Goal: Task Accomplishment & Management: Complete application form

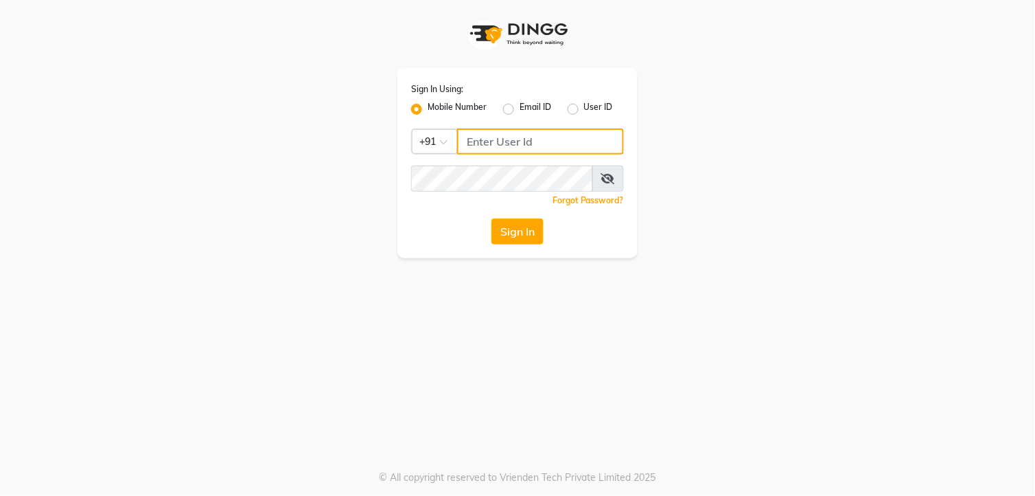
click at [520, 139] on input "Username" at bounding box center [540, 141] width 167 height 26
type input "7720066066"
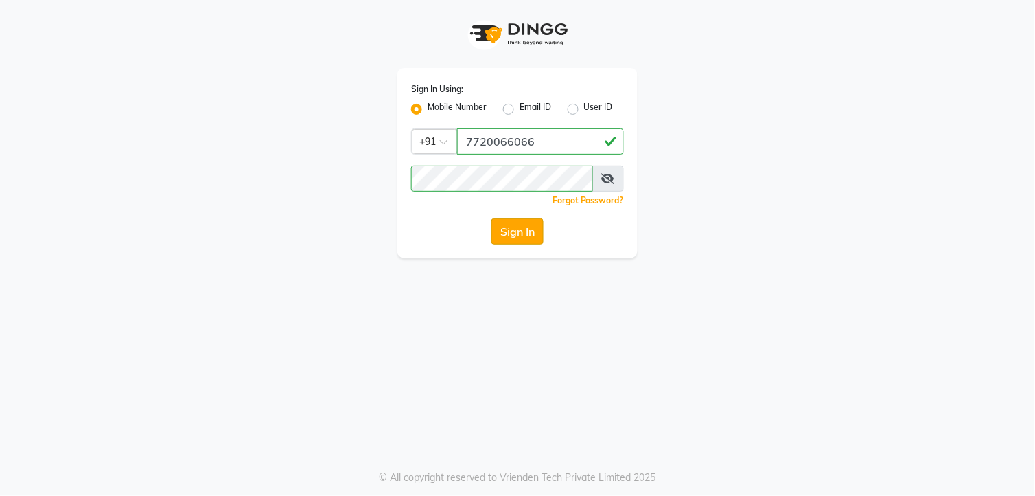
click at [523, 224] on button "Sign In" at bounding box center [517, 231] width 52 height 26
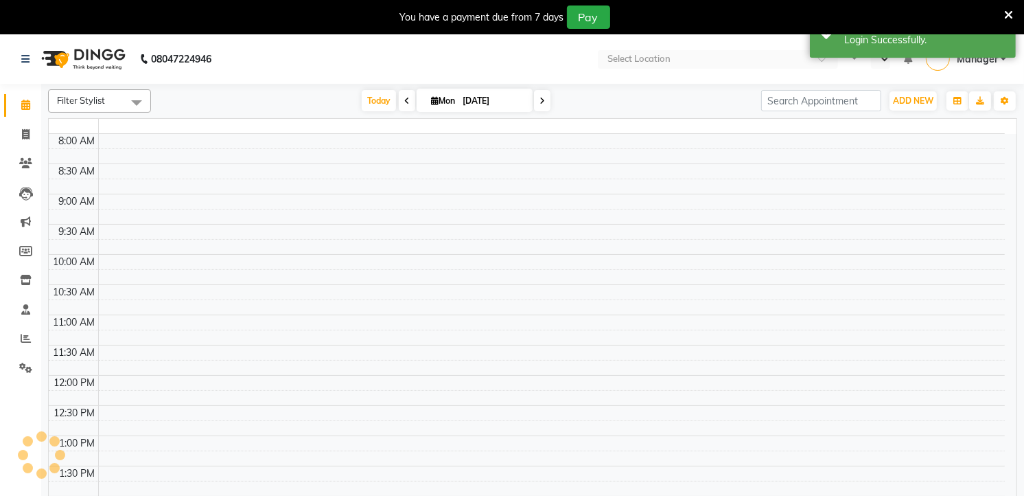
select select "en"
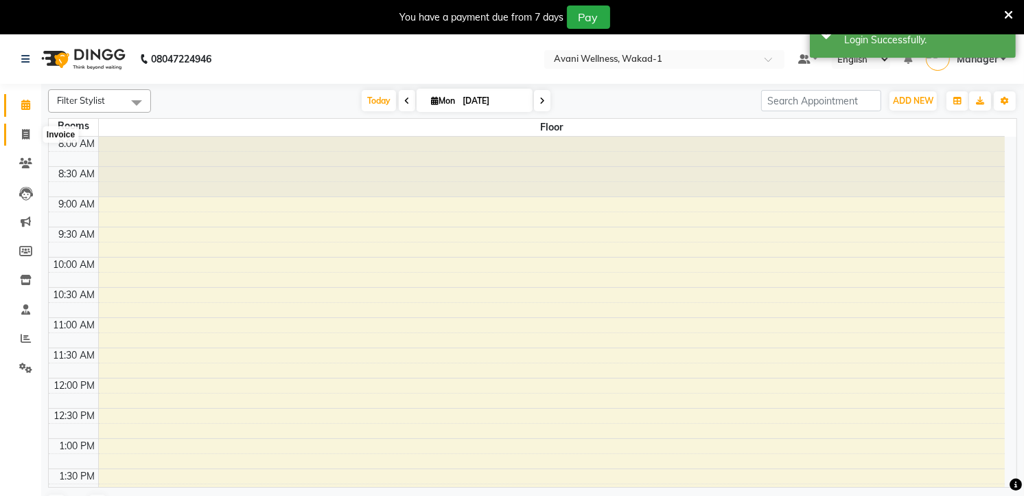
click at [24, 132] on icon at bounding box center [26, 134] width 8 height 10
select select "service"
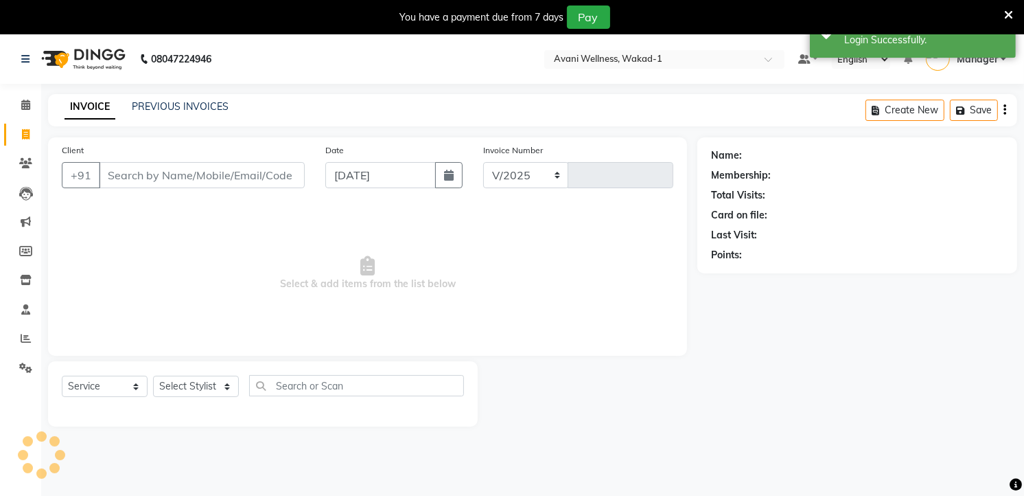
select select "4822"
type input "5840"
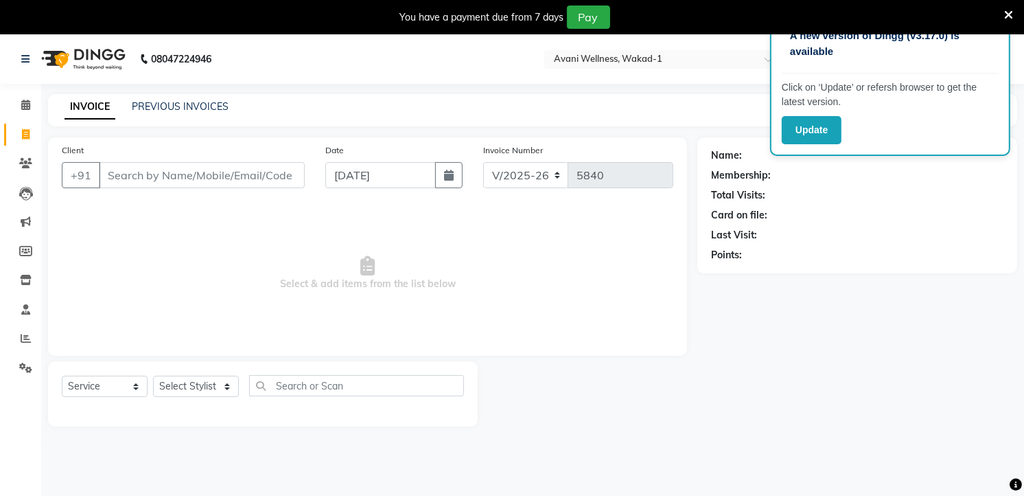
click at [137, 180] on input "Client" at bounding box center [202, 175] width 206 height 26
click at [190, 181] on input "Client" at bounding box center [202, 175] width 206 height 26
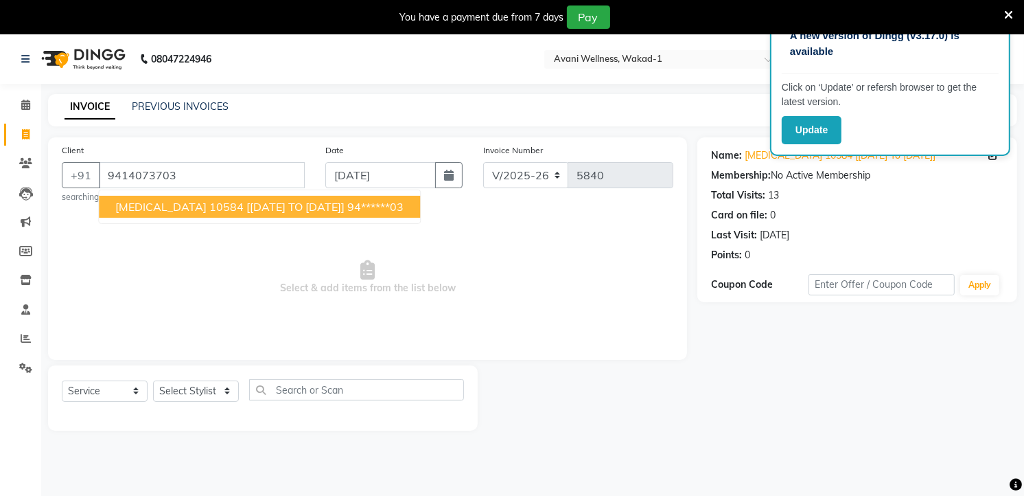
click at [174, 277] on span "Select & add items from the list below" at bounding box center [368, 277] width 612 height 137
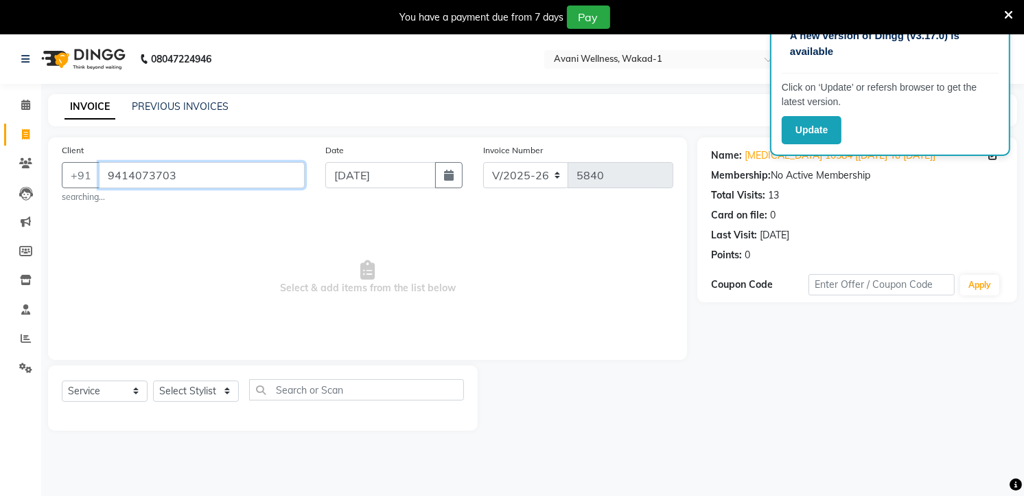
click at [186, 178] on input "9414073703" at bounding box center [202, 175] width 206 height 26
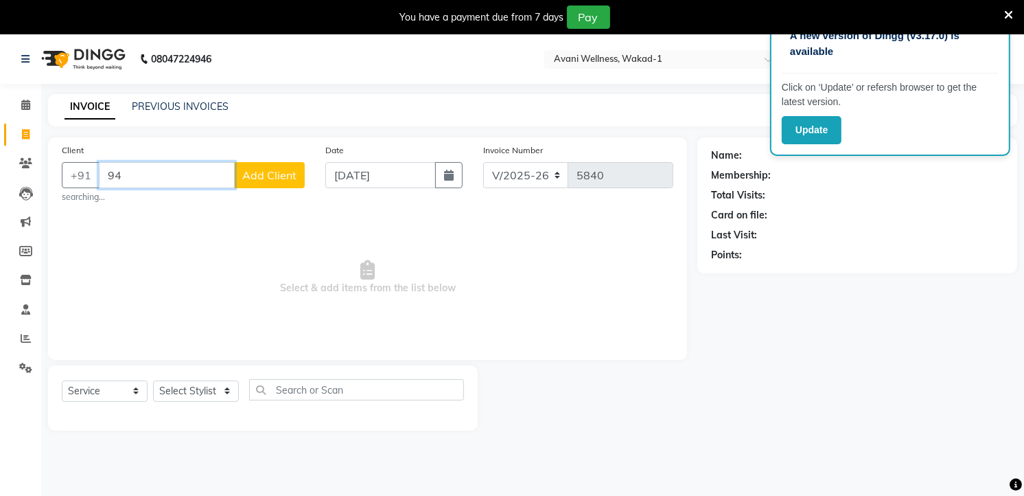
type input "9"
type input "9769577750"
click at [266, 182] on button "Add Client" at bounding box center [269, 175] width 71 height 26
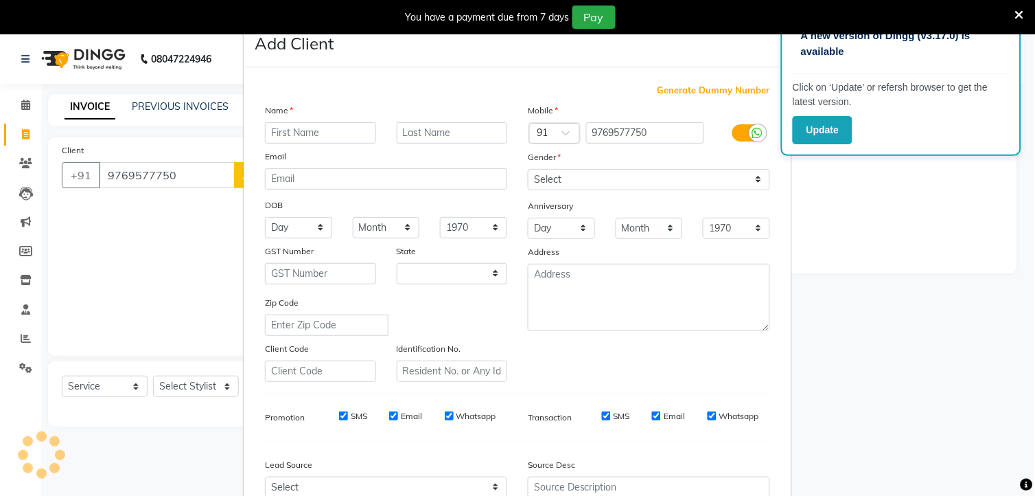
select select "22"
click at [298, 128] on input "text" at bounding box center [320, 132] width 111 height 21
type input "akansha"
click at [427, 132] on input "text" at bounding box center [452, 132] width 111 height 21
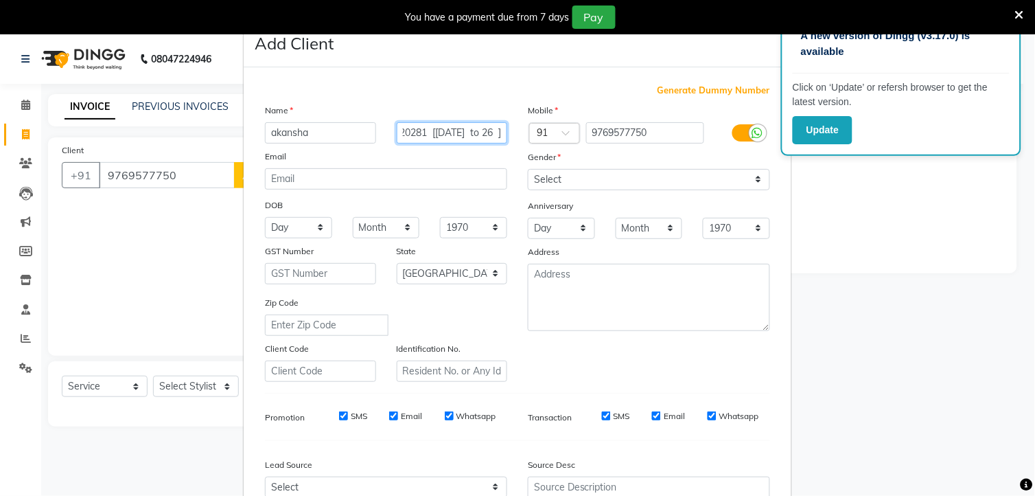
type input "20281 [25/8/2025 to 26 ]"
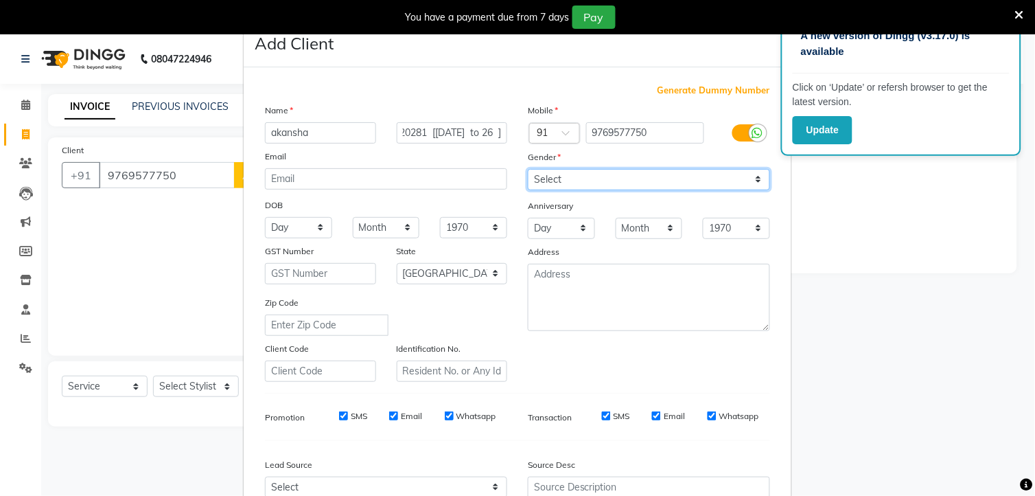
scroll to position [0, 0]
click at [560, 178] on select "Select [DEMOGRAPHIC_DATA] [DEMOGRAPHIC_DATA] Other Prefer Not To Say" at bounding box center [649, 179] width 242 height 21
select select "[DEMOGRAPHIC_DATA]"
click at [528, 169] on select "Select [DEMOGRAPHIC_DATA] [DEMOGRAPHIC_DATA] Other Prefer Not To Say" at bounding box center [649, 179] width 242 height 21
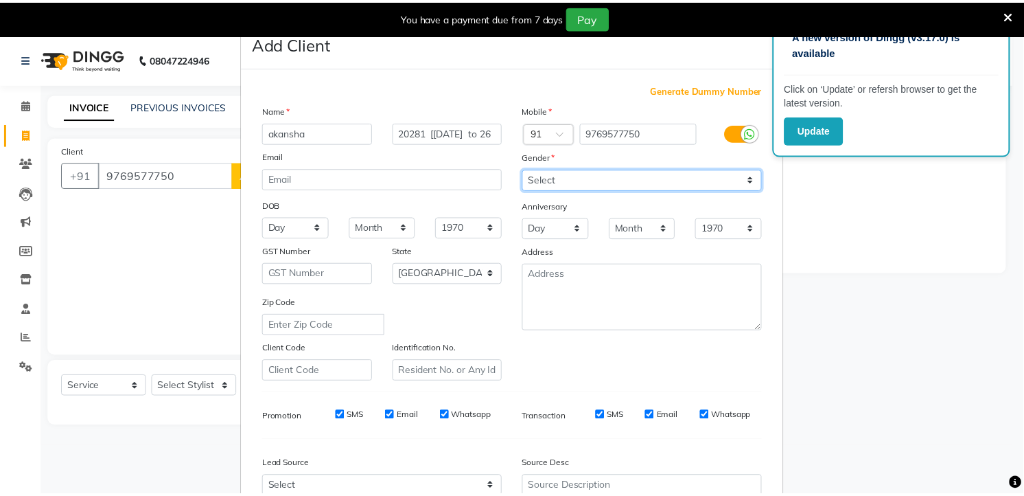
scroll to position [139, 0]
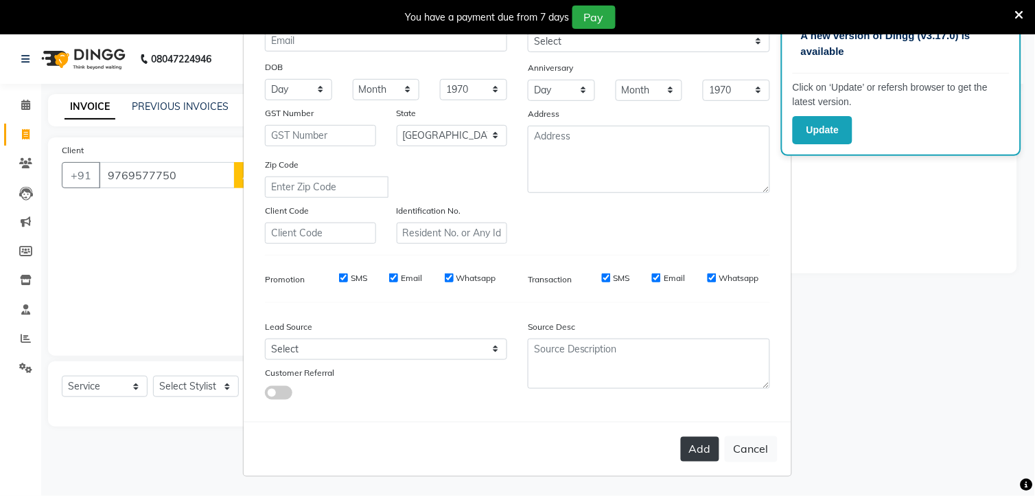
click at [693, 456] on button "Add" at bounding box center [700, 449] width 38 height 25
type input "97******50"
select select
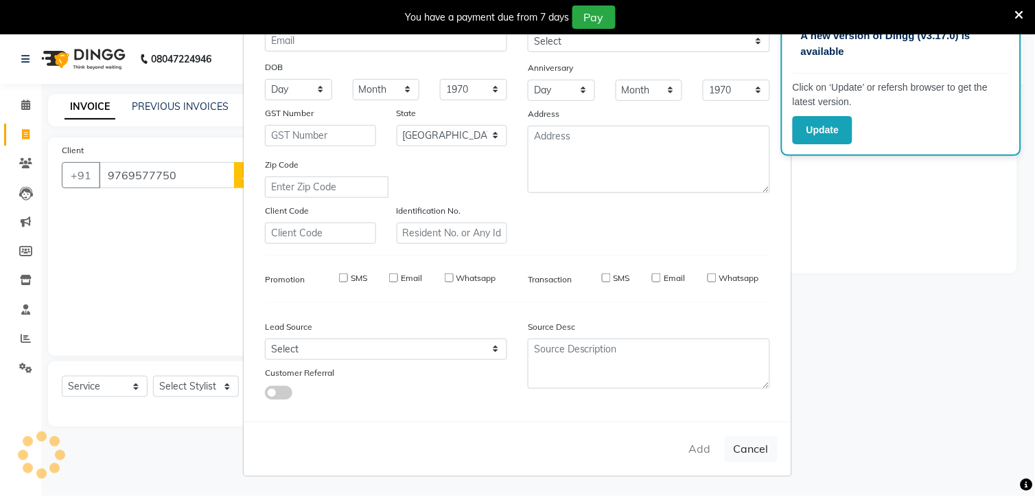
select select "null"
select select
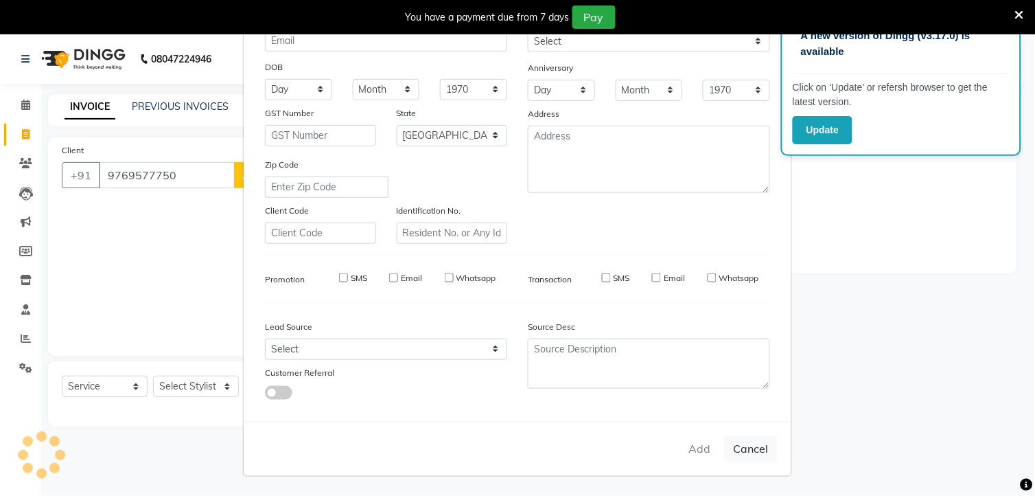
checkbox input "false"
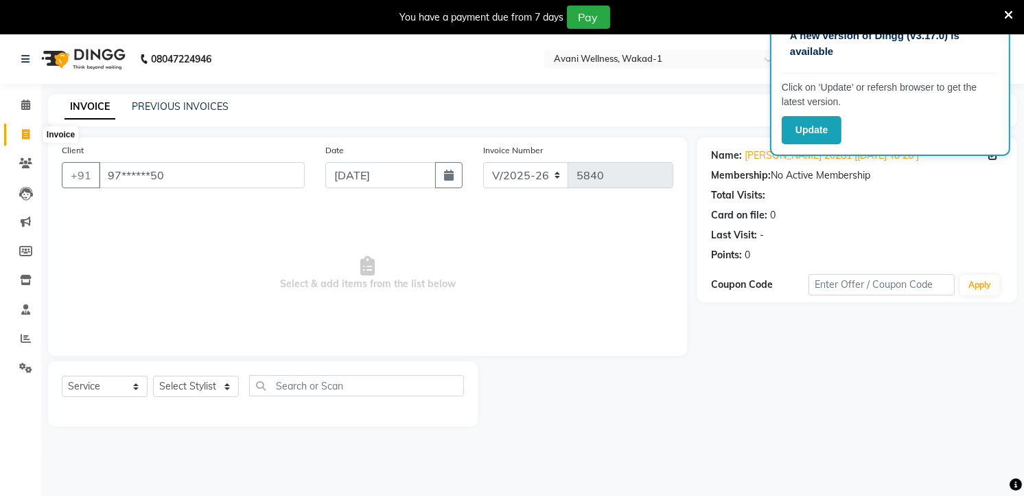
click at [27, 132] on icon at bounding box center [26, 134] width 8 height 10
select select "service"
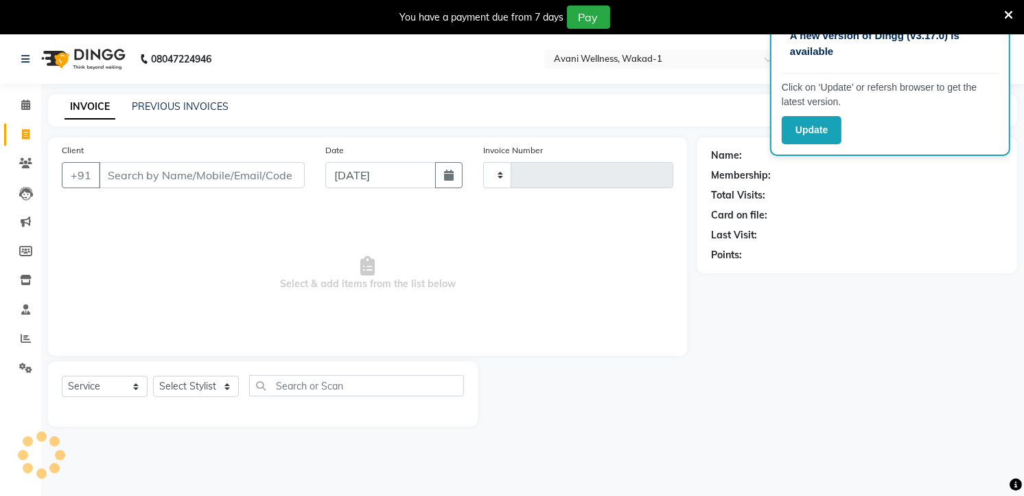
type input "5840"
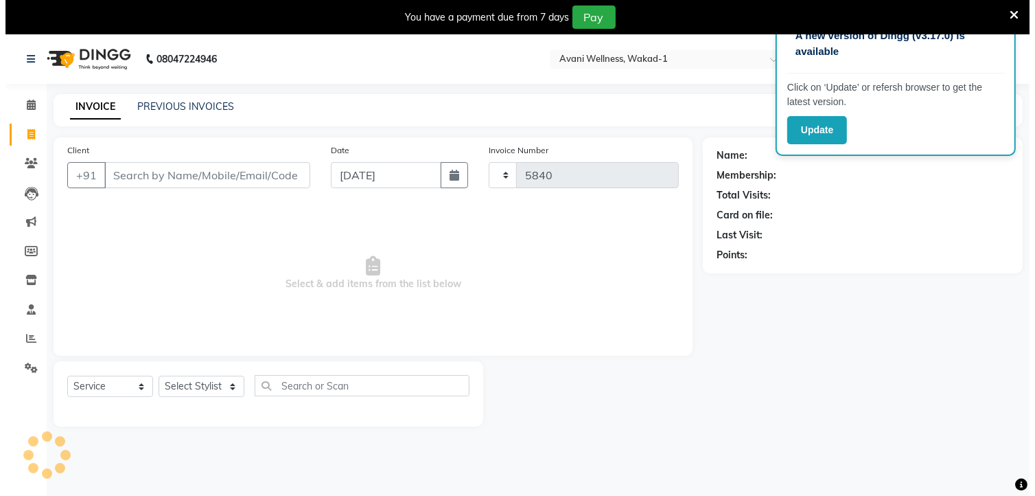
scroll to position [34, 0]
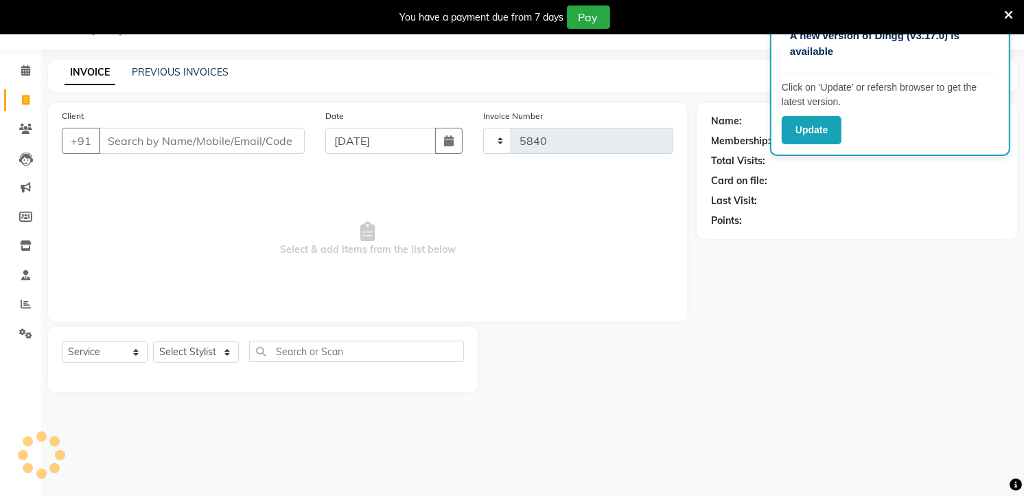
select select "4822"
click at [188, 136] on input "Client" at bounding box center [202, 141] width 206 height 26
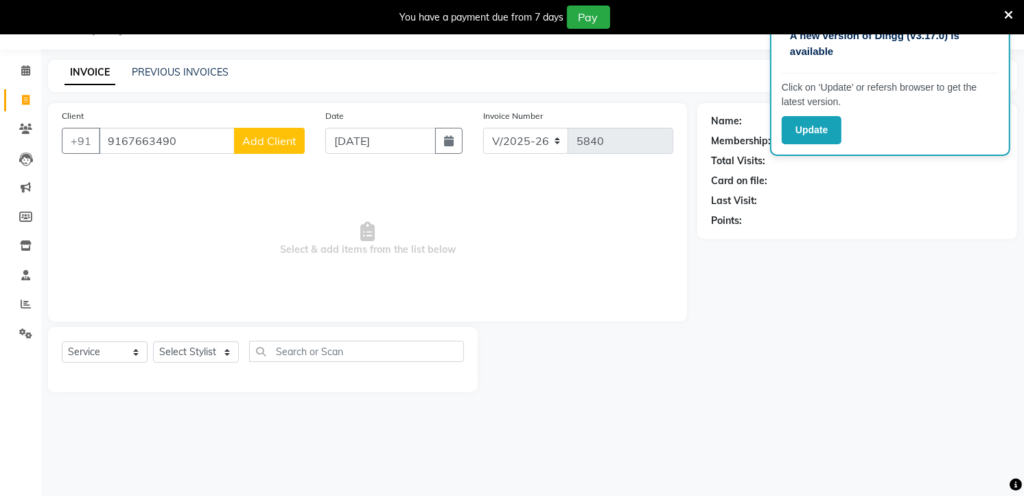
type input "9167663490"
click at [271, 144] on span "Add Client" at bounding box center [269, 141] width 54 height 14
select select "22"
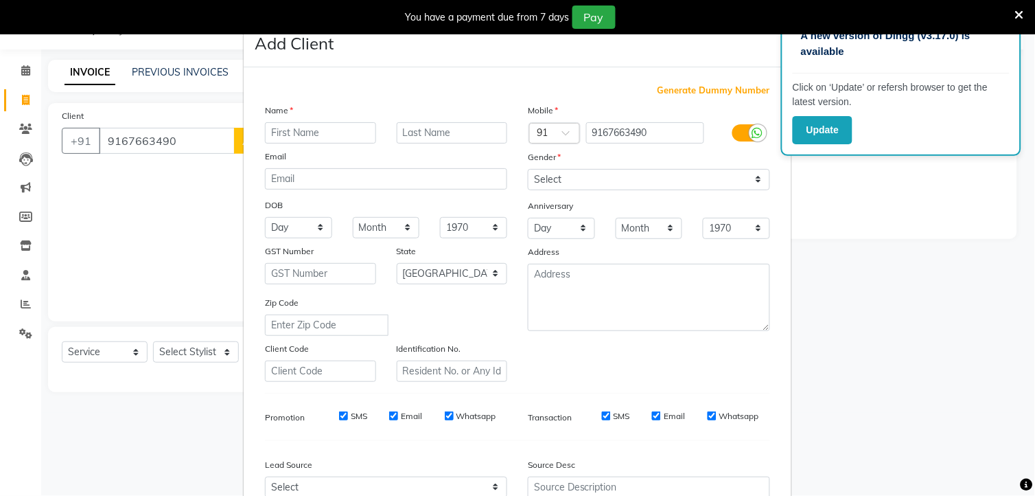
click at [325, 139] on input "text" at bounding box center [320, 132] width 111 height 21
drag, startPoint x: 325, startPoint y: 139, endPoint x: 305, endPoint y: 145, distance: 20.8
click at [305, 145] on div "Name Email DOB Day 01 02 03 04 05 06 07 08 09 10 11 12 13 14 15 16 17 18 19 20 …" at bounding box center [386, 242] width 263 height 279
click at [718, 240] on div "Mobile Country Code × 91 9167663490 Gender Select Male Female Other Prefer Not …" at bounding box center [649, 242] width 263 height 279
click at [323, 134] on input "text" at bounding box center [320, 132] width 111 height 21
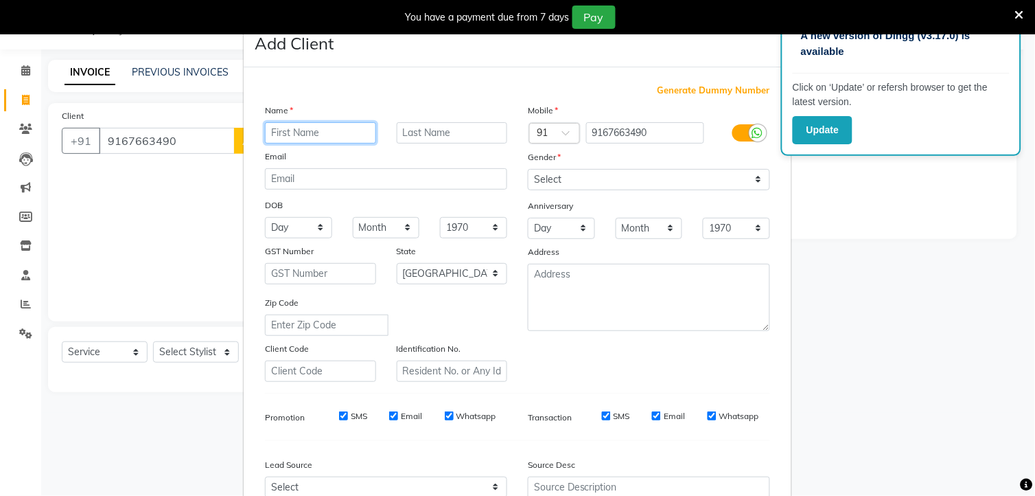
click at [290, 132] on input "text" at bounding box center [320, 132] width 111 height 21
type input "arambhika"
click at [417, 134] on input "text" at bounding box center [452, 132] width 111 height 21
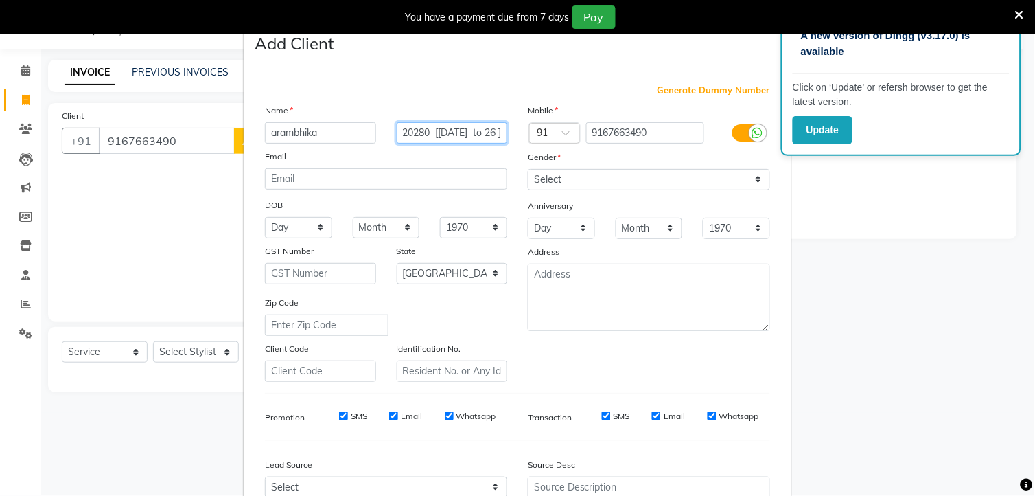
type input "20280 [25/8/2025 to 26 ]"
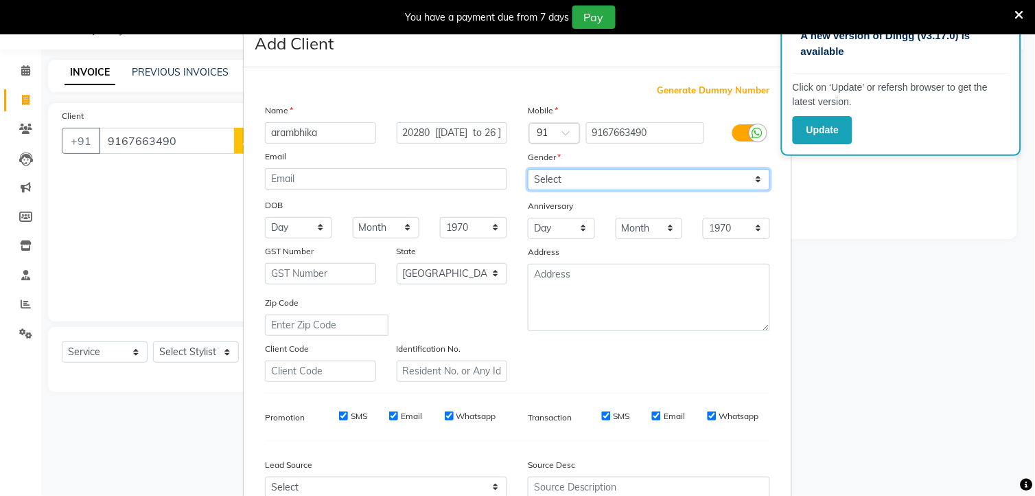
scroll to position [0, 0]
click at [559, 182] on select "Select [DEMOGRAPHIC_DATA] [DEMOGRAPHIC_DATA] Other Prefer Not To Say" at bounding box center [649, 179] width 242 height 21
select select "[DEMOGRAPHIC_DATA]"
click at [528, 169] on select "Select [DEMOGRAPHIC_DATA] [DEMOGRAPHIC_DATA] Other Prefer Not To Say" at bounding box center [649, 179] width 242 height 21
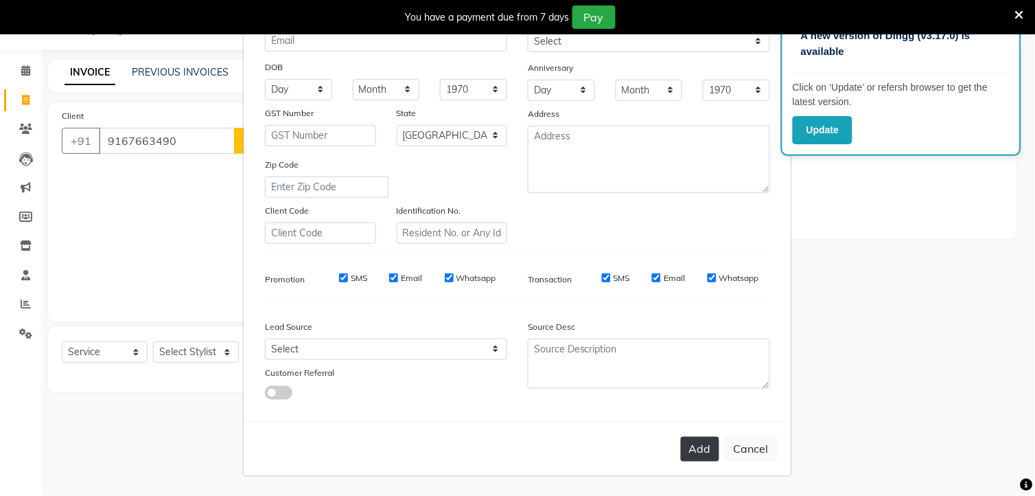
click at [688, 451] on button "Add" at bounding box center [700, 449] width 38 height 25
type input "91******90"
select select
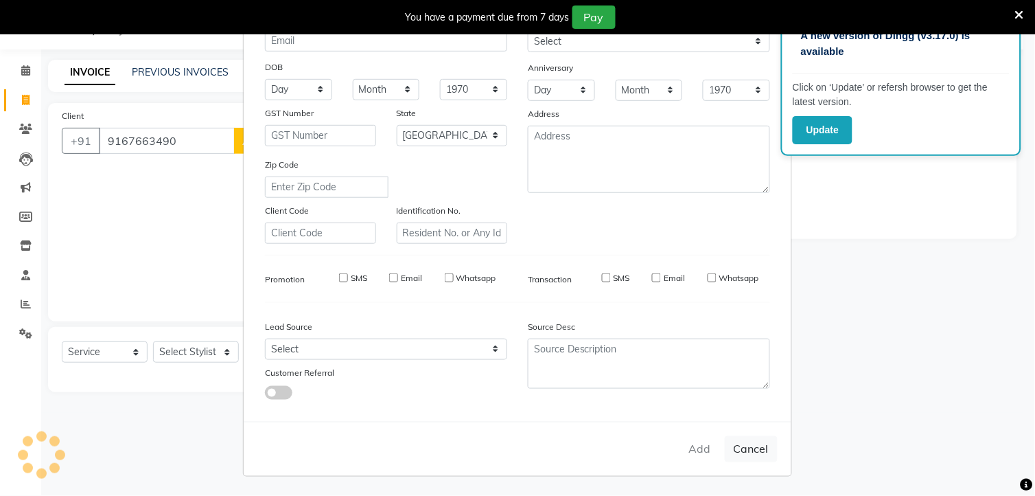
select select "null"
select select
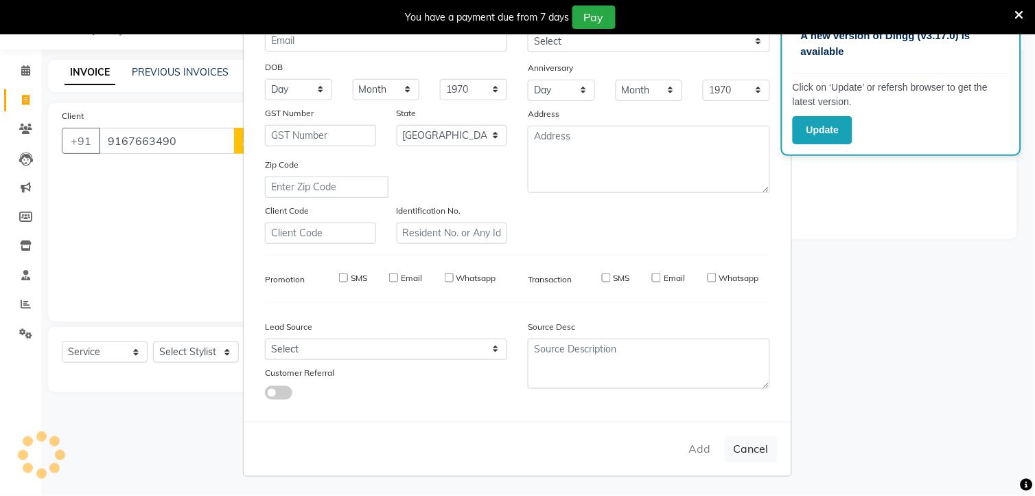
checkbox input "false"
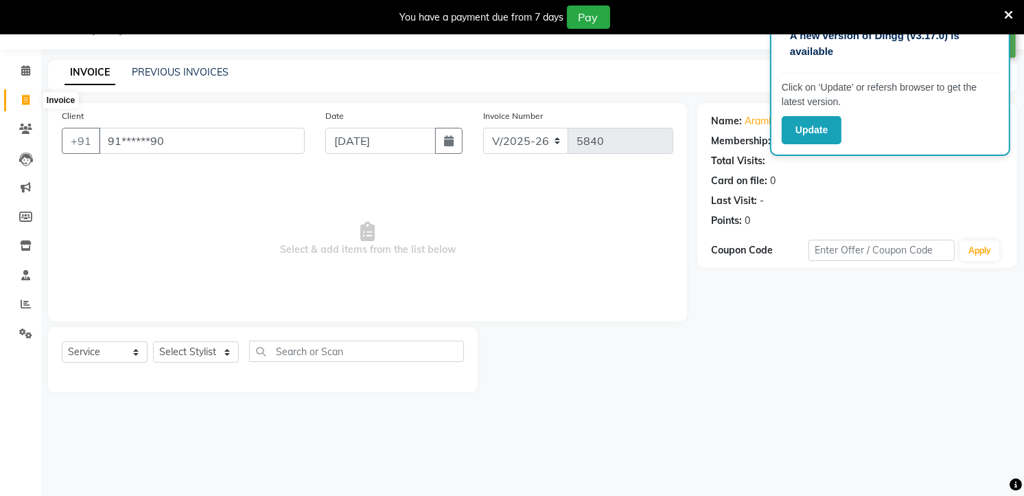
click at [22, 100] on icon at bounding box center [26, 100] width 8 height 10
select select "service"
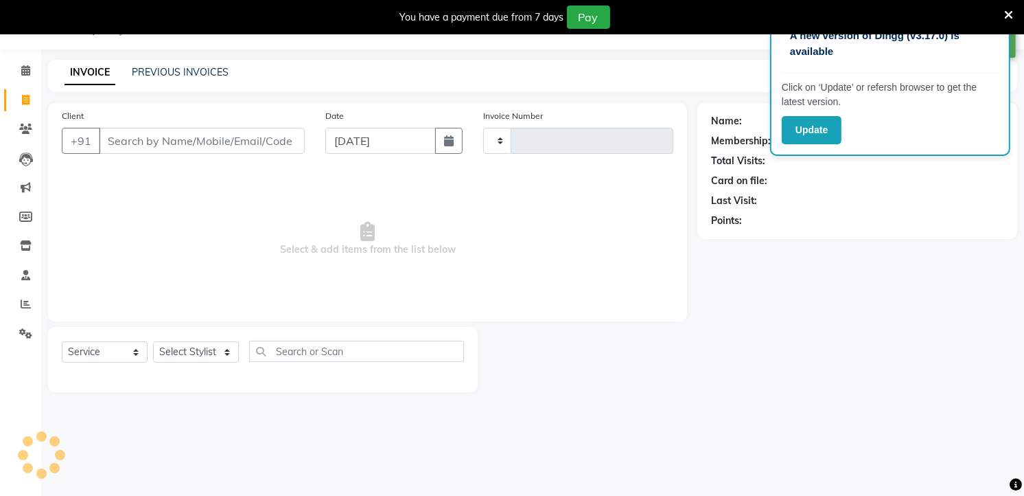
type input "5840"
select select "4822"
click at [23, 101] on icon at bounding box center [26, 100] width 8 height 10
select select "4822"
select select "service"
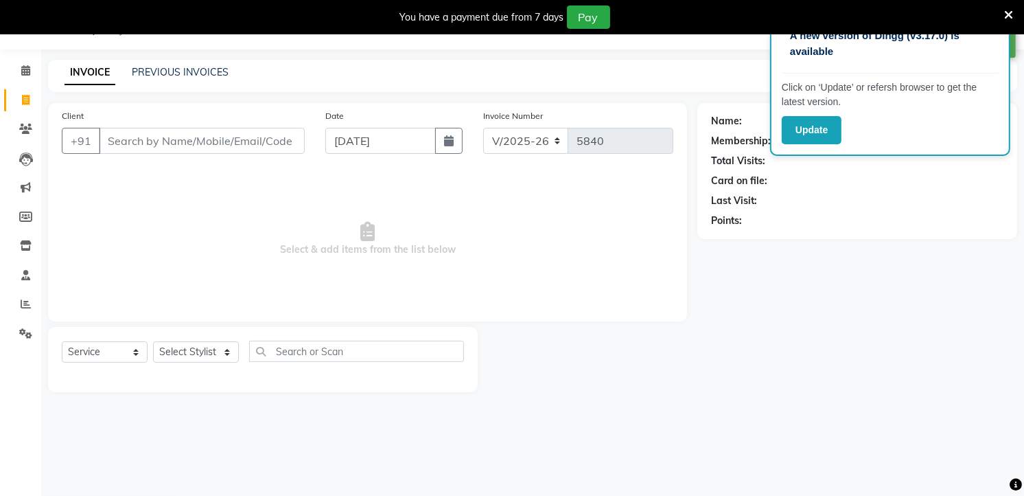
click at [120, 133] on input "Client" at bounding box center [202, 141] width 206 height 26
type input "97650001757"
click at [279, 135] on span "Add Client" at bounding box center [269, 141] width 54 height 14
select select
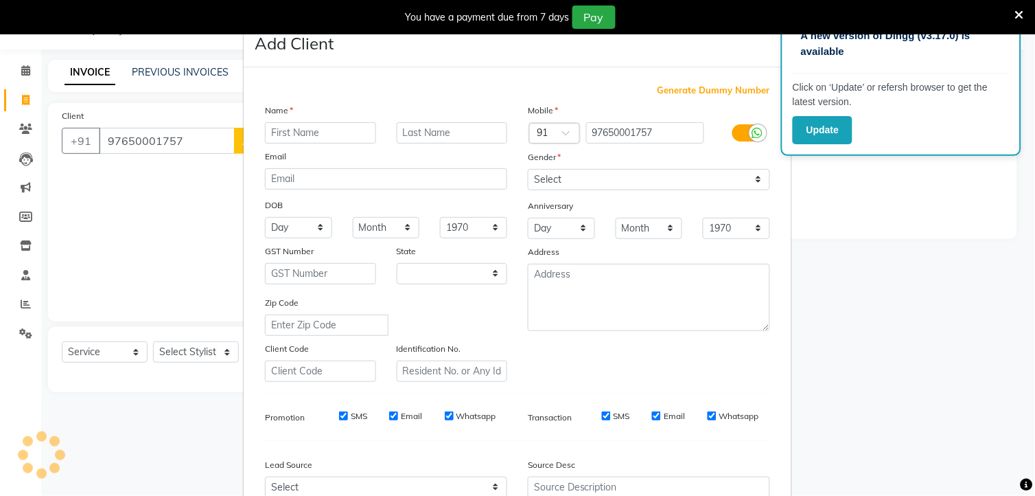
click at [325, 134] on input "text" at bounding box center [320, 132] width 111 height 21
type input "saihhya"
click at [446, 132] on input "text" at bounding box center [452, 132] width 111 height 21
type input "20279 [25/8/2025 to 26 ]"
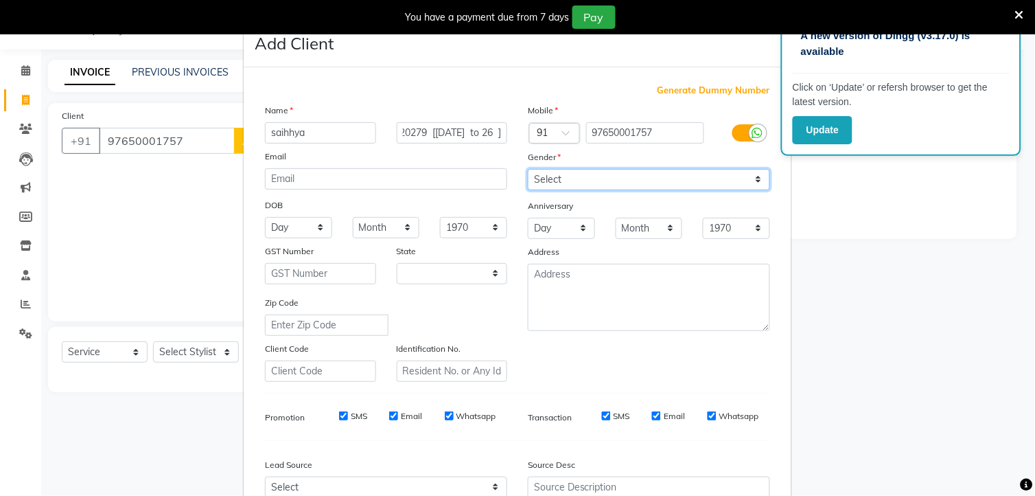
scroll to position [0, 0]
click at [601, 175] on select "Select [DEMOGRAPHIC_DATA] [DEMOGRAPHIC_DATA] Other Prefer Not To Say" at bounding box center [649, 179] width 242 height 21
select select "[DEMOGRAPHIC_DATA]"
click at [528, 169] on select "Select [DEMOGRAPHIC_DATA] [DEMOGRAPHIC_DATA] Other Prefer Not To Say" at bounding box center [649, 179] width 242 height 21
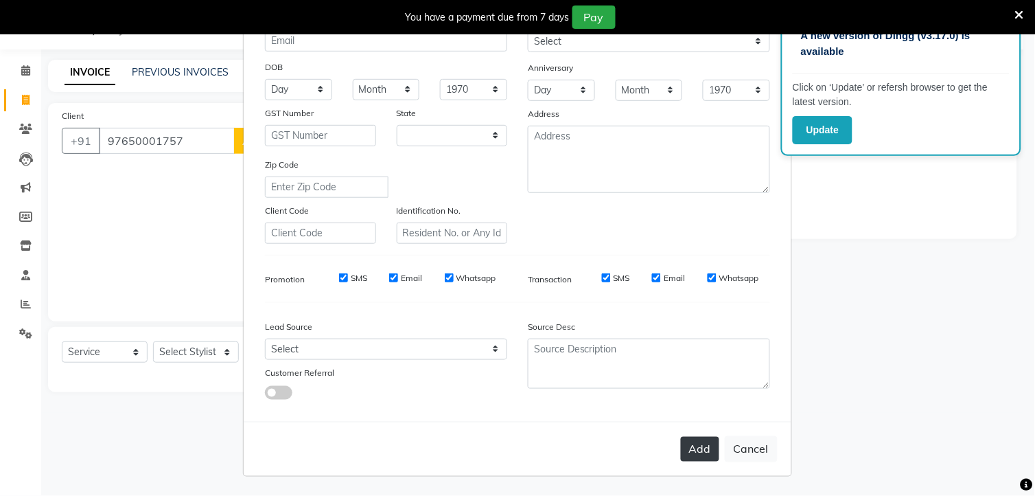
click at [703, 457] on button "Add" at bounding box center [700, 449] width 38 height 25
type input "97*******57"
select select
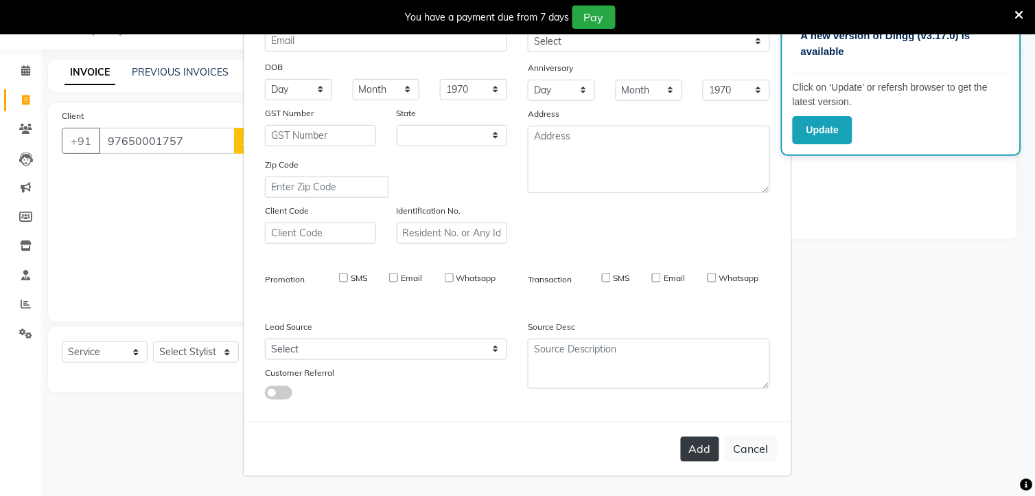
select select "null"
select select
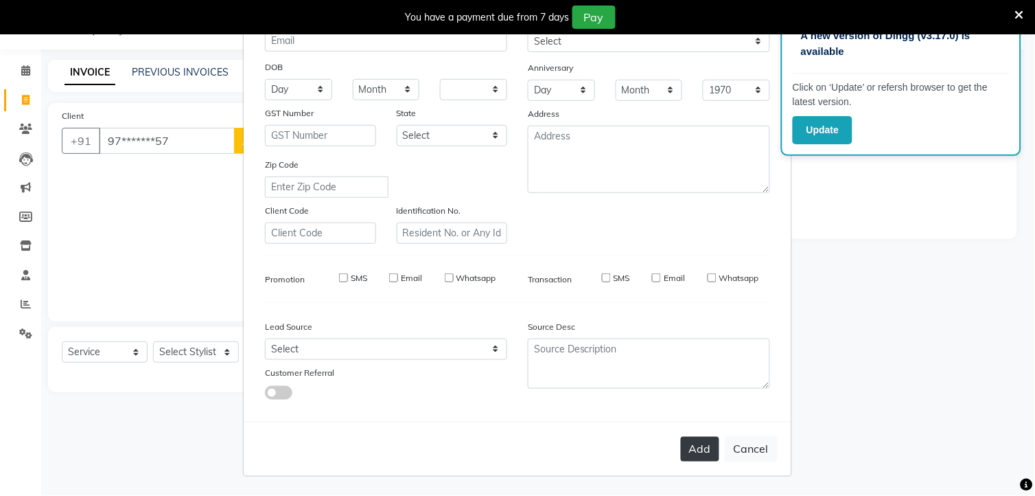
checkbox input "false"
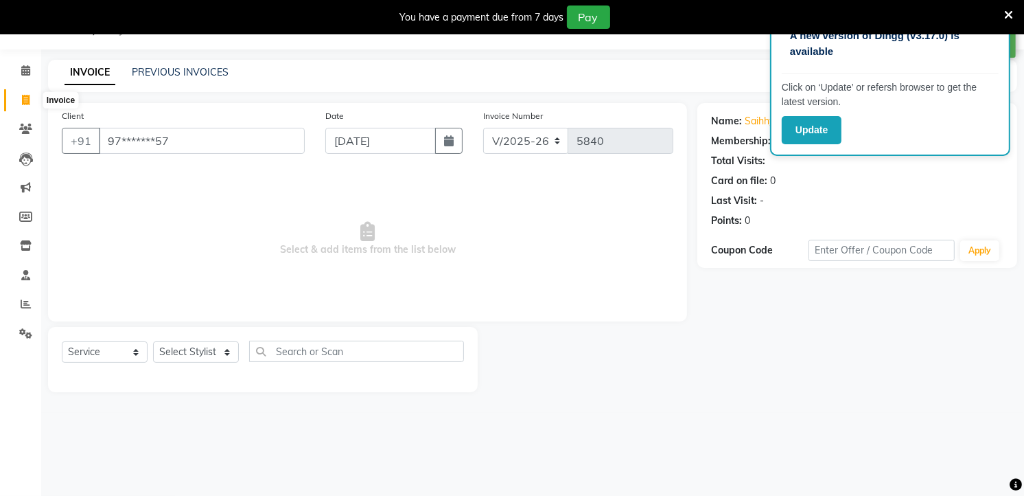
click at [23, 99] on icon at bounding box center [26, 100] width 8 height 10
select select "service"
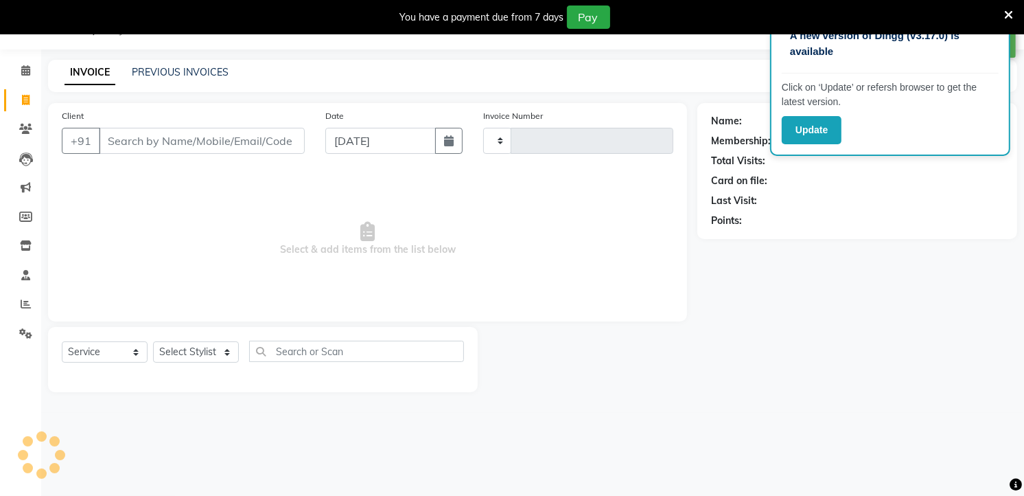
type input "5840"
select select "4822"
click at [119, 142] on input "Client" at bounding box center [202, 141] width 206 height 26
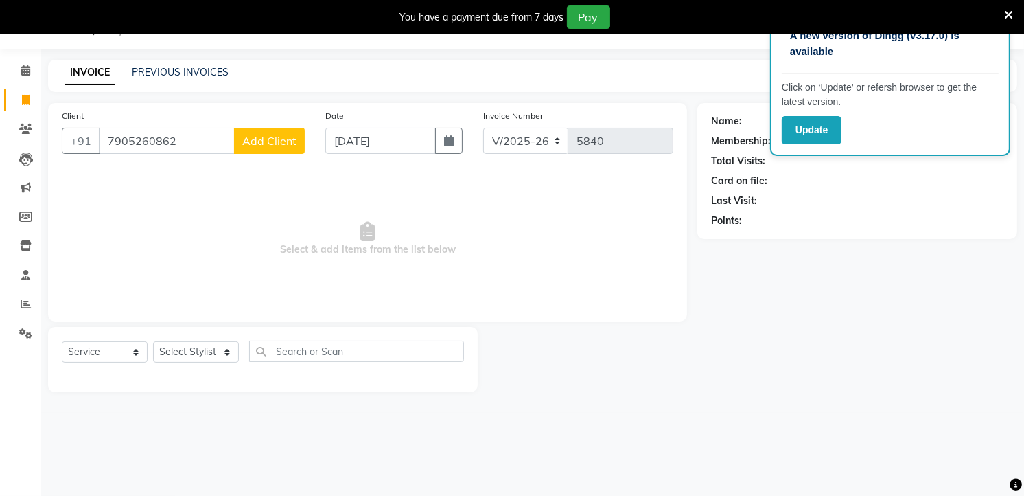
type input "7905260862"
click at [268, 138] on span "Add Client" at bounding box center [269, 141] width 54 height 14
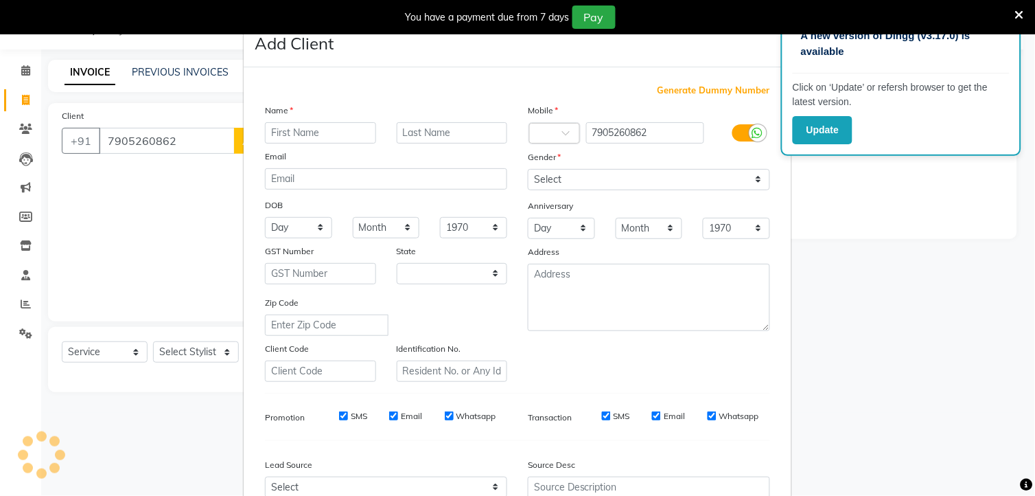
select select "22"
type input "jyoti"
click at [443, 133] on input "text" at bounding box center [452, 132] width 111 height 21
type input "20260 [26/8/2025 to 26 ]"
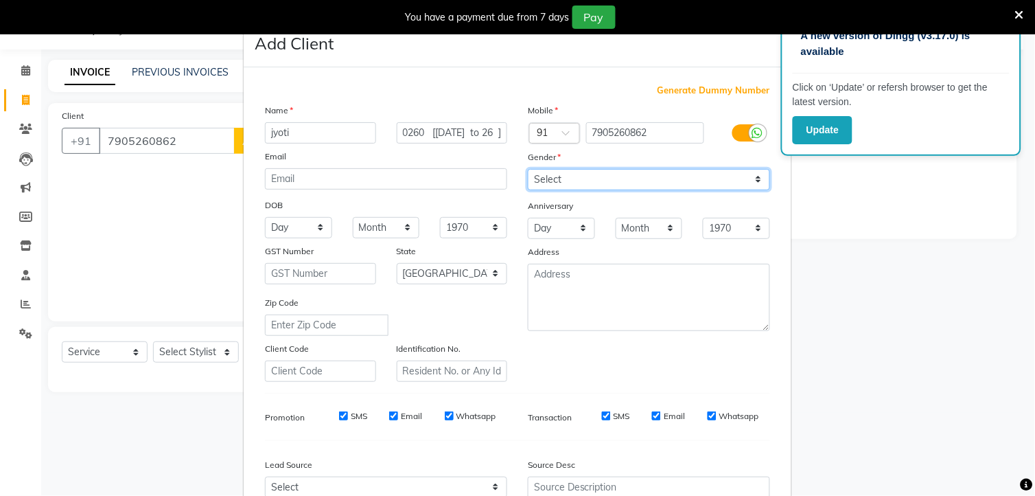
scroll to position [0, 0]
click at [555, 172] on select "Select [DEMOGRAPHIC_DATA] [DEMOGRAPHIC_DATA] Other Prefer Not To Say" at bounding box center [649, 179] width 242 height 21
select select "[DEMOGRAPHIC_DATA]"
click at [528, 169] on select "Select [DEMOGRAPHIC_DATA] [DEMOGRAPHIC_DATA] Other Prefer Not To Say" at bounding box center [649, 179] width 242 height 21
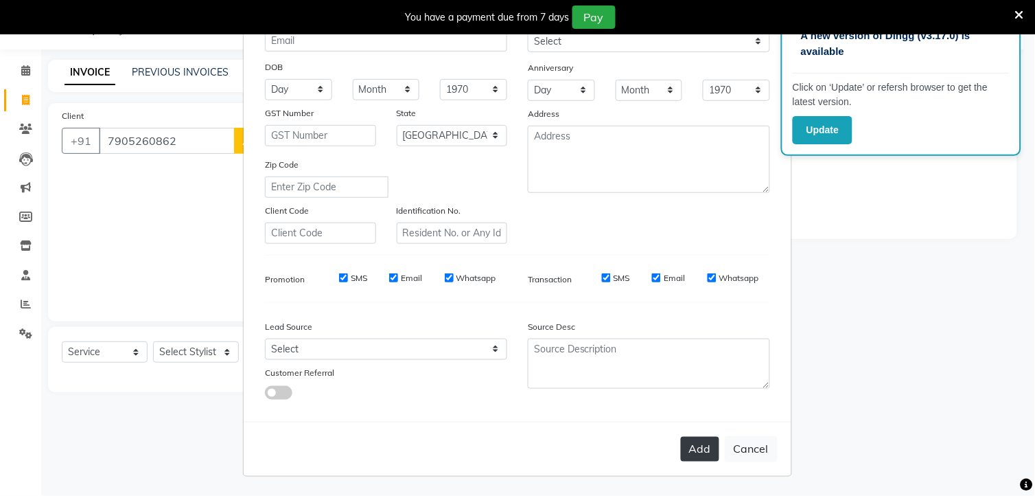
click at [692, 450] on button "Add" at bounding box center [700, 449] width 38 height 25
type input "79******62"
select select
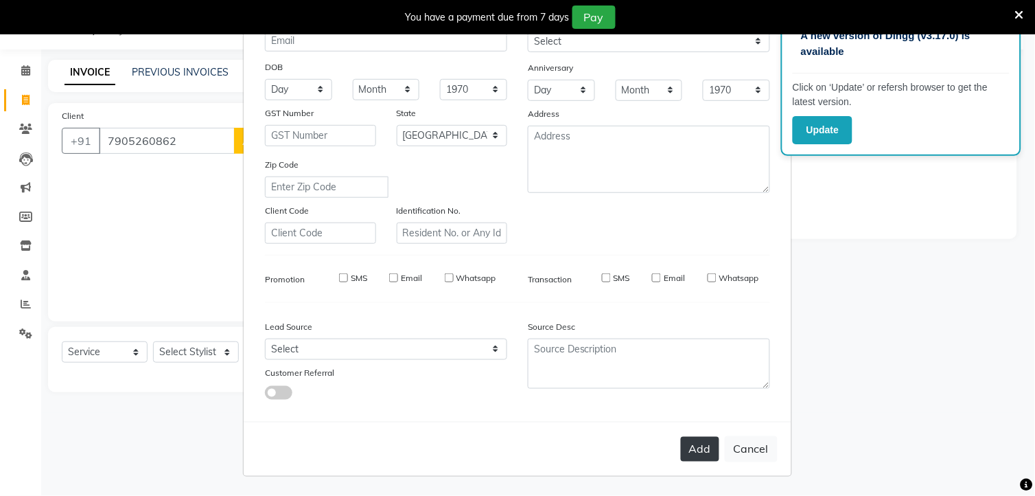
select select "null"
select select
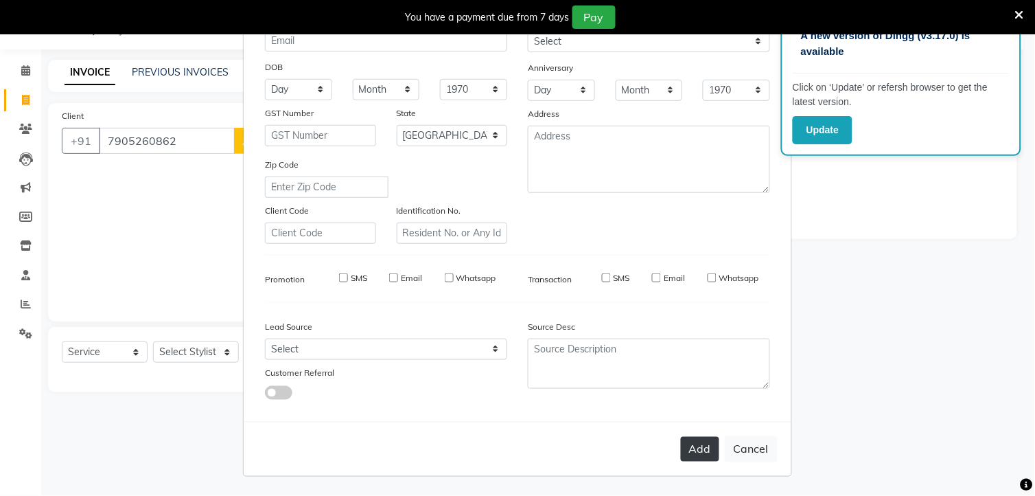
checkbox input "false"
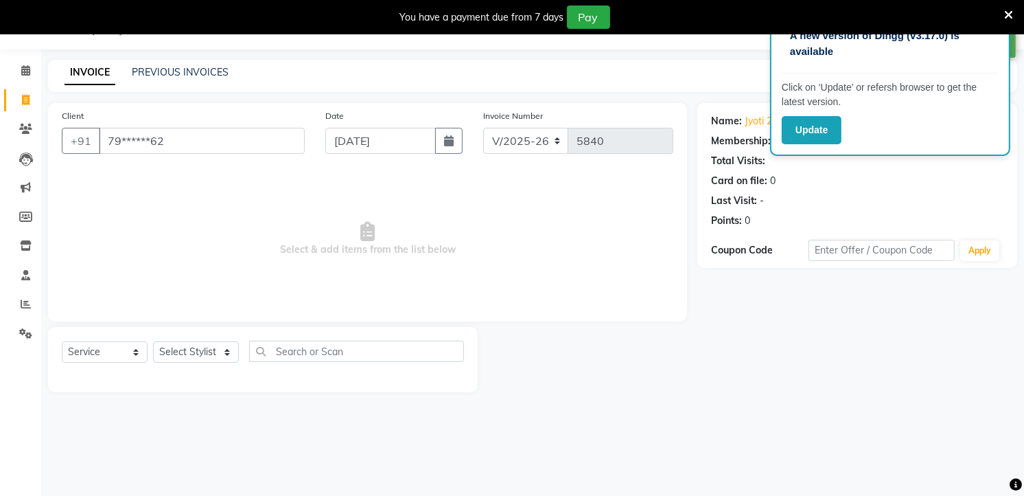
click at [23, 98] on icon at bounding box center [26, 100] width 8 height 10
select select "service"
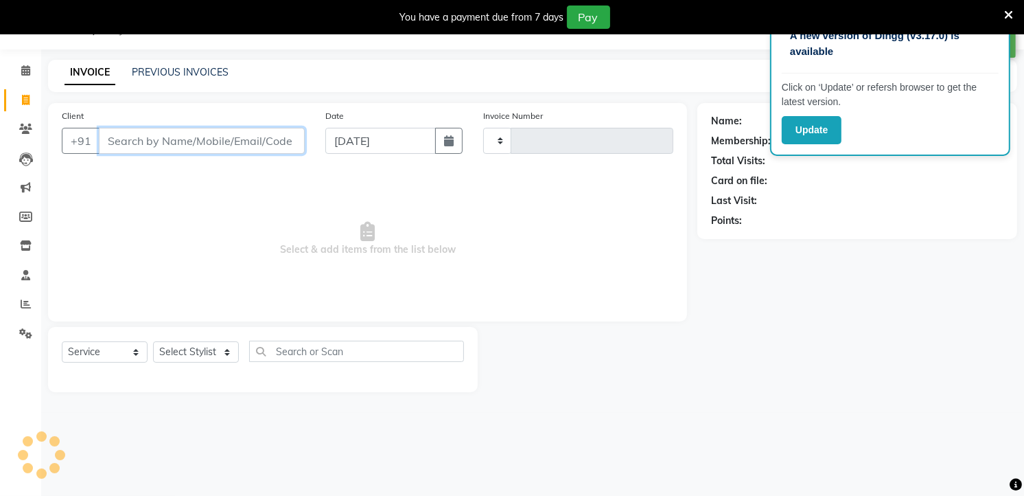
type input "5840"
select select "4822"
click at [277, 148] on input "Client" at bounding box center [202, 141] width 206 height 26
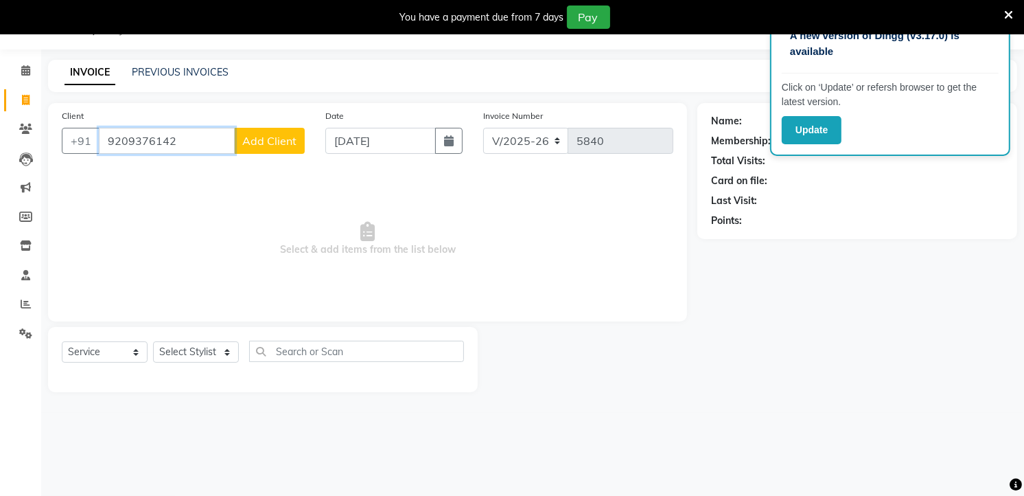
type input "9209376142"
click at [268, 135] on span "Add Client" at bounding box center [269, 141] width 54 height 14
select select "22"
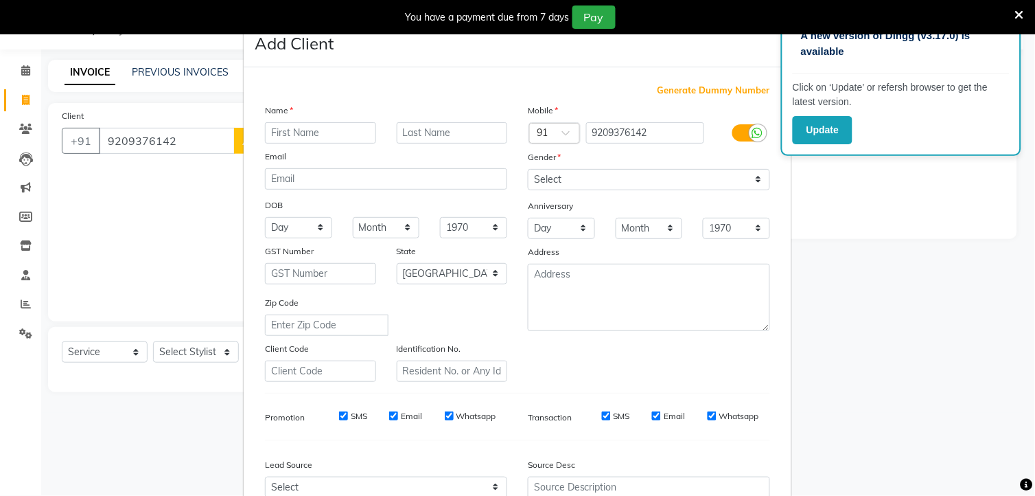
click at [290, 136] on input "text" at bounding box center [320, 132] width 111 height 21
type input "sonali"
click at [408, 135] on input "text" at bounding box center [452, 132] width 111 height 21
type input "20259 [26/8/2025 to 26]"
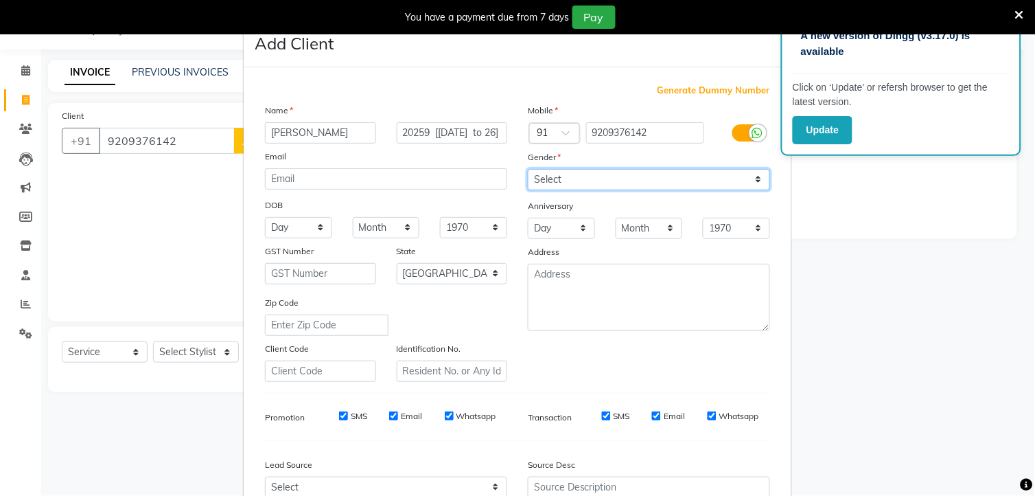
scroll to position [0, 0]
click at [567, 184] on select "Select [DEMOGRAPHIC_DATA] [DEMOGRAPHIC_DATA] Other Prefer Not To Say" at bounding box center [649, 179] width 242 height 21
select select "[DEMOGRAPHIC_DATA]"
click at [528, 169] on select "Select [DEMOGRAPHIC_DATA] [DEMOGRAPHIC_DATA] Other Prefer Not To Say" at bounding box center [649, 179] width 242 height 21
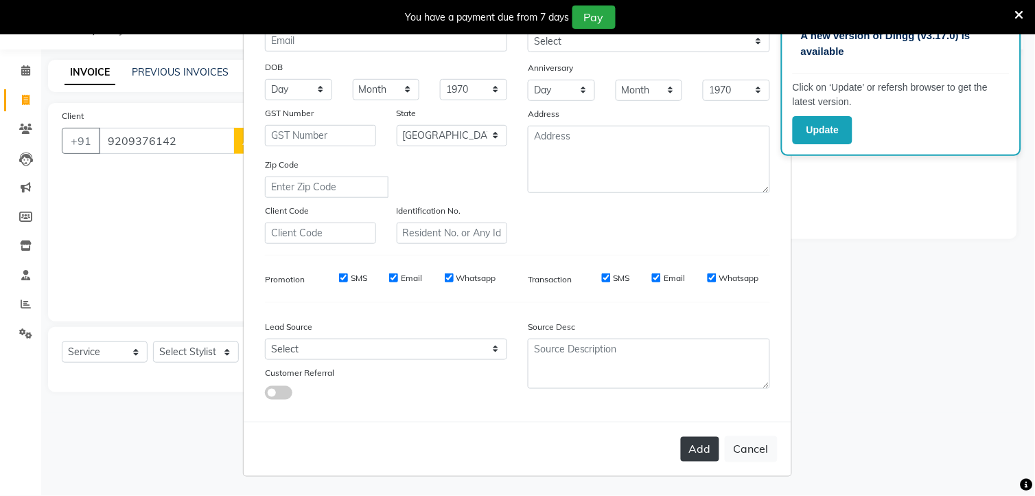
click at [681, 455] on button "Add" at bounding box center [700, 449] width 38 height 25
type input "92******42"
select select
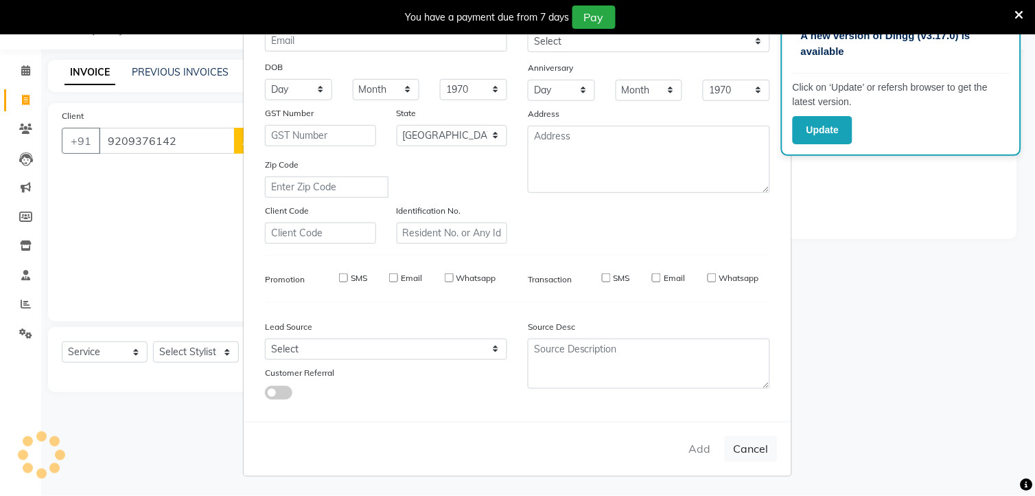
select select "null"
select select
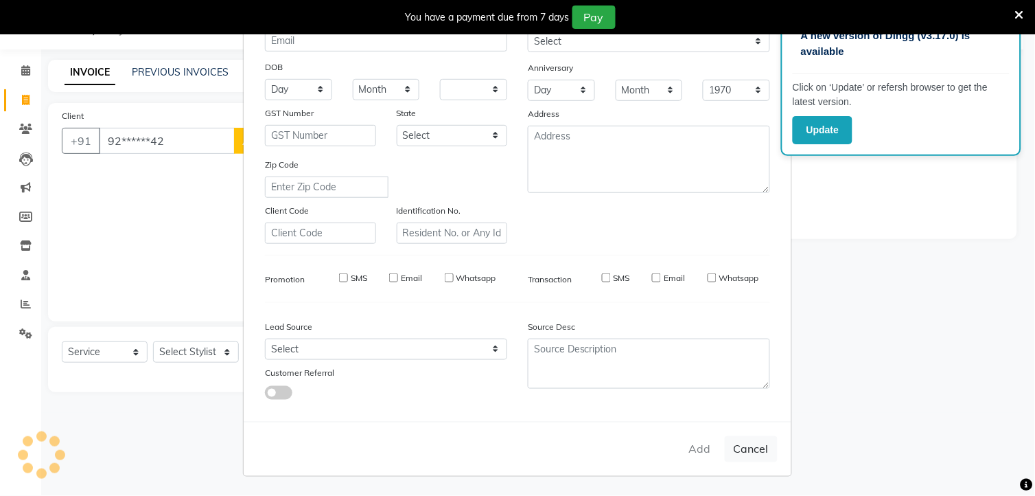
checkbox input "false"
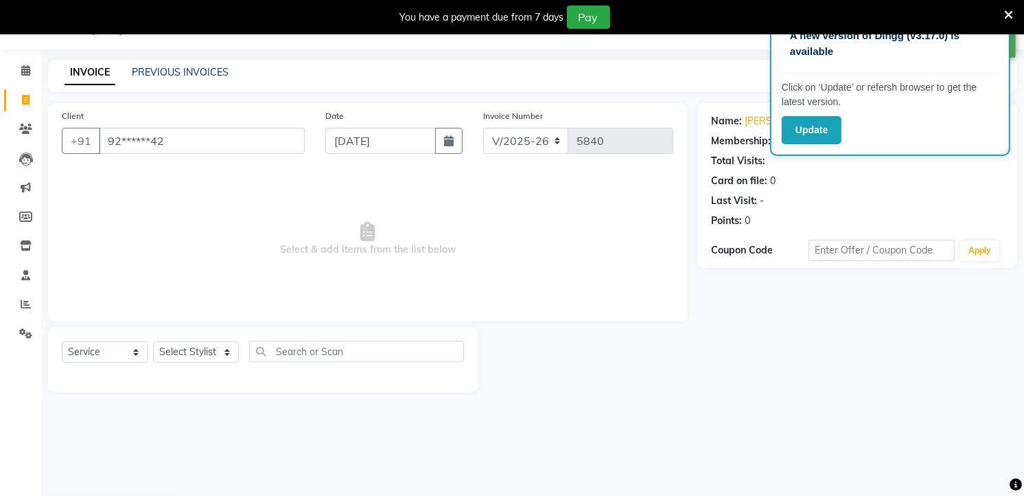
click at [27, 95] on icon at bounding box center [26, 100] width 8 height 10
select select "service"
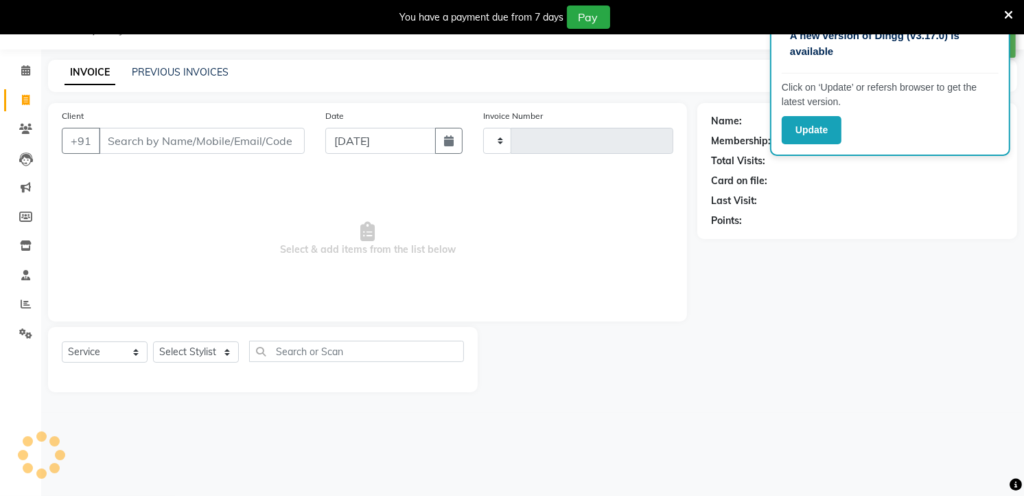
type input "5840"
select select "4822"
click at [207, 145] on input "Client" at bounding box center [202, 141] width 206 height 26
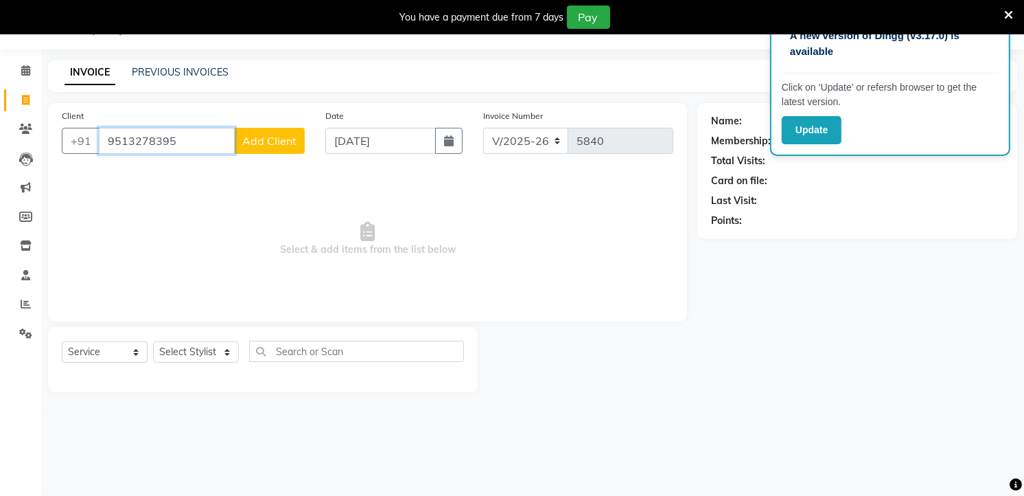
type input "9513278395"
click at [262, 137] on span "Add Client" at bounding box center [269, 141] width 54 height 14
select select "22"
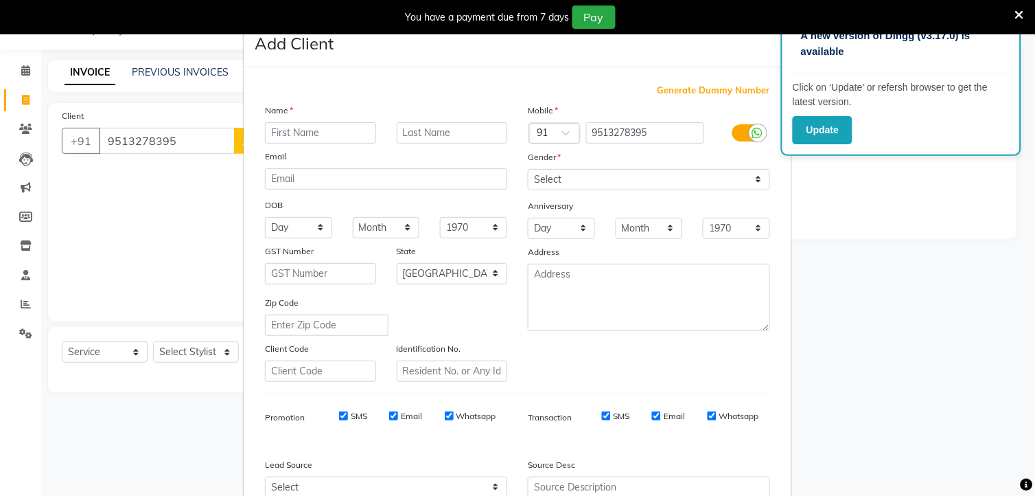
click at [307, 137] on input "text" at bounding box center [320, 132] width 111 height 21
type input "shilpa"
click at [413, 128] on input "text" at bounding box center [452, 132] width 111 height 21
type input "20297 [26/8/2025 to 26 ]"
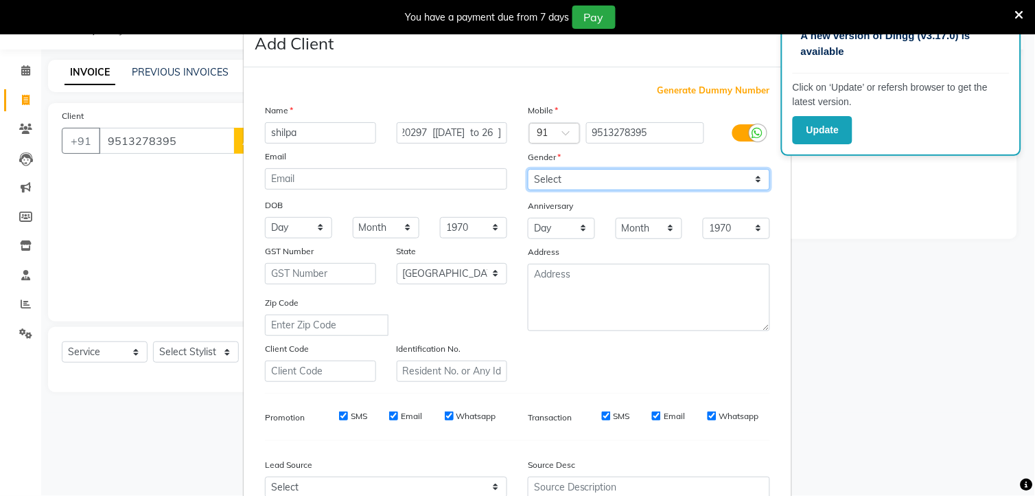
scroll to position [0, 0]
click at [555, 185] on select "Select [DEMOGRAPHIC_DATA] [DEMOGRAPHIC_DATA] Other Prefer Not To Say" at bounding box center [649, 179] width 242 height 21
select select "[DEMOGRAPHIC_DATA]"
click at [528, 169] on select "Select [DEMOGRAPHIC_DATA] [DEMOGRAPHIC_DATA] Other Prefer Not To Say" at bounding box center [649, 179] width 242 height 21
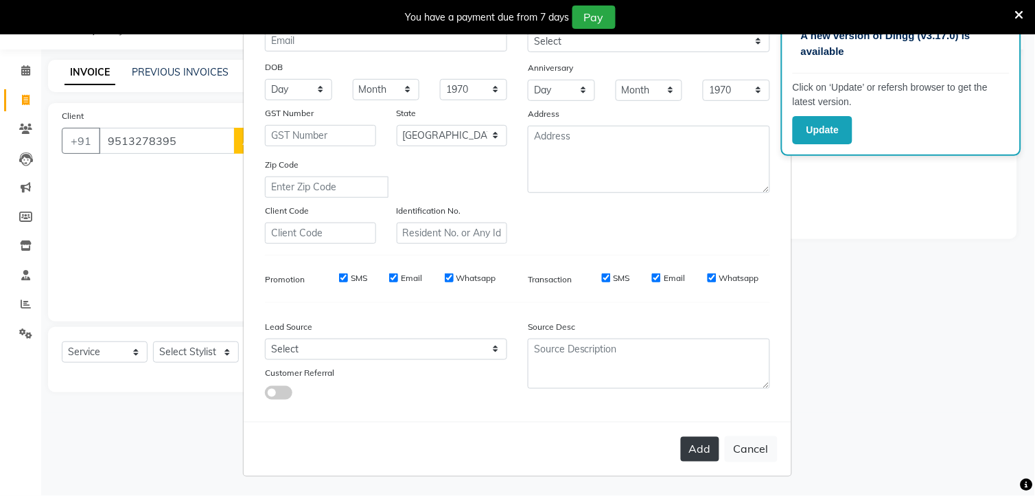
click at [694, 456] on button "Add" at bounding box center [700, 449] width 38 height 25
type input "95******95"
select select
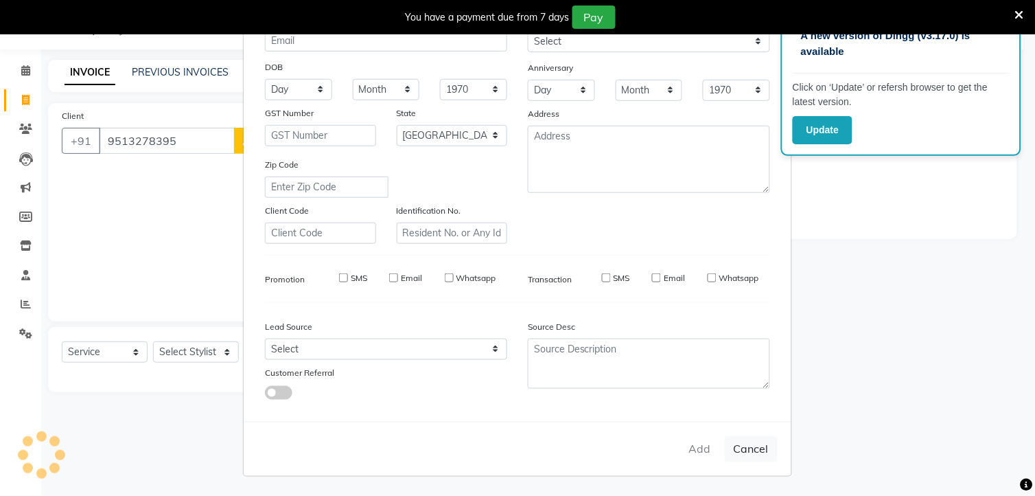
select select "null"
select select
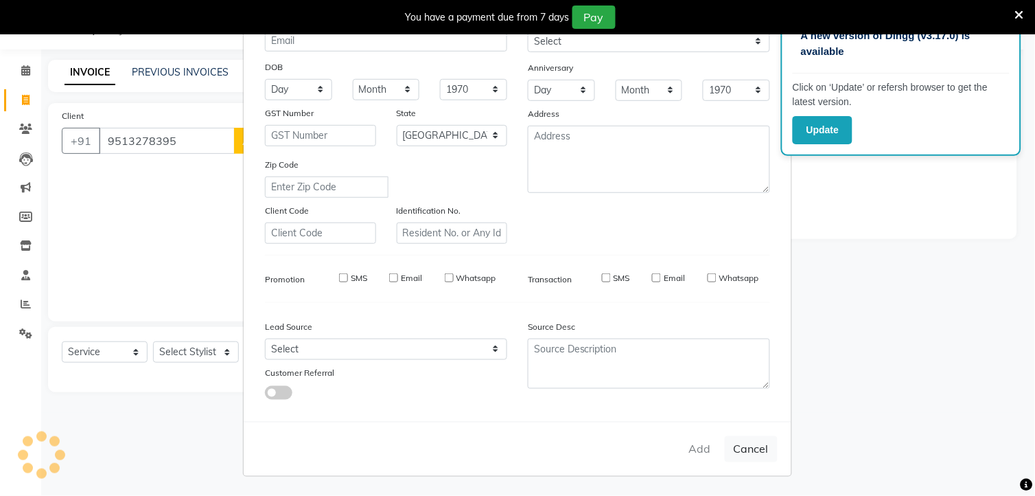
checkbox input "false"
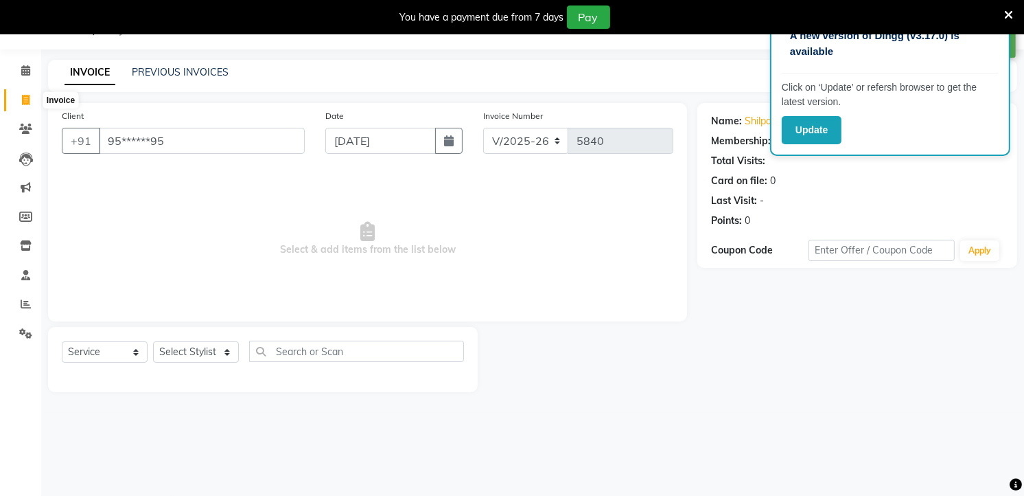
click at [26, 95] on icon at bounding box center [26, 100] width 8 height 10
select select "service"
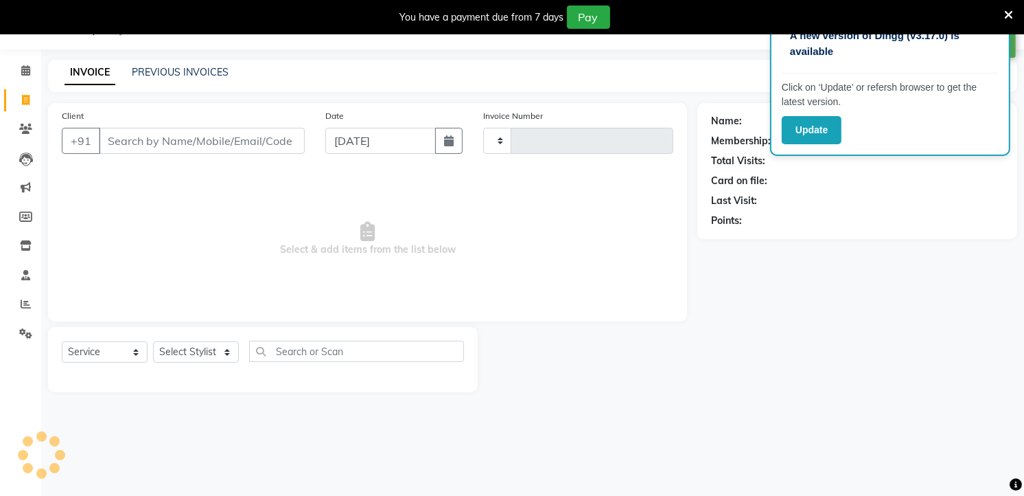
type input "5840"
select select "4822"
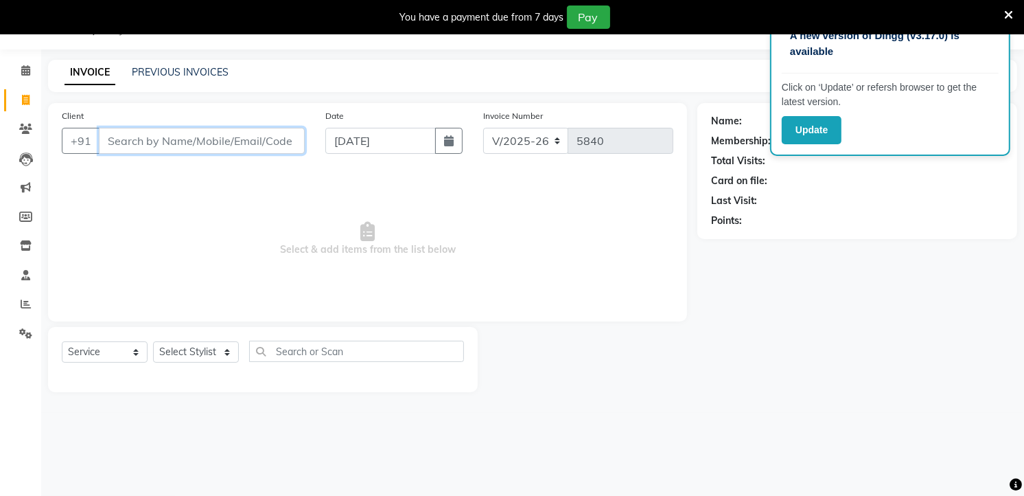
click at [275, 137] on input "Client" at bounding box center [202, 141] width 206 height 26
type input "8982741141"
click at [290, 154] on button "Add Client" at bounding box center [269, 141] width 71 height 26
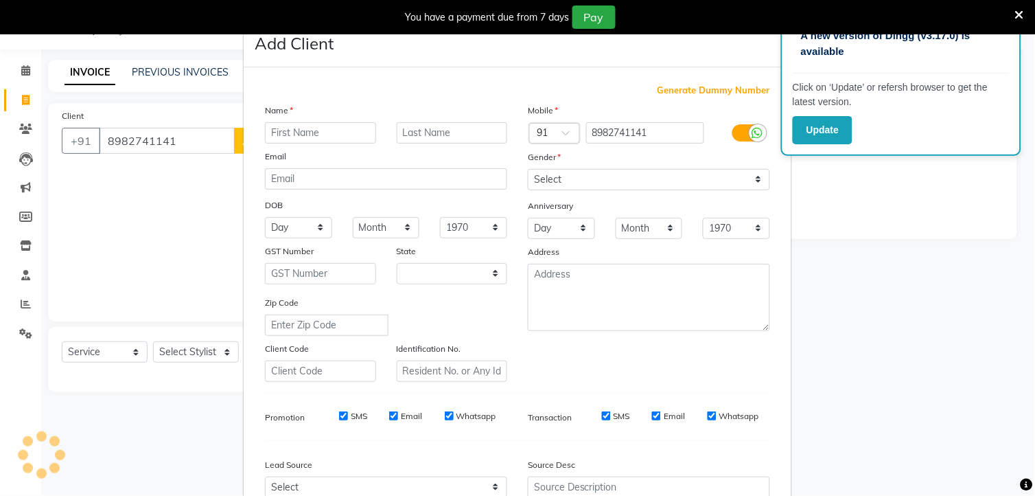
select select "22"
click at [303, 135] on input "text" at bounding box center [320, 132] width 111 height 21
type input "2"
type input "nancy"
click at [450, 132] on input "text" at bounding box center [452, 132] width 111 height 21
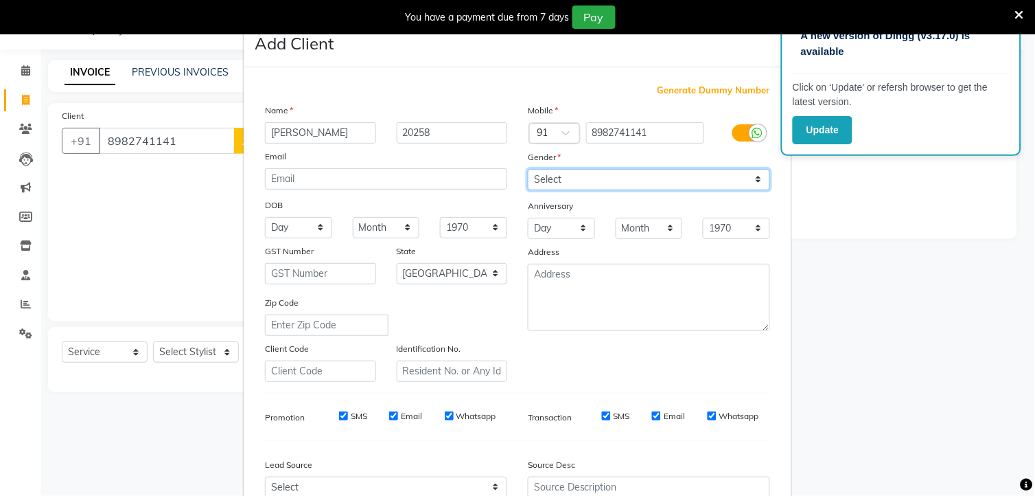
click at [546, 179] on select "Select [DEMOGRAPHIC_DATA] [DEMOGRAPHIC_DATA] Other Prefer Not To Say" at bounding box center [649, 179] width 242 height 21
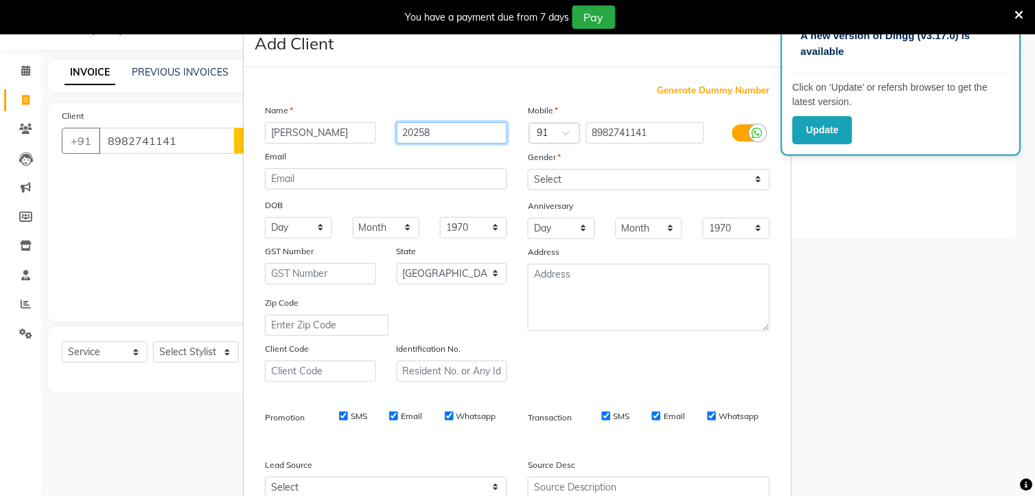
click at [437, 128] on input "20258" at bounding box center [452, 132] width 111 height 21
type input "20258 [26/8/2025 to 26 ]"
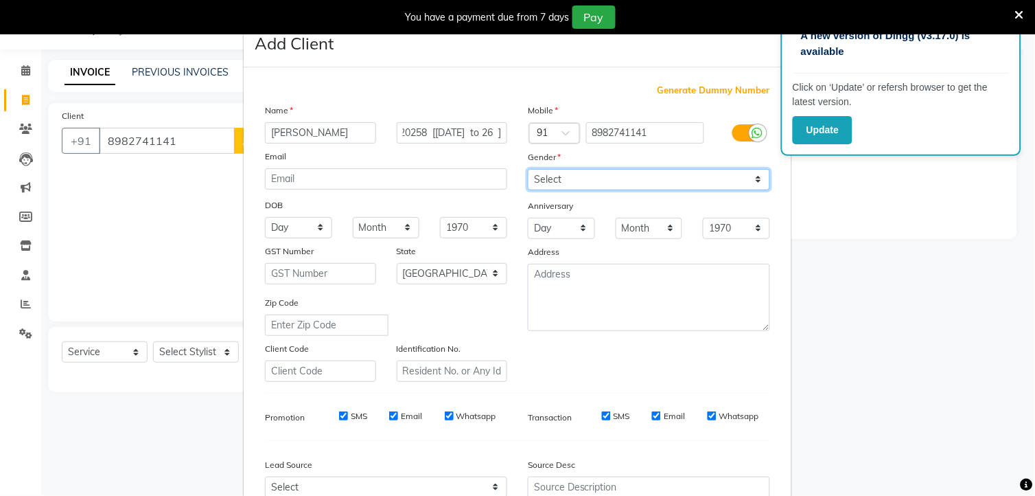
scroll to position [0, 0]
click at [577, 181] on select "Select [DEMOGRAPHIC_DATA] [DEMOGRAPHIC_DATA] Other Prefer Not To Say" at bounding box center [649, 179] width 242 height 21
select select "[DEMOGRAPHIC_DATA]"
click at [528, 169] on select "Select [DEMOGRAPHIC_DATA] [DEMOGRAPHIC_DATA] Other Prefer Not To Say" at bounding box center [649, 179] width 242 height 21
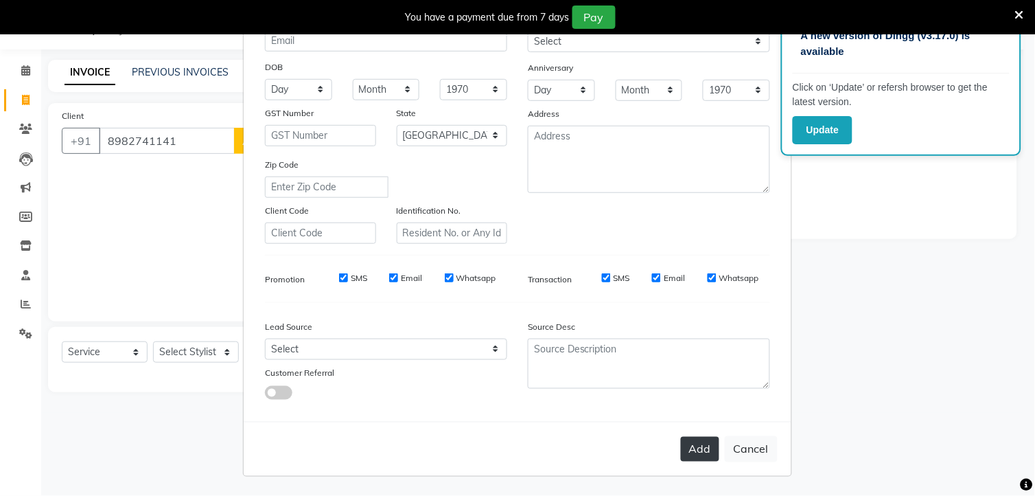
click at [695, 450] on button "Add" at bounding box center [700, 449] width 38 height 25
type input "89******41"
select select
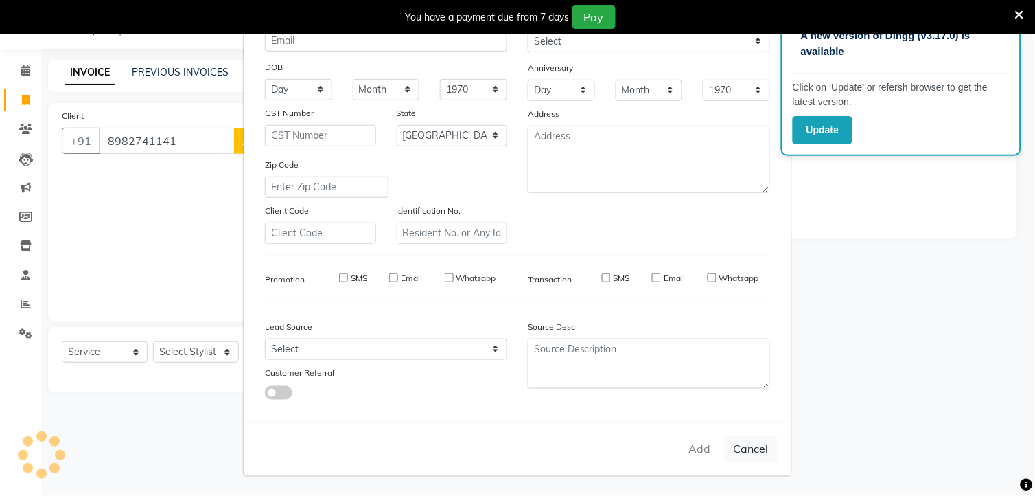
select select "null"
select select
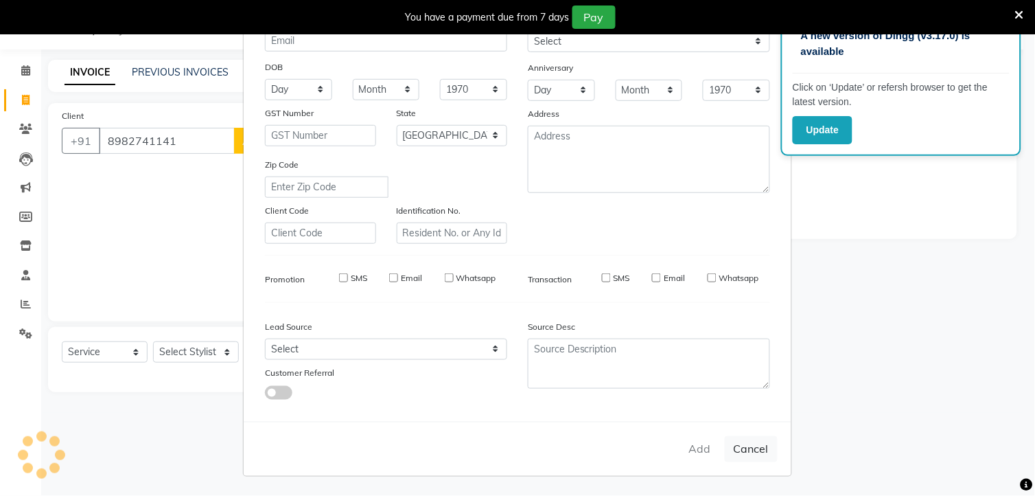
checkbox input "false"
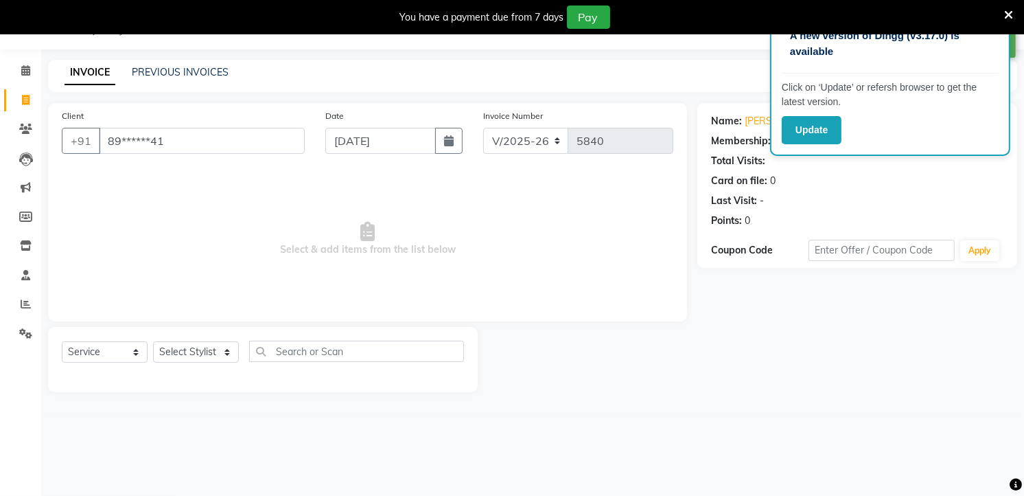
click at [25, 105] on icon at bounding box center [26, 100] width 8 height 10
select select "service"
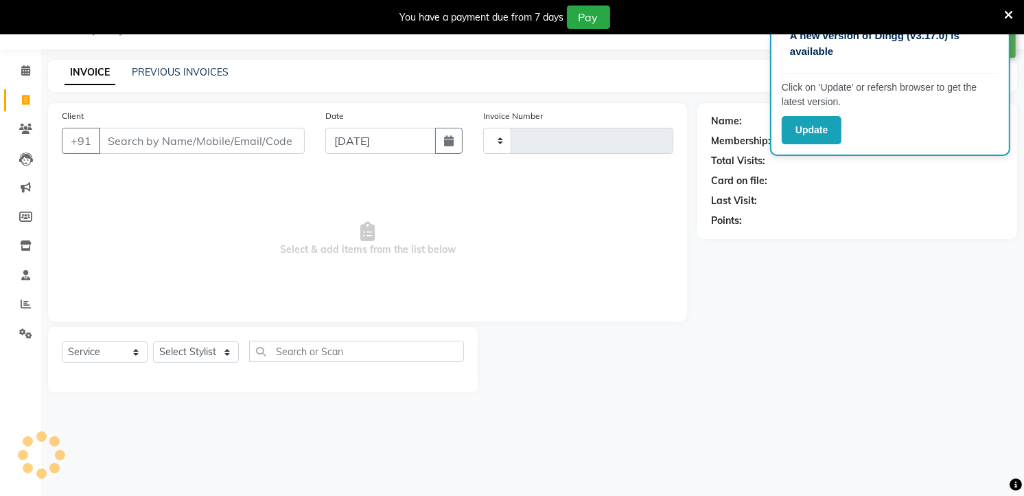
type input "5840"
select select "4822"
click at [140, 133] on input "Client" at bounding box center [202, 141] width 206 height 26
type input "8969563200"
click at [292, 139] on span "Add Client" at bounding box center [269, 141] width 54 height 14
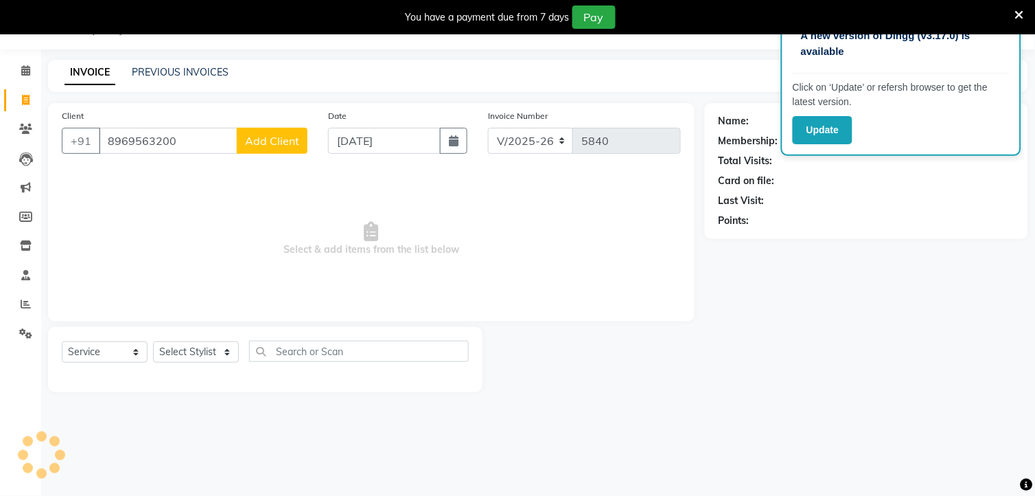
select select
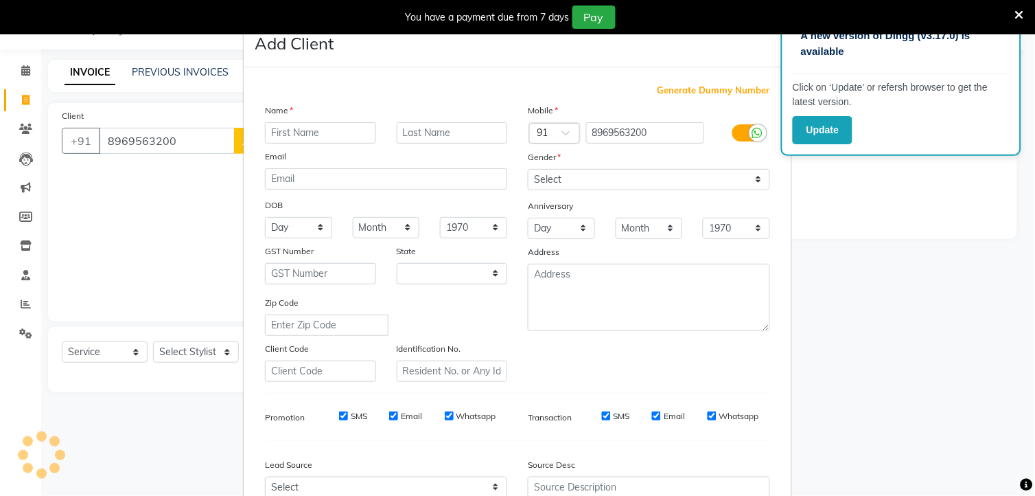
click at [281, 132] on input "text" at bounding box center [320, 132] width 111 height 21
type input "kalpana"
click at [417, 122] on input "text" at bounding box center [452, 132] width 111 height 21
click at [421, 134] on input "text" at bounding box center [452, 132] width 111 height 21
click at [173, 147] on ngb-modal-window "Add Client Generate Dummy Number Name kalpana Email DOB Day 01 02 03 04 05 06 0…" at bounding box center [517, 248] width 1035 height 496
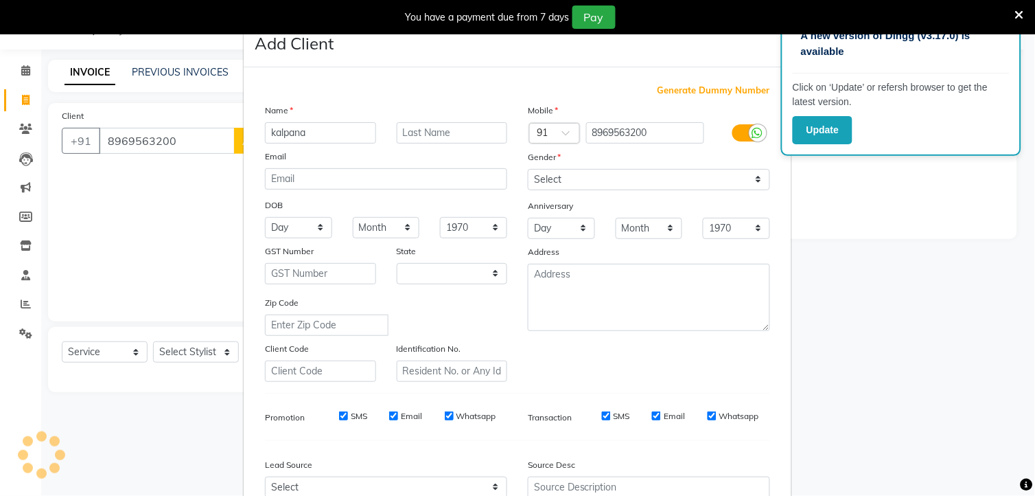
click at [420, 328] on div "Zip Code" at bounding box center [386, 315] width 263 height 40
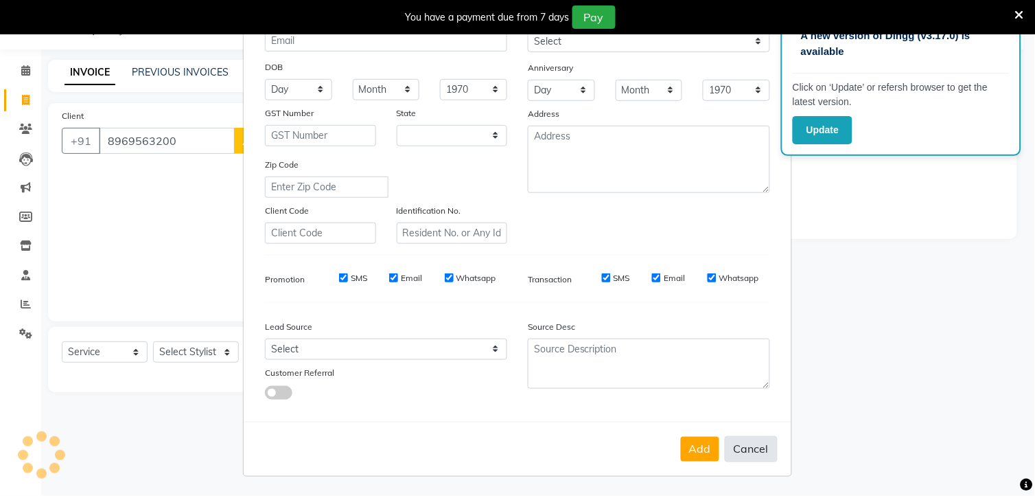
click at [734, 450] on button "Cancel" at bounding box center [751, 449] width 53 height 26
select select
select select "null"
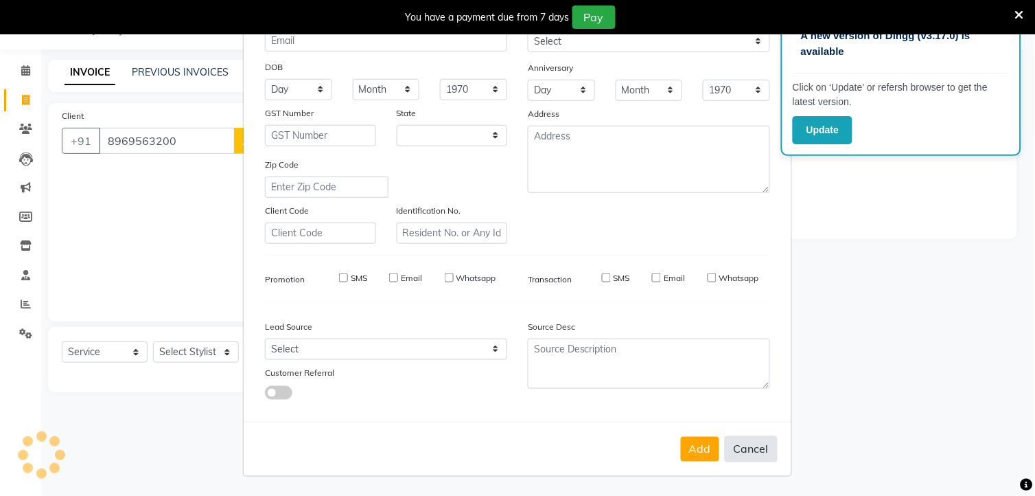
select select
checkbox input "false"
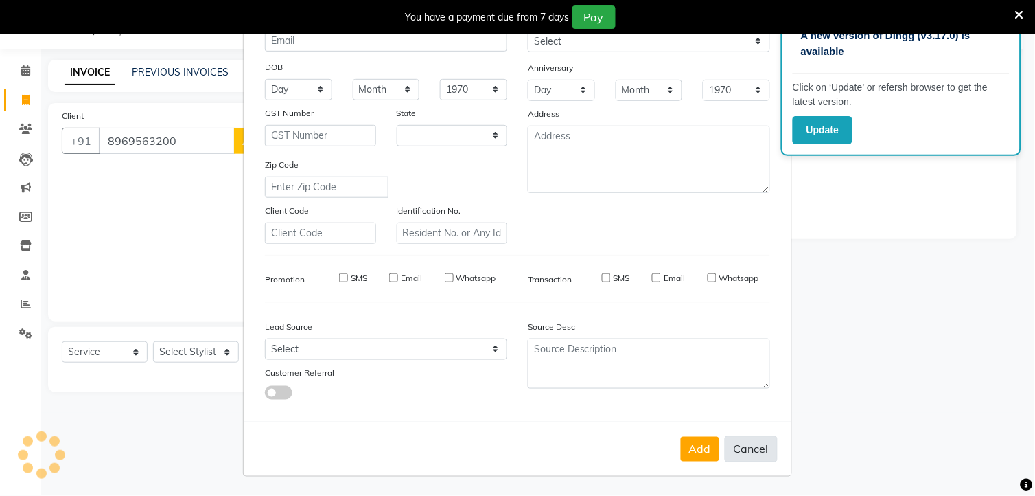
checkbox input "false"
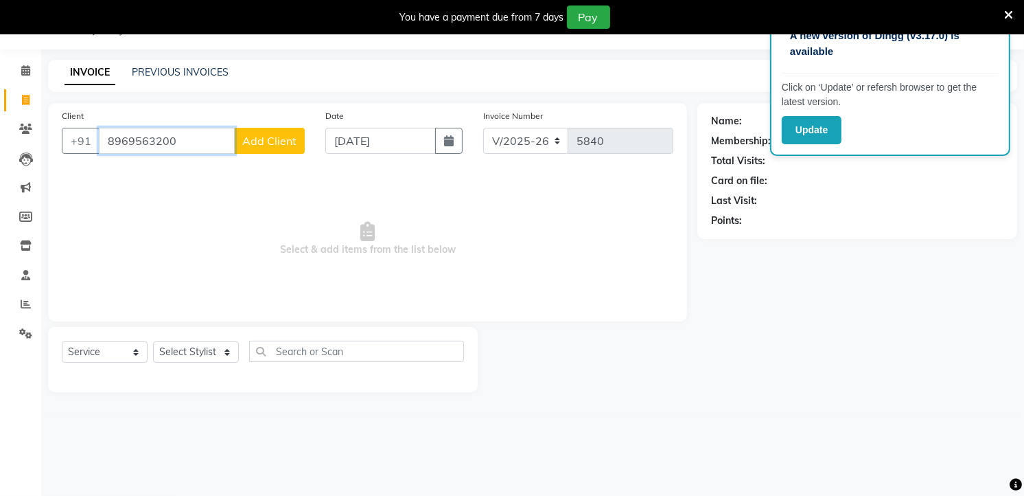
click at [180, 146] on input "8969563200" at bounding box center [167, 141] width 136 height 26
type input "8"
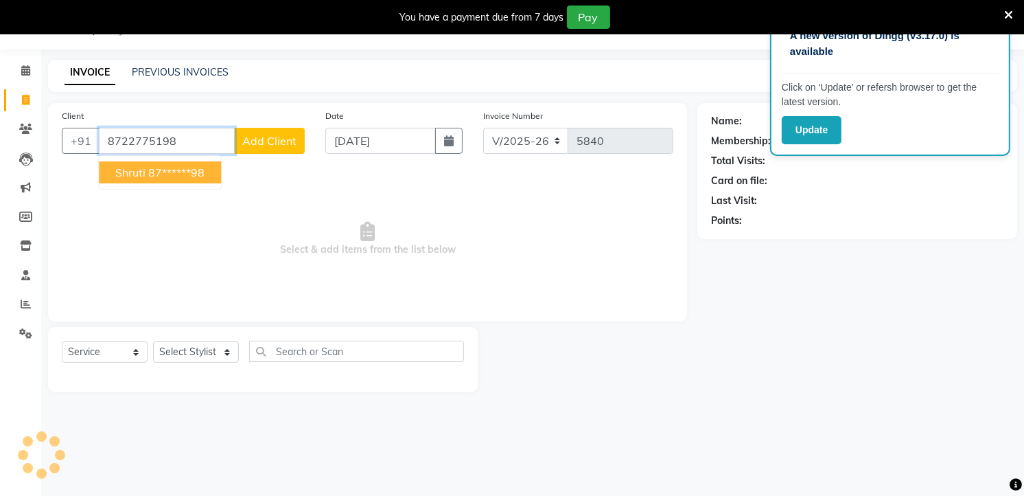
click at [187, 185] on ngb-typeahead-window "Shruti 87******98" at bounding box center [160, 172] width 124 height 34
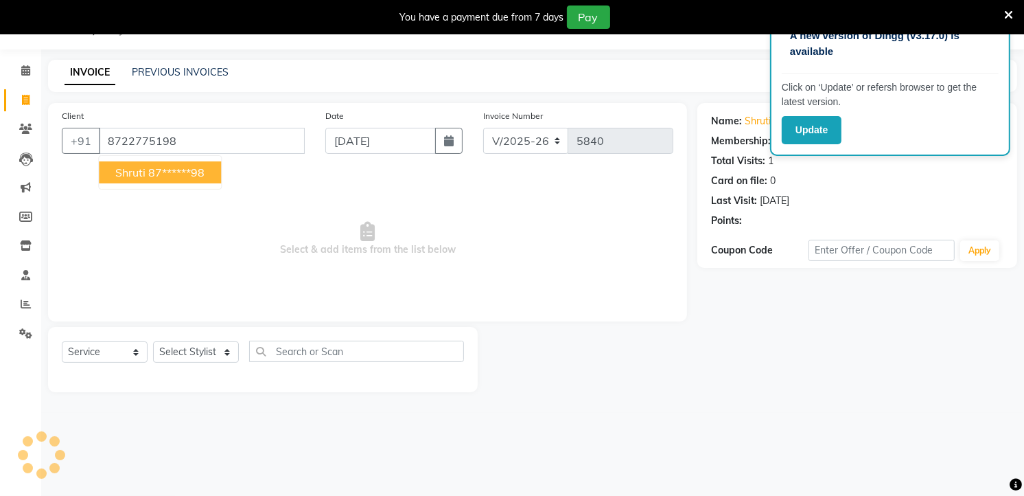
click at [200, 174] on ngb-highlight "87******98" at bounding box center [176, 172] width 56 height 14
type input "87******98"
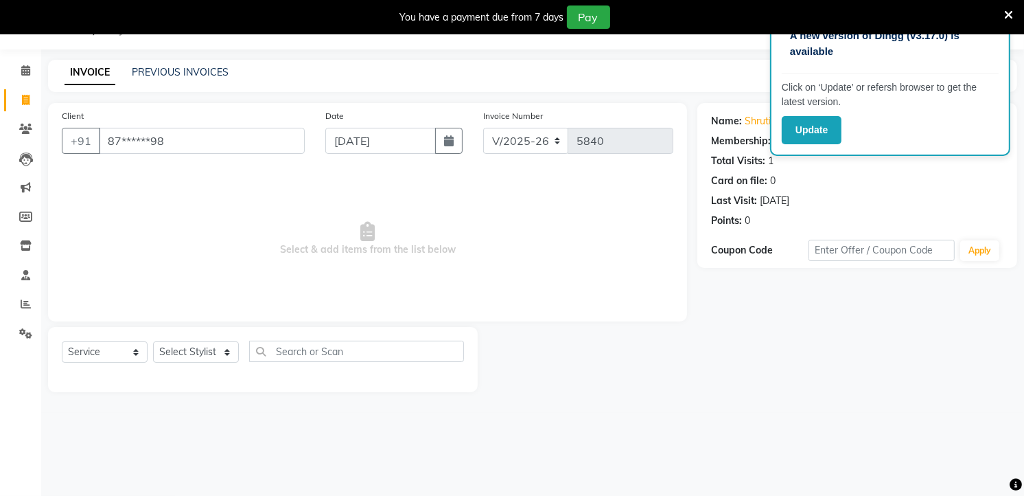
click at [786, 340] on div "Name: Shruti Membership: No Active Membership Total Visits: 1 Card on file: 0 L…" at bounding box center [862, 247] width 330 height 289
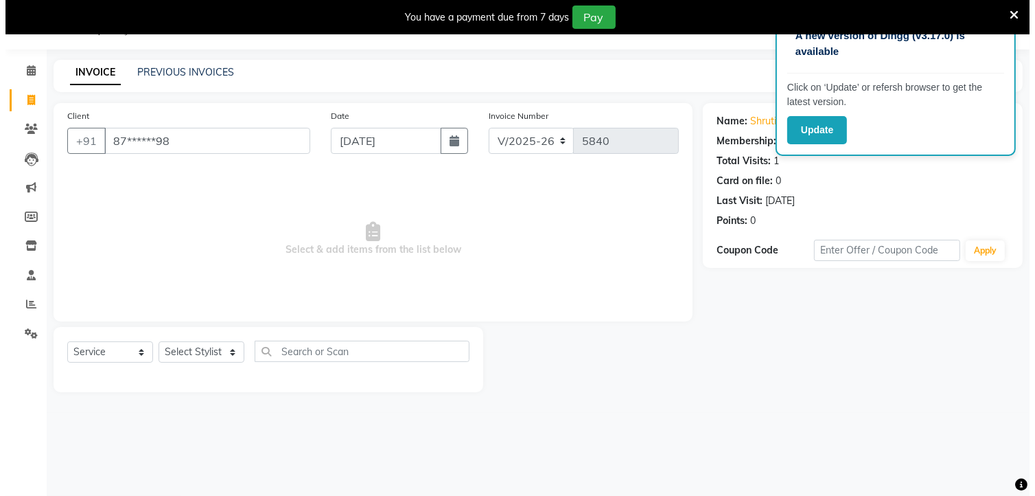
scroll to position [0, 0]
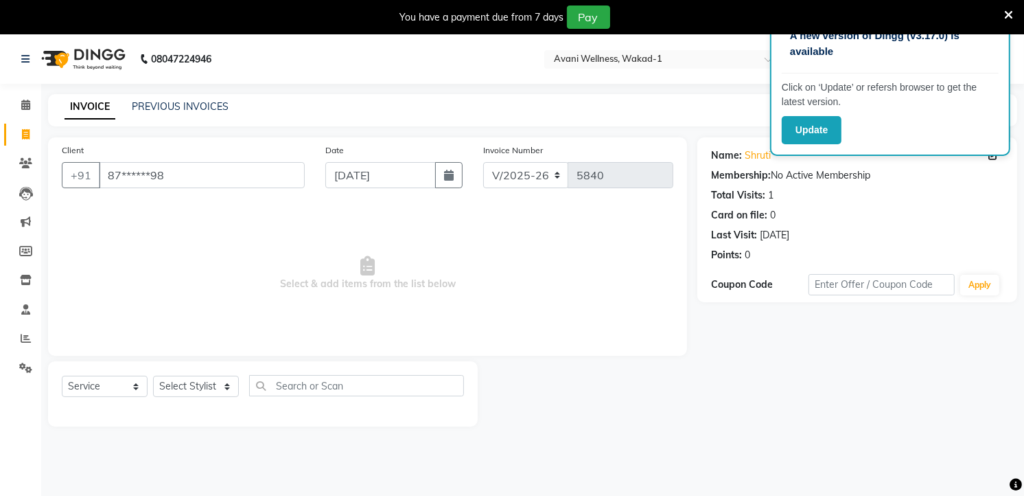
click at [993, 157] on icon at bounding box center [993, 155] width 10 height 10
select select "22"
select select "[DEMOGRAPHIC_DATA]"
select select
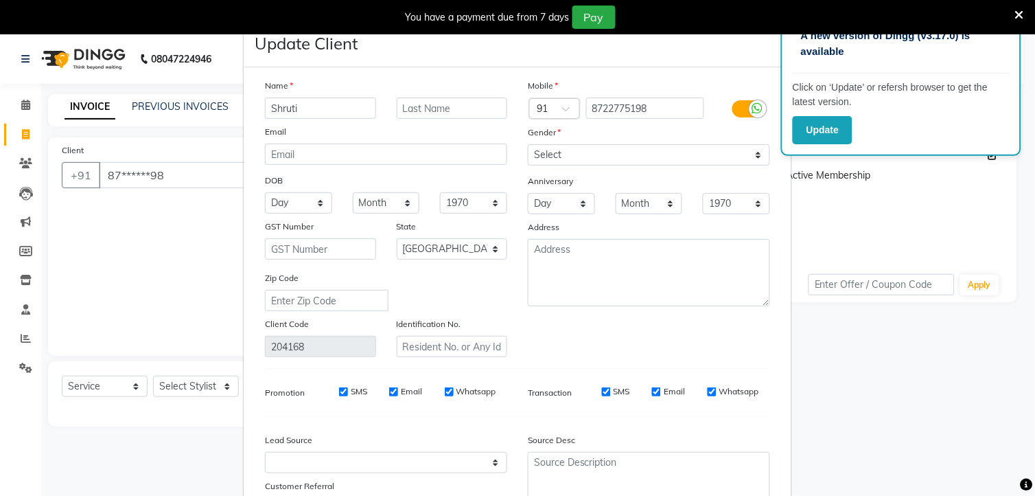
click at [993, 157] on ngb-modal-window "Update Client Name Shruti Email DOB Day 01 02 03 04 05 06 07 08 09 10 11 12 13 …" at bounding box center [517, 248] width 1035 height 496
click at [400, 107] on input "text" at bounding box center [452, 107] width 111 height 21
click at [426, 107] on input "20256 [ 26/8/2025 to 26 ]" at bounding box center [452, 107] width 111 height 21
type input "20256 [ 26/8/2025 to 26 ]"
click at [546, 152] on select "Select [DEMOGRAPHIC_DATA] [DEMOGRAPHIC_DATA] Other Prefer Not To Say" at bounding box center [649, 154] width 242 height 21
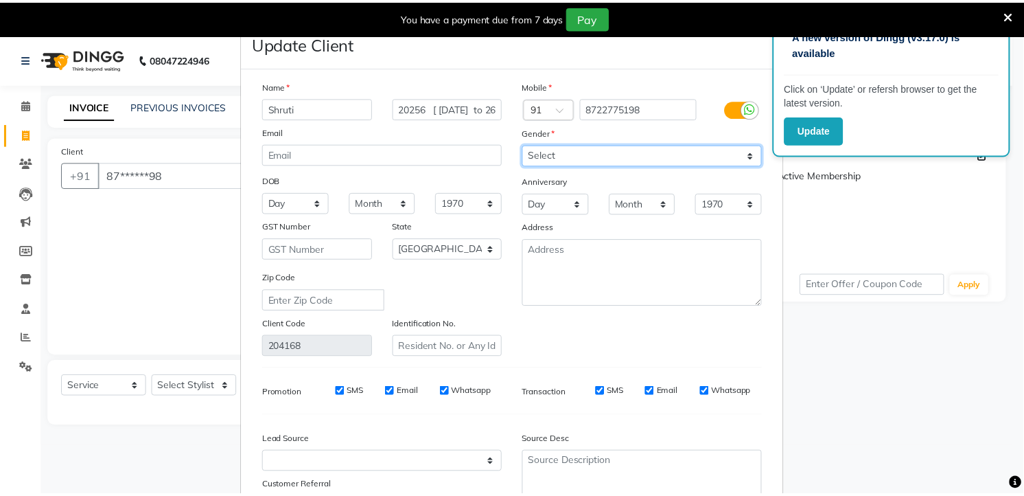
scroll to position [115, 0]
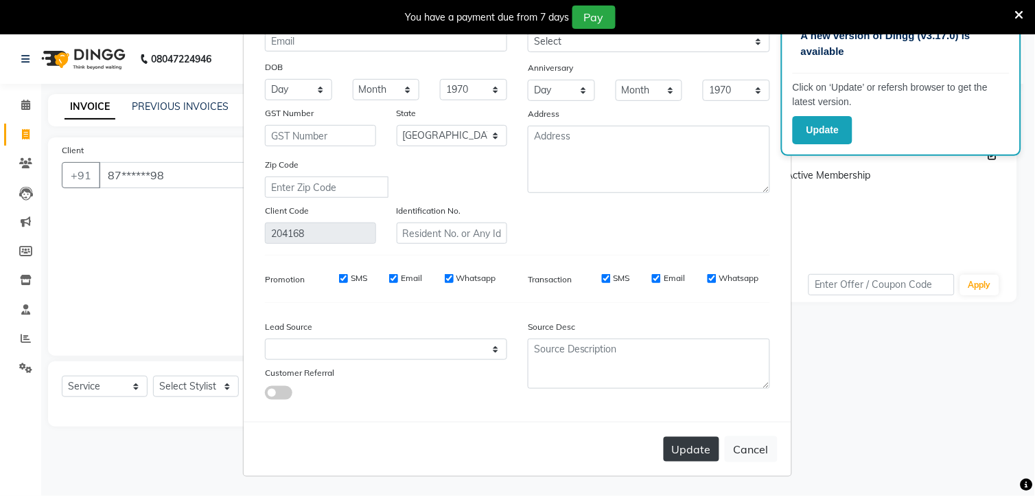
click at [688, 439] on button "Update" at bounding box center [692, 449] width 56 height 25
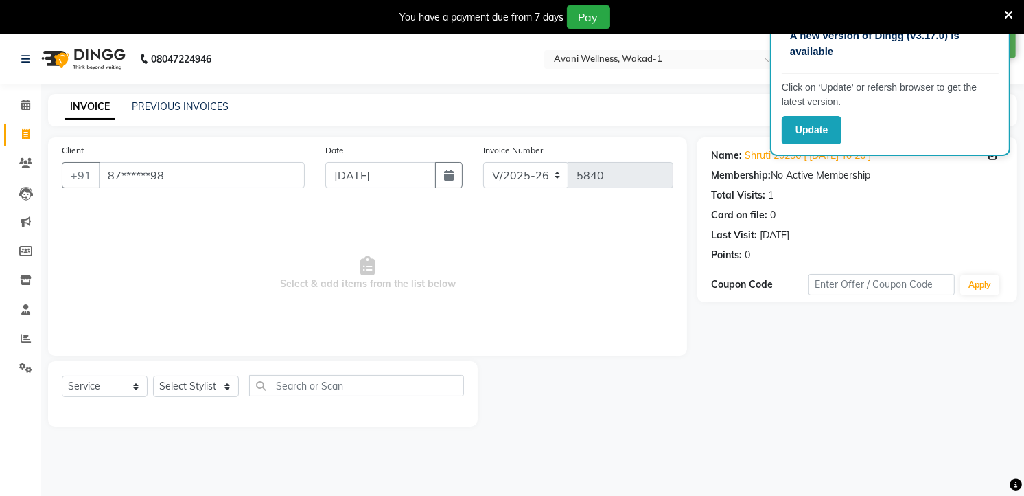
click at [25, 133] on icon at bounding box center [26, 134] width 8 height 10
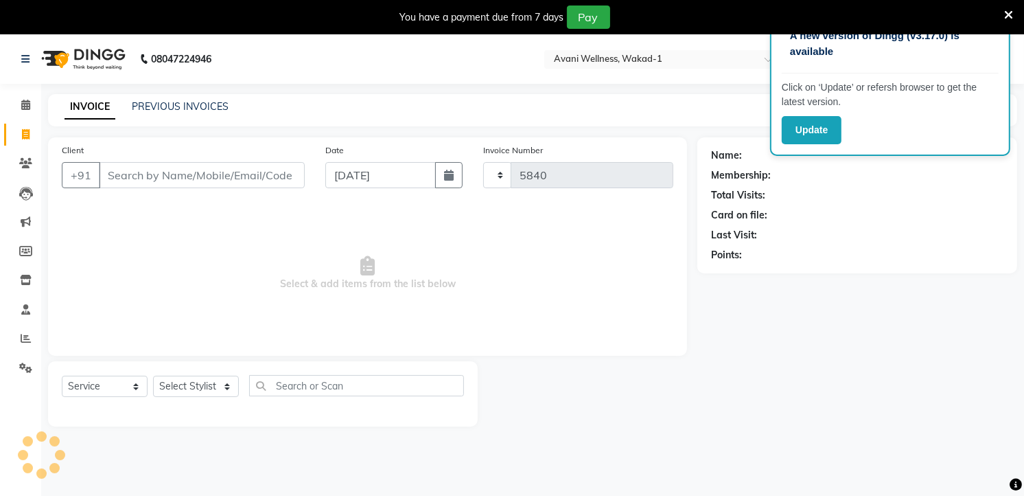
scroll to position [34, 0]
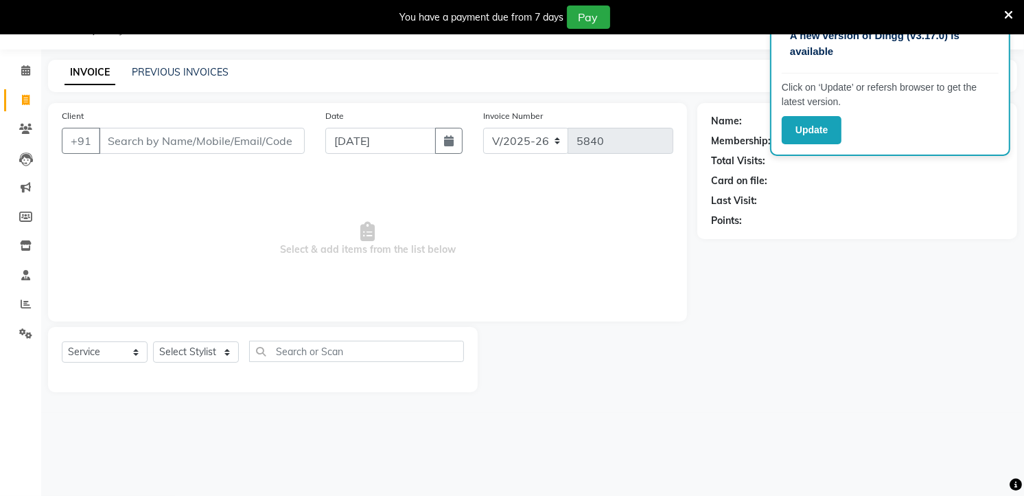
click at [168, 144] on input "Client" at bounding box center [202, 141] width 206 height 26
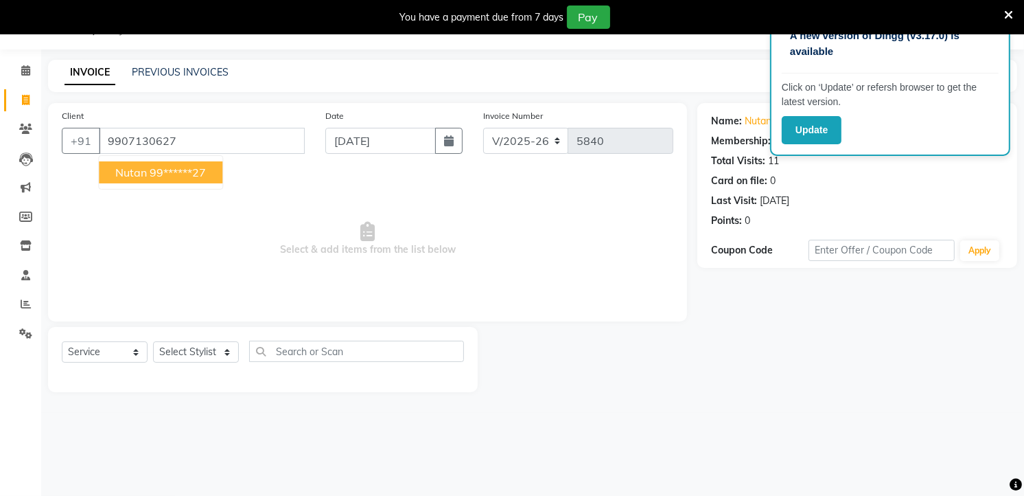
click at [161, 175] on ngb-highlight "99******27" at bounding box center [178, 172] width 56 height 14
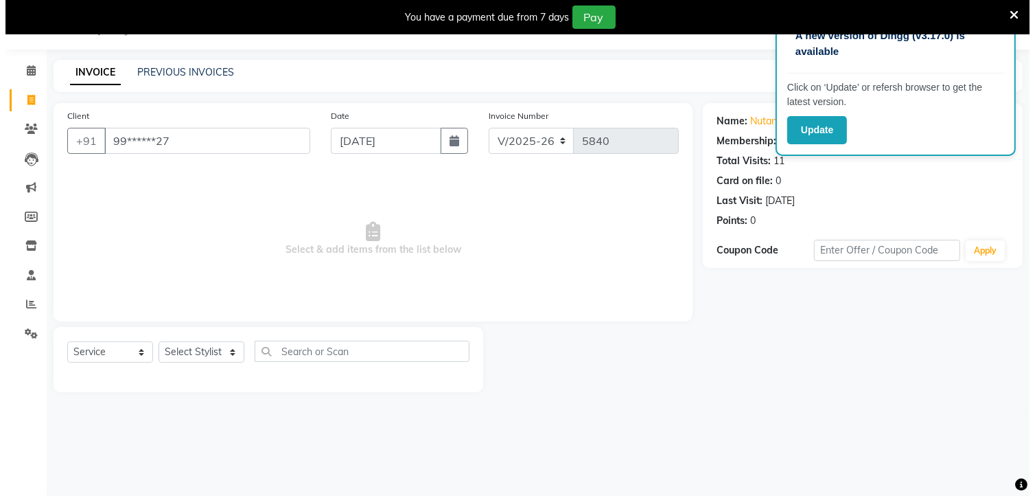
scroll to position [0, 0]
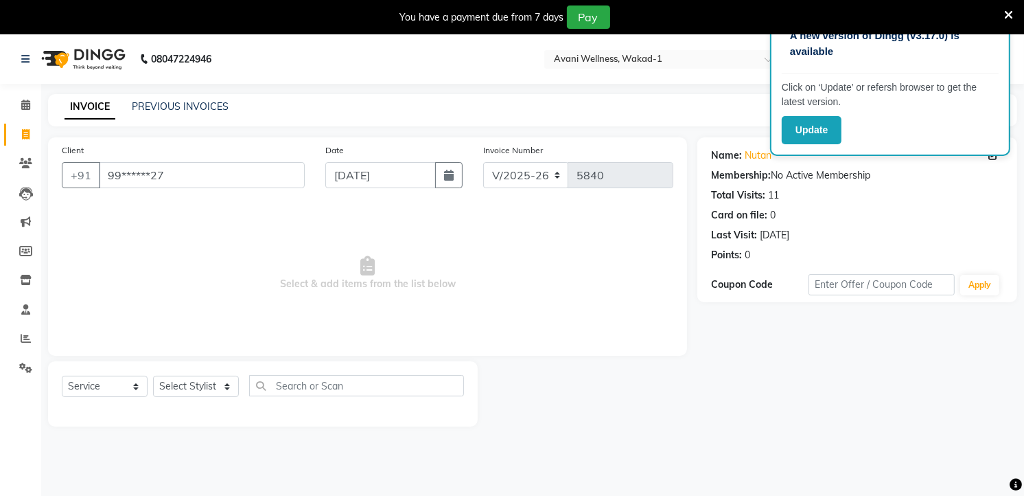
click at [993, 157] on icon at bounding box center [993, 155] width 10 height 10
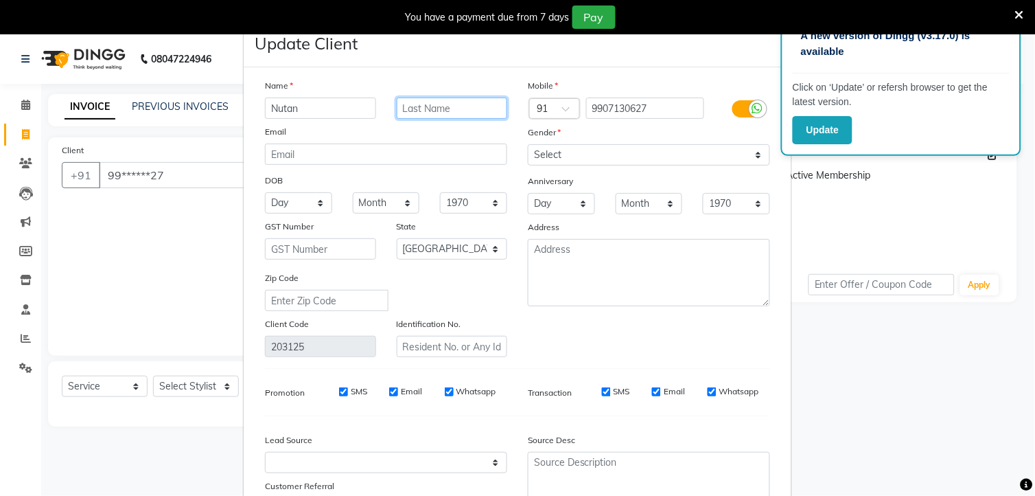
click at [422, 110] on input "text" at bounding box center [452, 107] width 111 height 21
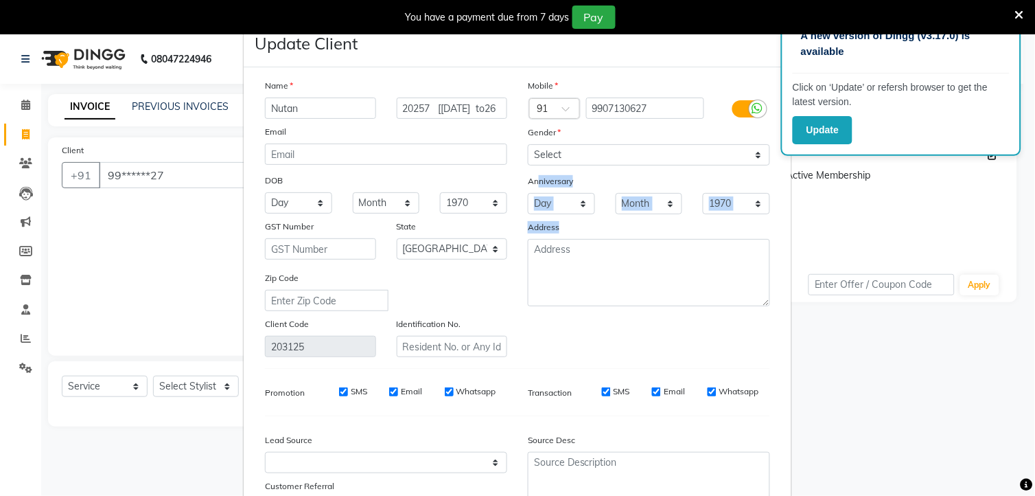
drag, startPoint x: 533, startPoint y: 180, endPoint x: 547, endPoint y: 225, distance: 47.3
click at [547, 225] on div "Mobile Country Code × 91 9907130627 Gender Select Male Female Other Prefer Not …" at bounding box center [649, 217] width 263 height 279
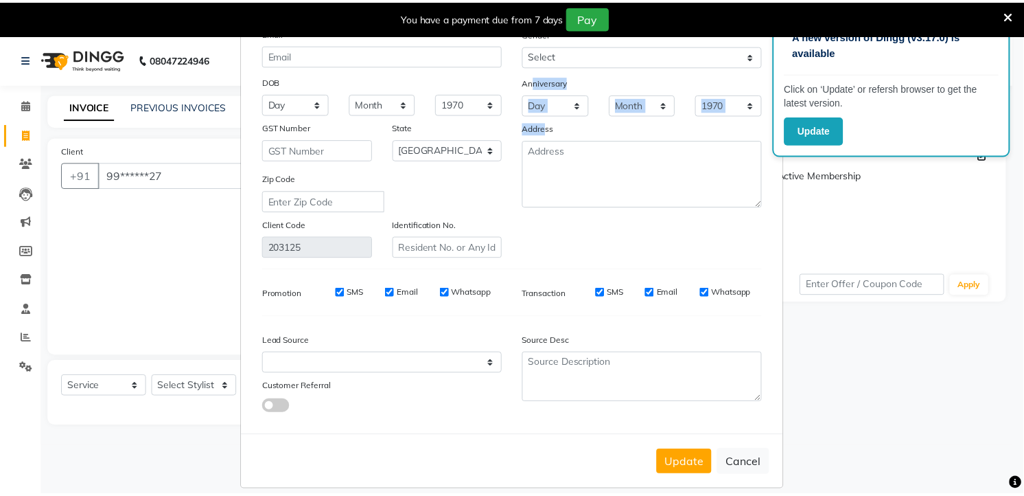
scroll to position [115, 0]
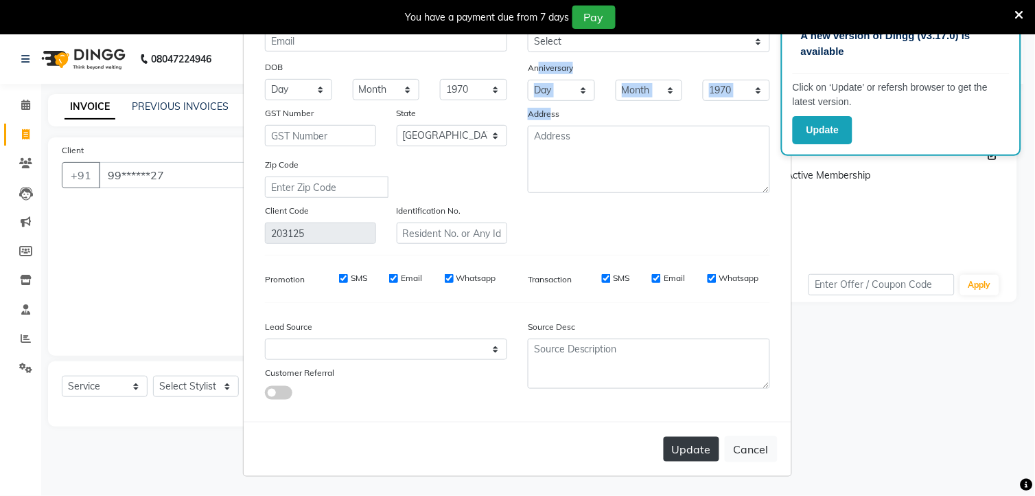
click at [700, 451] on button "Update" at bounding box center [692, 449] width 56 height 25
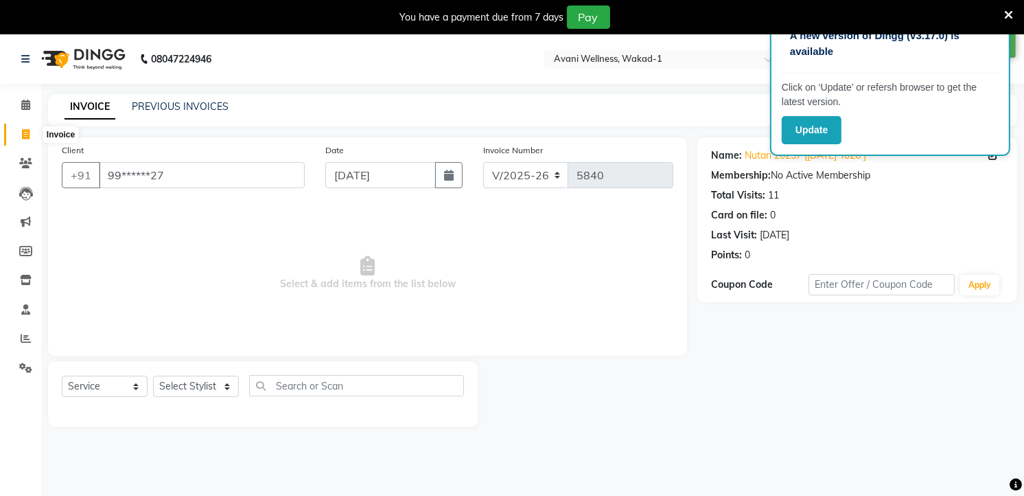
click at [30, 140] on span at bounding box center [26, 135] width 24 height 16
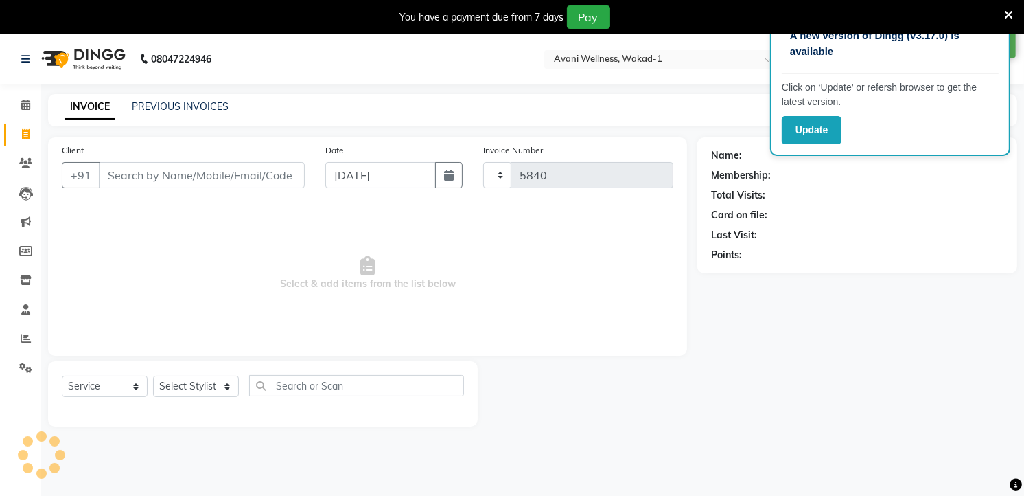
scroll to position [34, 0]
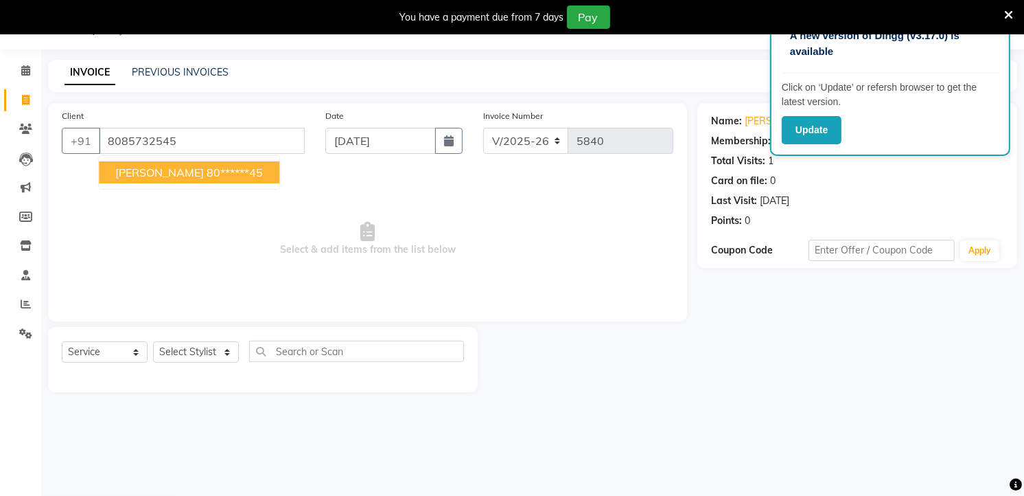
click at [205, 163] on button "CHARU 80******45" at bounding box center [189, 172] width 181 height 22
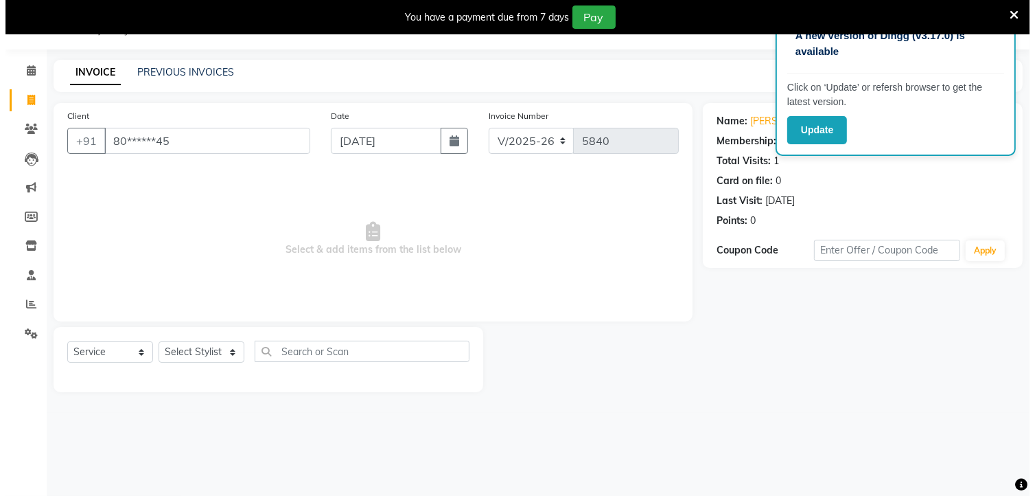
scroll to position [0, 0]
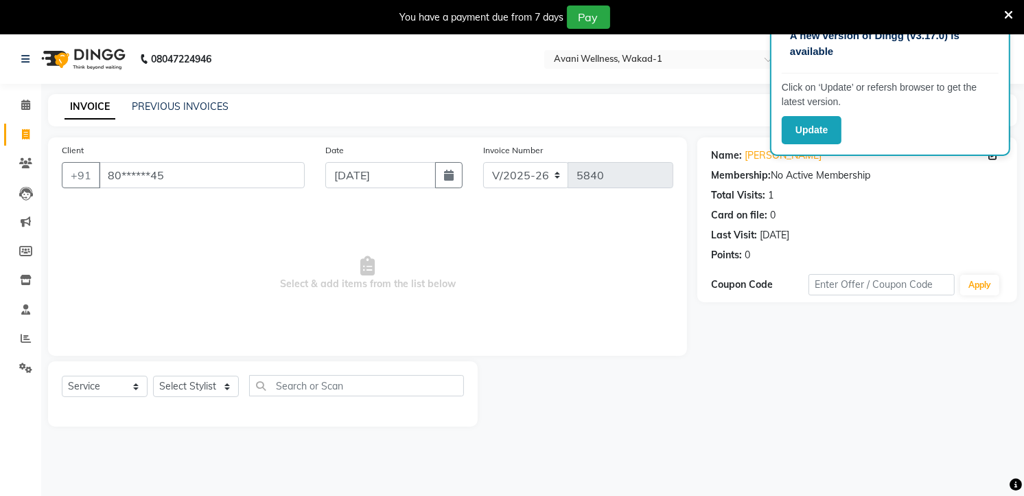
click at [991, 156] on icon at bounding box center [993, 155] width 10 height 10
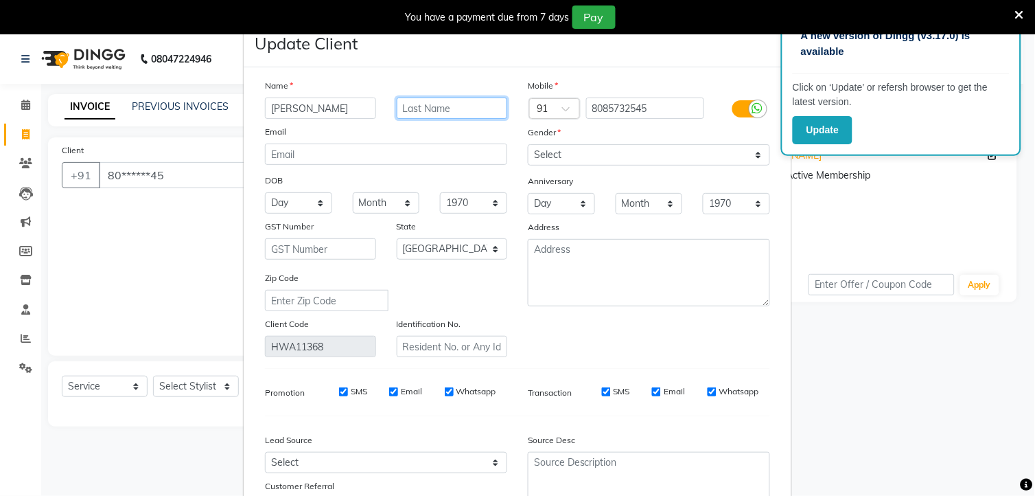
click at [401, 113] on input "text" at bounding box center [452, 107] width 111 height 21
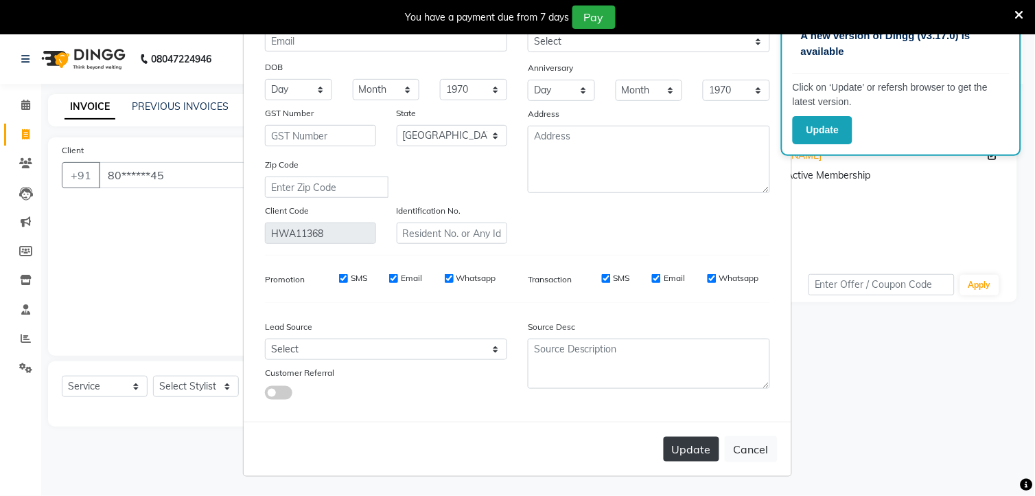
click at [684, 438] on button "Update" at bounding box center [692, 449] width 56 height 25
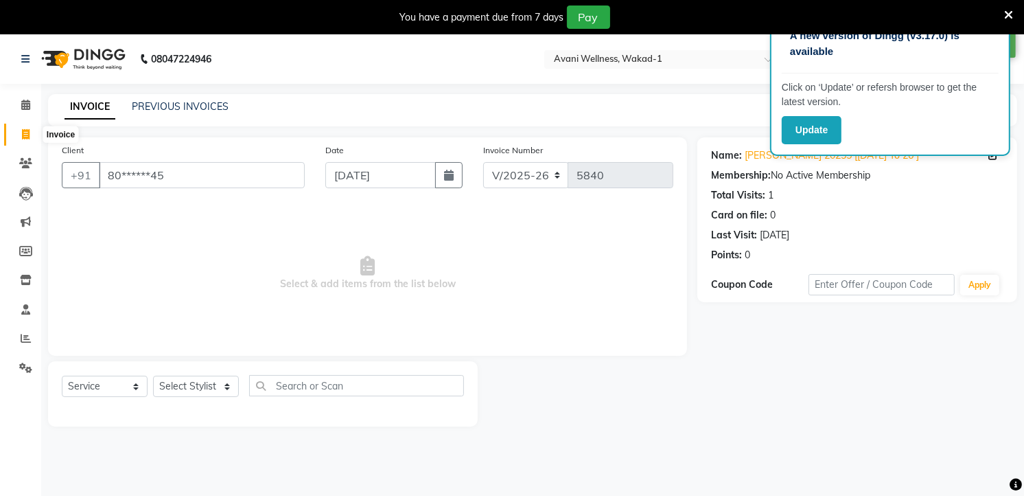
click at [26, 140] on span at bounding box center [26, 135] width 24 height 16
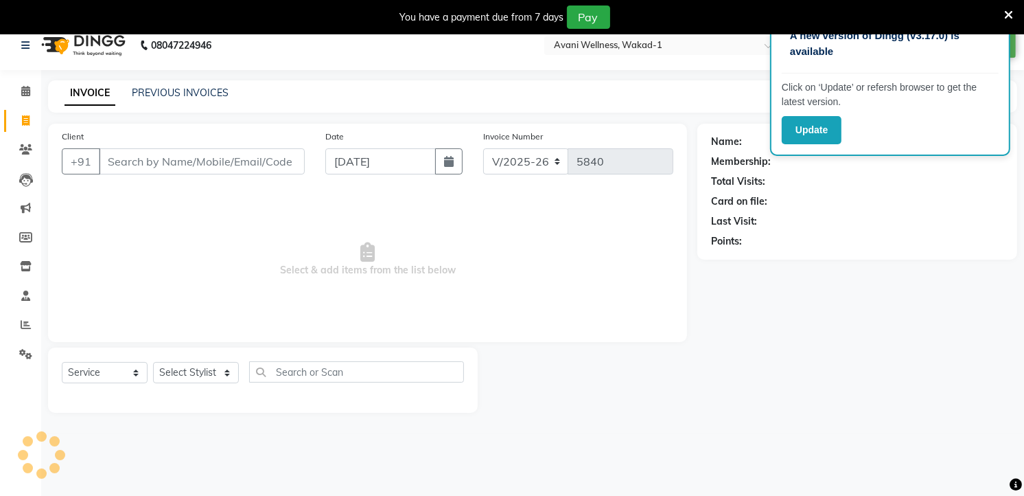
scroll to position [34, 0]
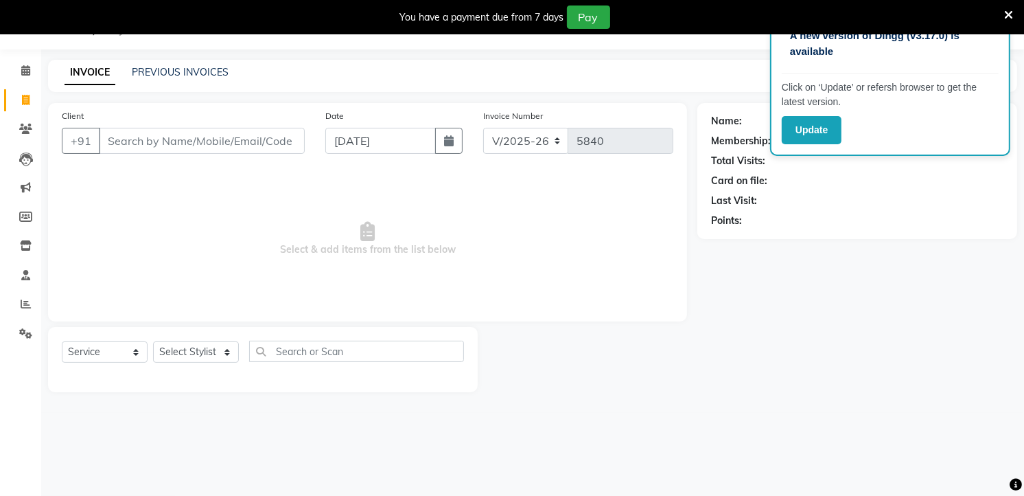
click at [144, 143] on input "Client" at bounding box center [202, 141] width 206 height 26
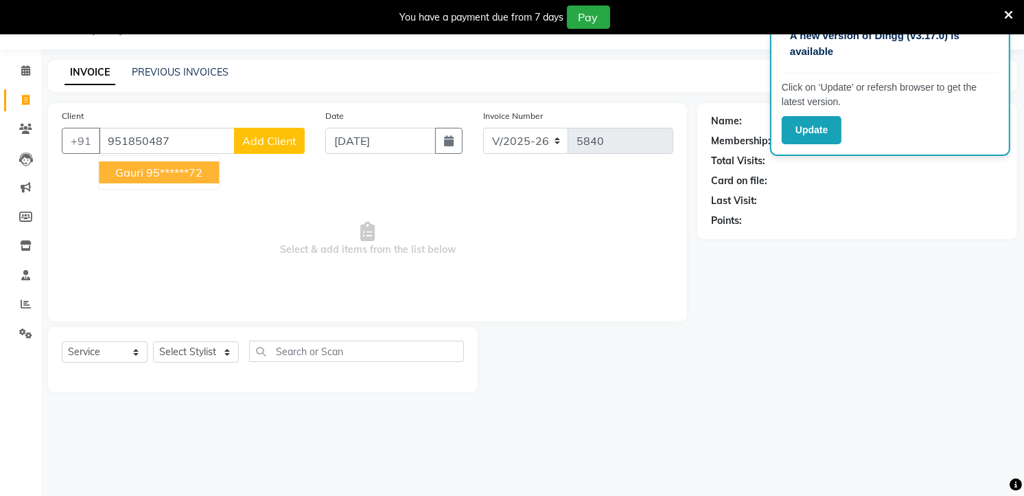
click at [195, 167] on ngb-highlight "95******72" at bounding box center [174, 172] width 56 height 14
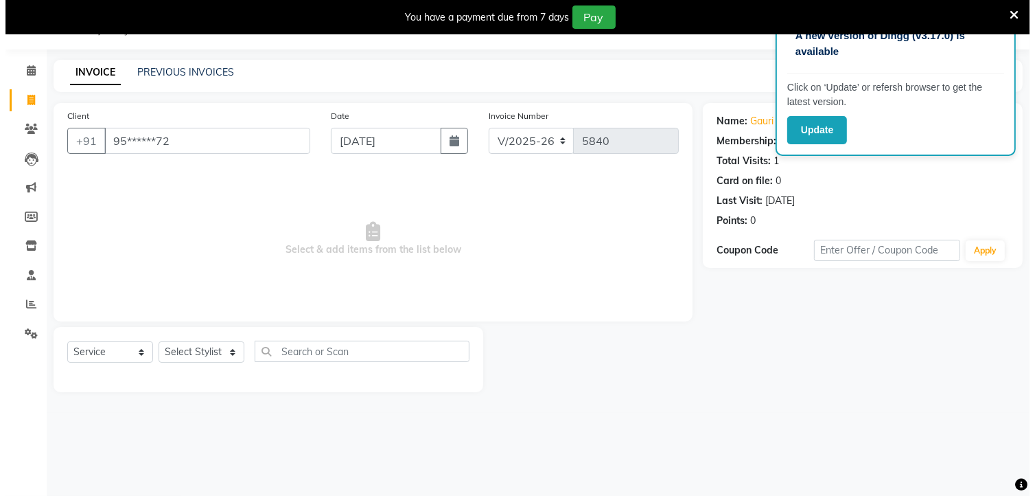
scroll to position [0, 0]
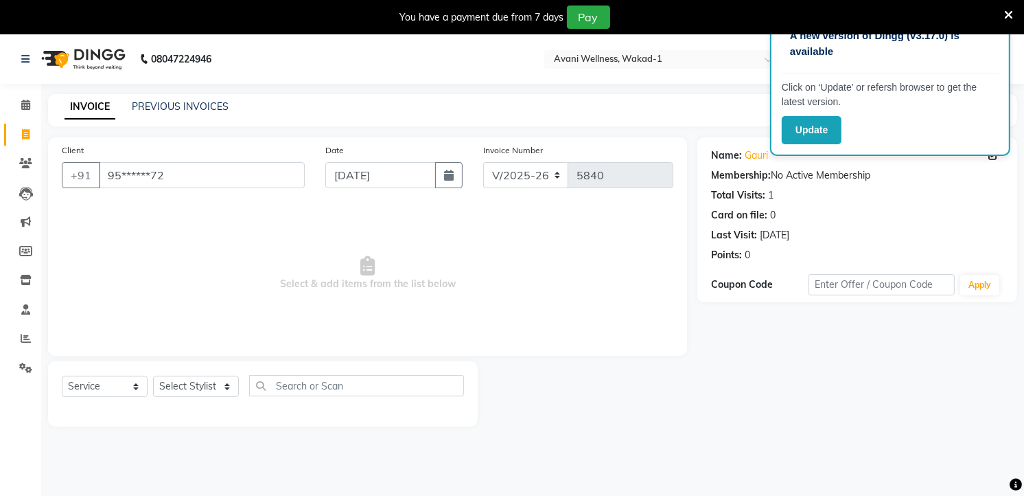
click at [985, 156] on div "Name: Gauri" at bounding box center [857, 155] width 292 height 14
click at [994, 155] on icon at bounding box center [993, 155] width 10 height 10
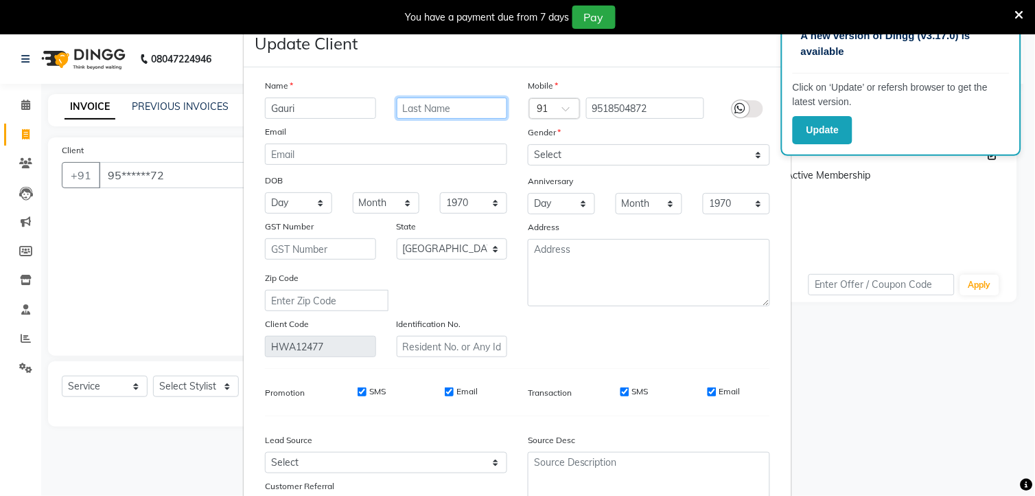
click at [415, 101] on input "text" at bounding box center [452, 107] width 111 height 21
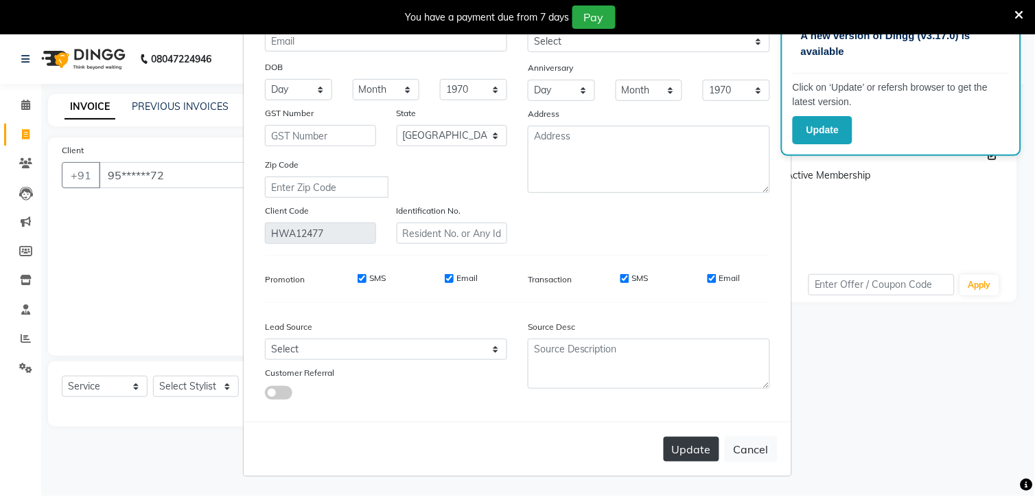
click at [674, 444] on button "Update" at bounding box center [692, 449] width 56 height 25
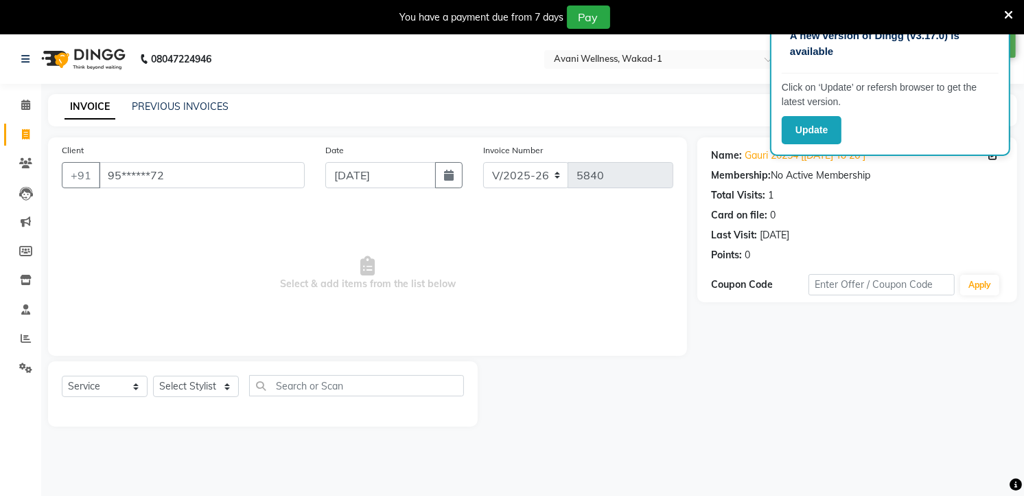
click at [23, 132] on icon at bounding box center [26, 134] width 8 height 10
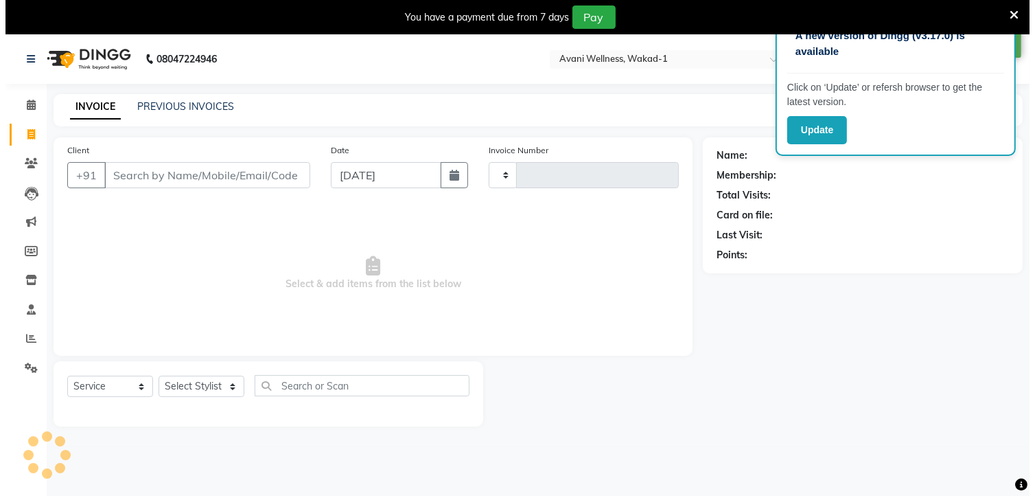
scroll to position [34, 0]
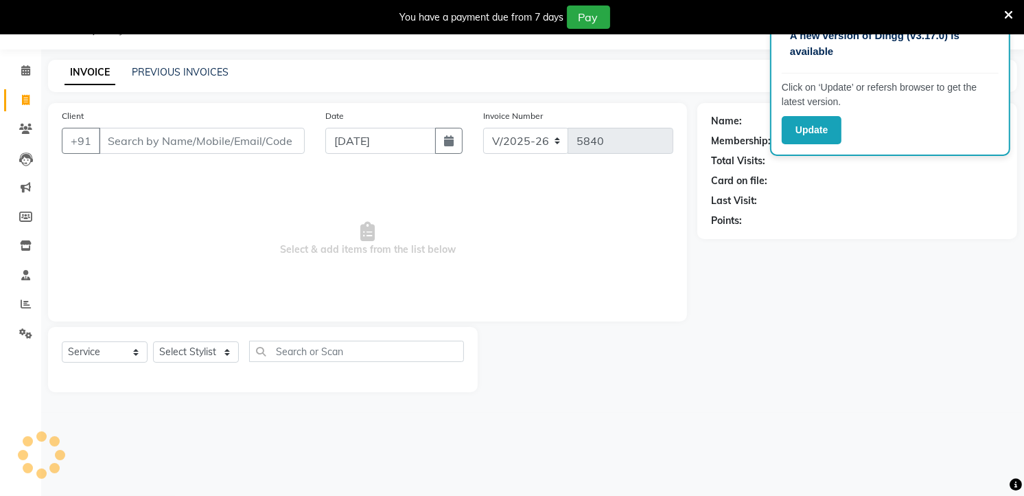
click at [187, 148] on input "Client" at bounding box center [202, 141] width 206 height 26
click at [282, 151] on button "Add Client" at bounding box center [269, 141] width 71 height 26
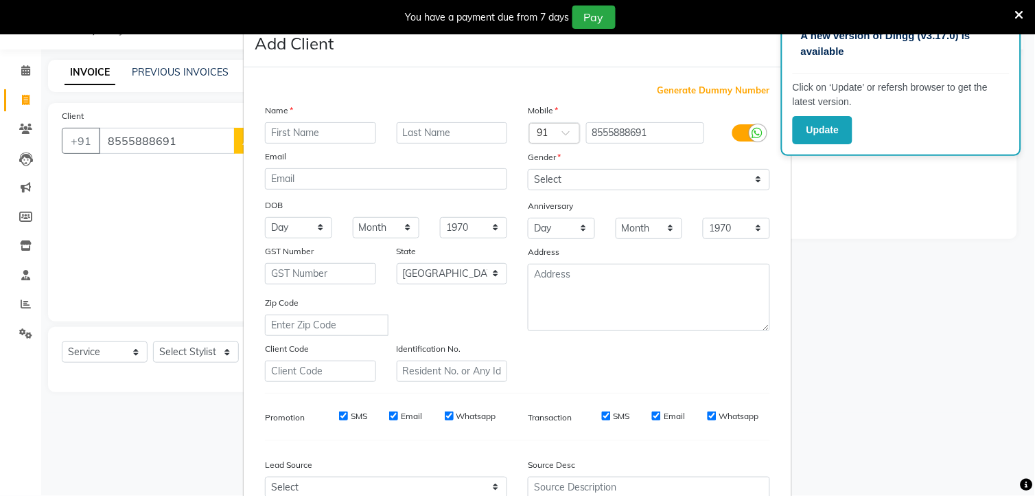
click at [297, 136] on input "text" at bounding box center [320, 132] width 111 height 21
click at [420, 139] on input "text" at bounding box center [452, 132] width 111 height 21
click at [548, 178] on select "Select [DEMOGRAPHIC_DATA] [DEMOGRAPHIC_DATA] Other Prefer Not To Say" at bounding box center [649, 179] width 242 height 21
click at [528, 169] on select "Select [DEMOGRAPHIC_DATA] [DEMOGRAPHIC_DATA] Other Prefer Not To Say" at bounding box center [649, 179] width 242 height 21
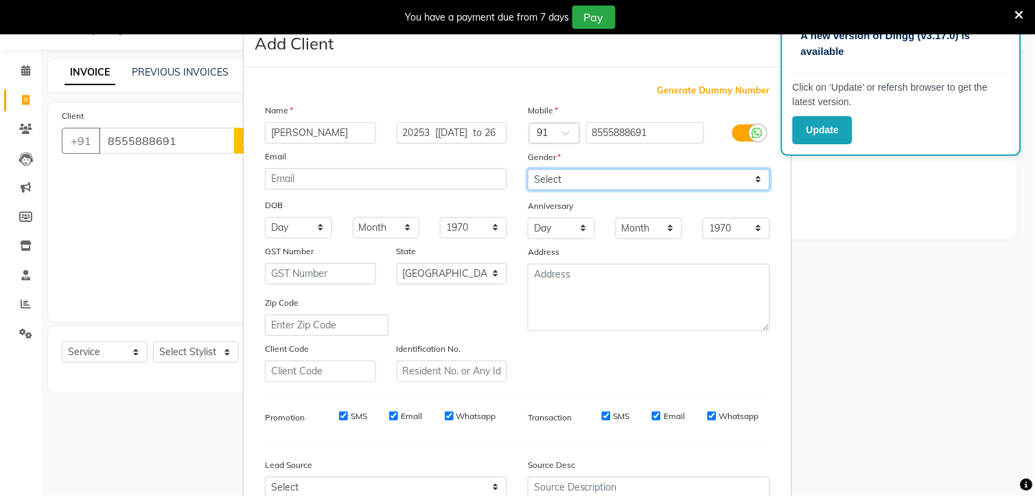
scroll to position [139, 0]
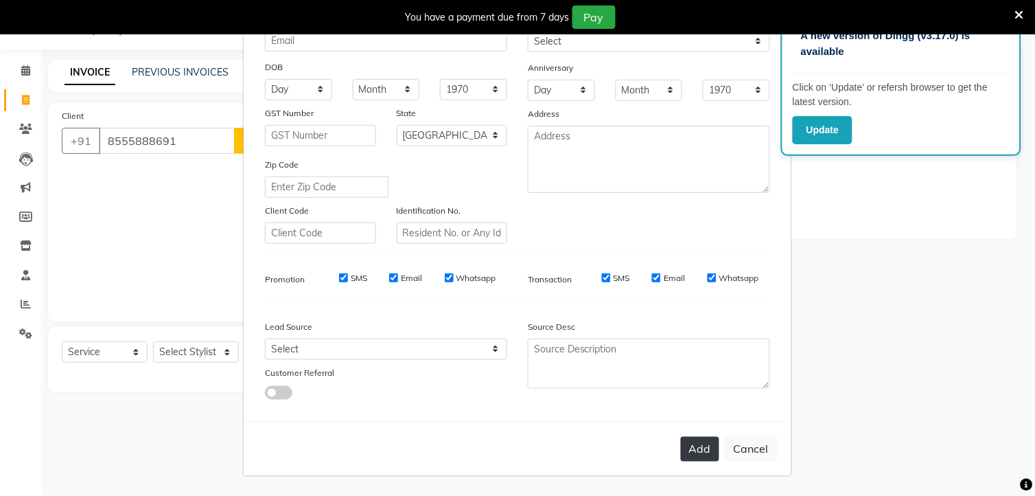
click at [695, 449] on button "Add" at bounding box center [700, 449] width 38 height 25
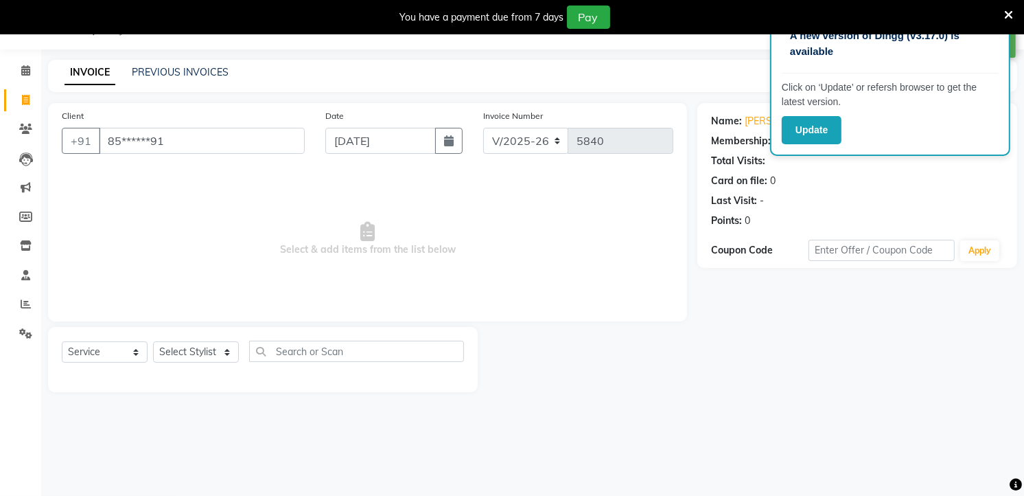
click at [23, 101] on icon at bounding box center [26, 100] width 8 height 10
click at [261, 142] on input "Client" at bounding box center [202, 141] width 206 height 26
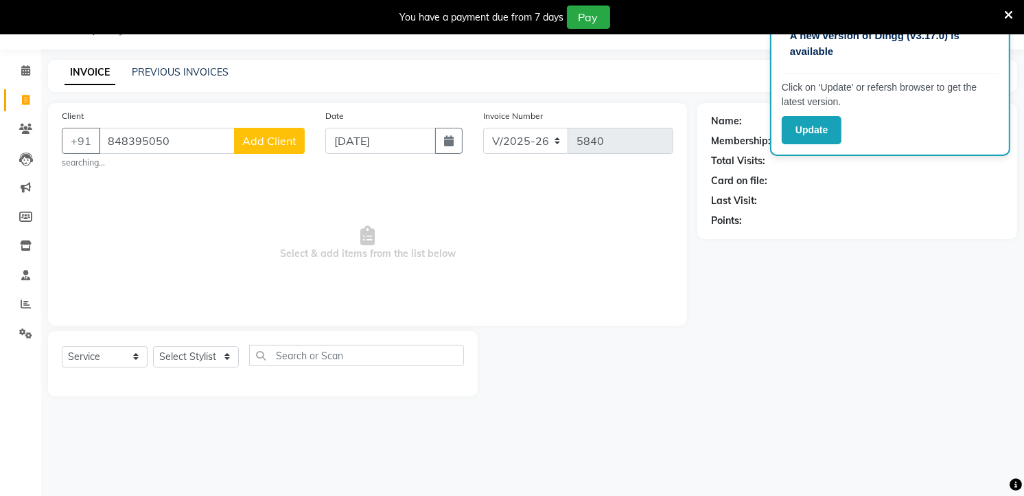
click at [261, 144] on span "Add Client" at bounding box center [269, 141] width 54 height 14
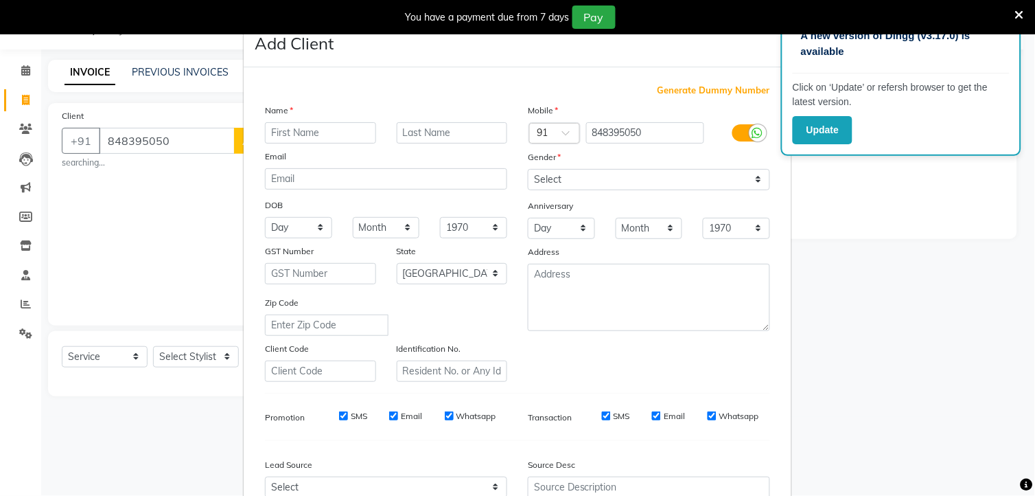
click at [312, 142] on input "text" at bounding box center [320, 132] width 111 height 21
click at [408, 125] on input "text" at bounding box center [452, 132] width 111 height 21
click at [560, 185] on select "Select [DEMOGRAPHIC_DATA] [DEMOGRAPHIC_DATA] Other Prefer Not To Say" at bounding box center [649, 179] width 242 height 21
click at [528, 169] on select "Select [DEMOGRAPHIC_DATA] [DEMOGRAPHIC_DATA] Other Prefer Not To Say" at bounding box center [649, 179] width 242 height 21
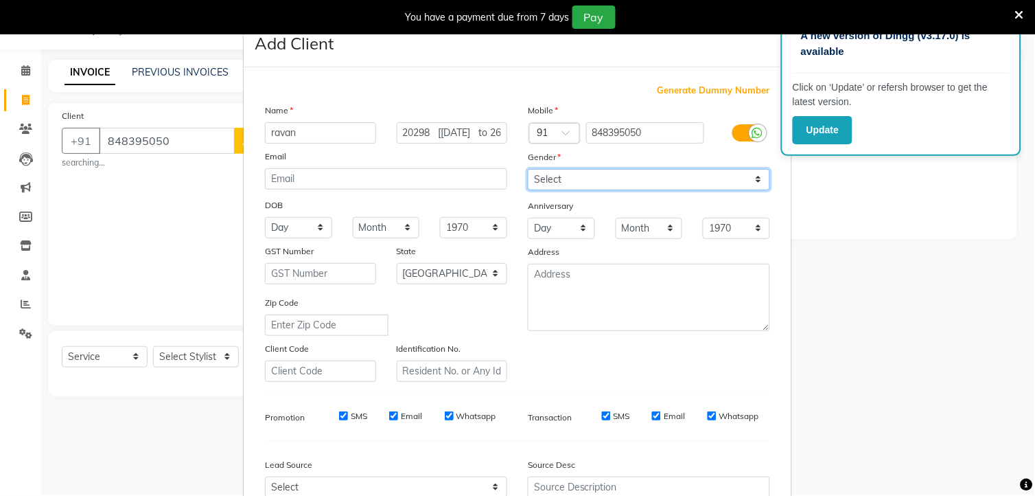
scroll to position [139, 0]
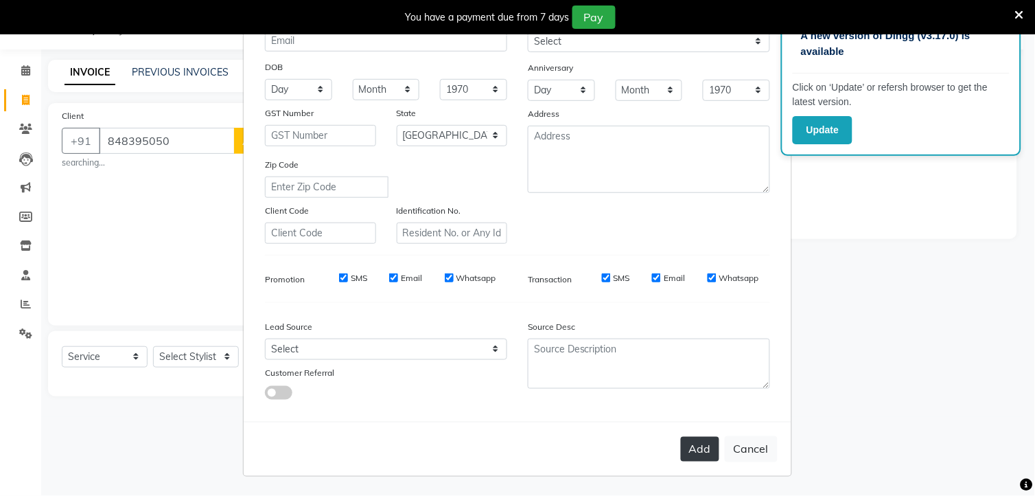
click at [692, 449] on button "Add" at bounding box center [700, 449] width 38 height 25
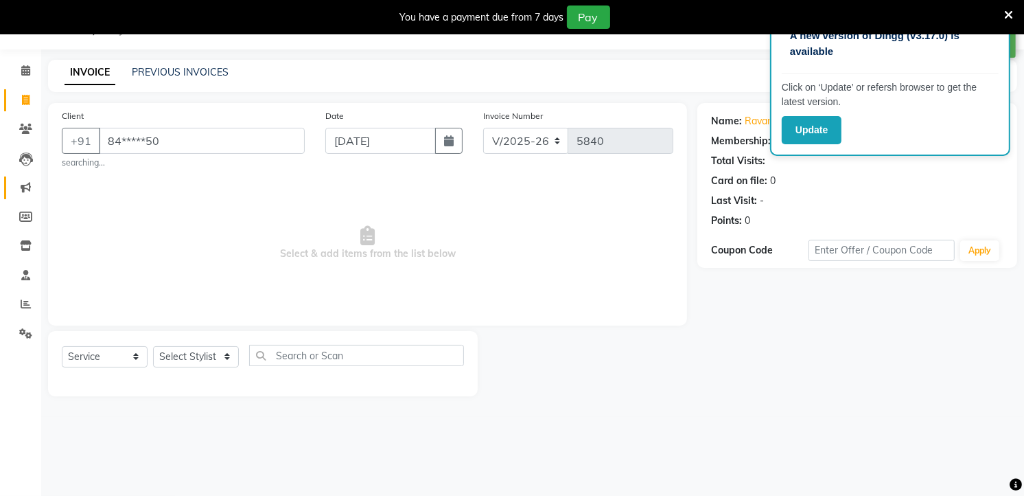
click at [427, 299] on span "Select & add items from the list below" at bounding box center [368, 242] width 612 height 137
click at [168, 360] on select "Select Stylist Amar AMRUTA MAAM ANKITA DEV gufran hanumant Leela Temghare Jadha…" at bounding box center [196, 356] width 86 height 21
click at [22, 100] on icon at bounding box center [26, 100] width 8 height 10
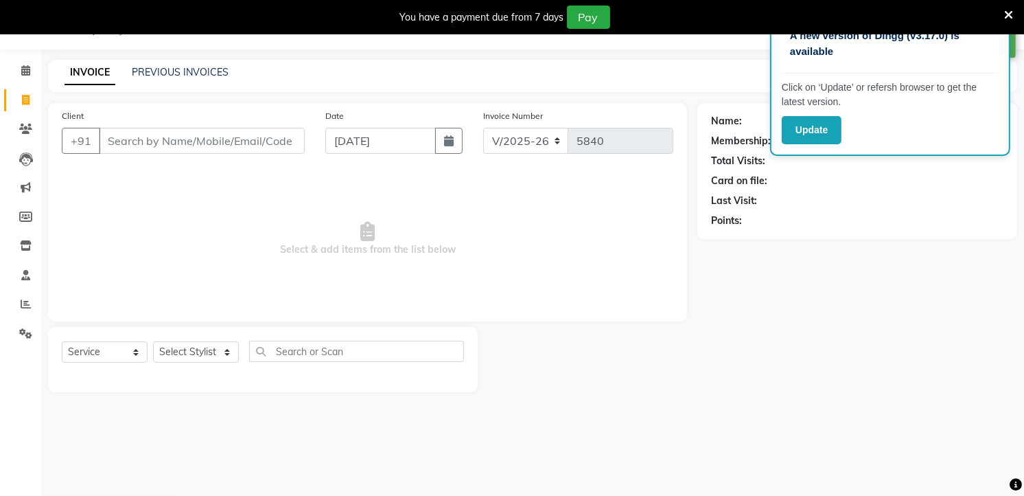
click at [239, 139] on input "Client" at bounding box center [202, 141] width 206 height 26
click at [278, 142] on span "Add Client" at bounding box center [269, 141] width 54 height 14
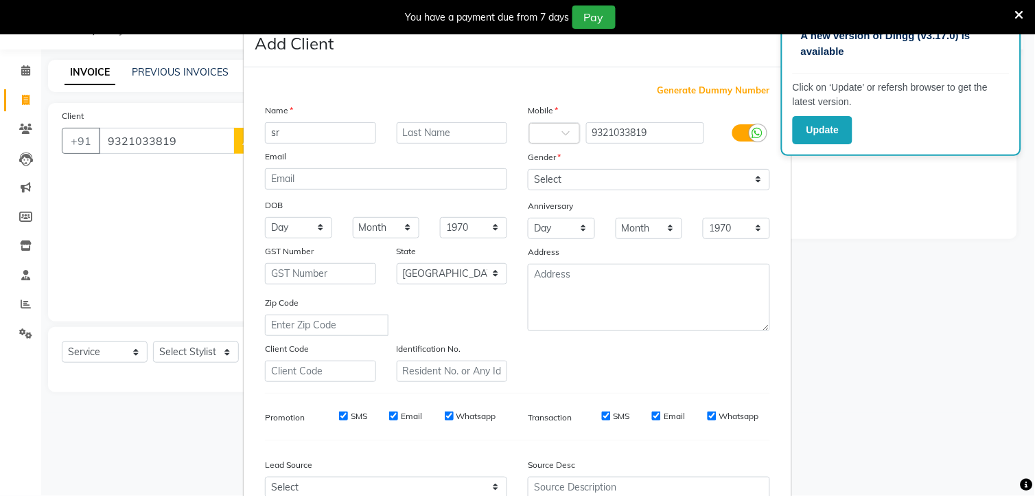
click at [278, 142] on input "sr" at bounding box center [320, 132] width 111 height 21
click at [435, 128] on input "text" at bounding box center [452, 132] width 111 height 21
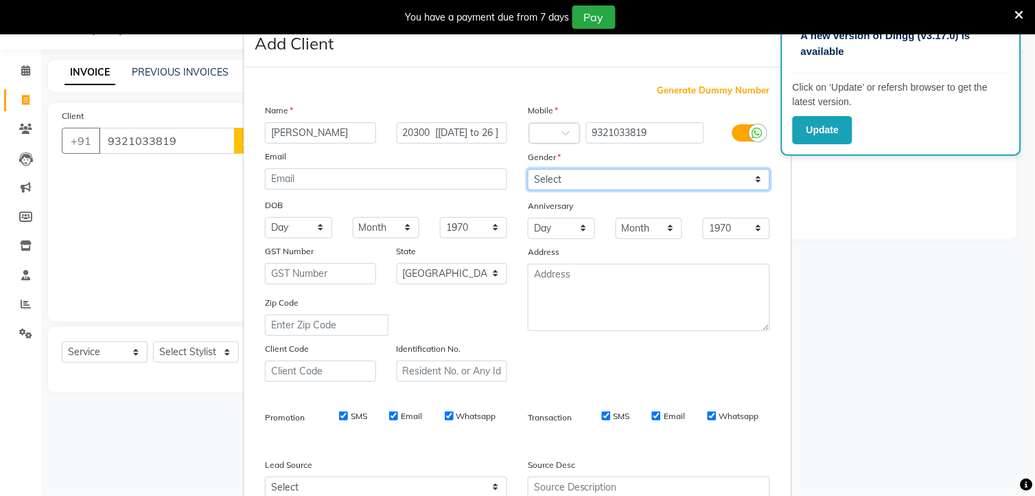
scroll to position [0, 0]
click at [546, 177] on select "Select [DEMOGRAPHIC_DATA] [DEMOGRAPHIC_DATA] Other Prefer Not To Say" at bounding box center [649, 179] width 242 height 21
click at [528, 169] on select "Select [DEMOGRAPHIC_DATA] [DEMOGRAPHIC_DATA] Other Prefer Not To Say" at bounding box center [649, 179] width 242 height 21
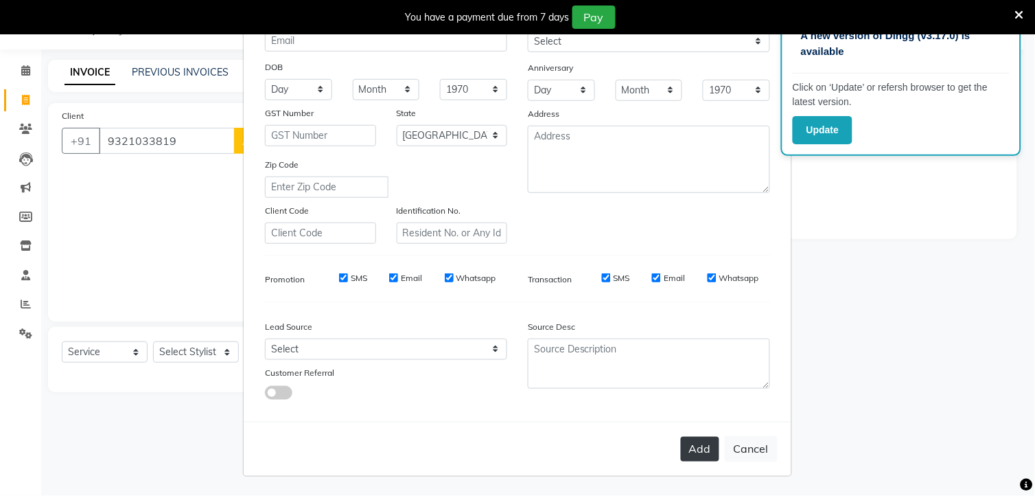
click at [681, 445] on button "Add" at bounding box center [700, 449] width 38 height 25
click at [702, 450] on div "Add Cancel" at bounding box center [518, 448] width 548 height 54
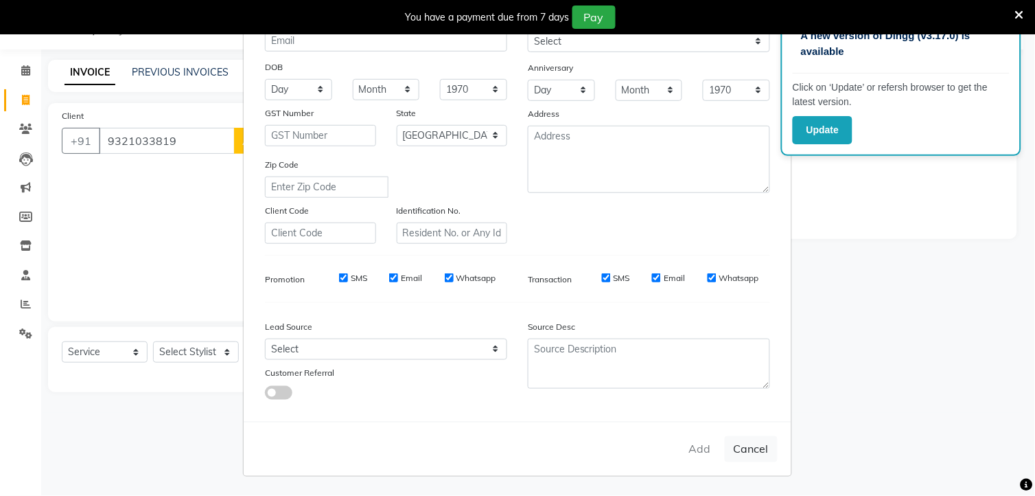
click at [702, 450] on div "Add Cancel" at bounding box center [518, 448] width 548 height 54
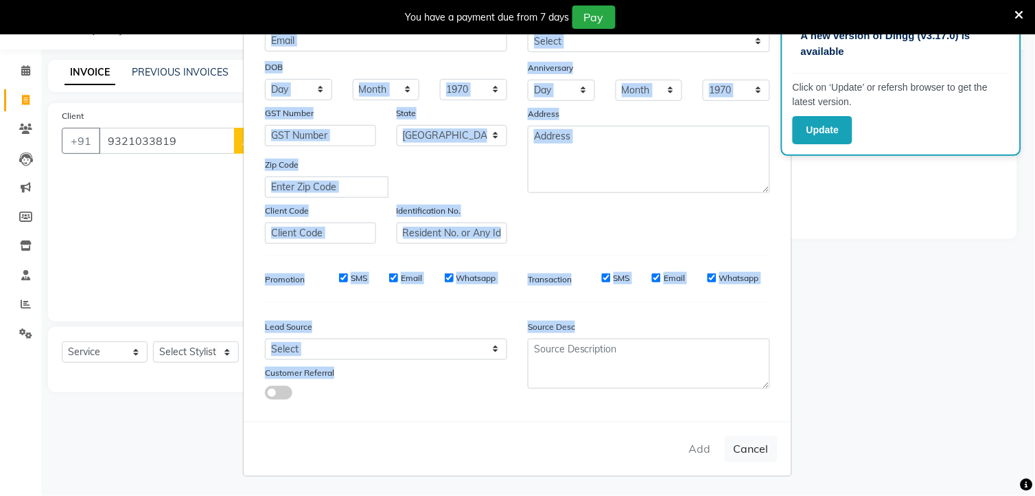
drag, startPoint x: 702, startPoint y: 450, endPoint x: 225, endPoint y: 237, distance: 522.7
click at [225, 237] on ngb-modal-window "Add Client Generate Dummy Number Name sradhha 20300 [29/8/2025 to 26 ] Email DO…" at bounding box center [517, 248] width 1035 height 496
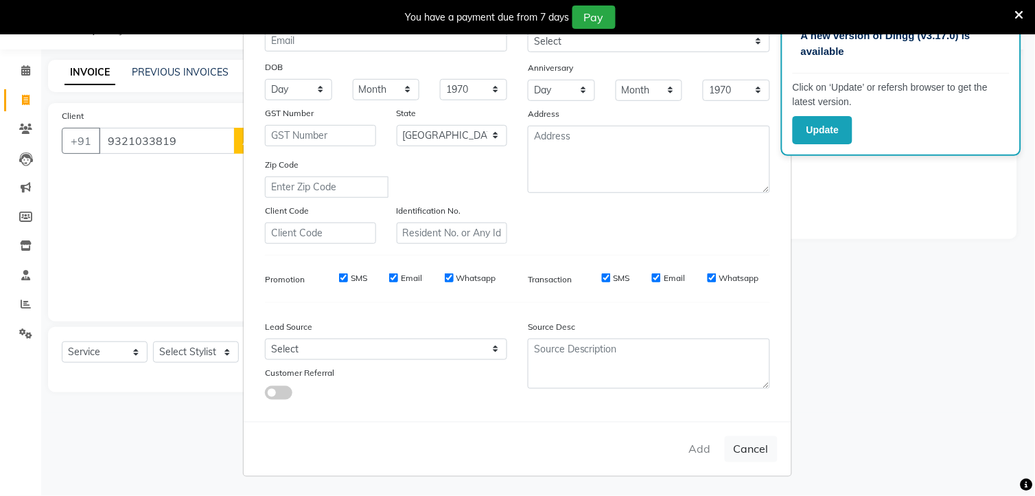
click at [172, 227] on ngb-modal-window "Add Client Generate Dummy Number Name sradhha 20300 [29/8/2025 to 26 ] Email DO…" at bounding box center [517, 248] width 1035 height 496
click at [27, 100] on ngb-modal-window "Add Client Generate Dummy Number Name sradhha 20300 [29/8/2025 to 26 ] Email DO…" at bounding box center [517, 248] width 1035 height 496
click at [23, 100] on ngb-modal-window "Add Client Generate Dummy Number Name sradhha 20300 [29/8/2025 to 26 ] Email DO…" at bounding box center [517, 248] width 1035 height 496
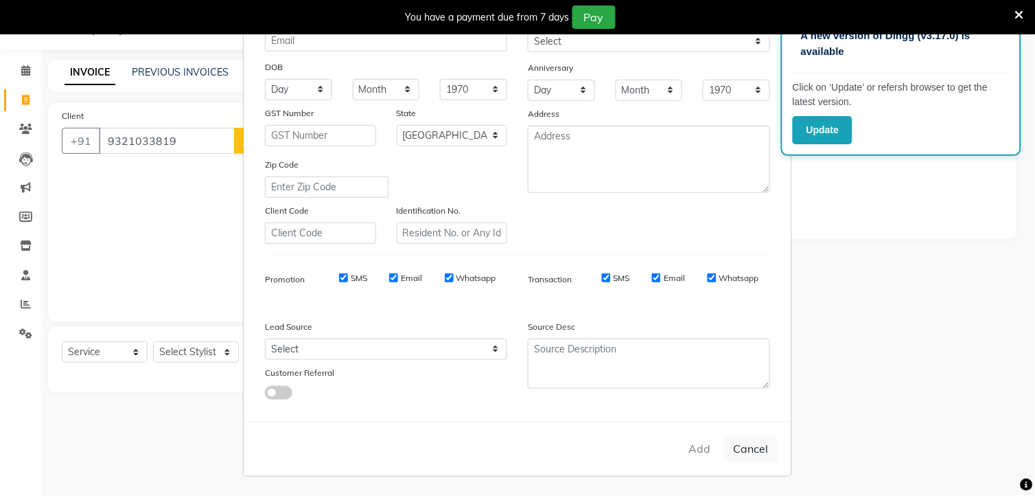
click at [23, 100] on ngb-modal-window "Add Client Generate Dummy Number Name sradhha 20300 [29/8/2025 to 26 ] Email DO…" at bounding box center [517, 248] width 1035 height 496
drag, startPoint x: 23, startPoint y: 100, endPoint x: 121, endPoint y: 407, distance: 322.4
click at [121, 407] on ngb-modal-window "Add Client Generate Dummy Number Name sradhha 20300 [29/8/2025 to 26 ] Email DO…" at bounding box center [517, 248] width 1035 height 496
click at [25, 131] on ngb-modal-window "Add Client Generate Dummy Number Name sradhha 20300 [29/8/2025 to 26 ] Email DO…" at bounding box center [517, 248] width 1035 height 496
click at [21, 94] on ngb-modal-window "Add Client Generate Dummy Number Name sradhha 20300 [29/8/2025 to 26 ] Email DO…" at bounding box center [517, 248] width 1035 height 496
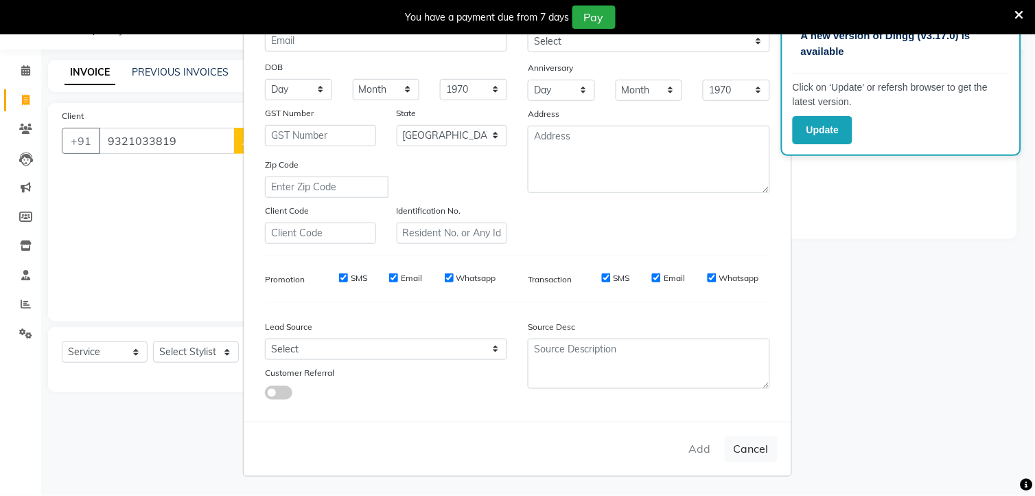
click at [21, 94] on ngb-modal-window "Add Client Generate Dummy Number Name sradhha 20300 [29/8/2025 to 26 ] Email DO…" at bounding box center [517, 248] width 1035 height 496
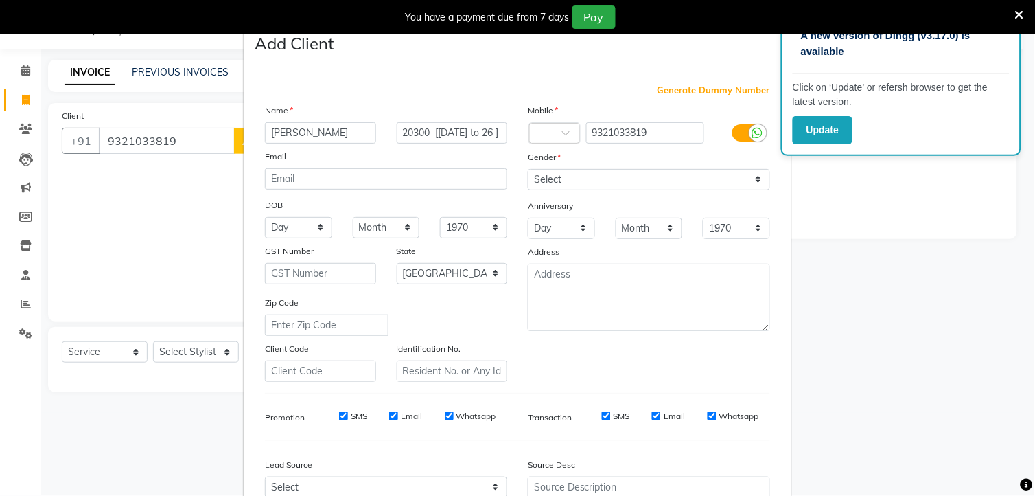
click at [26, 104] on ngb-modal-window "Add Client Generate Dummy Number Name sradhha 20300 [29/8/2025 to 26 ] Email DO…" at bounding box center [517, 248] width 1035 height 496
drag, startPoint x: 26, startPoint y: 104, endPoint x: 36, endPoint y: 45, distance: 59.1
click at [36, 45] on ngb-modal-window "Add Client Generate Dummy Number Name sradhha 20300 [29/8/2025 to 26 ] Email DO…" at bounding box center [517, 248] width 1035 height 496
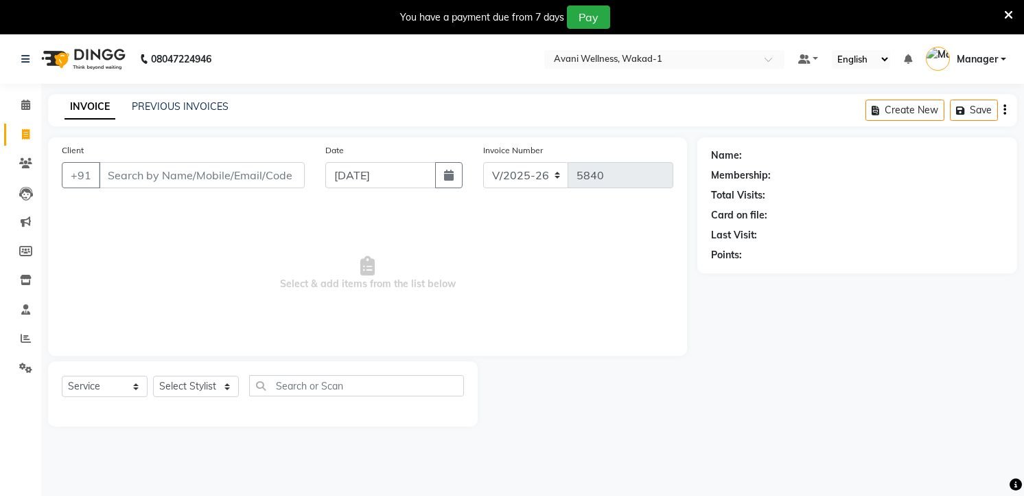
select select "4822"
select select "service"
select select "4822"
select select "service"
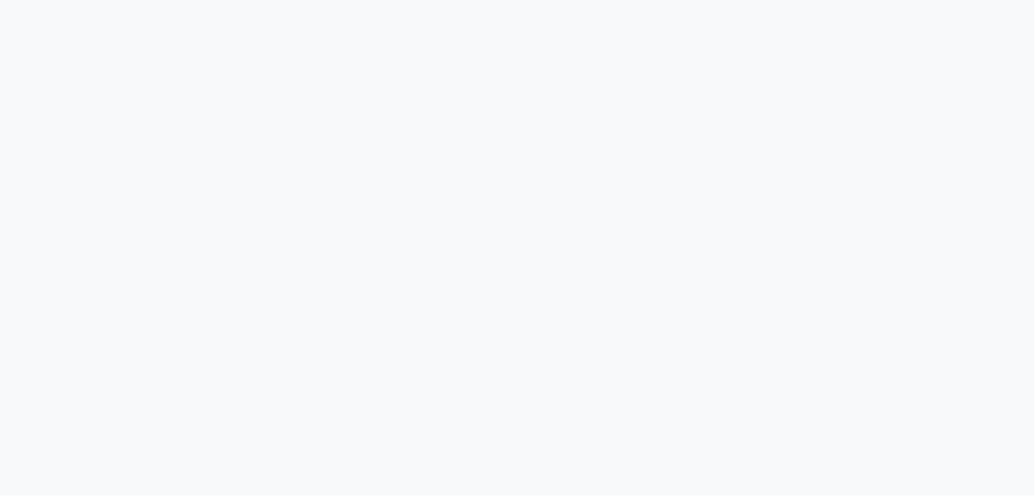
click at [532, 299] on div at bounding box center [517, 248] width 1035 height 496
select select "service"
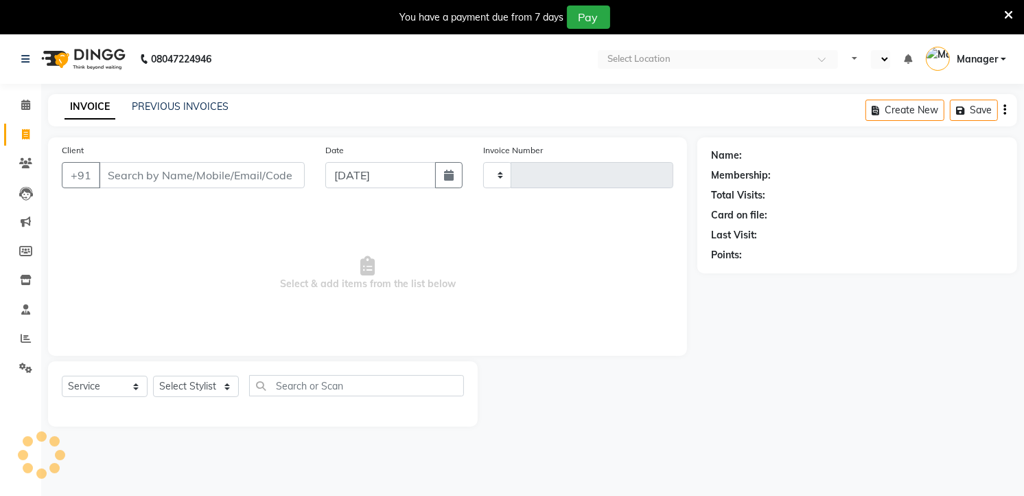
type input "5840"
select select "en"
select select "4822"
select select "service"
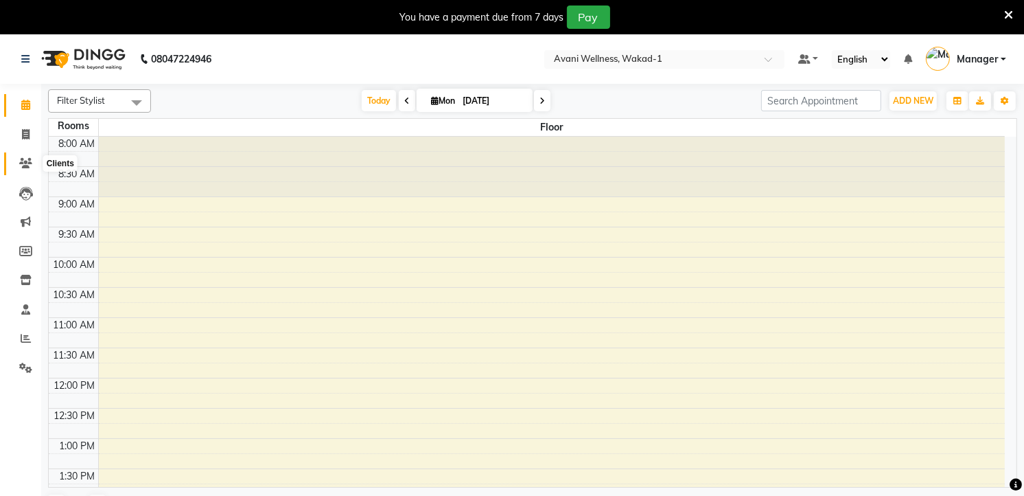
click at [21, 170] on span at bounding box center [26, 164] width 24 height 16
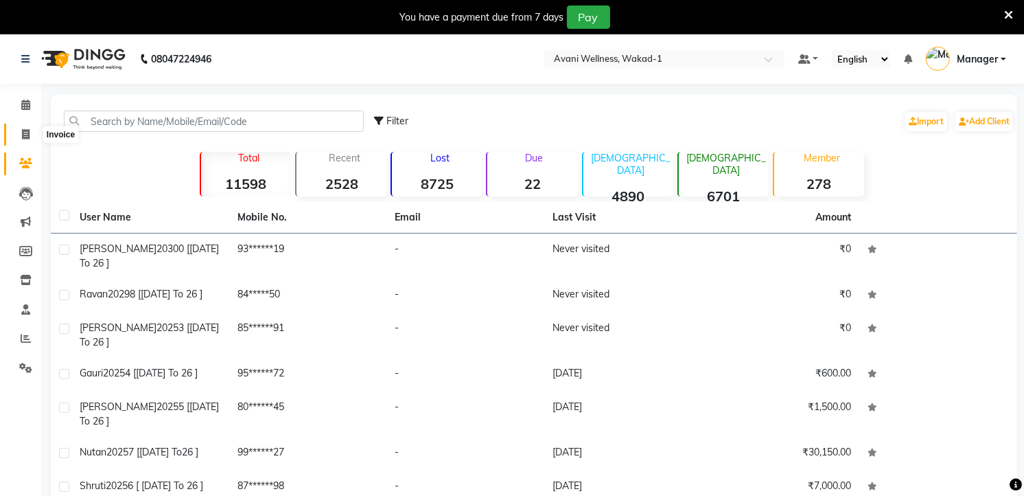
click at [29, 136] on icon at bounding box center [26, 134] width 8 height 10
select select "service"
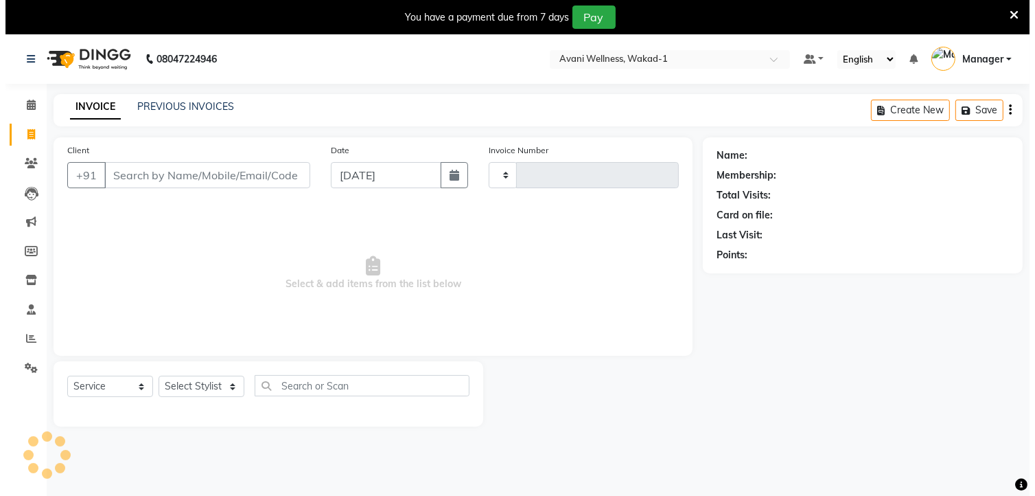
scroll to position [34, 0]
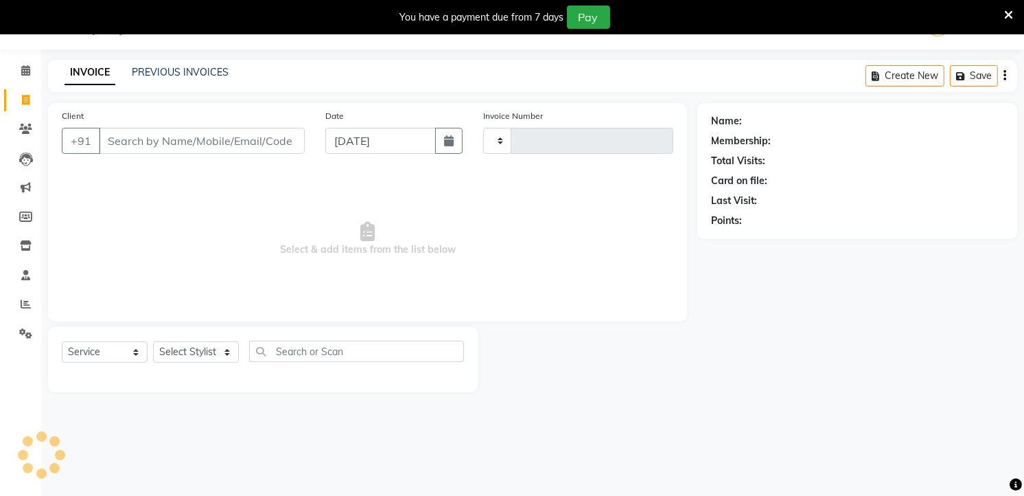
type input "5840"
select select "4822"
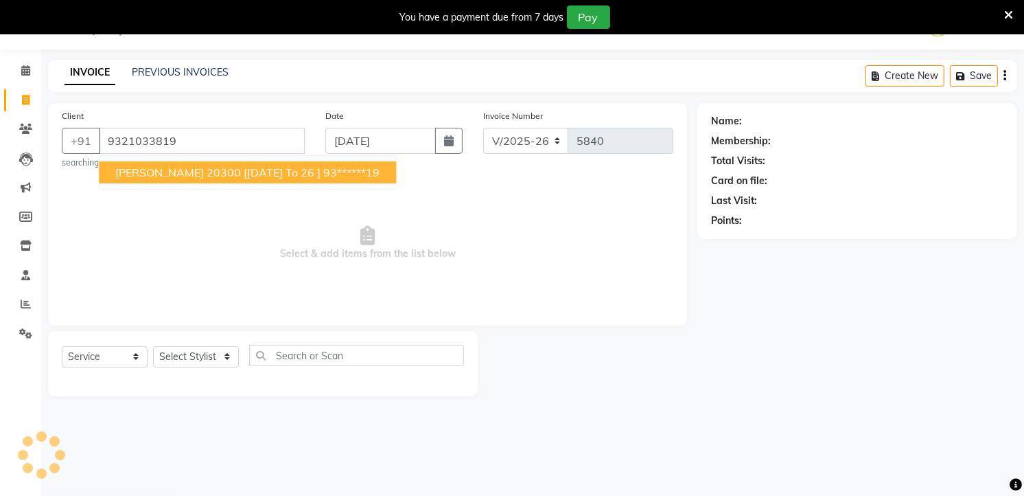
type input "9321033819"
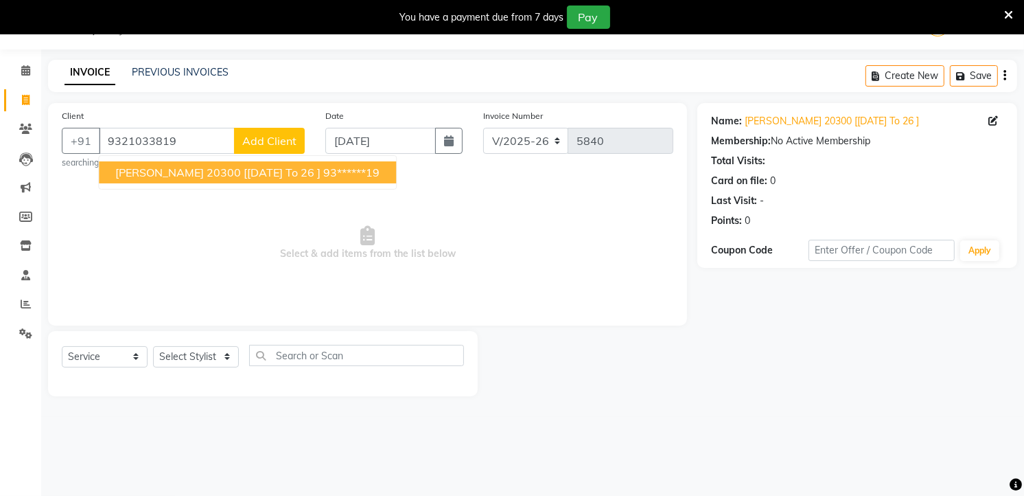
click at [193, 307] on span "Select & add items from the list below" at bounding box center [368, 242] width 612 height 137
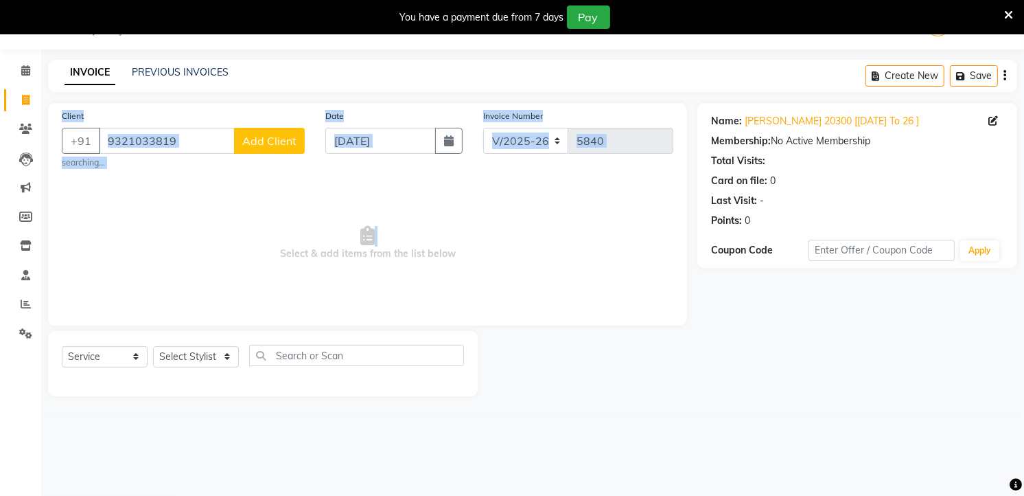
drag, startPoint x: 193, startPoint y: 307, endPoint x: 55, endPoint y: 94, distance: 253.6
click at [55, 94] on main "INVOICE PREVIOUS INVOICES Create New Save Client +91 9321033819 Add Client sear…" at bounding box center [532, 238] width 983 height 357
click at [24, 103] on icon at bounding box center [26, 100] width 8 height 10
select select "service"
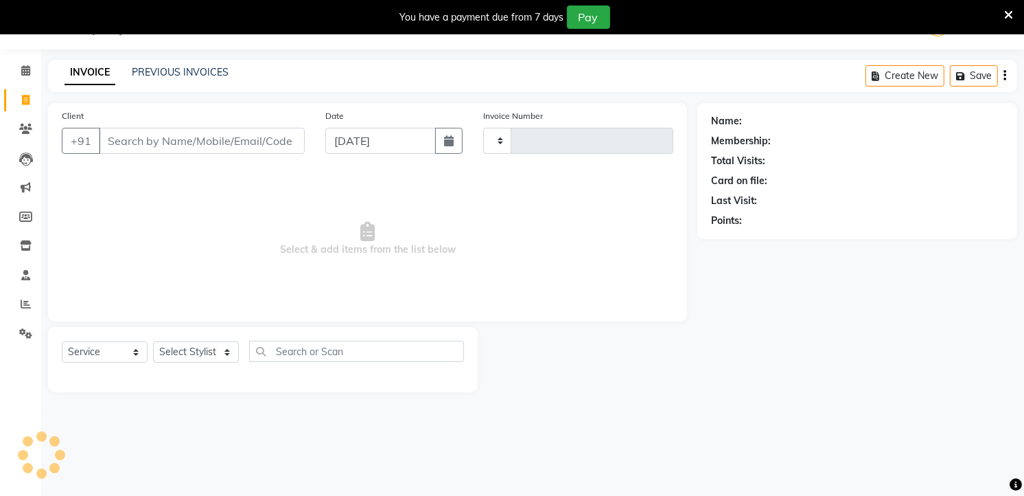
type input "5840"
select select "4822"
click at [232, 142] on input "Client" at bounding box center [202, 141] width 206 height 26
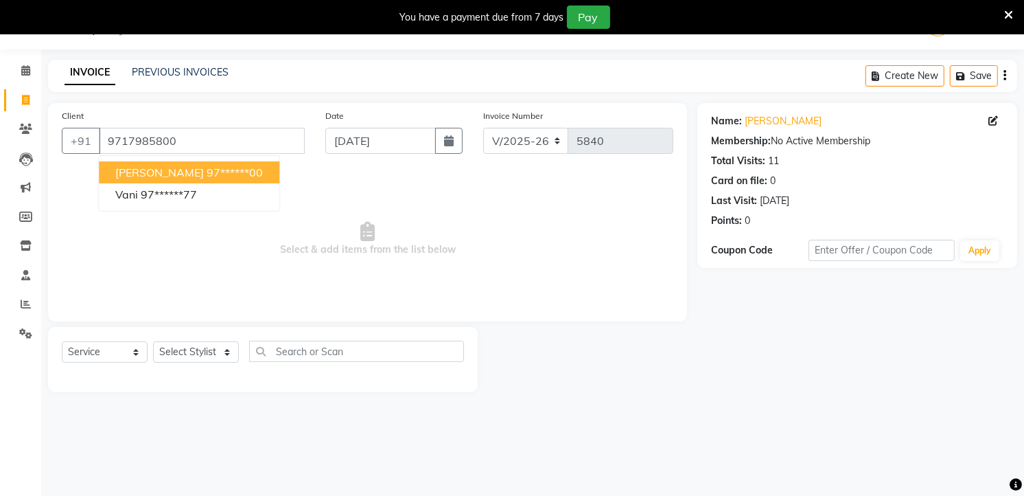
click at [207, 172] on ngb-highlight "97******00" at bounding box center [235, 172] width 56 height 14
type input "97******00"
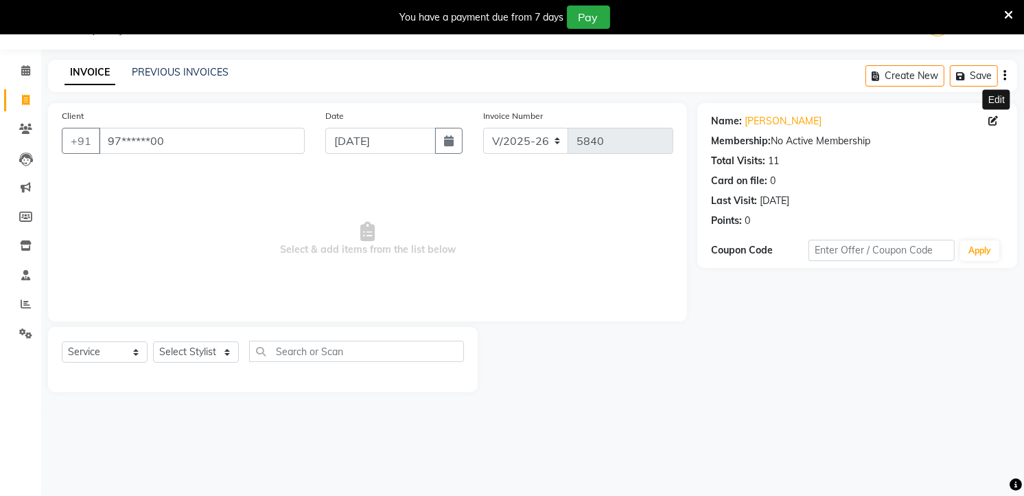
click at [1002, 115] on span at bounding box center [995, 121] width 15 height 14
click at [993, 119] on icon at bounding box center [993, 121] width 10 height 10
select select "22"
select select "[DEMOGRAPHIC_DATA]"
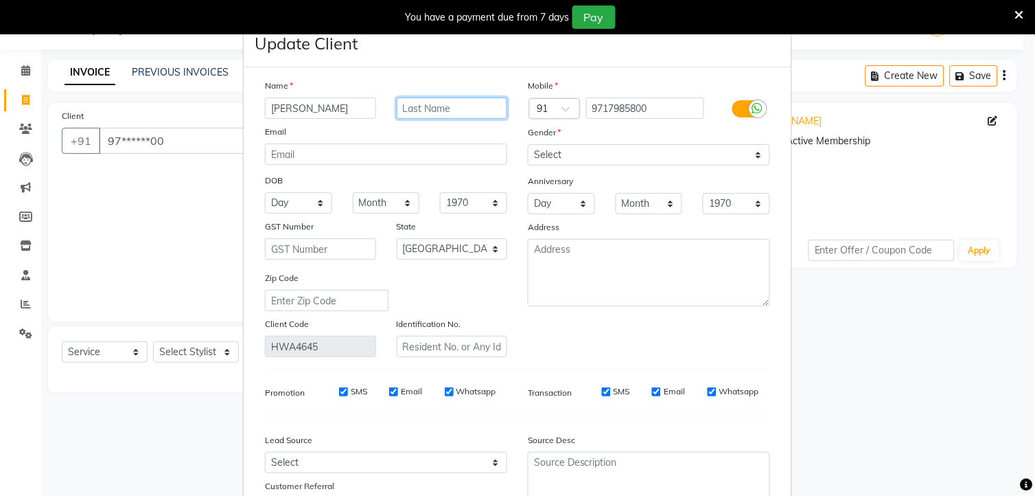
click at [408, 106] on input "text" at bounding box center [452, 107] width 111 height 21
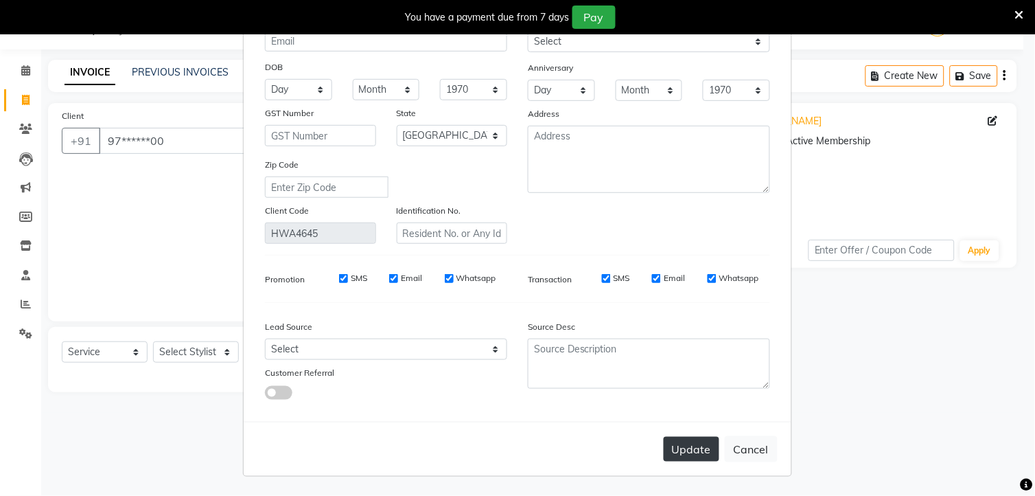
type input "20299 [29/8/2025 to 26]"
click at [682, 446] on button "Update" at bounding box center [692, 449] width 56 height 25
select select
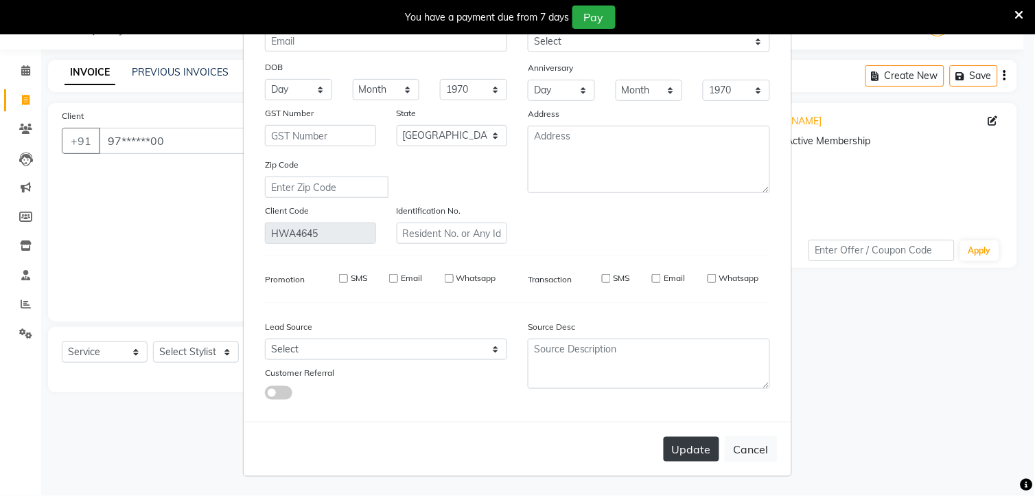
select select
select select "null"
select select
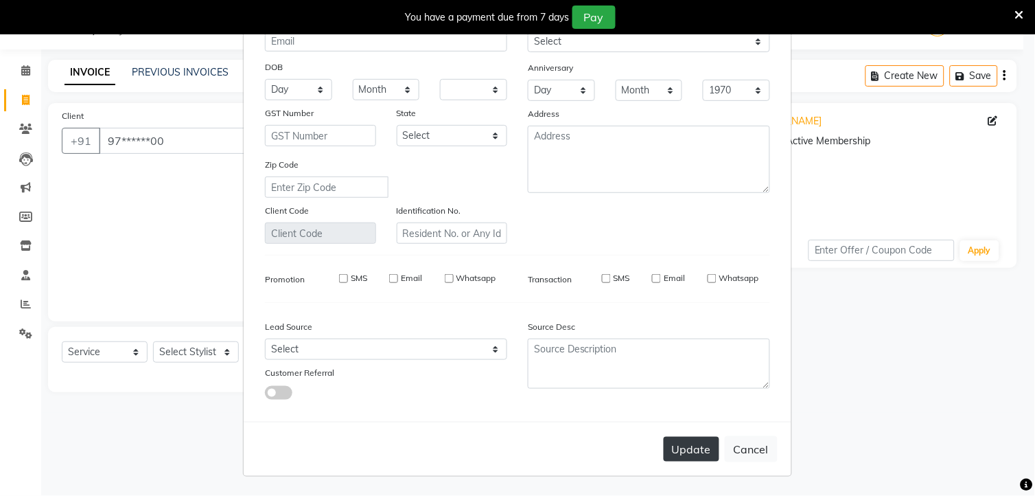
select select
checkbox input "false"
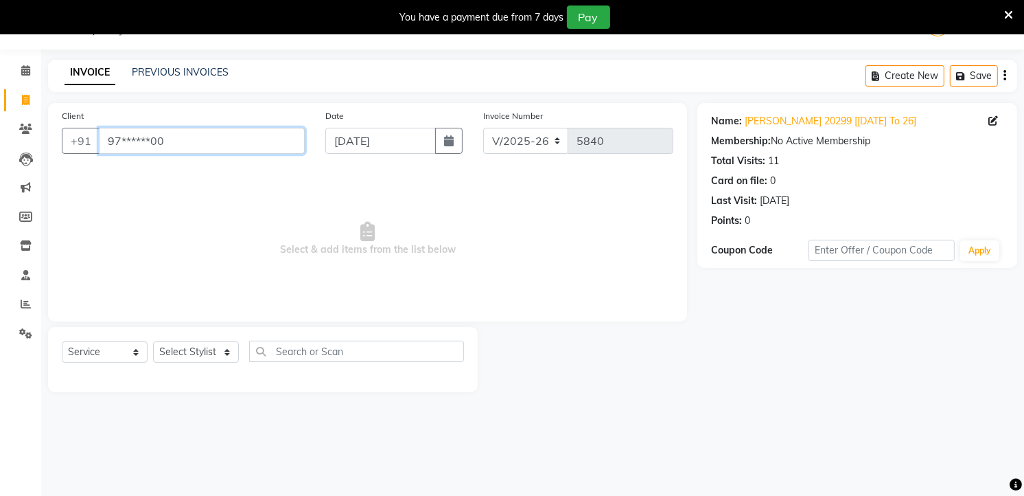
click at [172, 135] on input "97******00" at bounding box center [202, 141] width 206 height 26
click at [30, 97] on span at bounding box center [26, 101] width 24 height 16
select select "service"
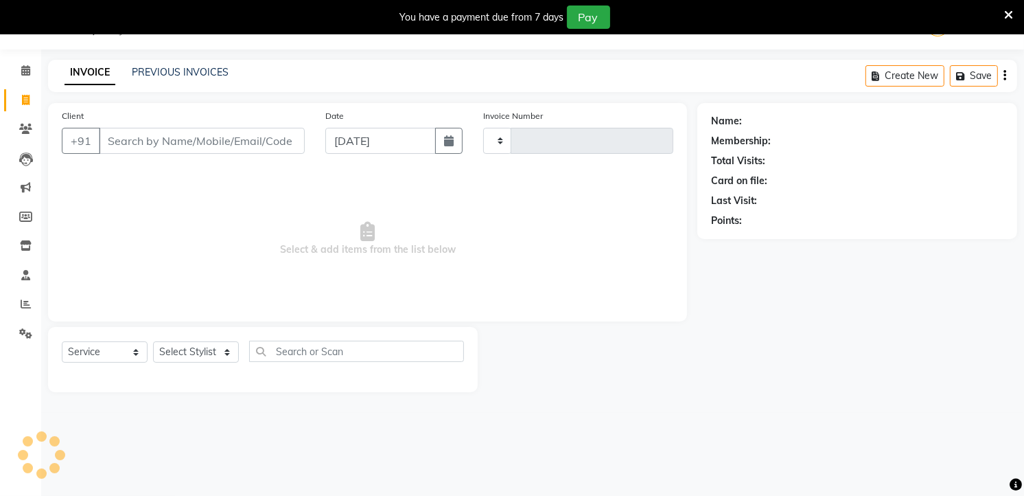
type input "5840"
select select "4822"
click at [222, 147] on input "Client" at bounding box center [202, 141] width 206 height 26
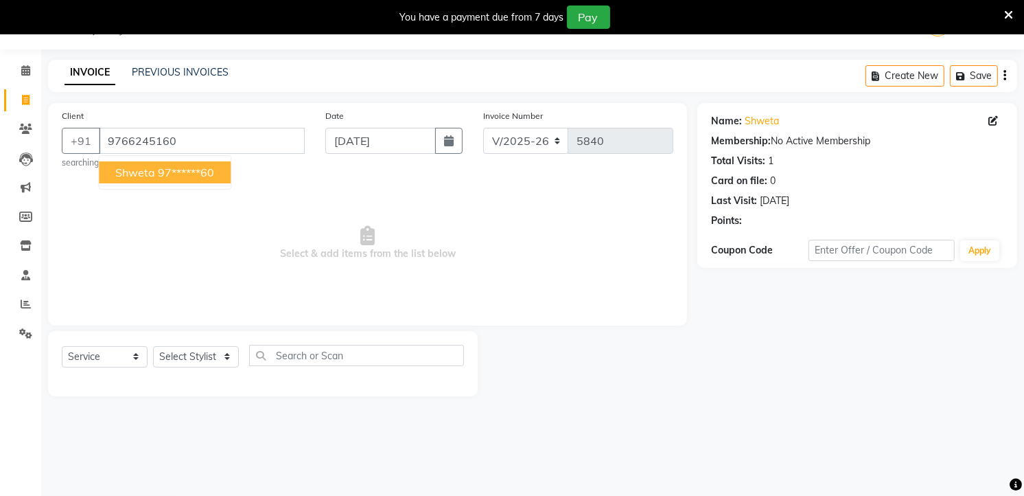
click at [196, 172] on ngb-highlight "97******60" at bounding box center [186, 172] width 56 height 14
type input "97******60"
click at [416, 262] on span "Select & add items from the list below" at bounding box center [368, 242] width 612 height 137
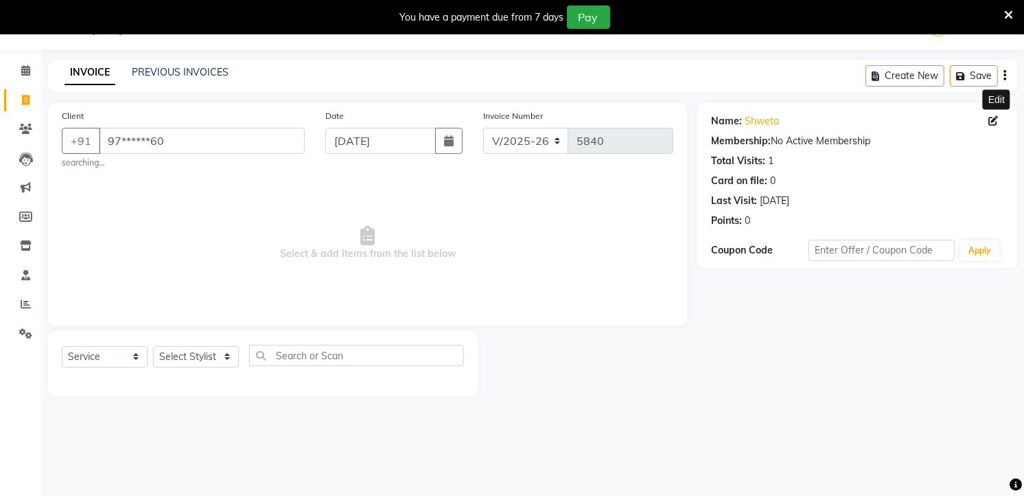
click at [995, 121] on icon at bounding box center [993, 121] width 10 height 10
select select "22"
select select "[DEMOGRAPHIC_DATA]"
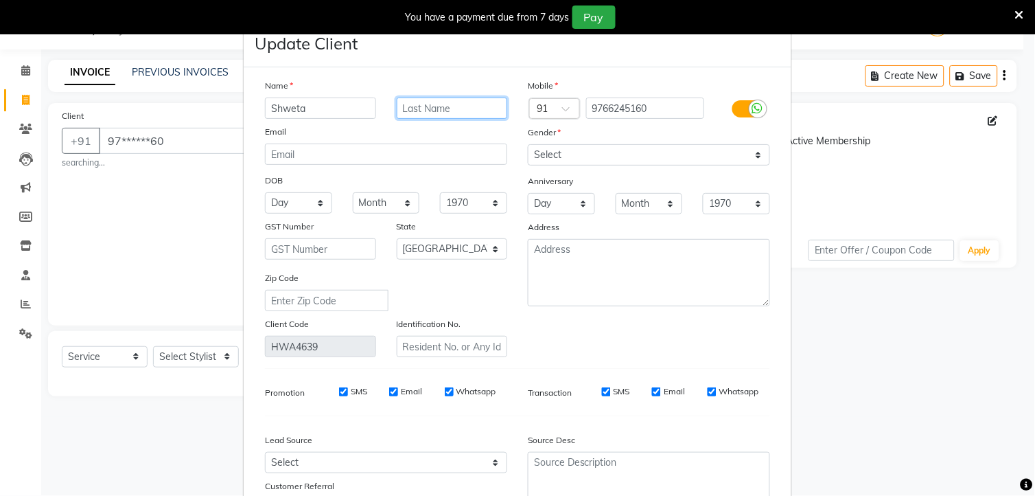
click at [442, 113] on input "text" at bounding box center [452, 107] width 111 height 21
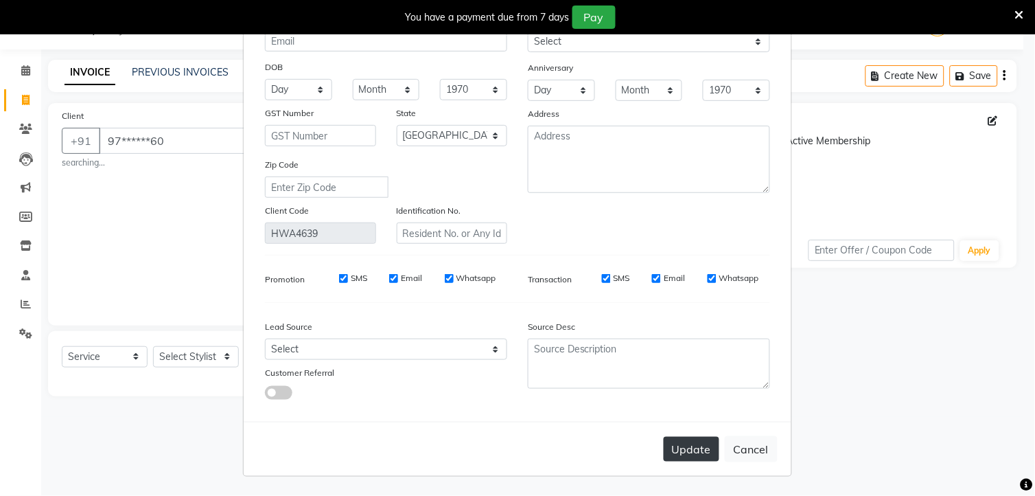
type input "20252 [29/8/2025 t 26 ]"
click at [703, 447] on button "Update" at bounding box center [692, 449] width 56 height 25
select select
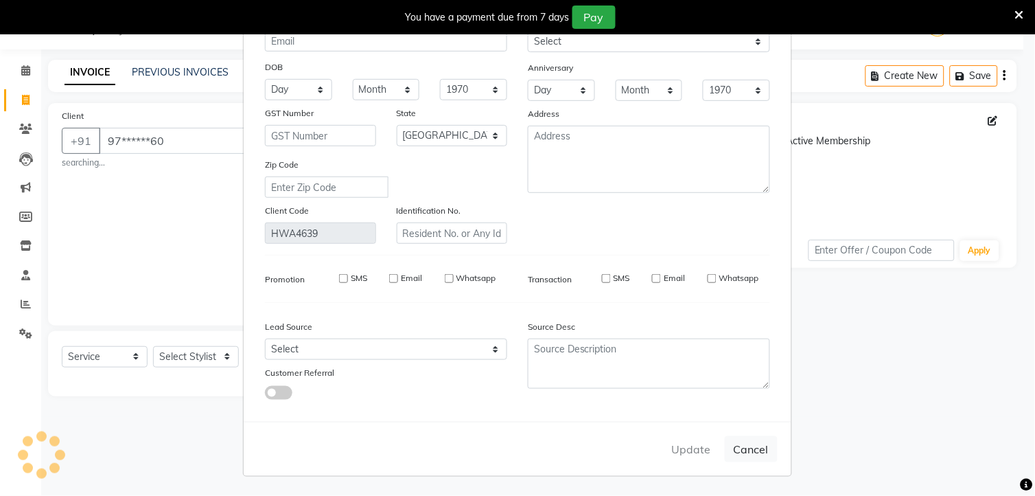
select select
select select "null"
select select
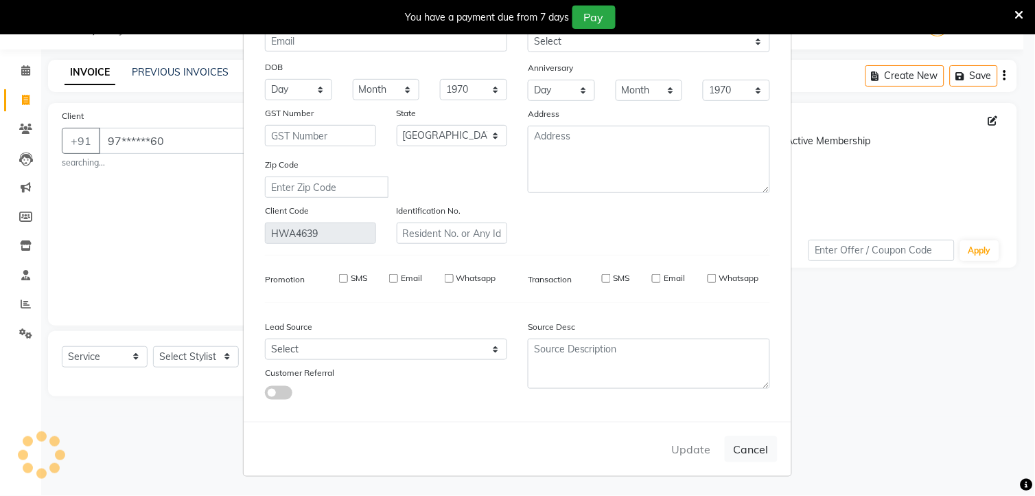
select select
checkbox input "false"
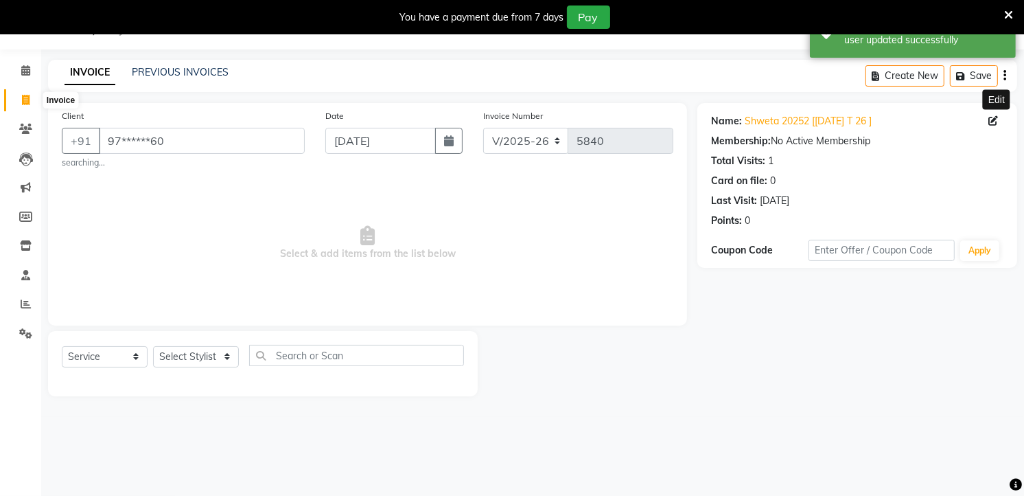
click at [24, 100] on icon at bounding box center [26, 100] width 8 height 10
select select "service"
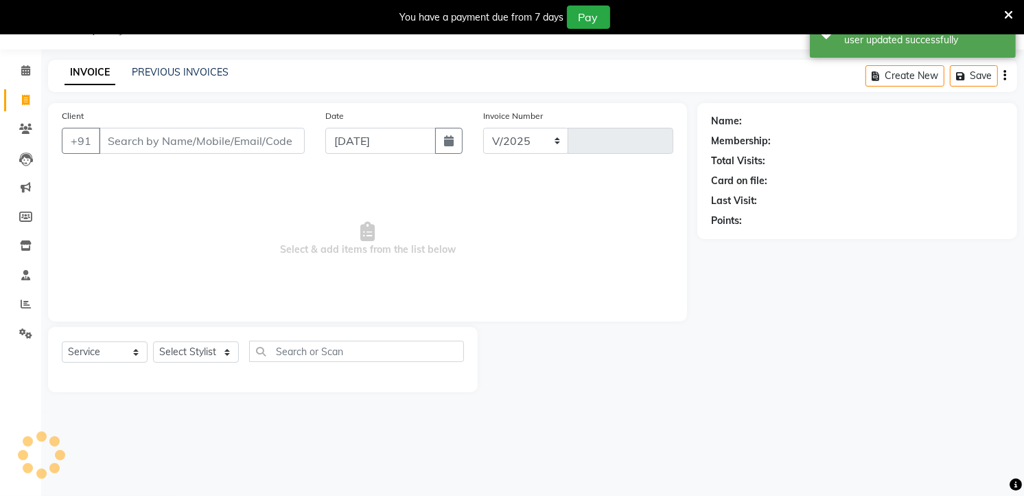
select select "4822"
type input "5840"
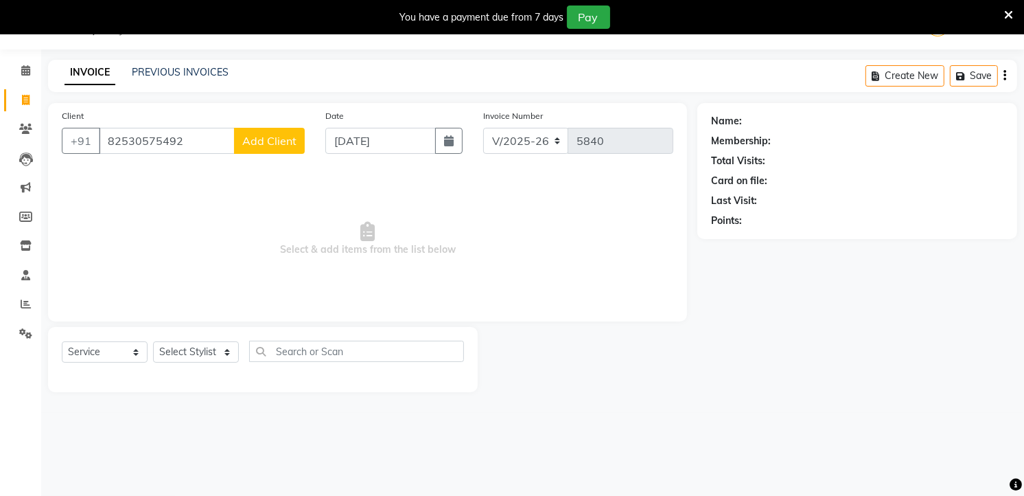
type input "82530575492"
click at [273, 139] on span "Add Client" at bounding box center [269, 141] width 54 height 14
select select "22"
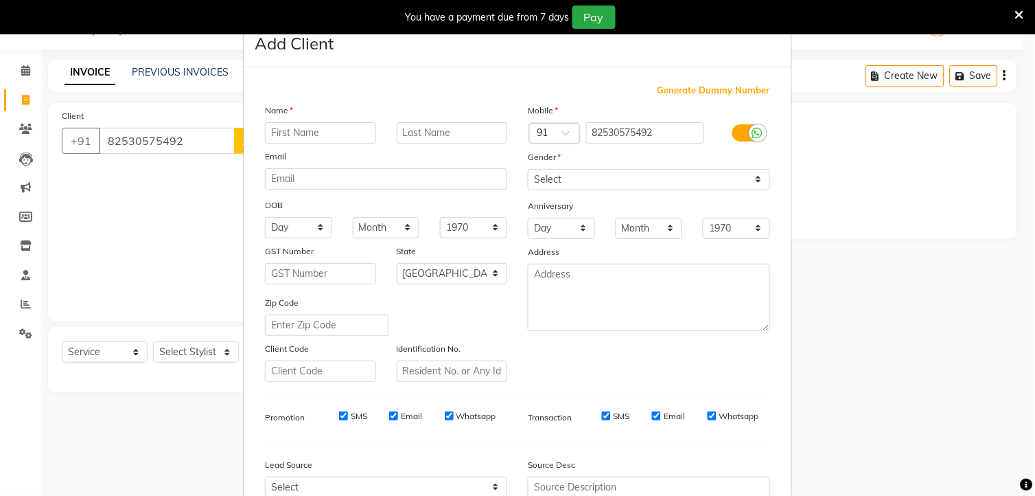
click at [299, 134] on input "text" at bounding box center [320, 132] width 111 height 21
type input "priya"
click at [424, 137] on input "text" at bounding box center [452, 132] width 111 height 21
type input "20251 [30/8/2025 to 26 ]"
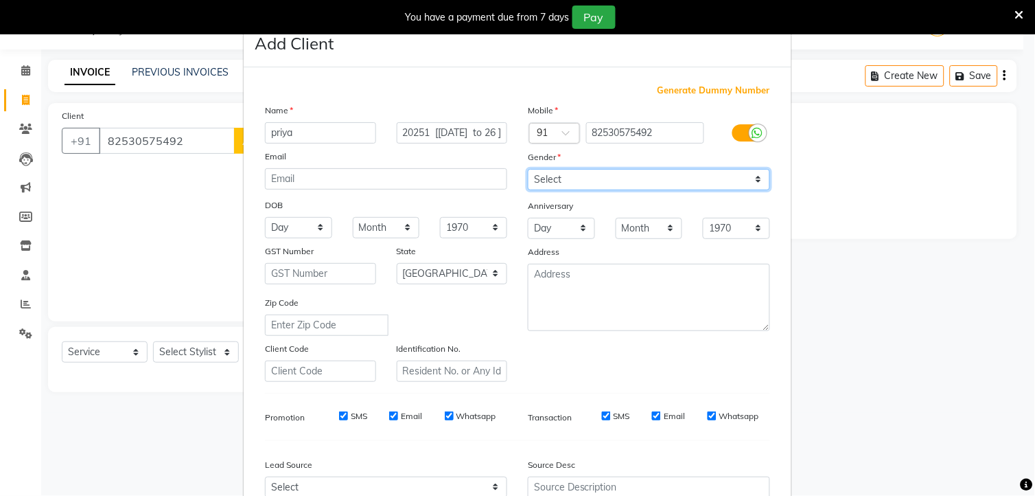
scroll to position [0, 0]
click at [566, 175] on select "Select [DEMOGRAPHIC_DATA] [DEMOGRAPHIC_DATA] Other Prefer Not To Say" at bounding box center [649, 179] width 242 height 21
select select "[DEMOGRAPHIC_DATA]"
click at [528, 169] on select "Select [DEMOGRAPHIC_DATA] [DEMOGRAPHIC_DATA] Other Prefer Not To Say" at bounding box center [649, 179] width 242 height 21
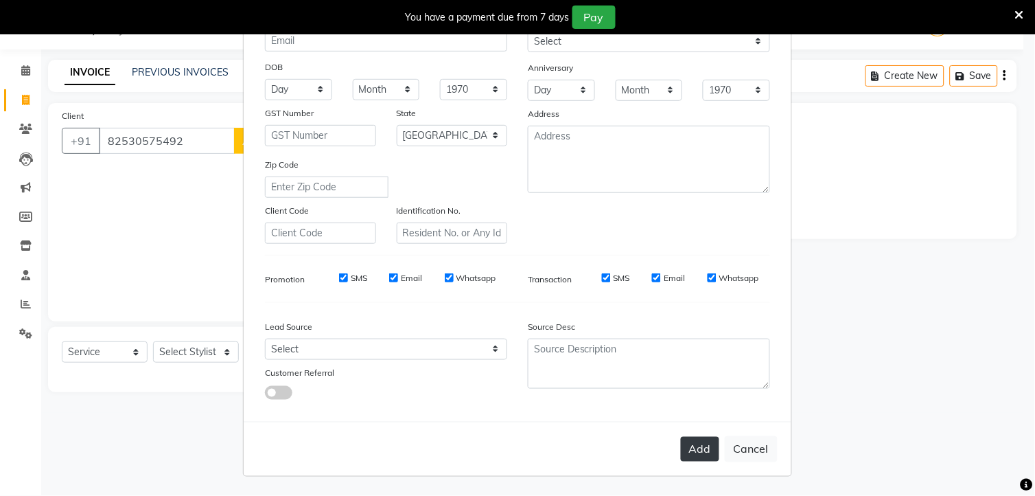
click at [695, 440] on button "Add" at bounding box center [700, 449] width 38 height 25
type input "82*******92"
select select
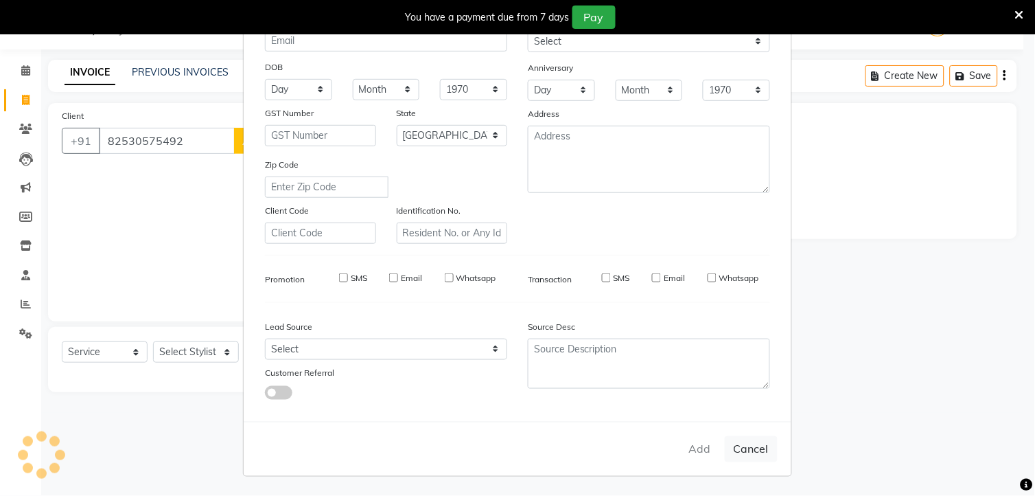
select select "null"
select select
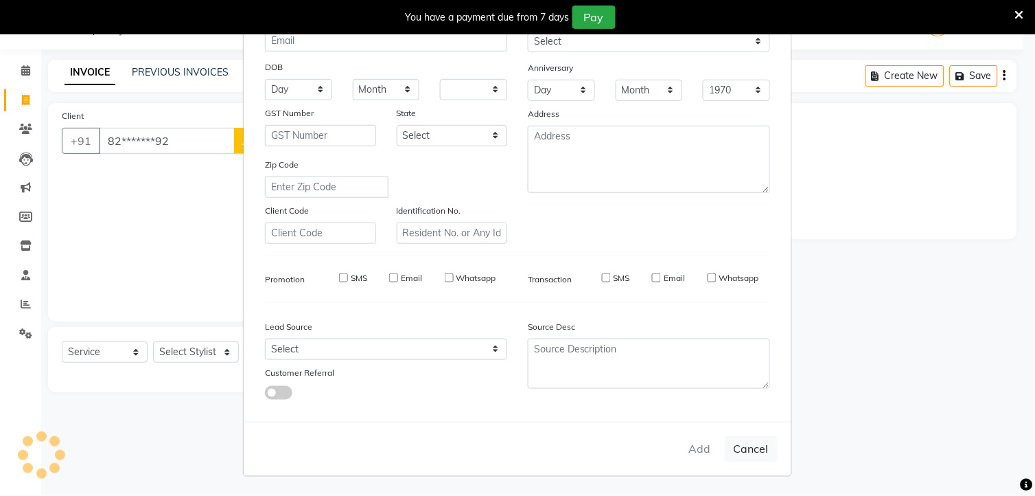
checkbox input "false"
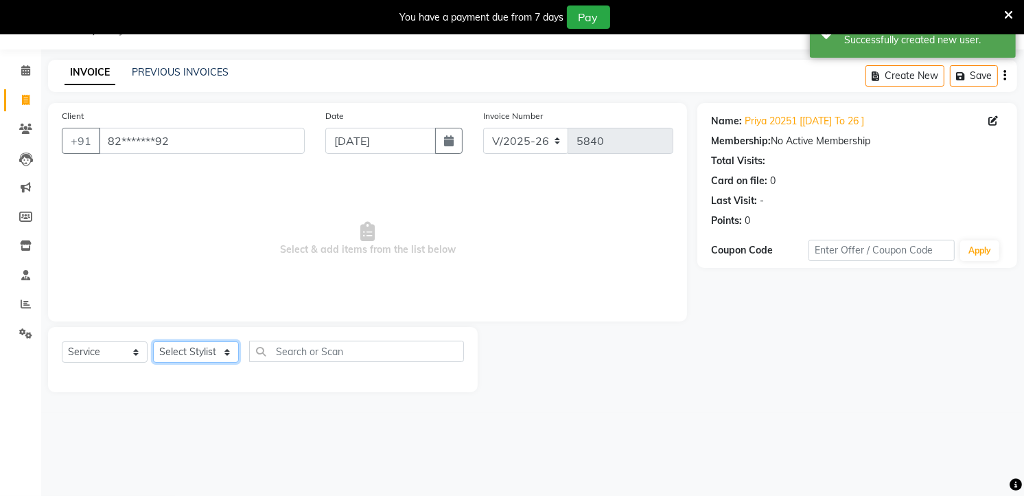
click at [185, 358] on select "Select Stylist Amar AMRUTA MAAM ANKITA DEV gufran hanumant Leela Temghare Jadha…" at bounding box center [196, 351] width 86 height 21
click at [30, 104] on span at bounding box center [26, 101] width 24 height 16
select select "service"
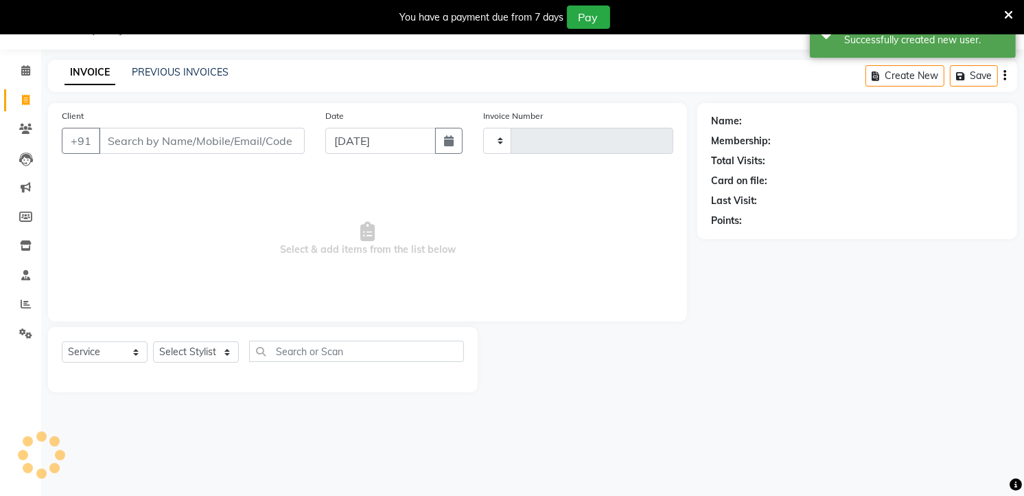
type input "5840"
select select "4822"
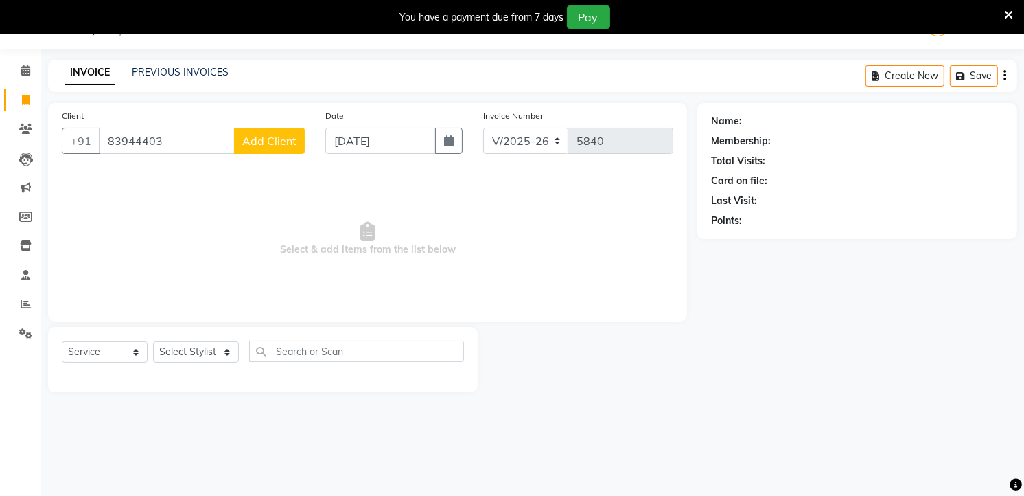
type input "83944403"
click at [264, 140] on span "Add Client" at bounding box center [269, 141] width 54 height 14
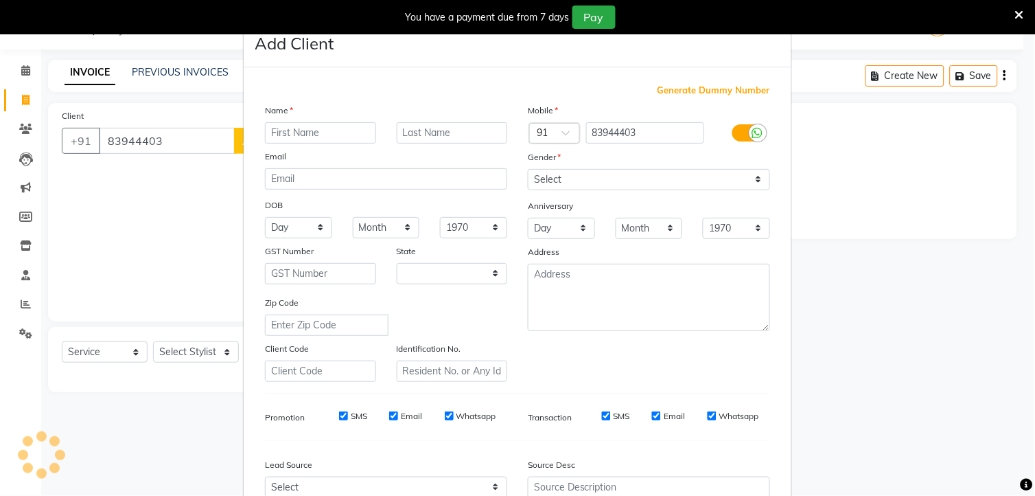
select select "22"
click at [309, 133] on input "text" at bounding box center [320, 132] width 111 height 21
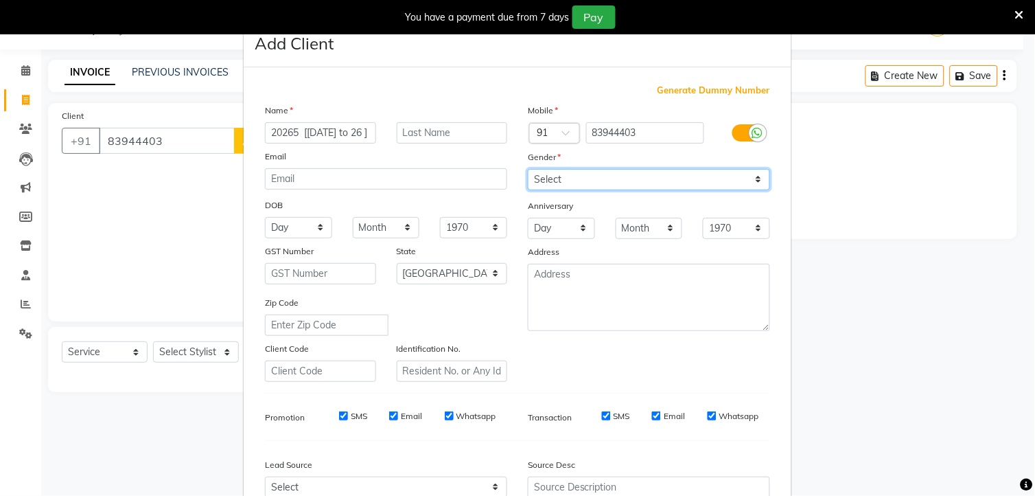
scroll to position [0, 0]
click at [547, 176] on select "Select [DEMOGRAPHIC_DATA] [DEMOGRAPHIC_DATA] Other Prefer Not To Say" at bounding box center [649, 179] width 242 height 21
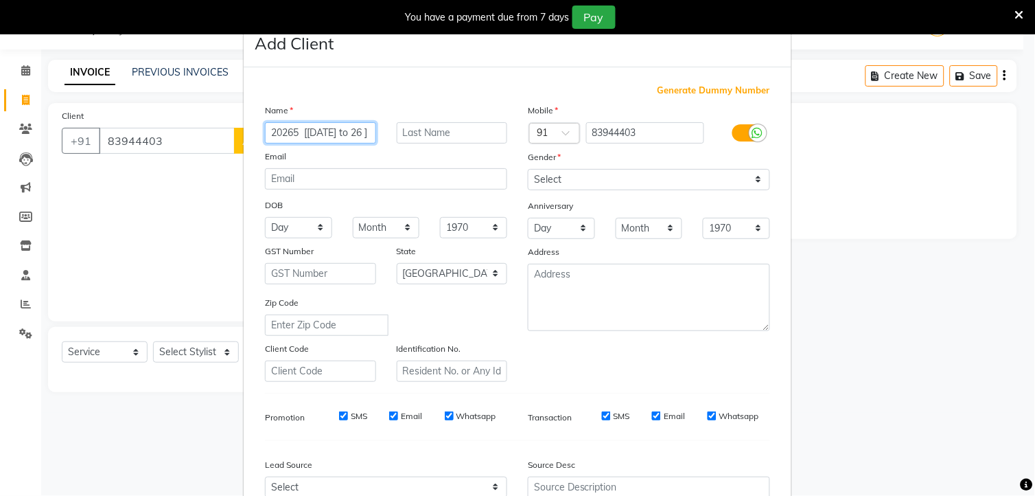
click at [360, 131] on input "20265 [30/8/2025 to 26 ]" at bounding box center [320, 132] width 111 height 21
click at [327, 132] on input "26 ]" at bounding box center [320, 132] width 111 height 21
type input "2"
type input "raksha"
click at [449, 135] on input "text" at bounding box center [452, 132] width 111 height 21
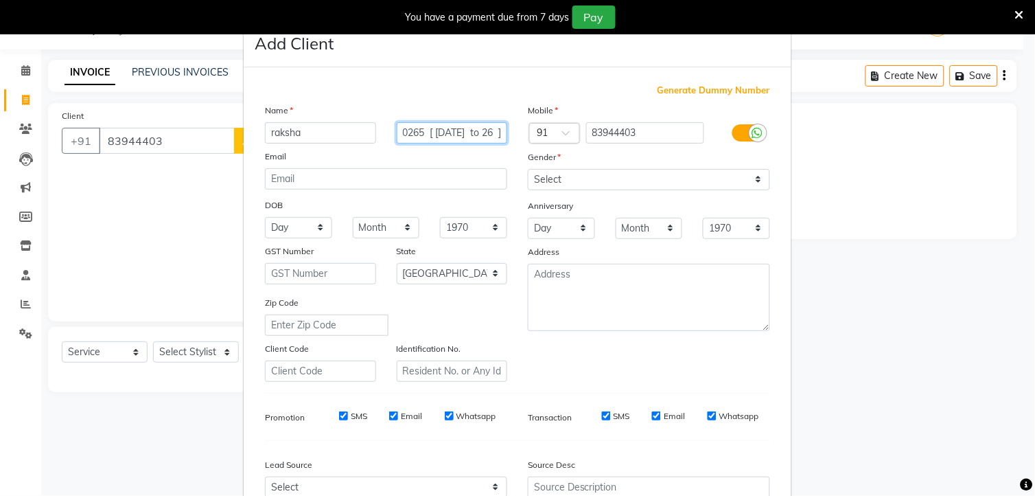
scroll to position [0, 22]
type input "20265 [ 30/8/2025 to 26 ]"
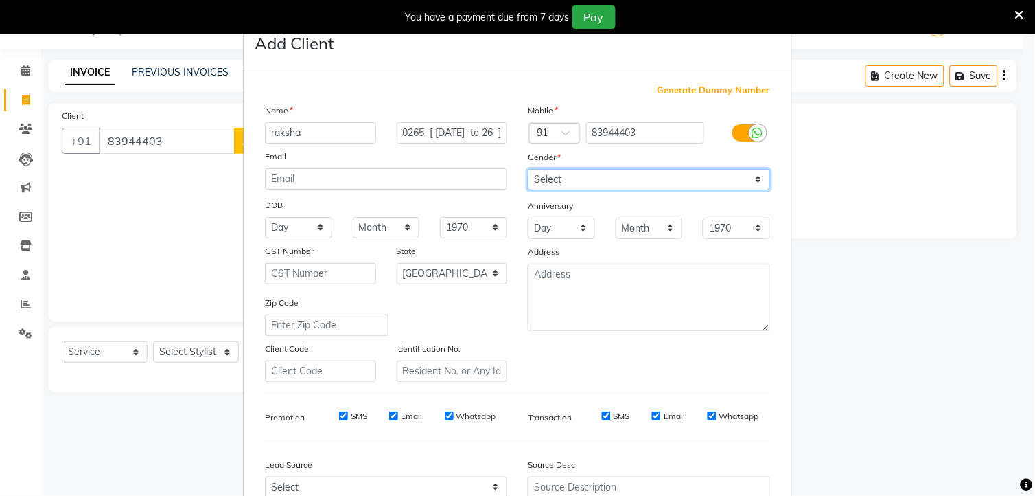
scroll to position [0, 0]
click at [558, 183] on select "Select [DEMOGRAPHIC_DATA] [DEMOGRAPHIC_DATA] Other Prefer Not To Say" at bounding box center [649, 179] width 242 height 21
select select "[DEMOGRAPHIC_DATA]"
click at [528, 169] on select "Select [DEMOGRAPHIC_DATA] [DEMOGRAPHIC_DATA] Other Prefer Not To Say" at bounding box center [649, 179] width 242 height 21
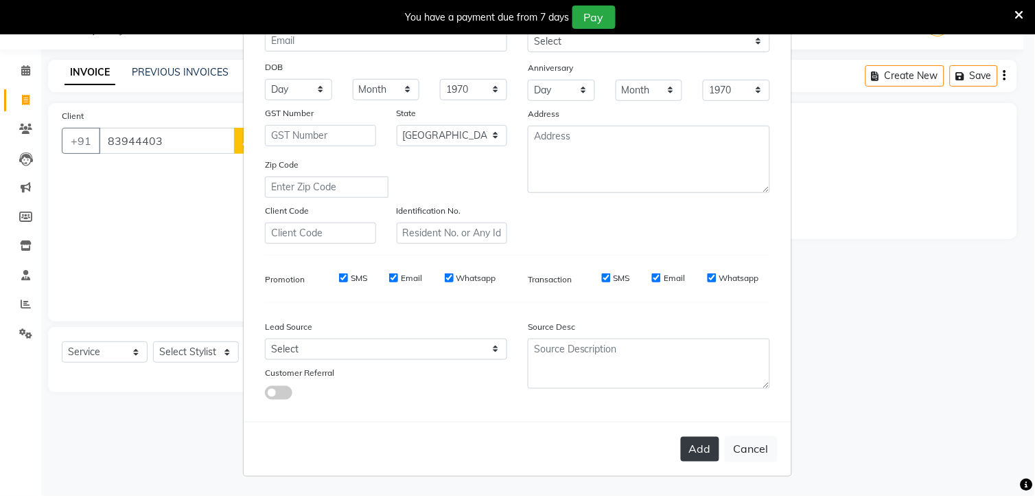
click at [704, 437] on button "Add" at bounding box center [700, 449] width 38 height 25
type input "83****03"
select select
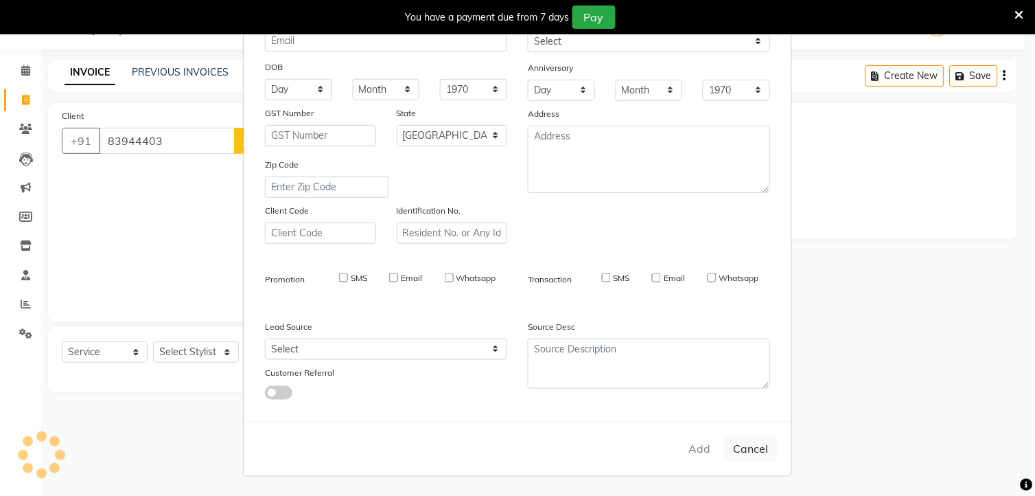
select select "null"
select select
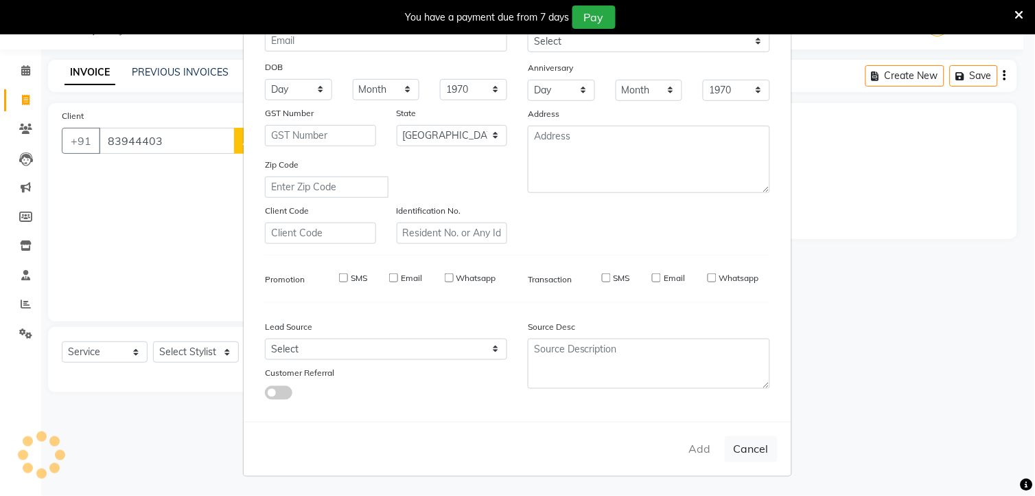
checkbox input "false"
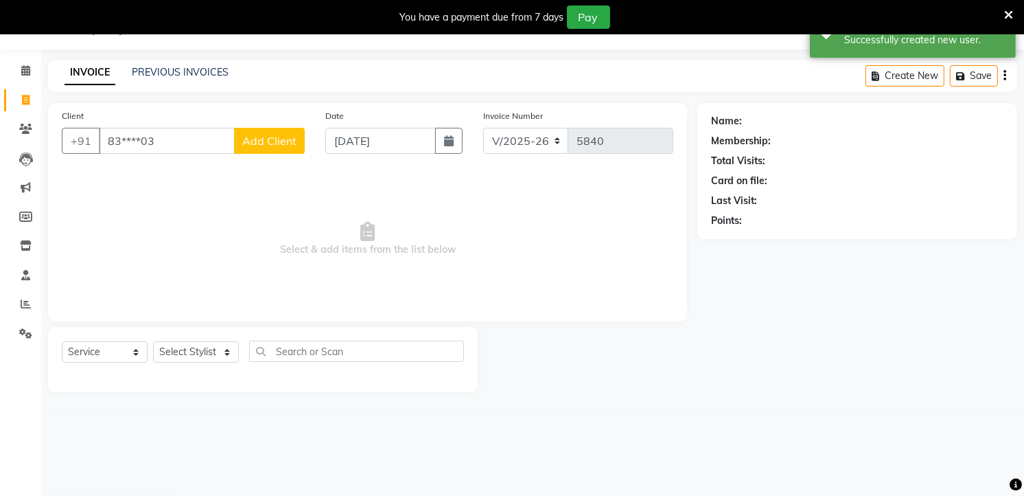
click at [30, 99] on span at bounding box center [26, 101] width 24 height 16
select select "service"
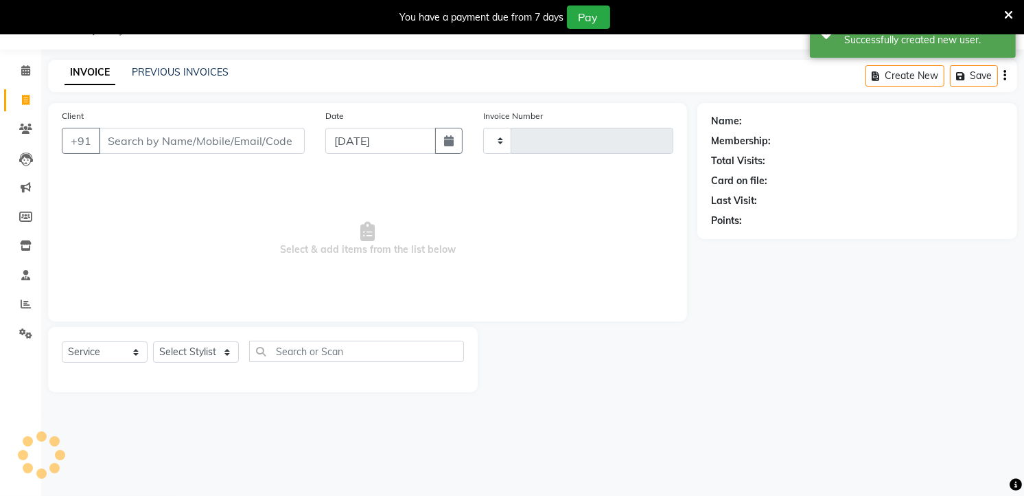
type input "5840"
select select "4822"
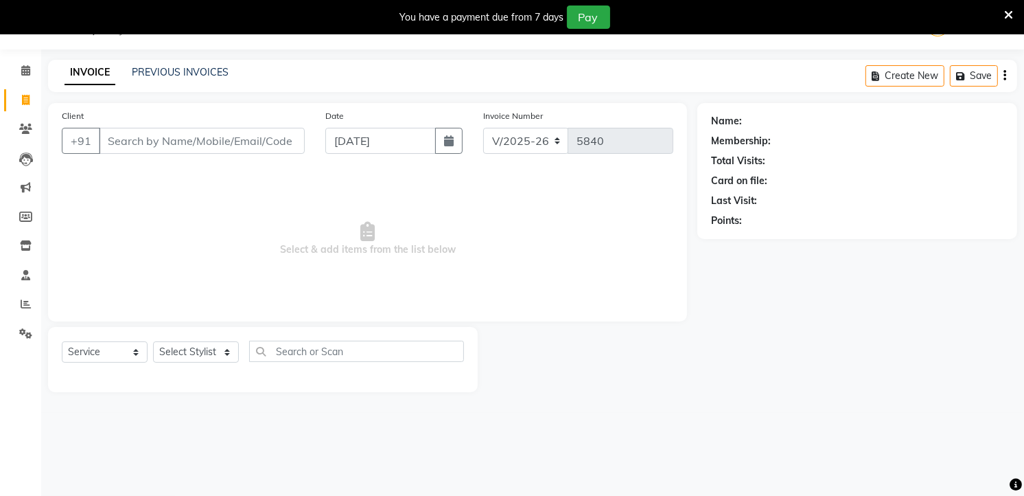
click at [149, 139] on input "Client" at bounding box center [202, 141] width 206 height 26
click at [112, 142] on input "Client" at bounding box center [202, 141] width 206 height 26
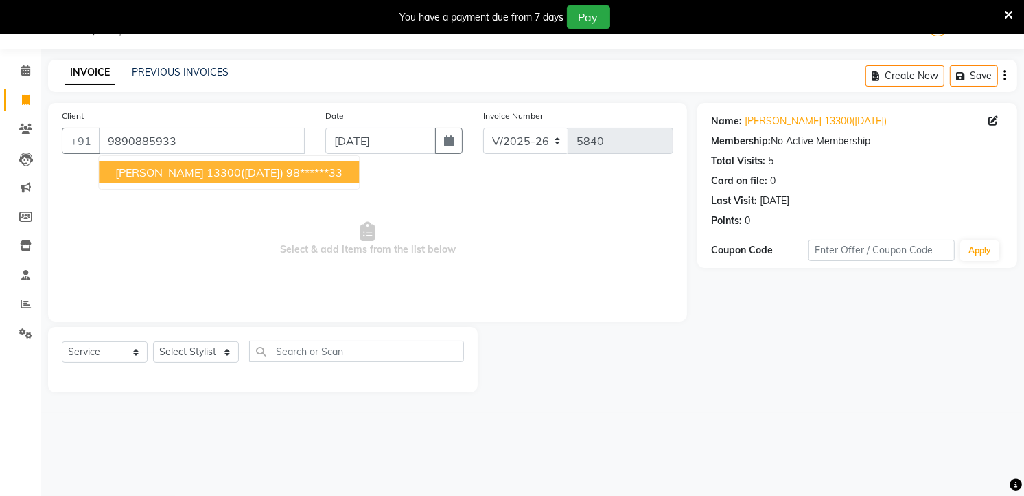
click at [195, 175] on span "SHUBHAM 13300(30-3-24)" at bounding box center [199, 172] width 168 height 14
type input "98******33"
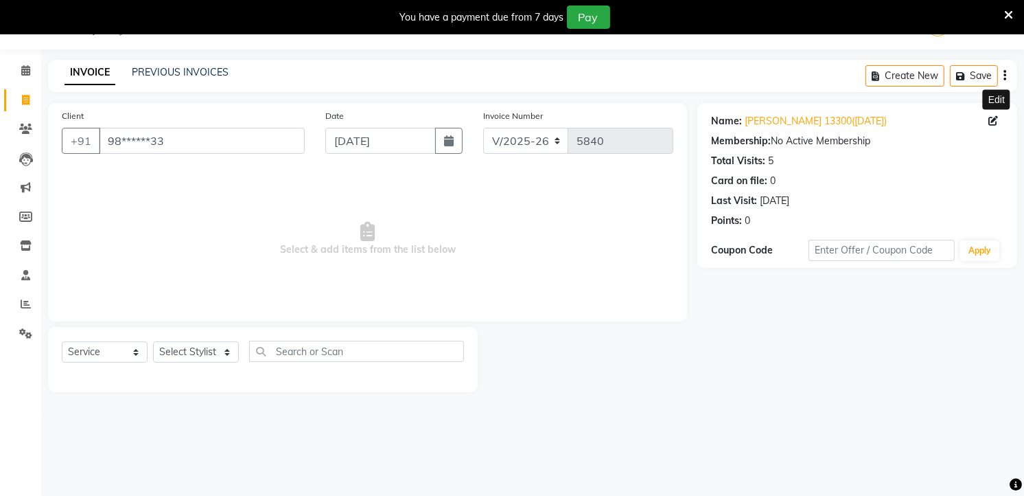
click at [991, 119] on icon at bounding box center [993, 121] width 10 height 10
select select "22"
select select "male"
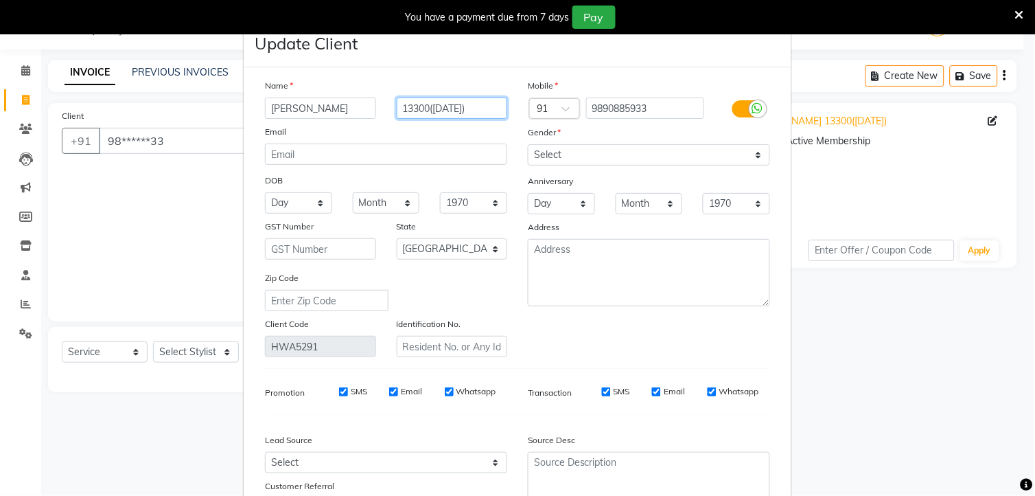
click at [476, 111] on input "13300(30-3-24)" at bounding box center [452, 107] width 111 height 21
type input "1"
type input "10584 [30/8/2025 to 26 ]"
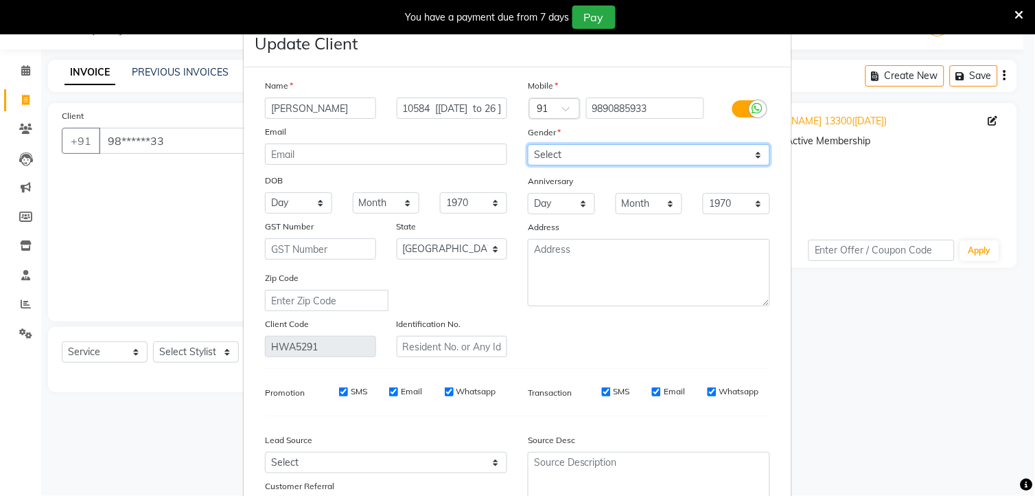
scroll to position [0, 0]
click at [553, 153] on select "Select [DEMOGRAPHIC_DATA] [DEMOGRAPHIC_DATA] Other Prefer Not To Say" at bounding box center [649, 154] width 242 height 21
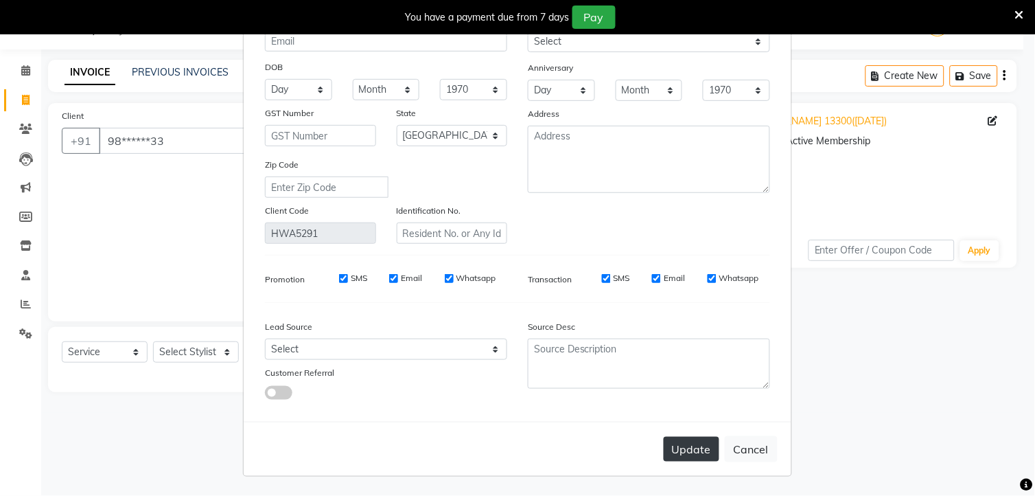
click at [678, 443] on button "Update" at bounding box center [692, 449] width 56 height 25
select select
select select "null"
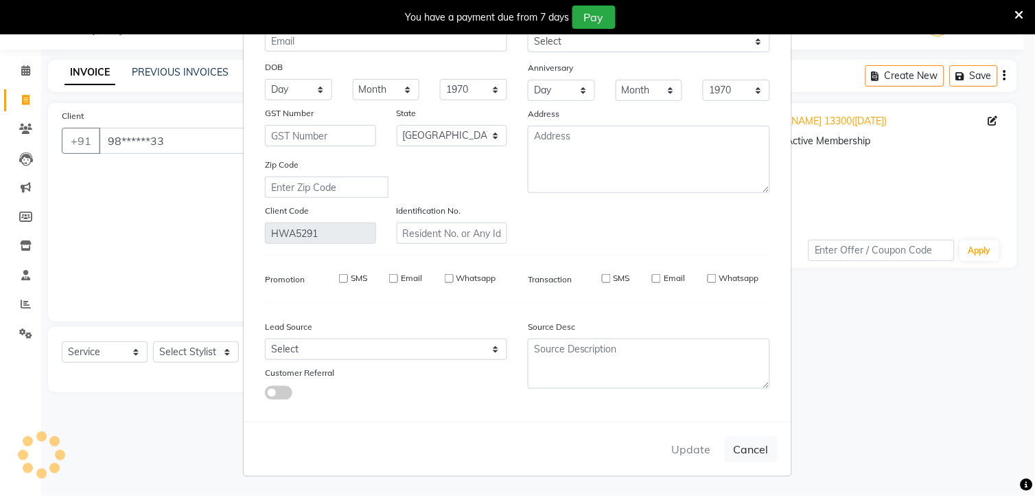
select select
checkbox input "false"
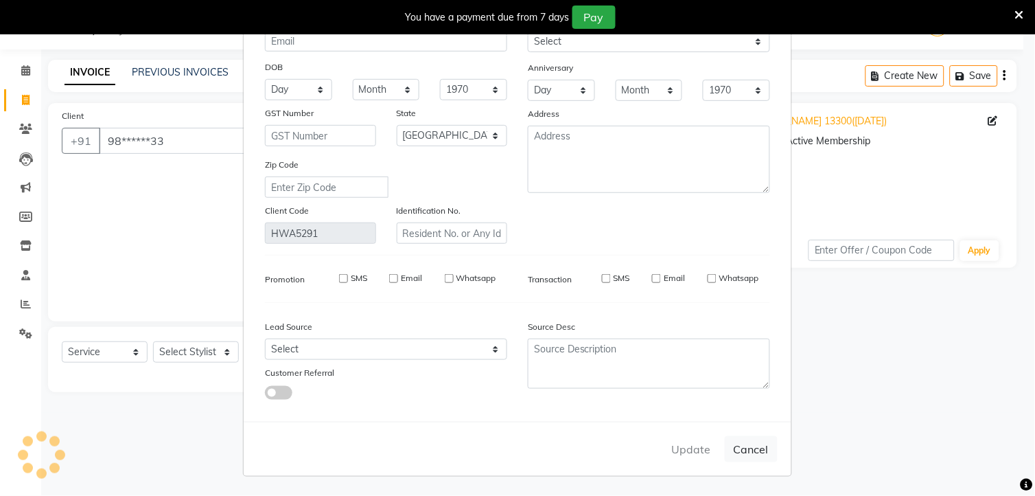
checkbox input "false"
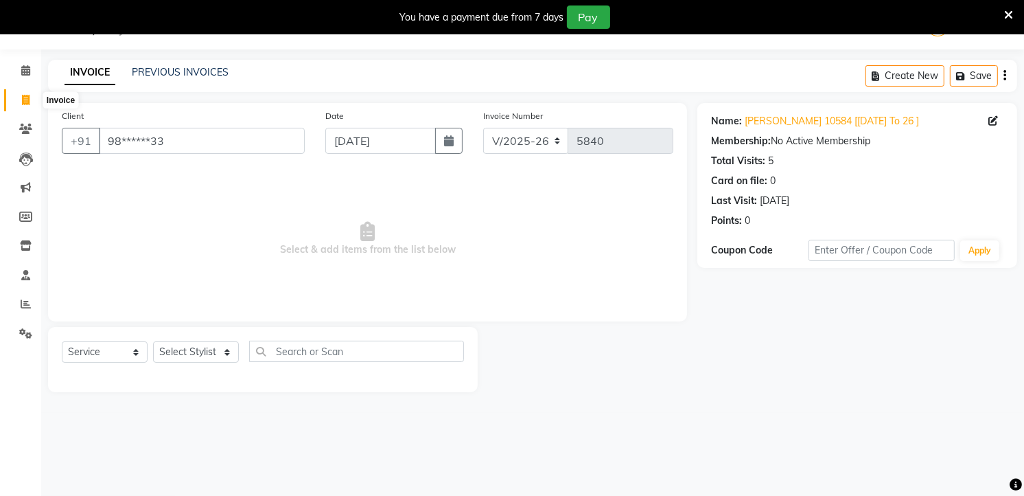
click at [31, 97] on span at bounding box center [26, 101] width 24 height 16
select select "service"
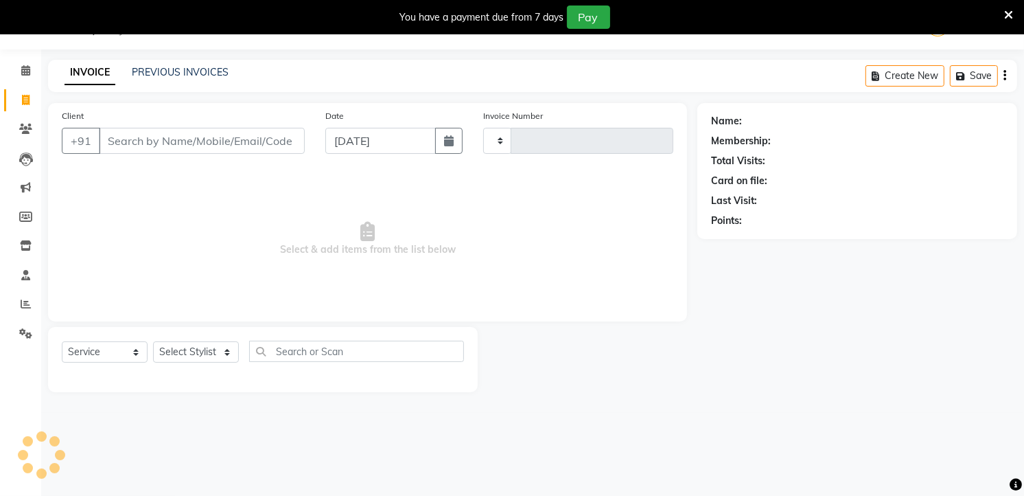
type input "5840"
select select "4822"
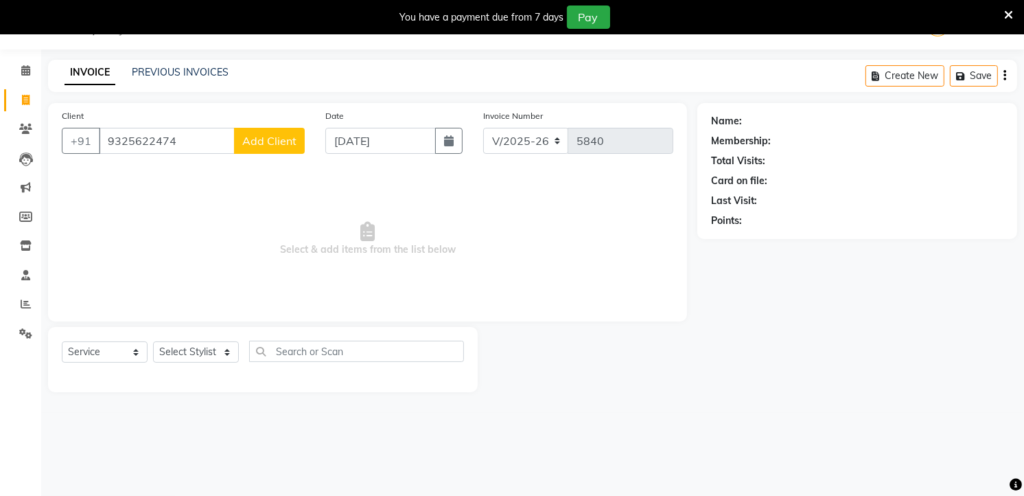
type input "9325622474"
click at [287, 132] on button "Add Client" at bounding box center [269, 141] width 71 height 26
select select "22"
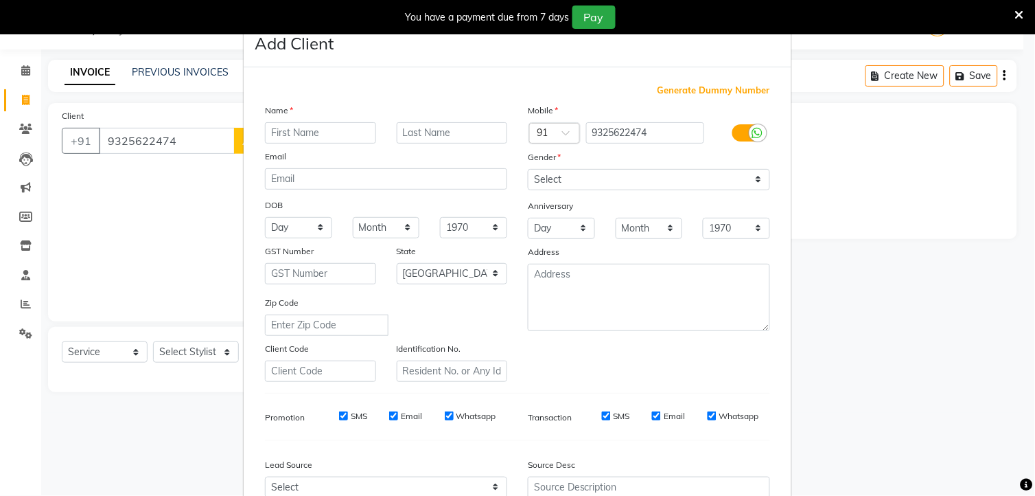
click at [282, 139] on input "text" at bounding box center [320, 132] width 111 height 21
type input "ruchita"
click at [440, 124] on input "text" at bounding box center [452, 132] width 111 height 21
type input "19559 [30/8/2025 to 26 ]"
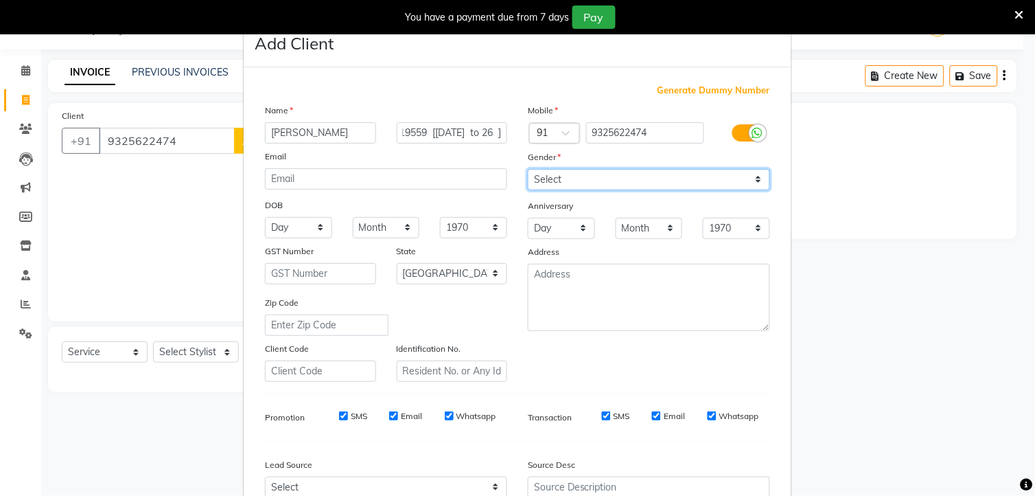
scroll to position [0, 0]
click at [563, 179] on select "Select [DEMOGRAPHIC_DATA] [DEMOGRAPHIC_DATA] Other Prefer Not To Say" at bounding box center [649, 179] width 242 height 21
select select "[DEMOGRAPHIC_DATA]"
click at [528, 169] on select "Select [DEMOGRAPHIC_DATA] [DEMOGRAPHIC_DATA] Other Prefer Not To Say" at bounding box center [649, 179] width 242 height 21
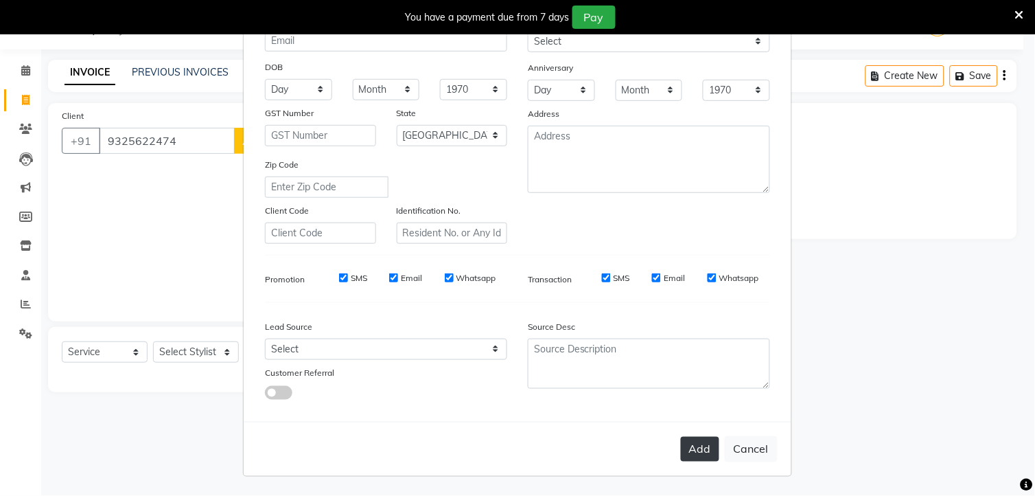
click at [695, 452] on button "Add" at bounding box center [700, 449] width 38 height 25
type input "93******74"
select select
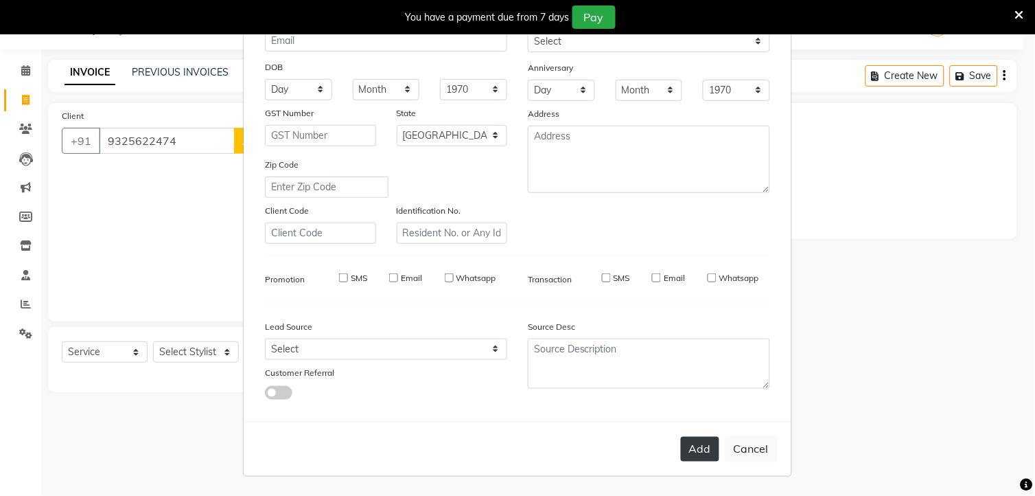
select select "null"
select select
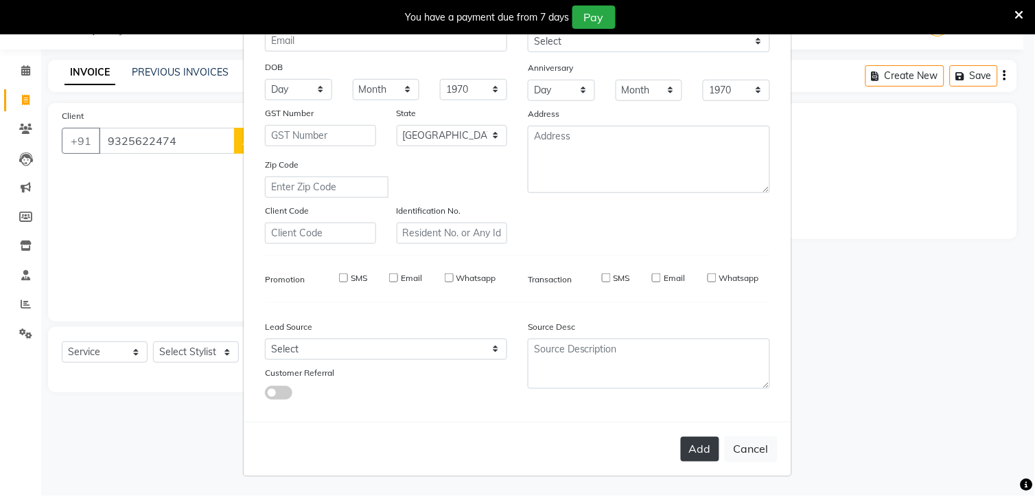
checkbox input "false"
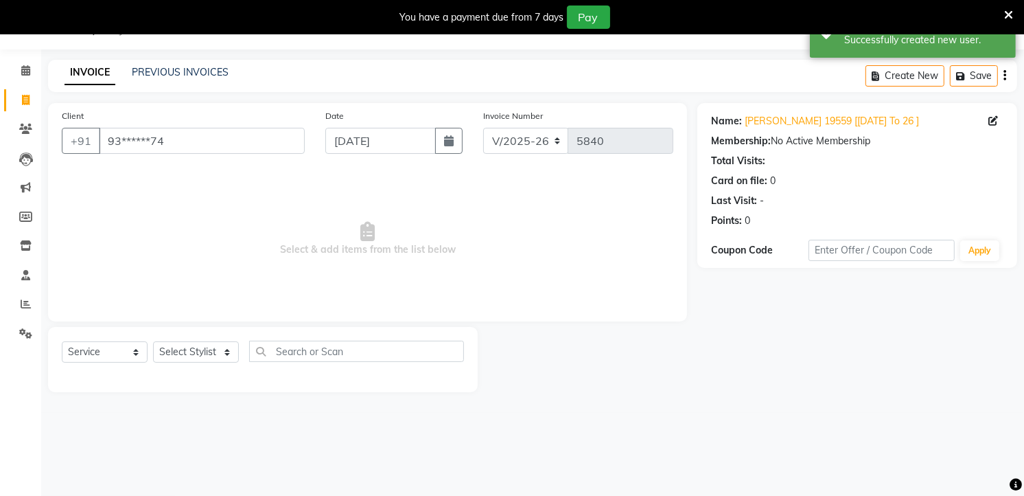
click at [23, 100] on icon at bounding box center [26, 100] width 8 height 10
select select "service"
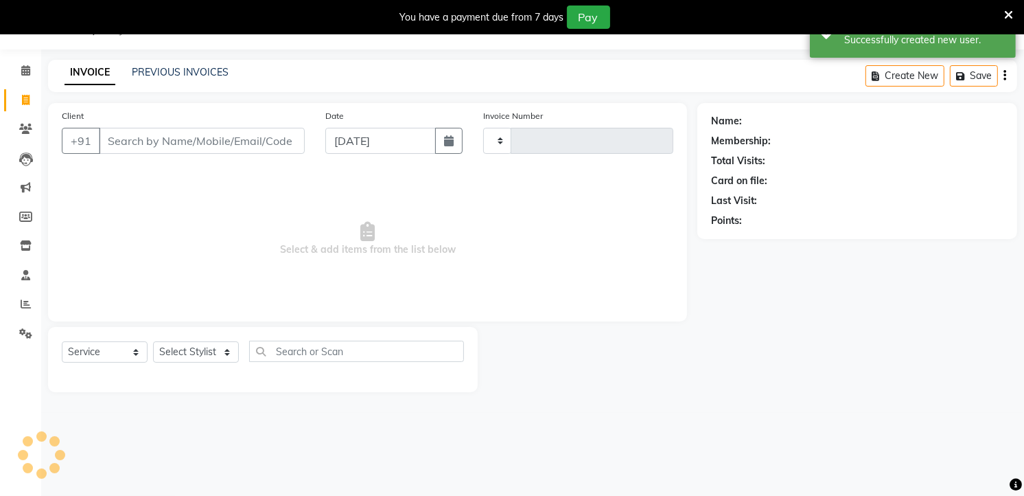
type input "5840"
select select "4822"
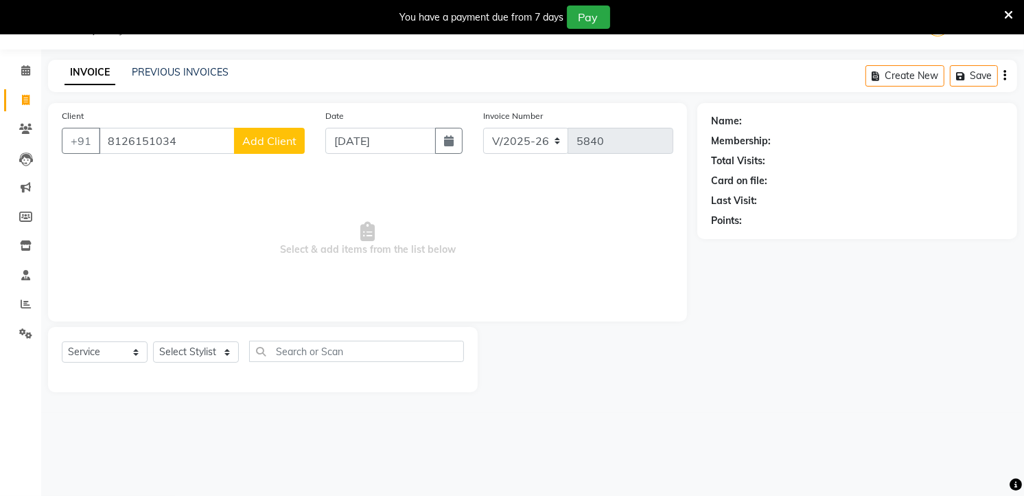
type input "8126151034"
click at [266, 149] on button "Add Client" at bounding box center [269, 141] width 71 height 26
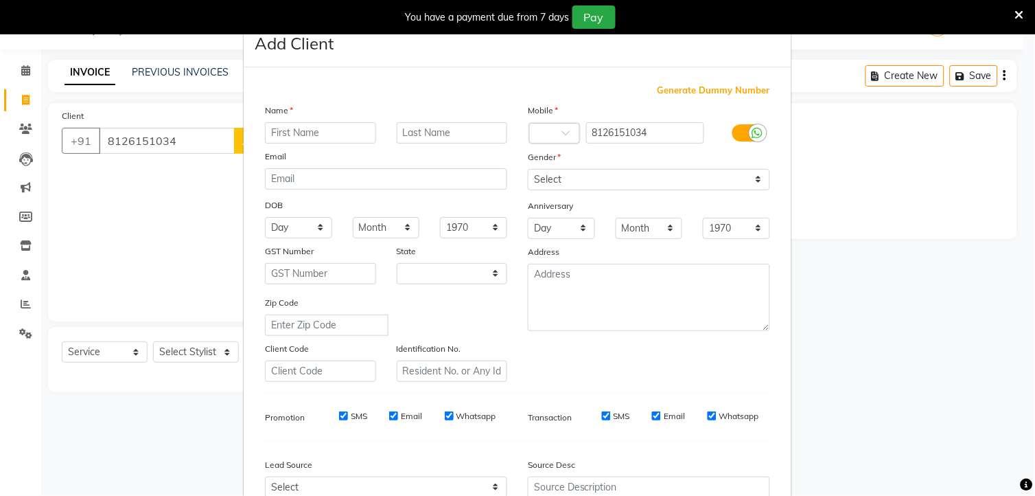
select select "22"
click at [291, 132] on input "text" at bounding box center [320, 132] width 111 height 21
type input "niha"
click at [414, 133] on input "text" at bounding box center [452, 132] width 111 height 21
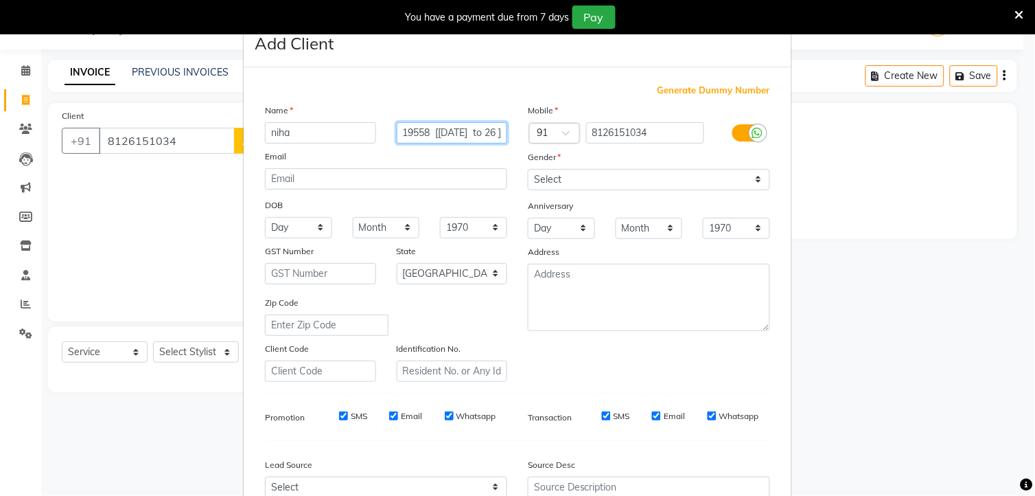
type input "19558 [31/8/2025 to 26 ]"
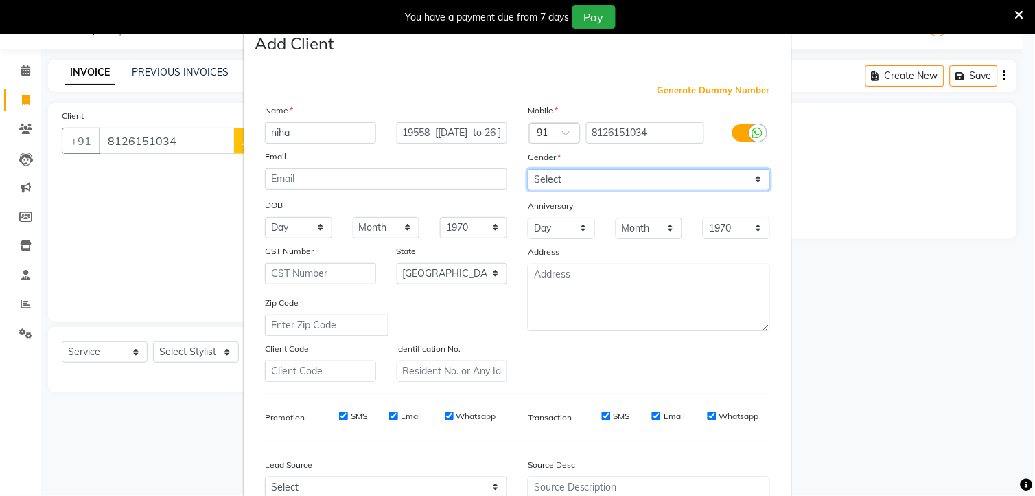
scroll to position [0, 0]
click at [545, 176] on select "Select [DEMOGRAPHIC_DATA] [DEMOGRAPHIC_DATA] Other Prefer Not To Say" at bounding box center [649, 179] width 242 height 21
select select "[DEMOGRAPHIC_DATA]"
click at [528, 169] on select "Select [DEMOGRAPHIC_DATA] [DEMOGRAPHIC_DATA] Other Prefer Not To Say" at bounding box center [649, 179] width 242 height 21
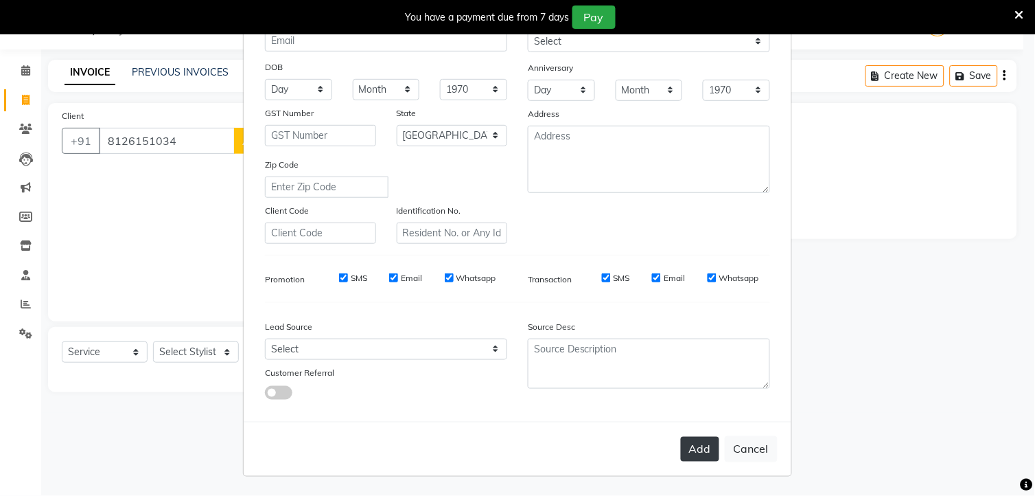
click at [698, 453] on button "Add" at bounding box center [700, 449] width 38 height 25
type input "81******34"
select select
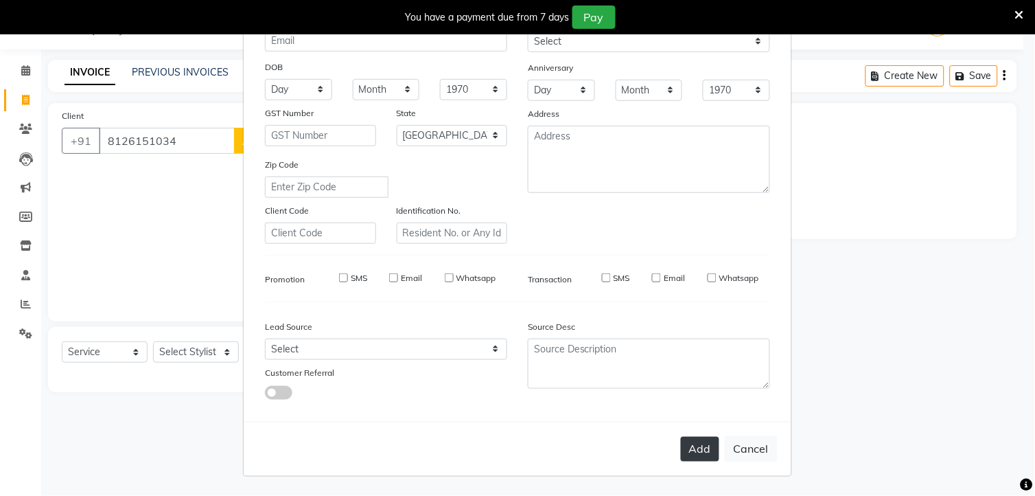
select select "null"
select select
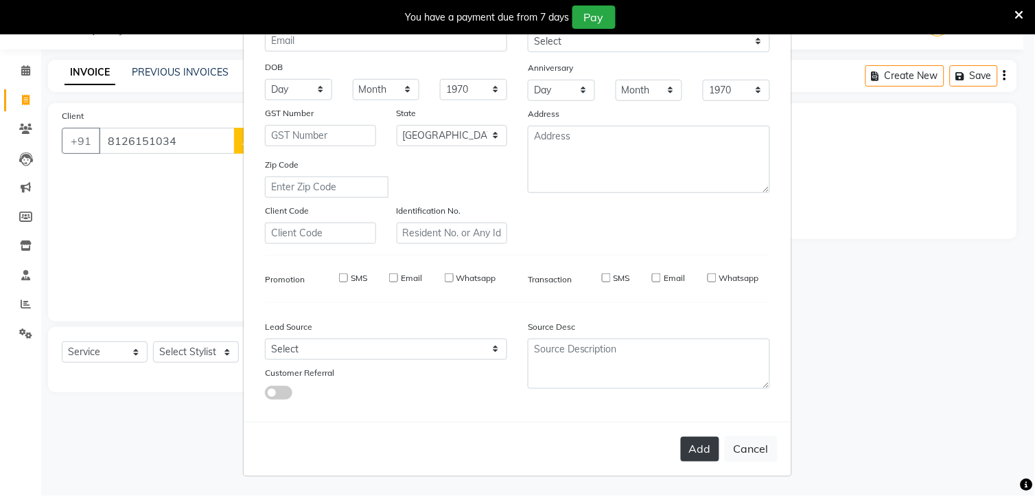
checkbox input "false"
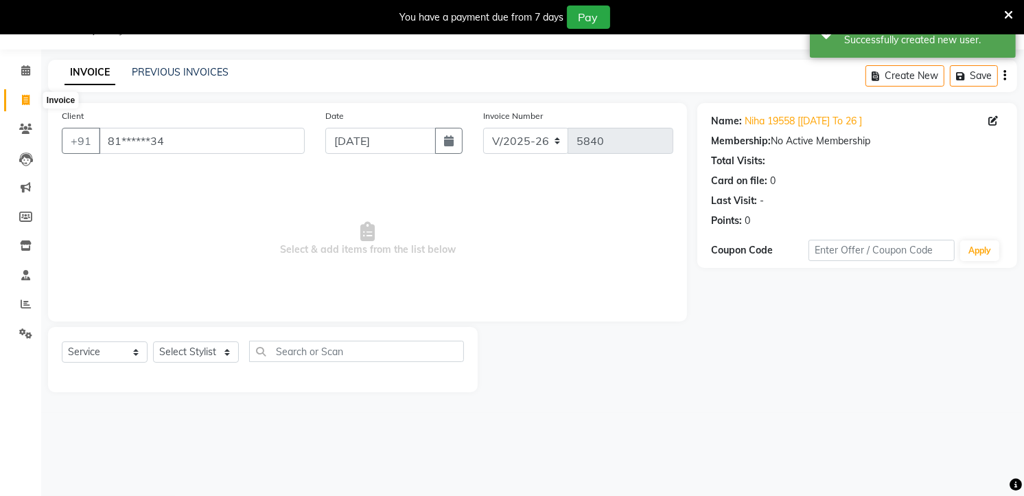
click at [28, 101] on icon at bounding box center [26, 100] width 8 height 10
select select "service"
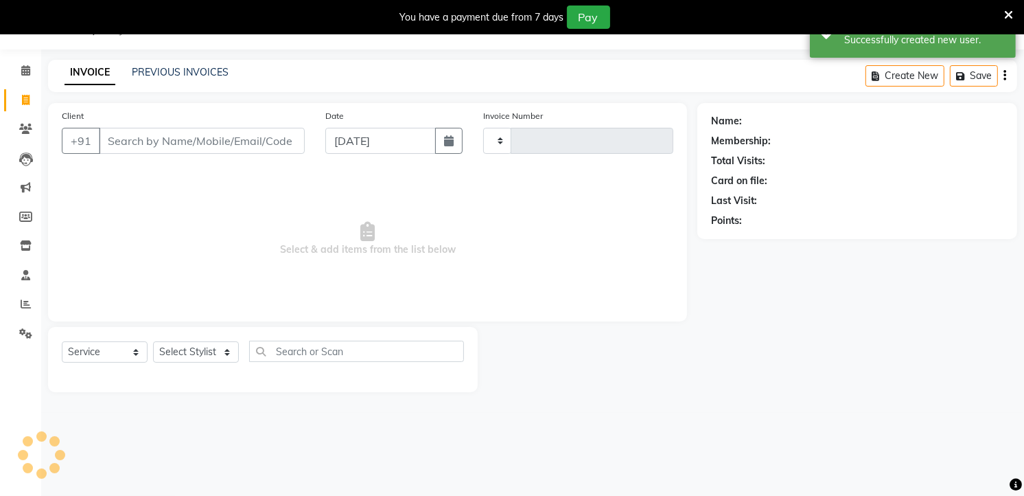
type input "5840"
select select "4822"
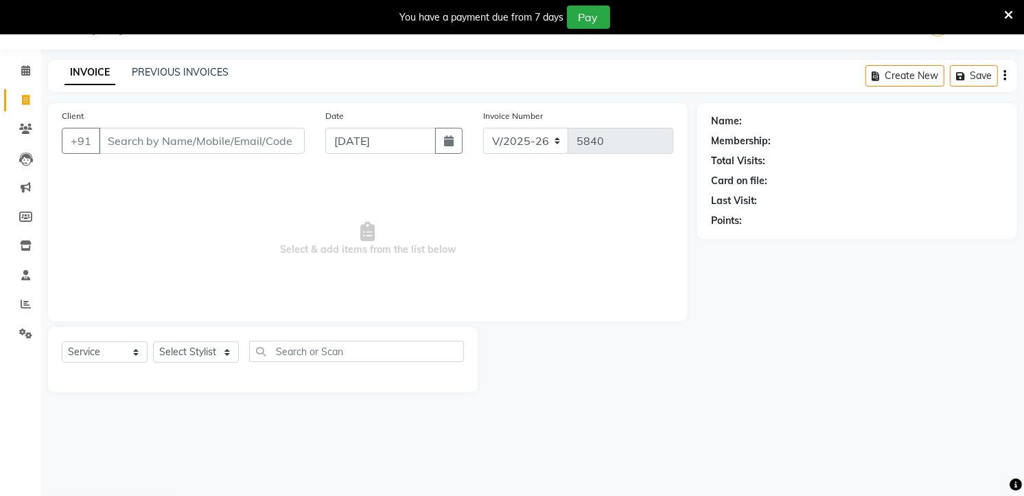
click at [133, 135] on input "Client" at bounding box center [202, 141] width 206 height 26
type input "9075273398"
click at [261, 144] on span "Add Client" at bounding box center [269, 141] width 54 height 14
select select "22"
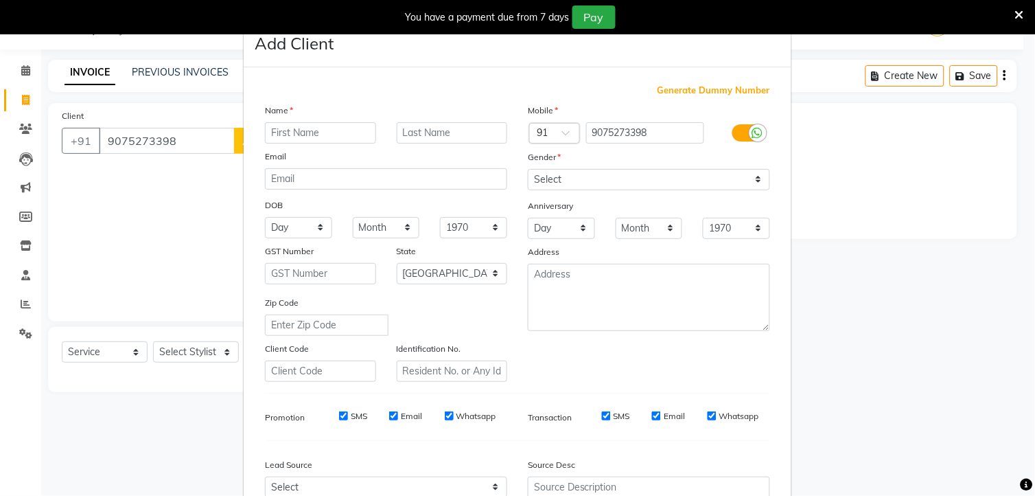
click at [279, 138] on input "text" at bounding box center [320, 132] width 111 height 21
type input "p"
type input "svapra"
click at [451, 128] on input "text" at bounding box center [452, 132] width 111 height 21
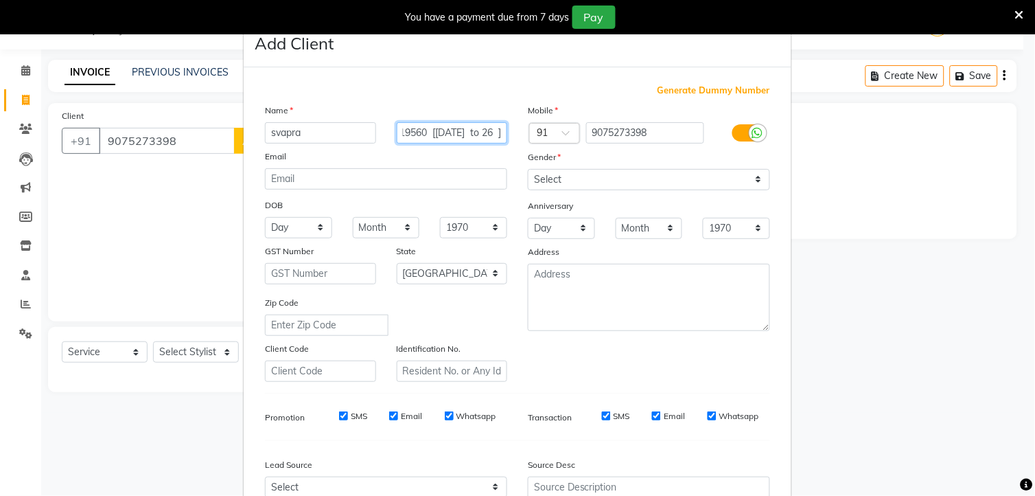
type input "19560 [31/8/2025 to 26 ]"
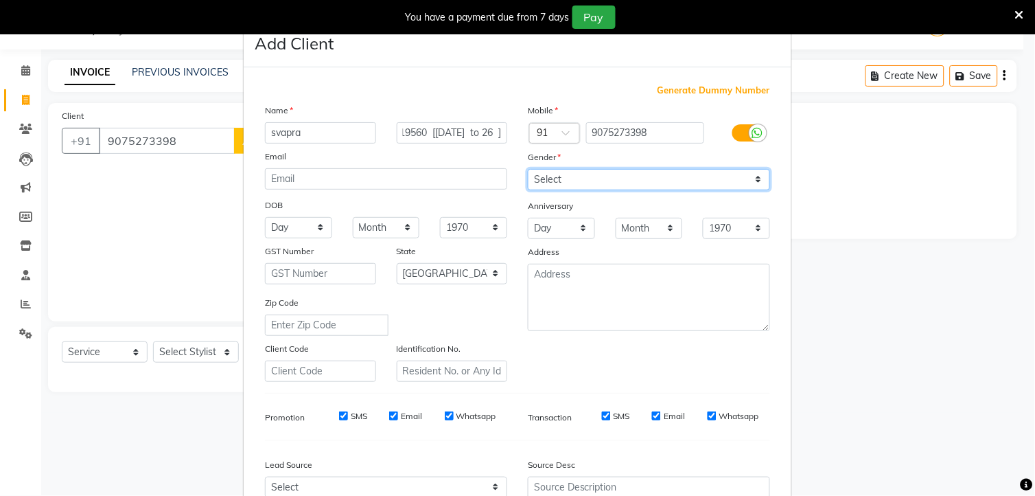
scroll to position [0, 0]
click at [559, 177] on select "Select [DEMOGRAPHIC_DATA] [DEMOGRAPHIC_DATA] Other Prefer Not To Say" at bounding box center [649, 179] width 242 height 21
select select "[DEMOGRAPHIC_DATA]"
click at [528, 169] on select "Select [DEMOGRAPHIC_DATA] [DEMOGRAPHIC_DATA] Other Prefer Not To Say" at bounding box center [649, 179] width 242 height 21
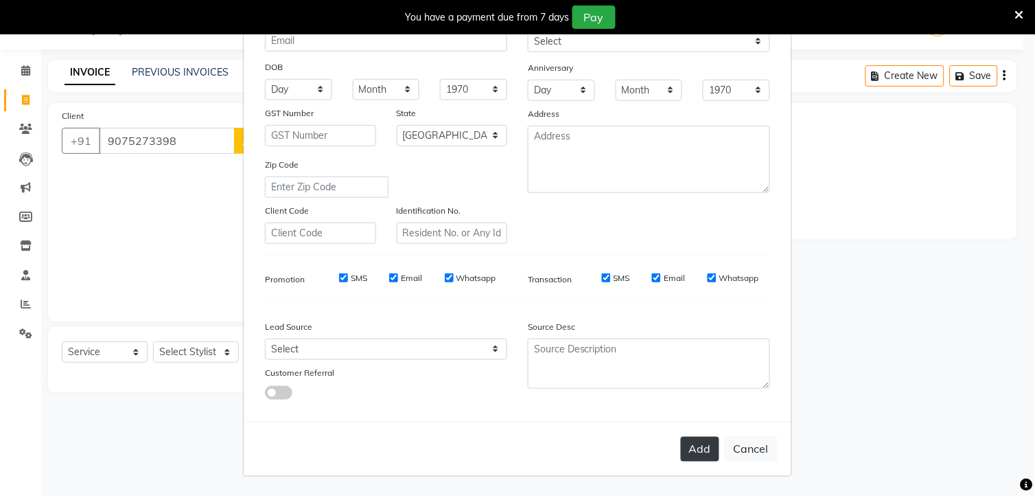
click at [695, 448] on button "Add" at bounding box center [700, 449] width 38 height 25
type input "90******98"
select select
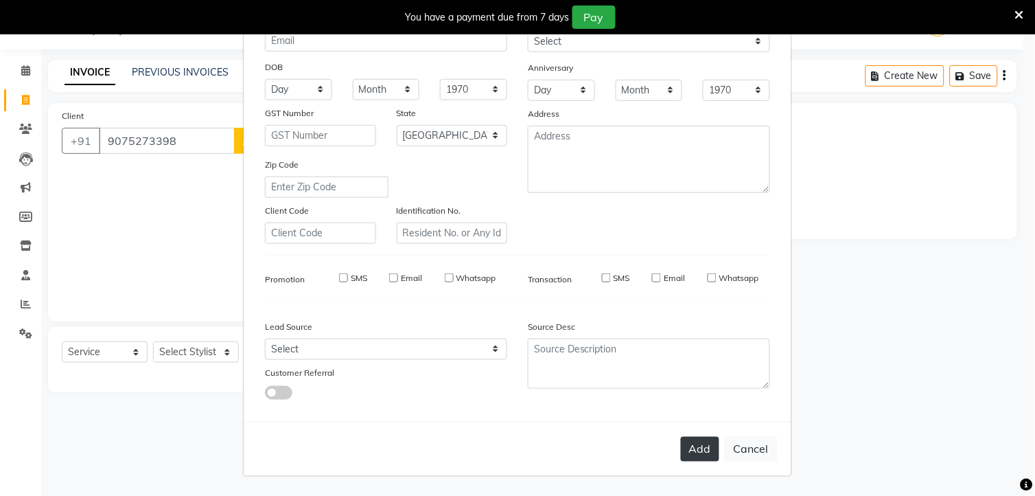
select select "null"
select select
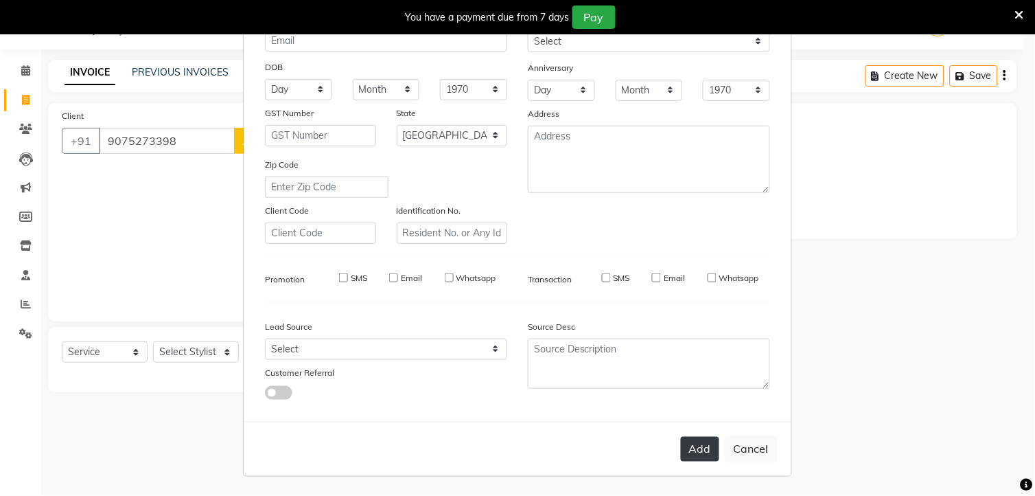
checkbox input "false"
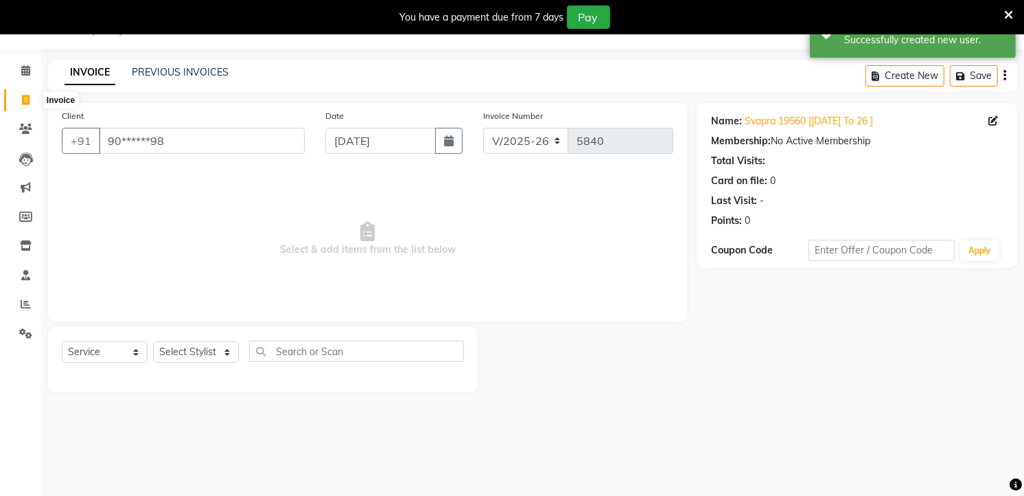
click at [25, 99] on icon at bounding box center [26, 100] width 8 height 10
select select "service"
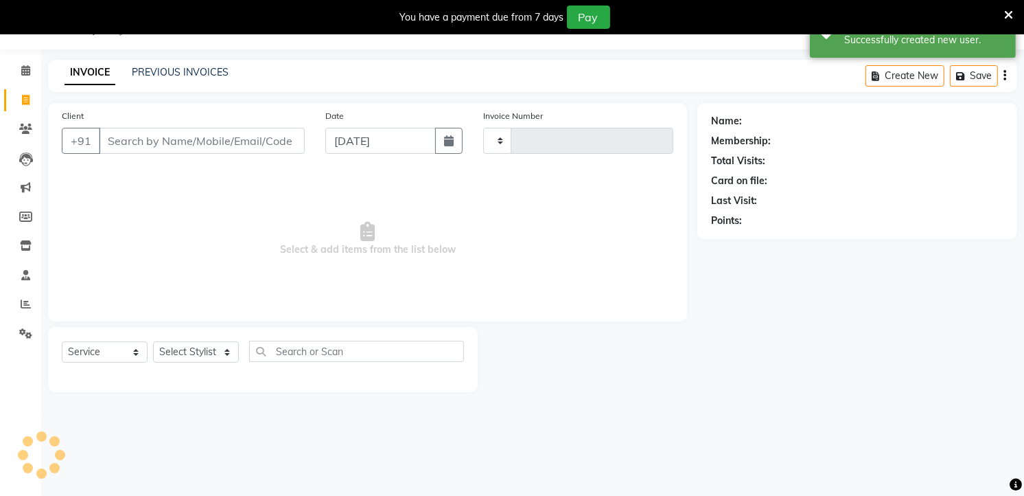
type input "5840"
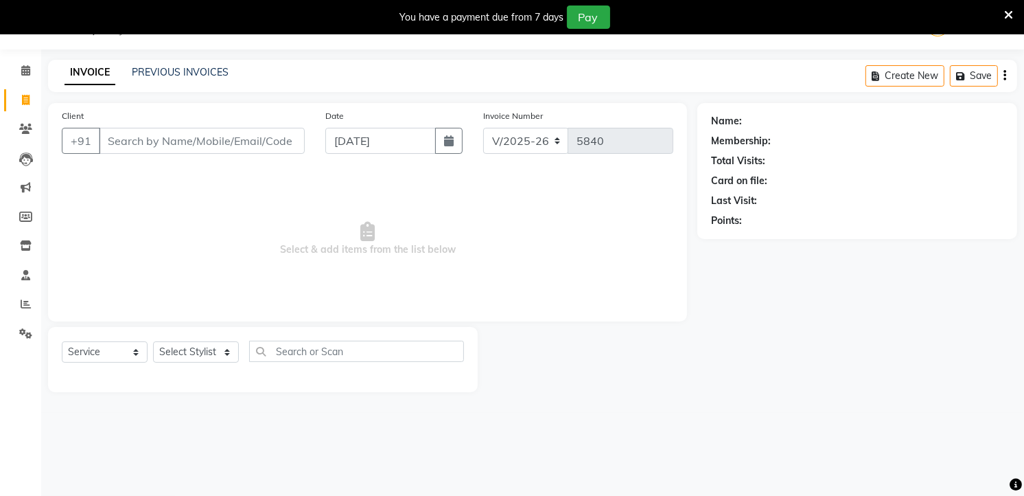
click at [220, 142] on input "Client" at bounding box center [202, 141] width 206 height 26
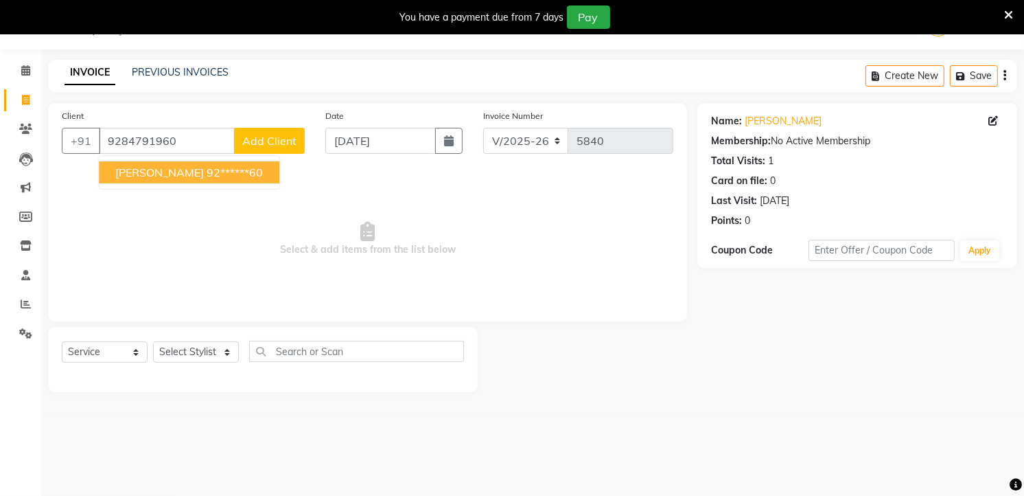
click at [207, 173] on ngb-highlight "92******60" at bounding box center [235, 172] width 56 height 14
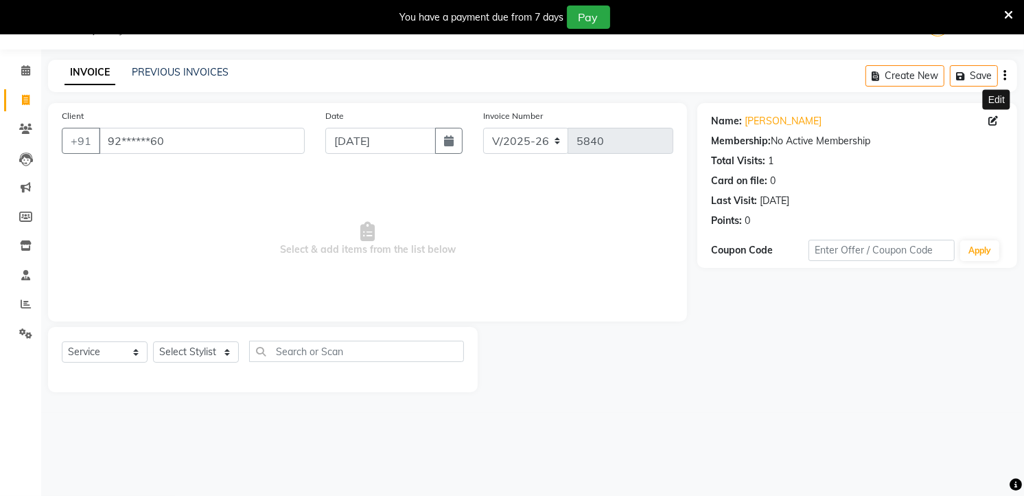
click at [993, 117] on icon at bounding box center [993, 121] width 10 height 10
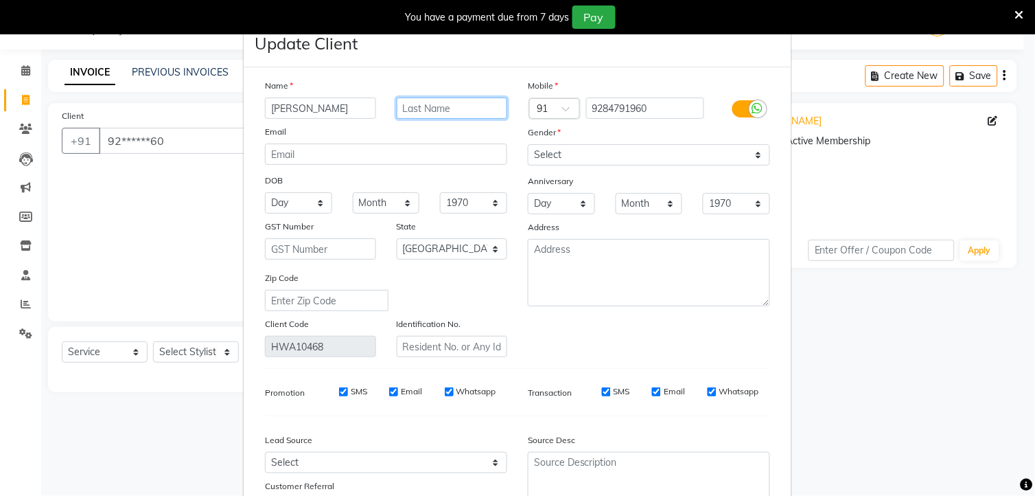
click at [424, 115] on input "text" at bounding box center [452, 107] width 111 height 21
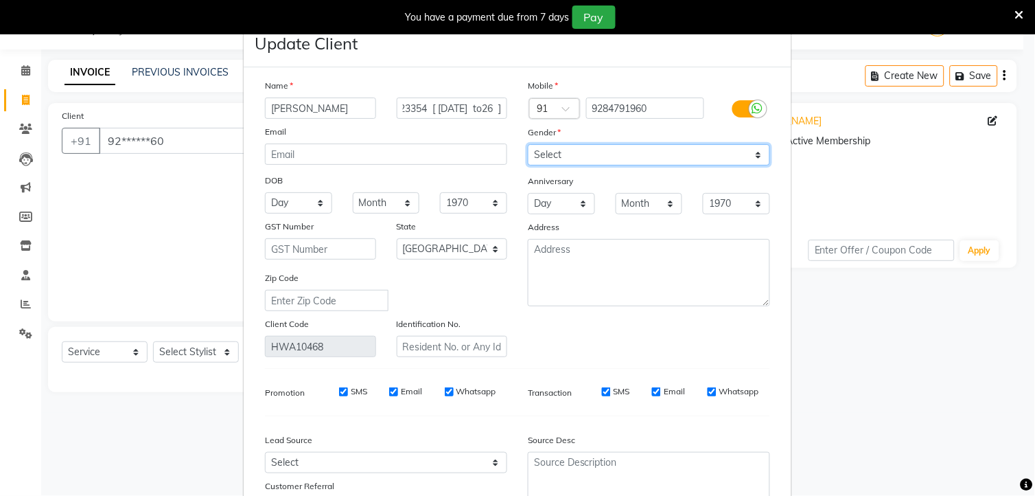
scroll to position [0, 0]
click at [562, 154] on select "Select [DEMOGRAPHIC_DATA] [DEMOGRAPHIC_DATA] Other Prefer Not To Say" at bounding box center [649, 154] width 242 height 21
click at [528, 144] on select "Select [DEMOGRAPHIC_DATA] [DEMOGRAPHIC_DATA] Other Prefer Not To Say" at bounding box center [649, 154] width 242 height 21
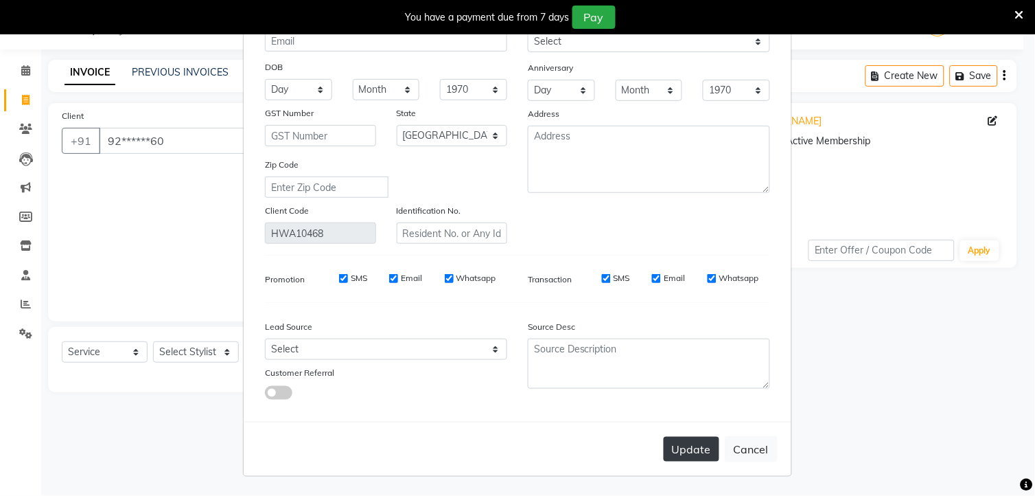
click at [688, 443] on button "Update" at bounding box center [692, 449] width 56 height 25
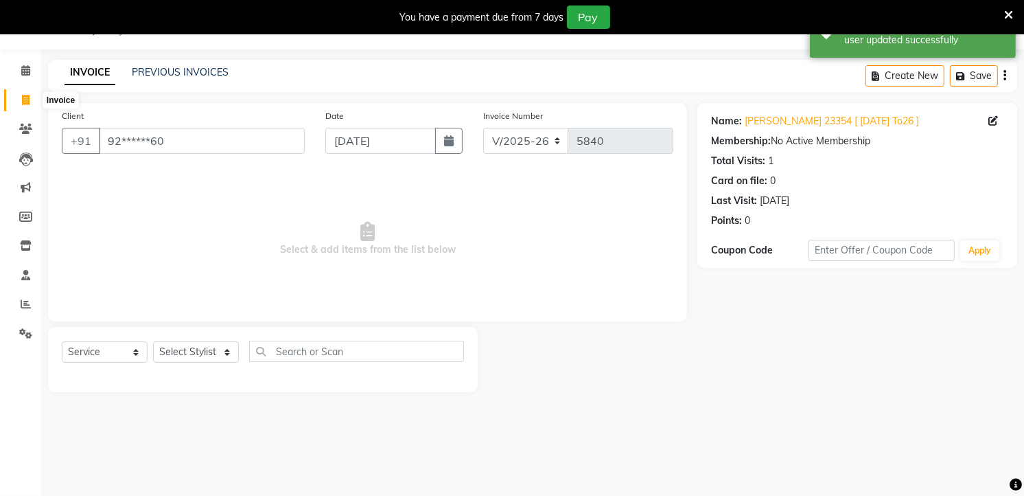
click at [22, 102] on icon at bounding box center [26, 100] width 8 height 10
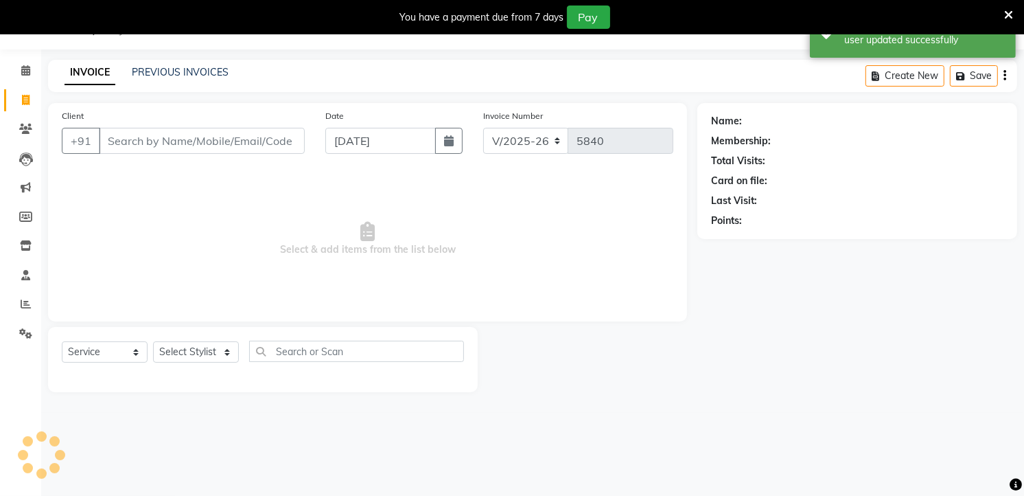
click at [238, 142] on input "Client" at bounding box center [202, 141] width 206 height 26
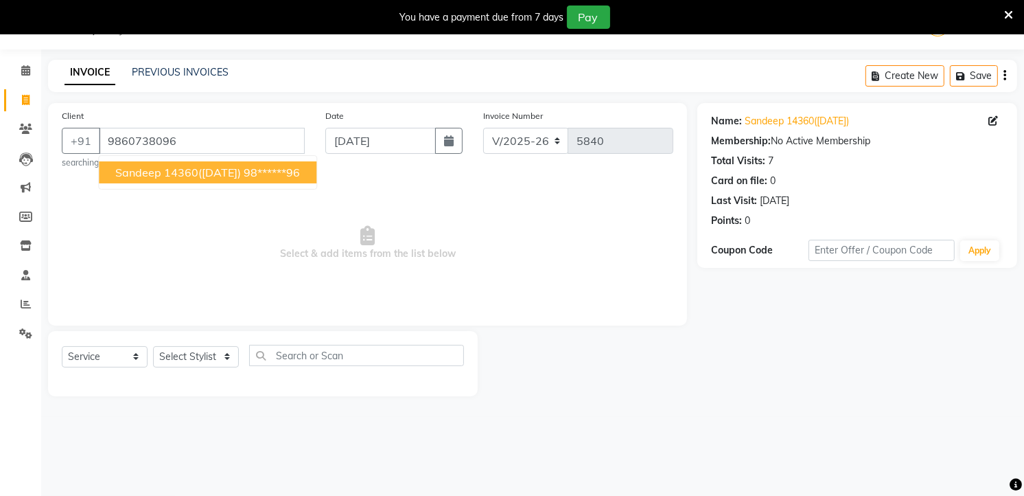
click at [236, 170] on span "Sandeep 14360(11-7-24)" at bounding box center [178, 172] width 126 height 14
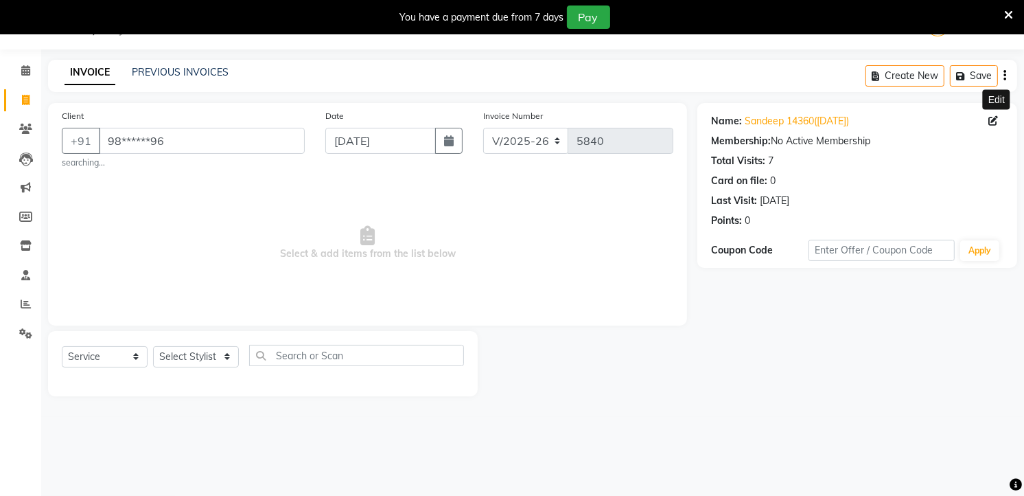
click at [998, 117] on span at bounding box center [995, 121] width 15 height 14
click at [996, 117] on icon at bounding box center [993, 121] width 10 height 10
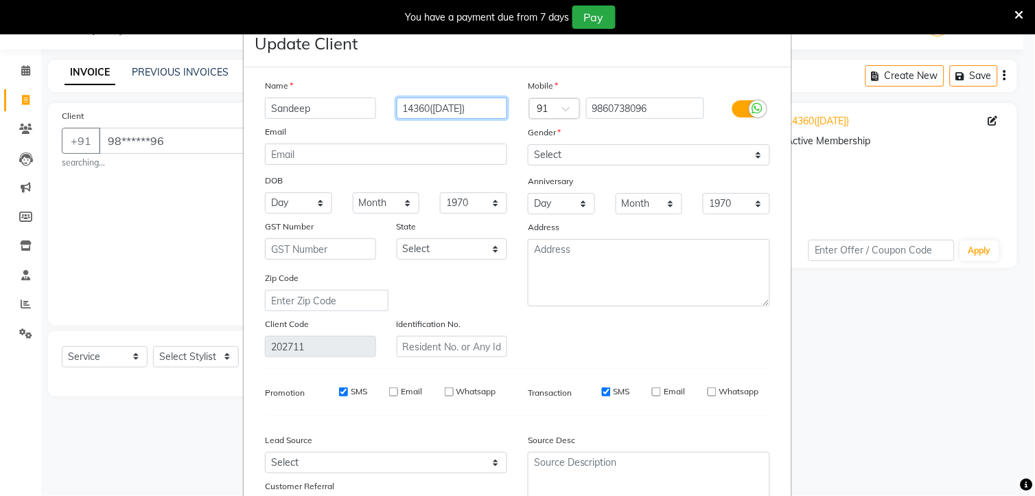
click at [472, 110] on input "14360(11-7-24)" at bounding box center [452, 107] width 111 height 21
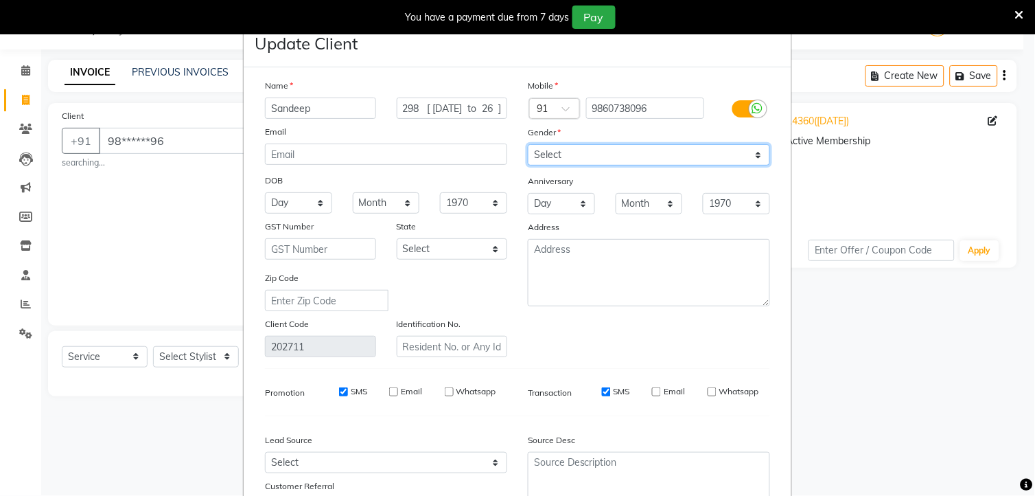
scroll to position [0, 0]
click at [547, 155] on select "Select [DEMOGRAPHIC_DATA] [DEMOGRAPHIC_DATA] Other Prefer Not To Say" at bounding box center [649, 154] width 242 height 21
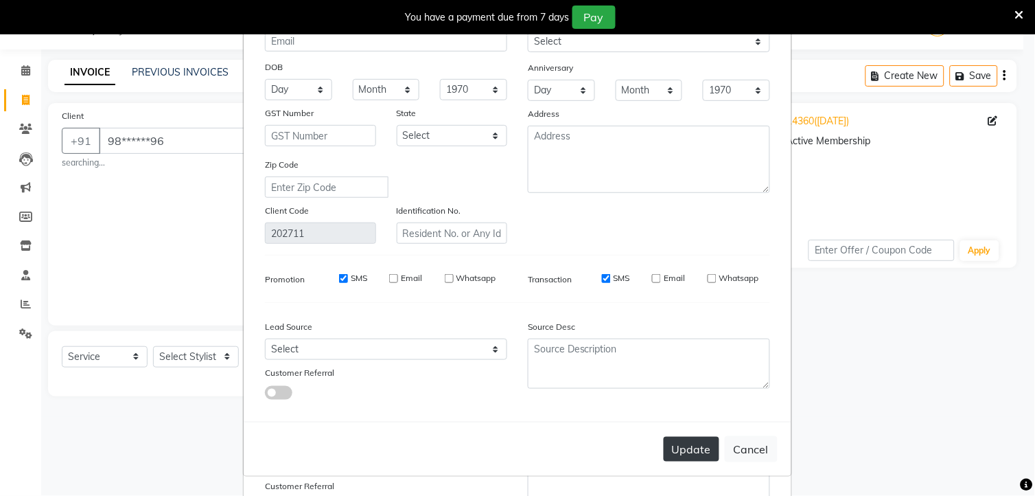
click at [694, 451] on button "Update" at bounding box center [692, 449] width 56 height 25
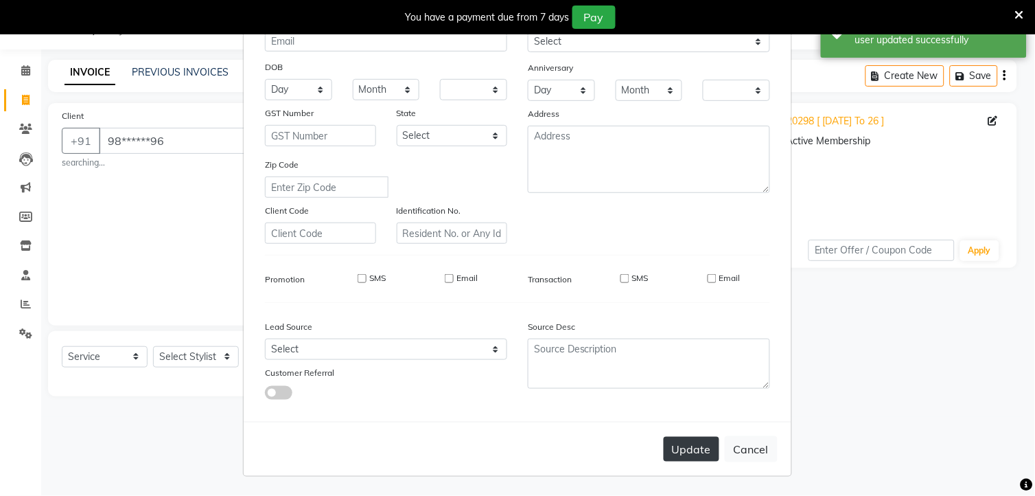
click at [695, 450] on button "Update" at bounding box center [692, 449] width 56 height 25
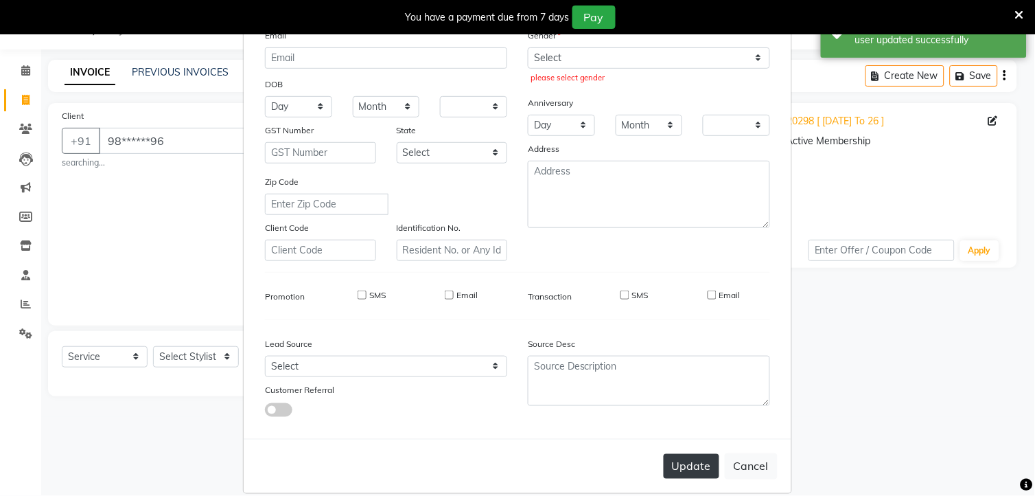
click at [675, 465] on button "Update" at bounding box center [692, 466] width 56 height 25
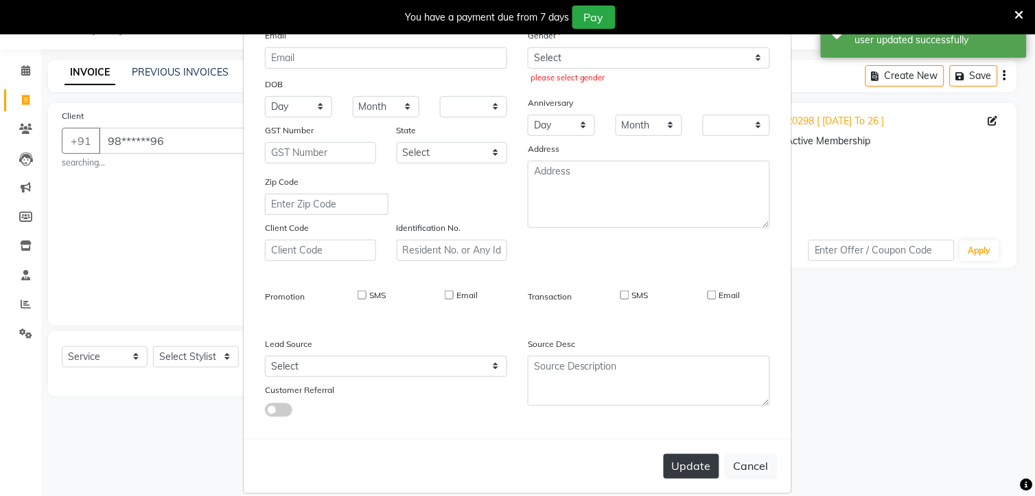
click at [675, 465] on button "Update" at bounding box center [692, 466] width 56 height 25
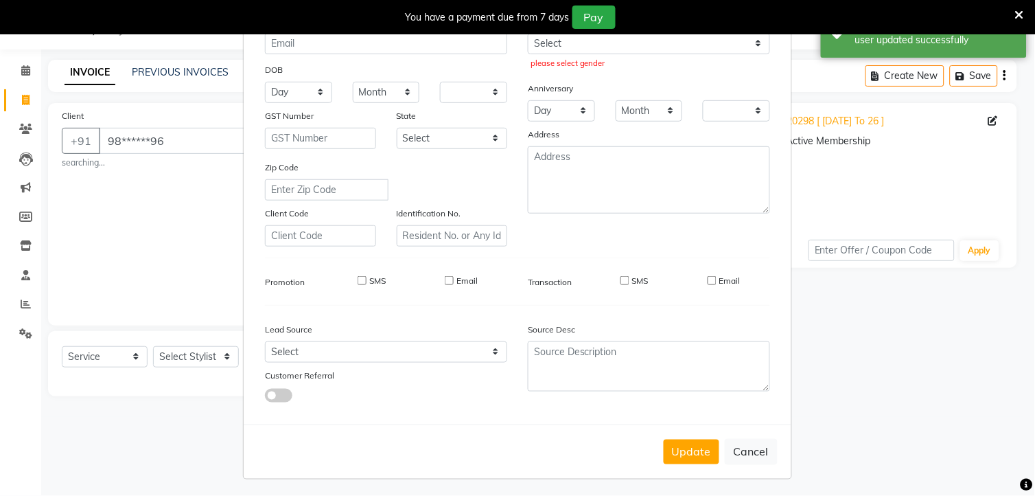
scroll to position [133, 0]
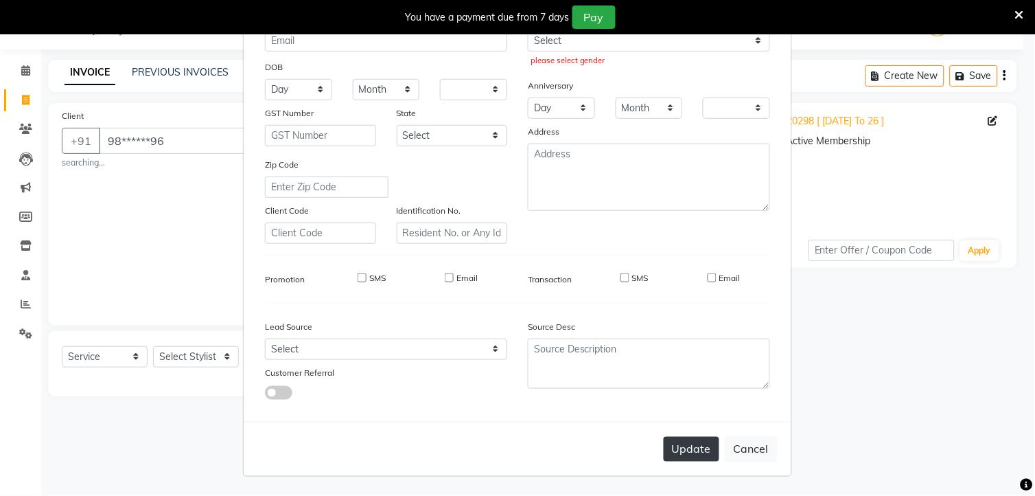
click at [701, 437] on button "Update" at bounding box center [692, 449] width 56 height 25
click at [675, 449] on button "Update" at bounding box center [692, 449] width 56 height 25
click at [513, 427] on div "Update Cancel" at bounding box center [518, 448] width 548 height 54
click at [695, 448] on button "Update" at bounding box center [692, 449] width 56 height 25
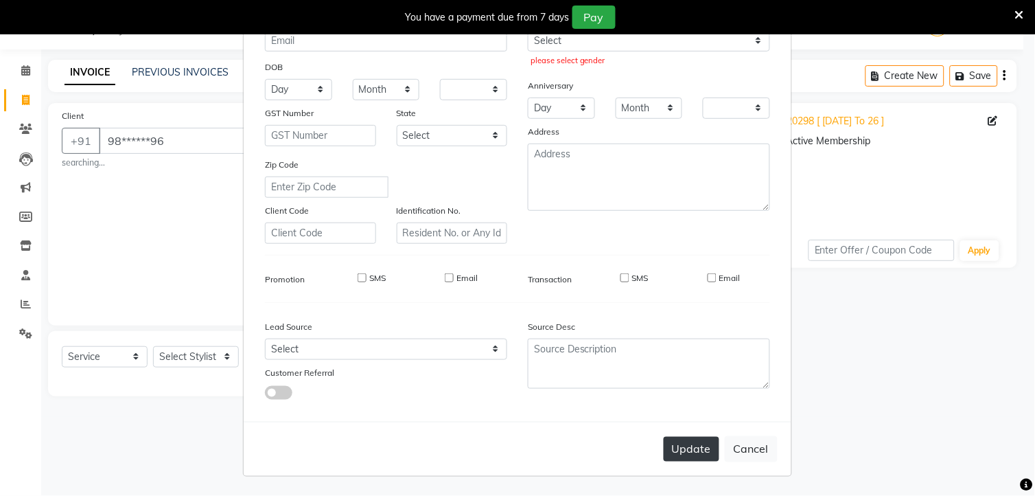
click at [695, 448] on button "Update" at bounding box center [692, 449] width 56 height 25
drag, startPoint x: 695, startPoint y: 448, endPoint x: 680, endPoint y: 379, distance: 71.0
click at [680, 379] on form "Update Client Name please enter first name Email DOB Day 01 02 03 04 05 06 07 0…" at bounding box center [518, 182] width 548 height 588
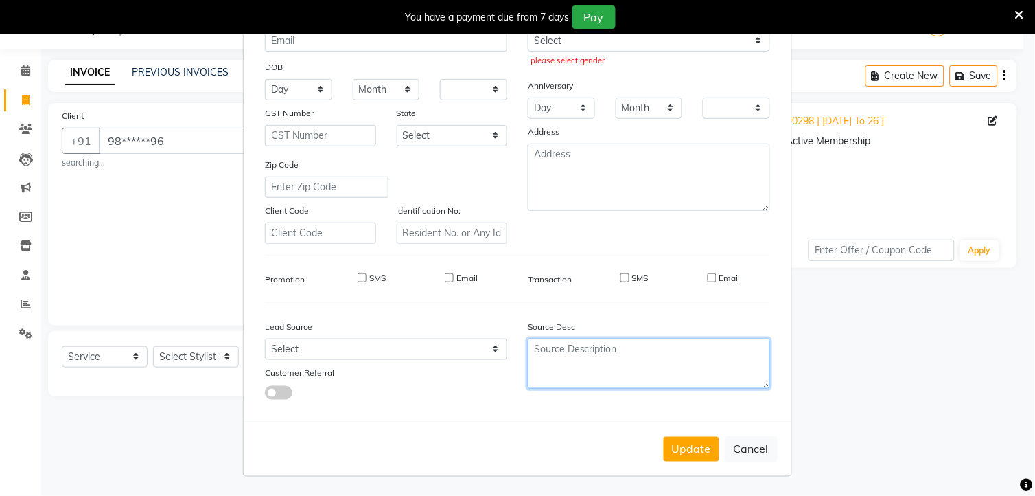
click at [680, 379] on textarea at bounding box center [649, 363] width 242 height 50
drag, startPoint x: 680, startPoint y: 379, endPoint x: 647, endPoint y: 437, distance: 66.7
click at [647, 437] on form "Update Client Name please enter first name Email DOB Day 01 02 03 04 05 06 07 0…" at bounding box center [518, 182] width 548 height 588
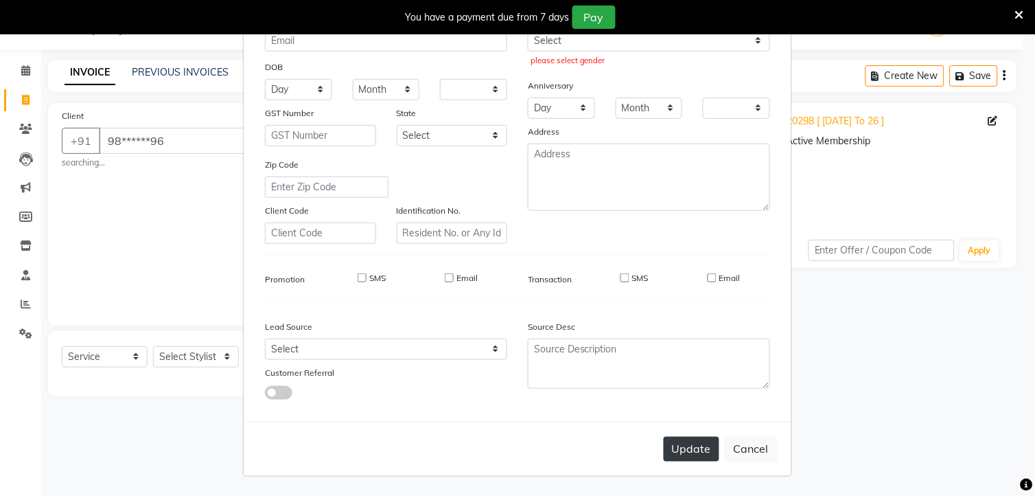
click at [693, 443] on button "Update" at bounding box center [692, 449] width 56 height 25
click at [671, 446] on button "Update" at bounding box center [692, 449] width 56 height 25
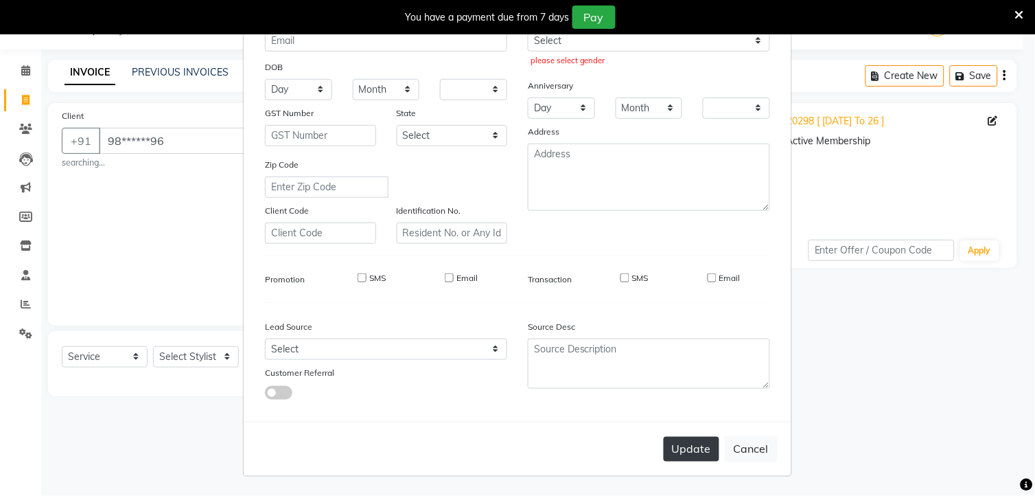
click at [671, 446] on button "Update" at bounding box center [692, 449] width 56 height 25
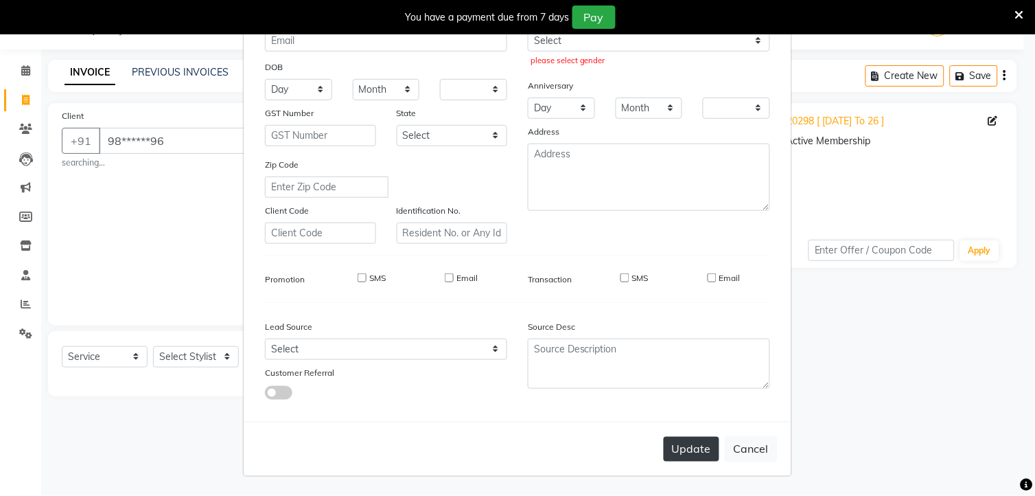
click at [671, 446] on button "Update" at bounding box center [692, 449] width 56 height 25
click at [520, 432] on div "Update Cancel" at bounding box center [518, 448] width 548 height 54
click at [691, 442] on button "Update" at bounding box center [692, 449] width 56 height 25
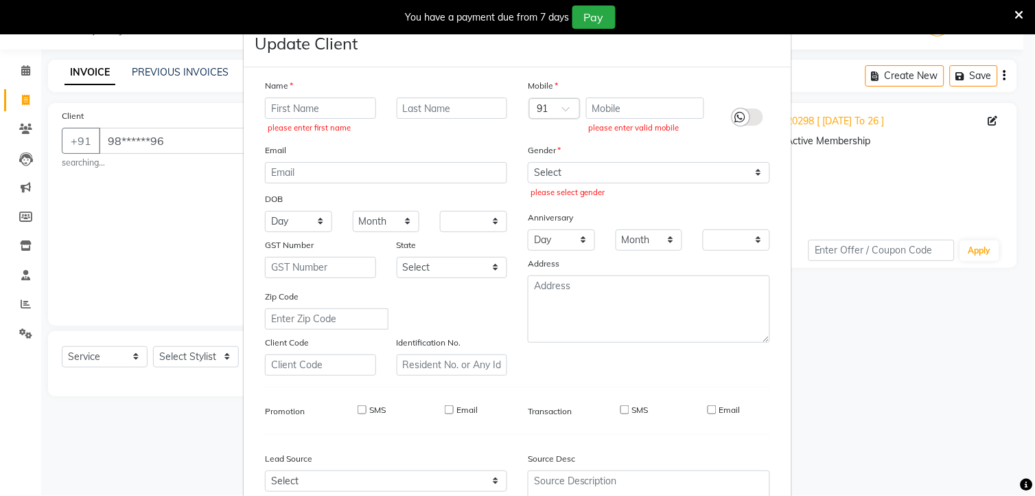
click at [172, 225] on ngb-modal-window "Update Client Name please enter first name Email DOB Day 01 02 03 04 05 06 07 0…" at bounding box center [517, 248] width 1035 height 496
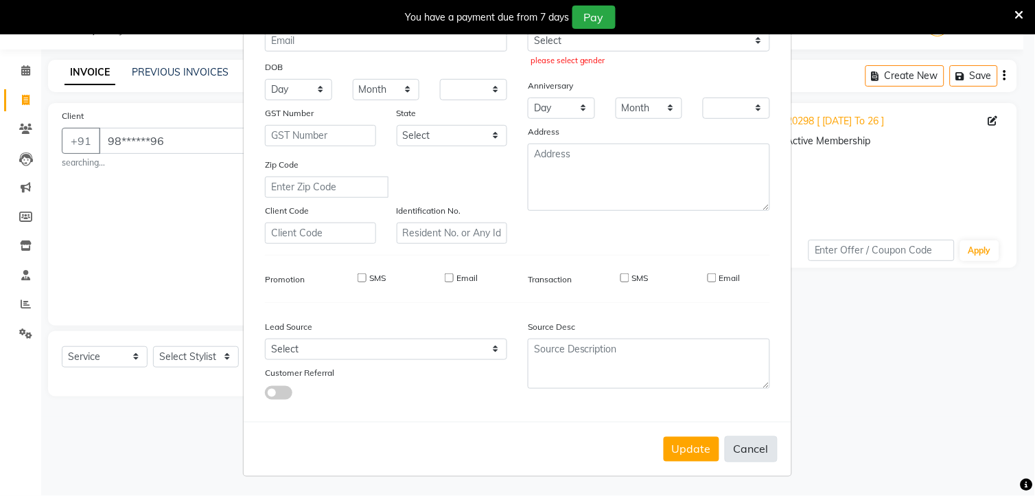
click at [749, 443] on button "Cancel" at bounding box center [751, 449] width 53 height 26
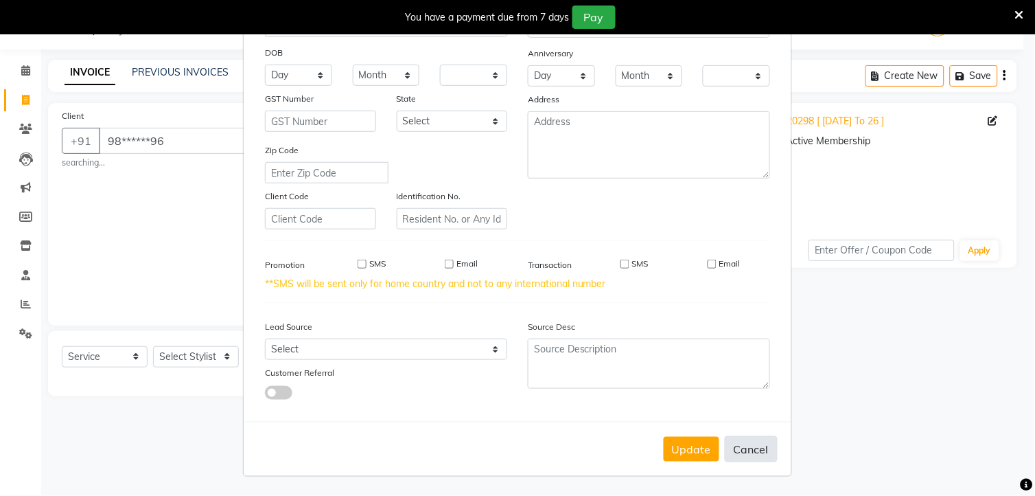
scroll to position [128, 0]
click at [749, 443] on button "Cancel" at bounding box center [751, 449] width 53 height 26
click at [25, 129] on ngb-modal-window "Update Client Name Email DOB Day 01 02 03 04 05 06 07 08 09 10 11 12 13 14 15 1…" at bounding box center [517, 248] width 1035 height 496
click at [748, 439] on button "Cancel" at bounding box center [751, 449] width 53 height 26
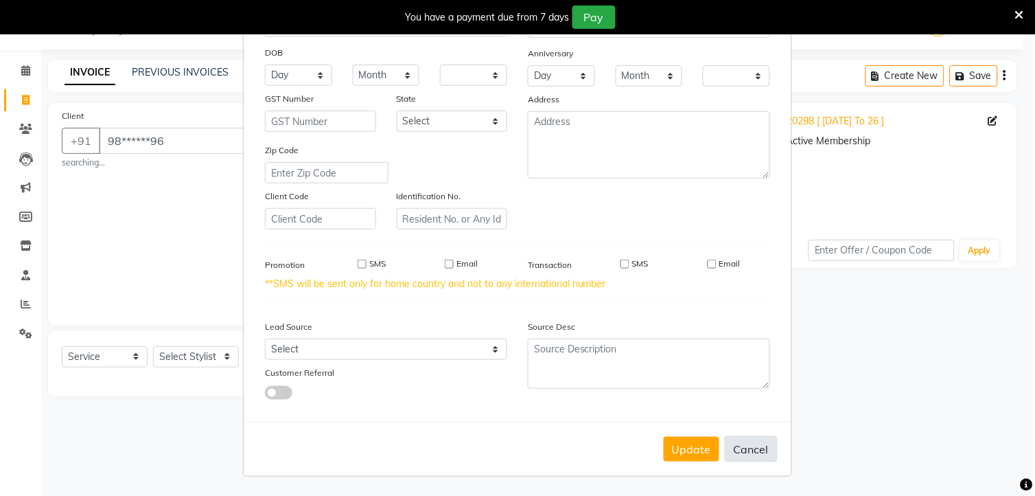
click at [748, 439] on button "Cancel" at bounding box center [751, 449] width 53 height 26
click at [553, 312] on div "Name Email DOB Day 01 02 03 04 05 06 07 08 09 10 11 12 13 14 15 16 17 18 19 20 …" at bounding box center [518, 181] width 526 height 460
drag, startPoint x: 553, startPoint y: 312, endPoint x: 578, endPoint y: 353, distance: 47.8
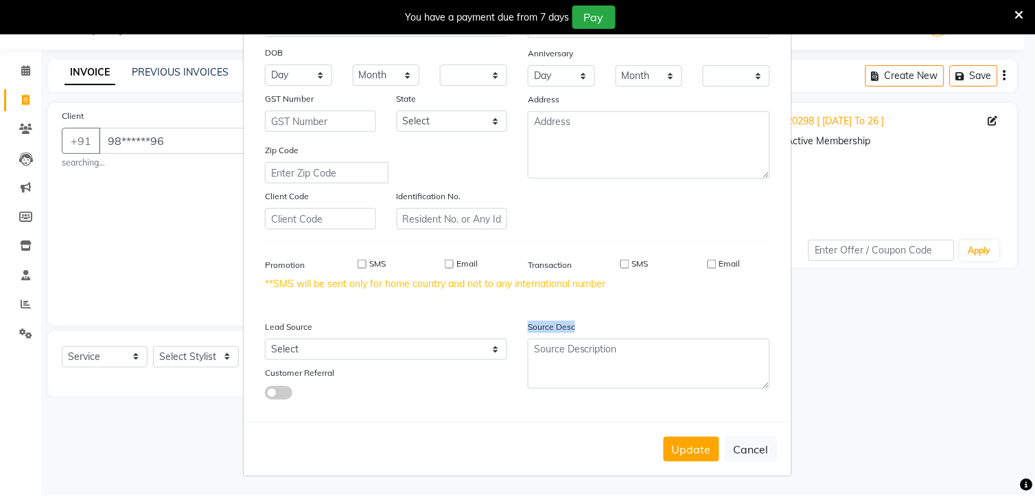
click at [578, 353] on div "Name Email DOB Day 01 02 03 04 05 06 07 08 09 10 11 12 13 14 15 16 17 18 19 20 …" at bounding box center [518, 181] width 526 height 460
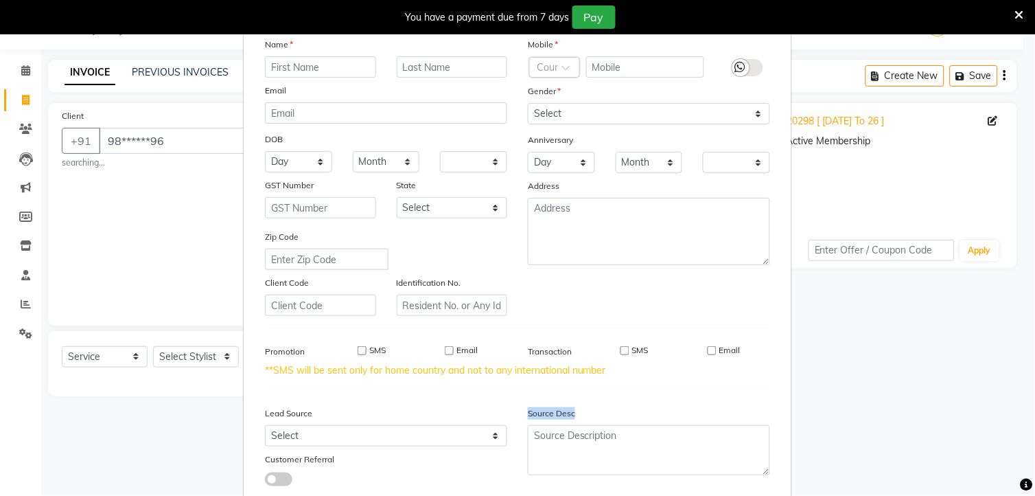
scroll to position [49, 0]
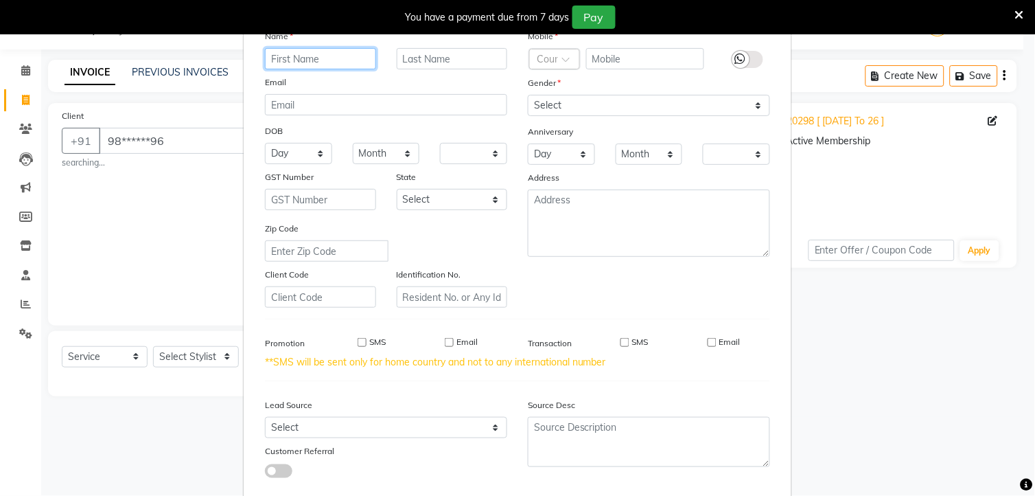
click at [342, 54] on input "text" at bounding box center [320, 58] width 111 height 21
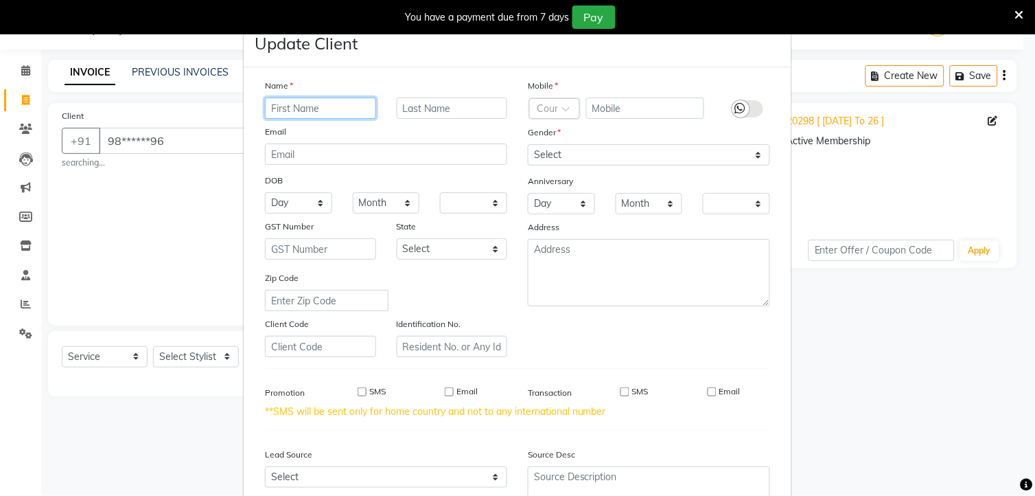
click at [303, 110] on input "text" at bounding box center [320, 107] width 111 height 21
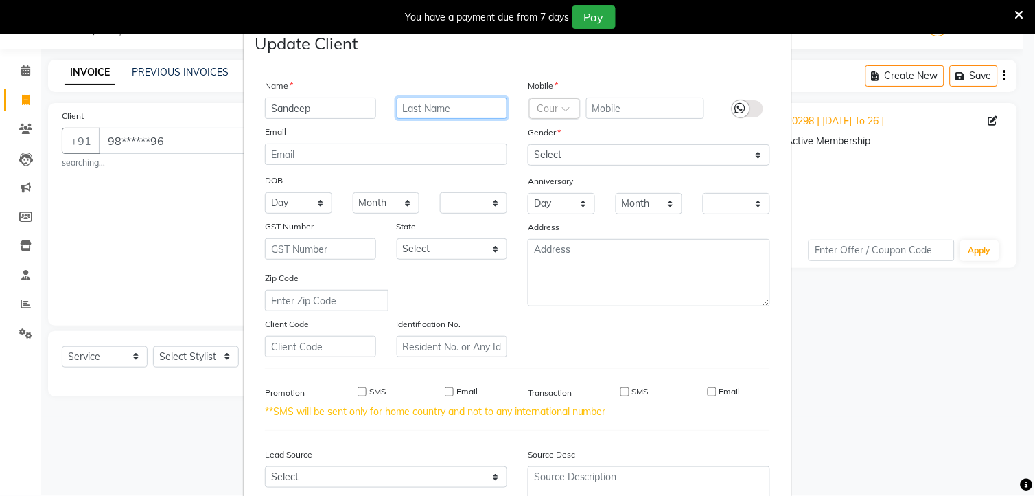
click at [415, 112] on input "text" at bounding box center [452, 107] width 111 height 21
click at [474, 248] on select "Select Andaman and Nicobar Islands Andhra Pradesh Arunachal Pradesh Assam Bihar…" at bounding box center [452, 248] width 111 height 21
click at [575, 314] on div "Mobile Country Code Gender Select Male Female Other Prefer Not To Say Anniversa…" at bounding box center [649, 217] width 263 height 279
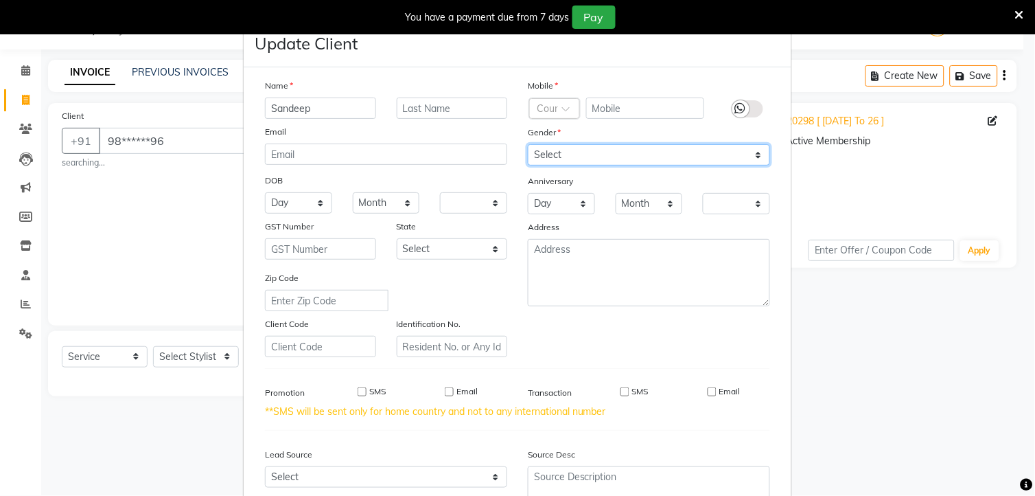
click at [552, 147] on select "Select [DEMOGRAPHIC_DATA] [DEMOGRAPHIC_DATA] Other Prefer Not To Say" at bounding box center [649, 154] width 242 height 21
click at [528, 144] on select "Select [DEMOGRAPHIC_DATA] [DEMOGRAPHIC_DATA] Other Prefer Not To Say" at bounding box center [649, 154] width 242 height 21
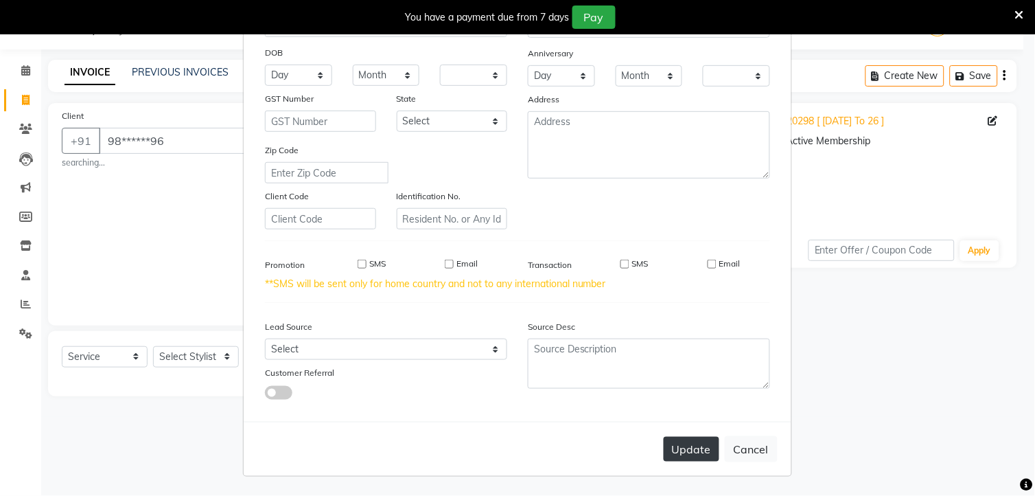
click at [697, 441] on button "Update" at bounding box center [692, 449] width 56 height 25
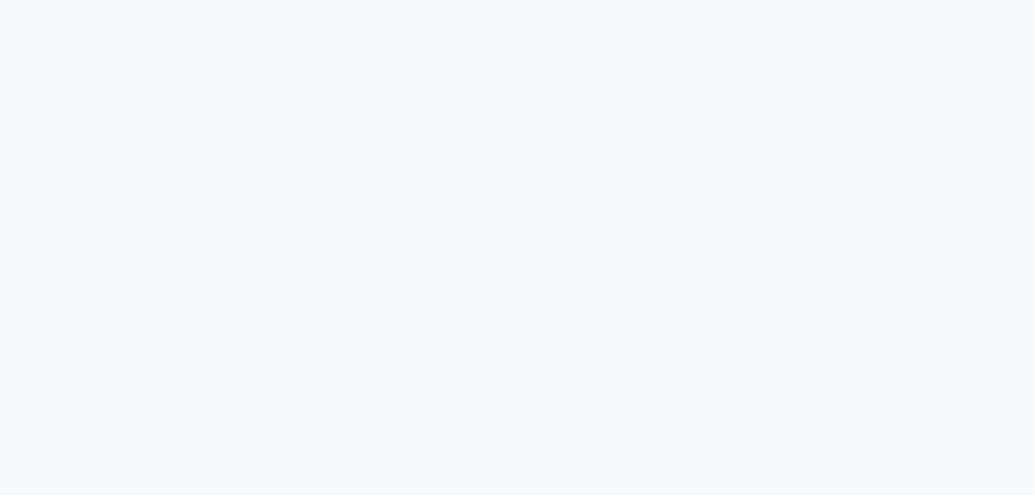
select select "service"
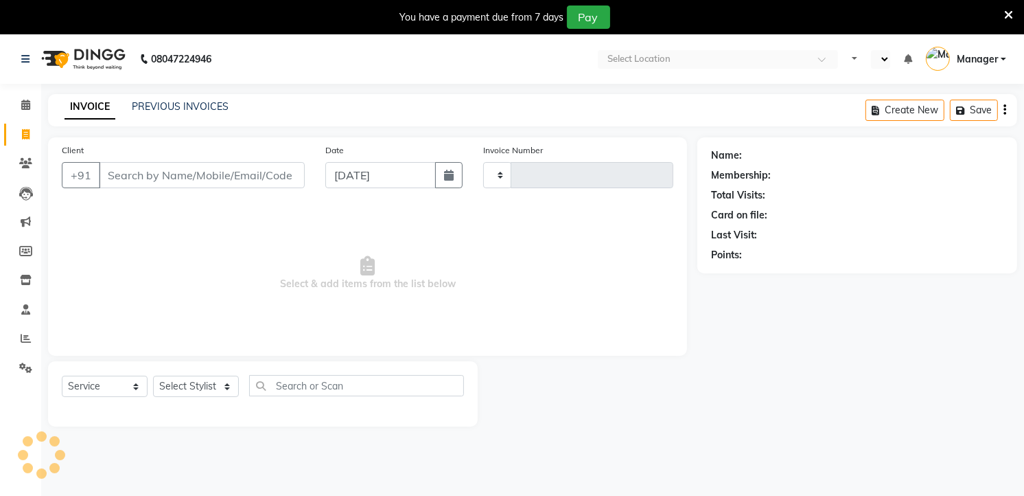
type input "5840"
select select "en"
select select "4822"
click at [198, 181] on input "Client" at bounding box center [202, 175] width 206 height 26
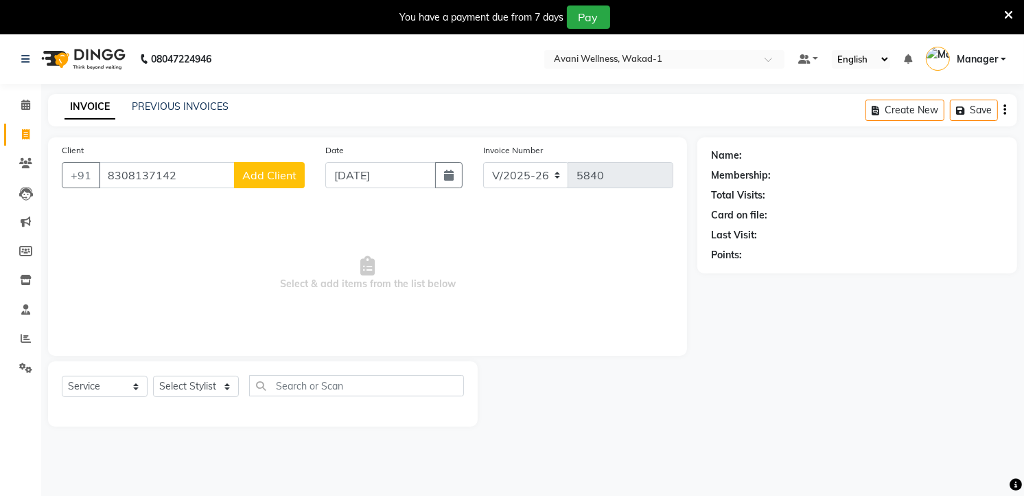
type input "8308137142"
click at [277, 175] on span "Add Client" at bounding box center [269, 175] width 54 height 14
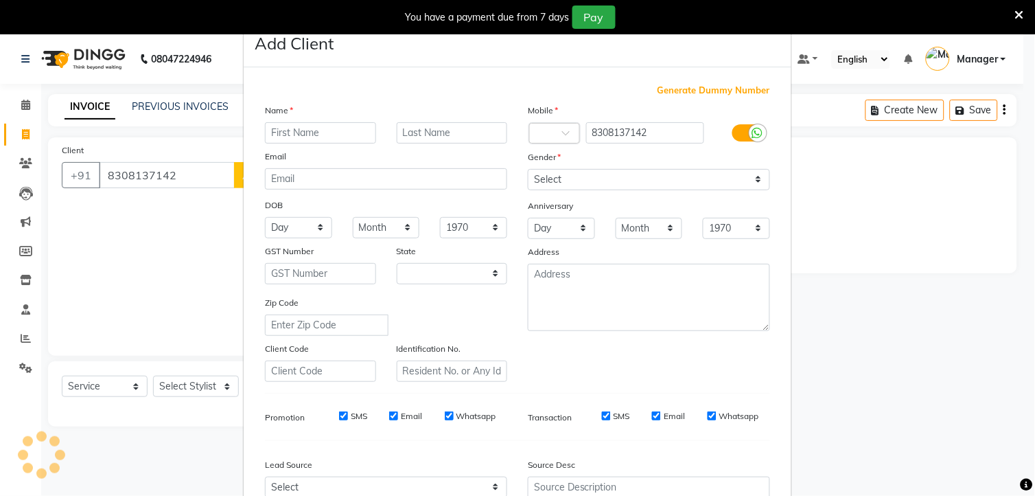
select select "22"
click at [292, 128] on input "text" at bounding box center [320, 132] width 111 height 21
type input "[DEMOGRAPHIC_DATA]"
click at [424, 130] on input "text" at bounding box center [452, 132] width 111 height 21
click at [408, 131] on input "text" at bounding box center [452, 132] width 111 height 21
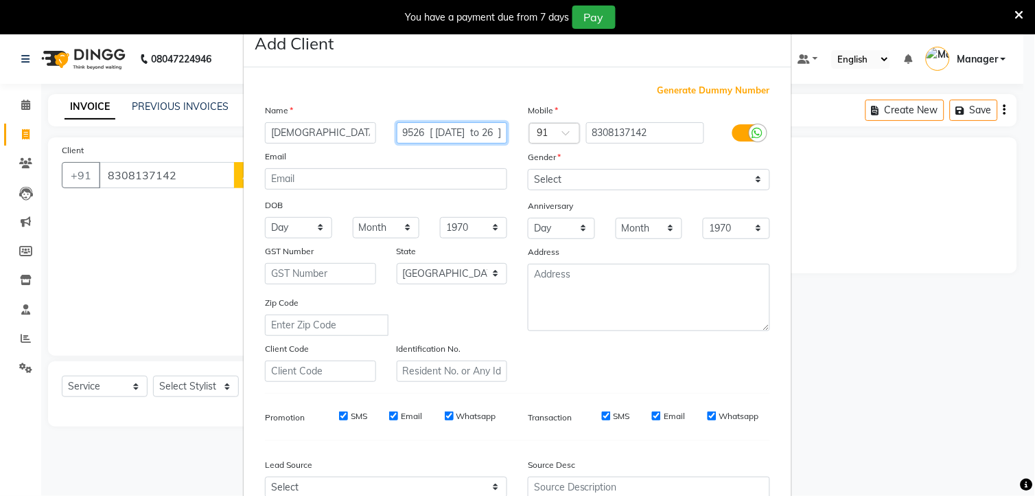
scroll to position [0, 22]
type input "19526 [ [DATE] to 26 ]"
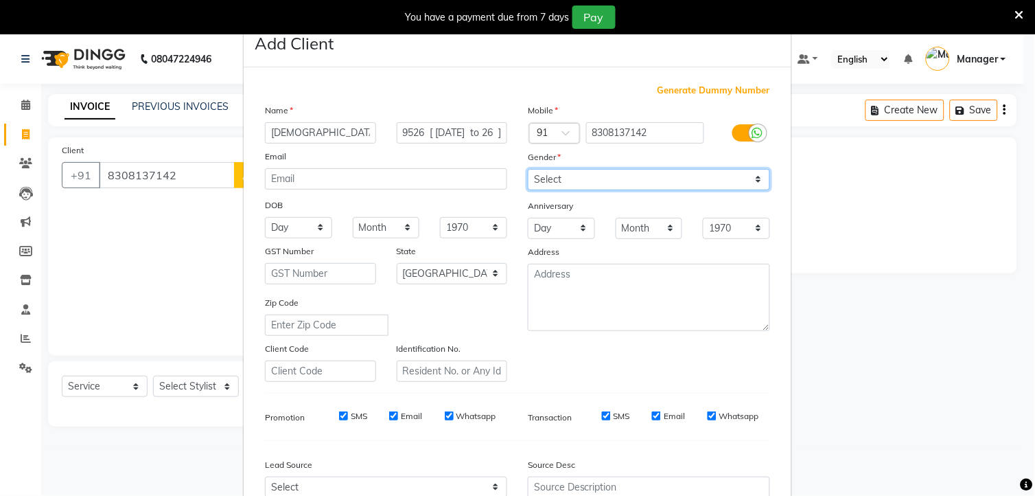
scroll to position [0, 0]
click at [551, 181] on select "Select [DEMOGRAPHIC_DATA] [DEMOGRAPHIC_DATA] Other Prefer Not To Say" at bounding box center [649, 179] width 242 height 21
select select "[DEMOGRAPHIC_DATA]"
click at [528, 169] on select "Select [DEMOGRAPHIC_DATA] [DEMOGRAPHIC_DATA] Other Prefer Not To Say" at bounding box center [649, 179] width 242 height 21
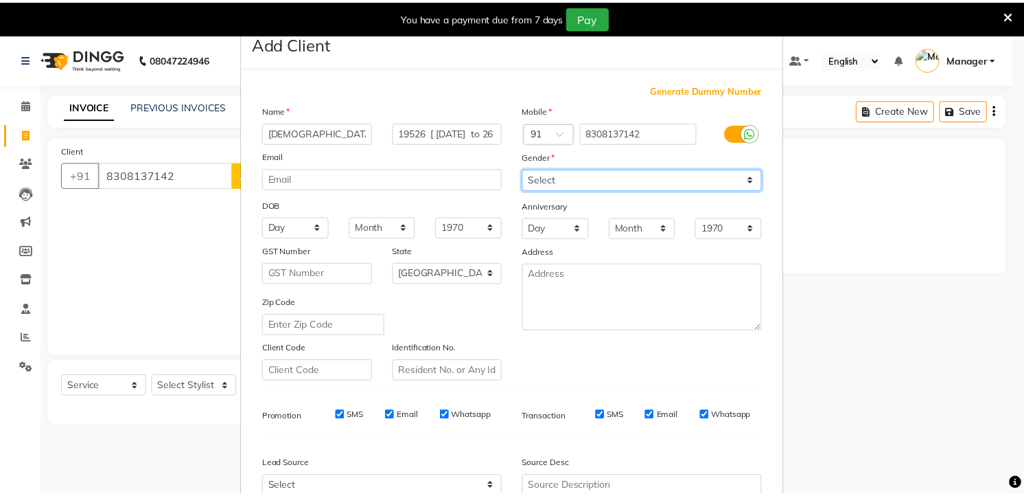
scroll to position [139, 0]
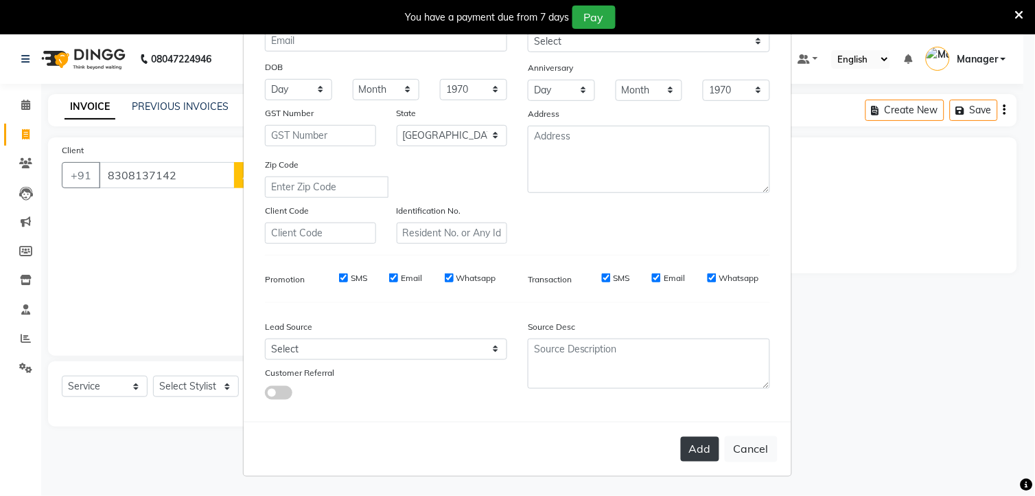
click at [683, 454] on button "Add" at bounding box center [700, 449] width 38 height 25
type input "83******42"
select select
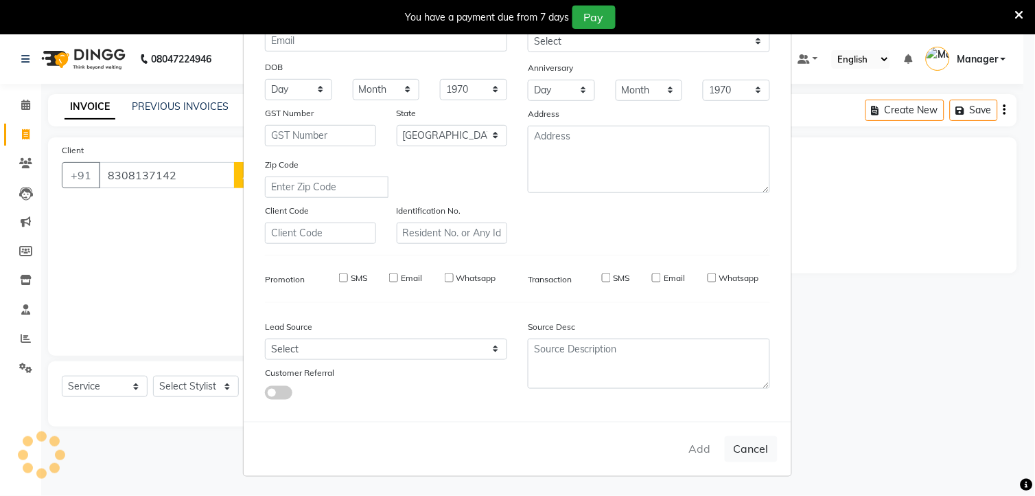
select select "null"
select select
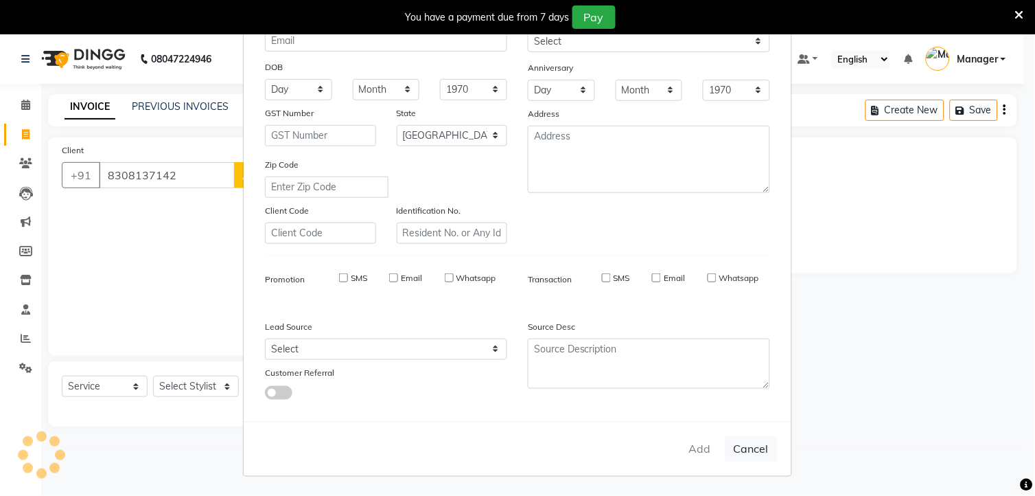
checkbox input "false"
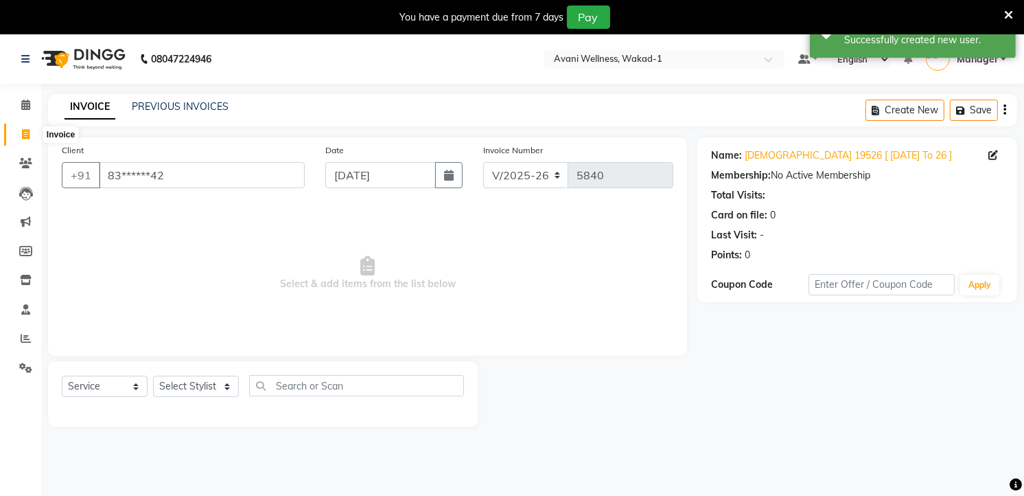
click at [26, 132] on icon at bounding box center [26, 134] width 8 height 10
select select "service"
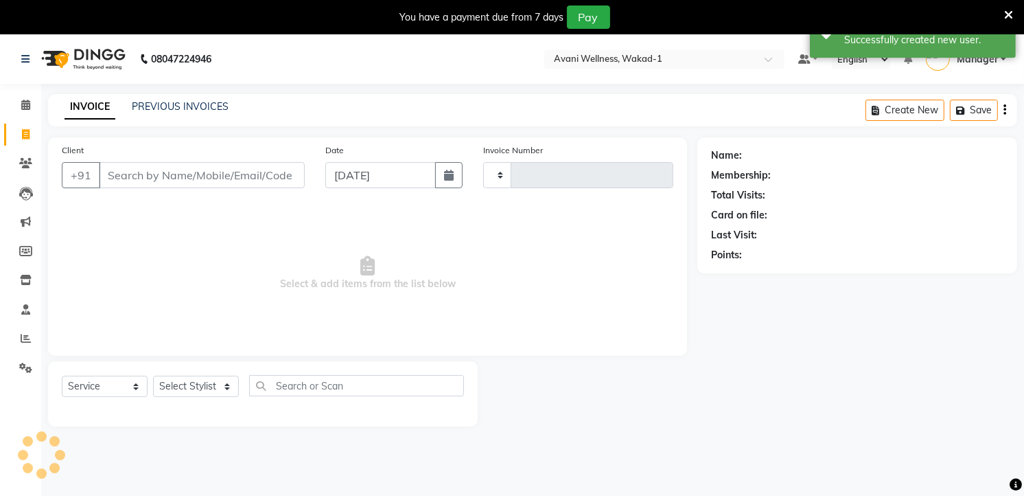
type input "5840"
select select "4822"
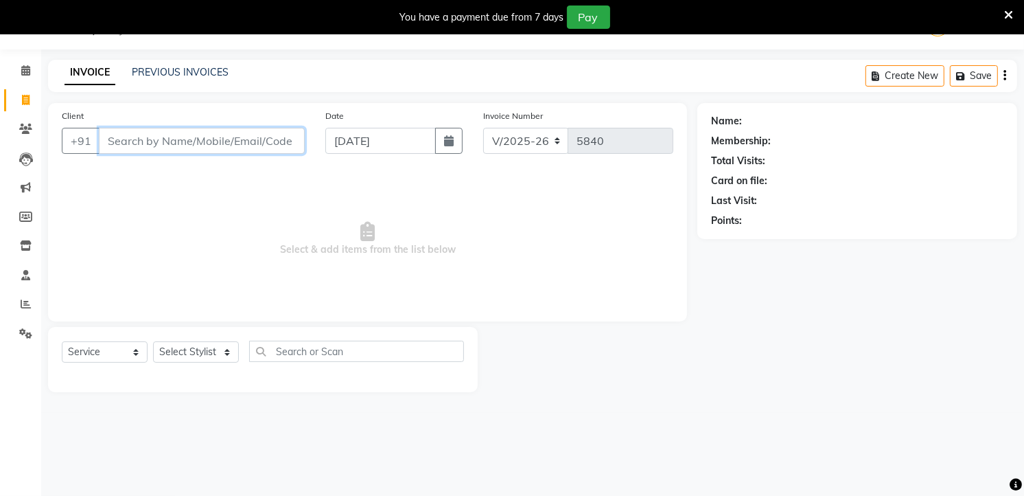
click at [207, 136] on input "Client" at bounding box center [202, 141] width 206 height 26
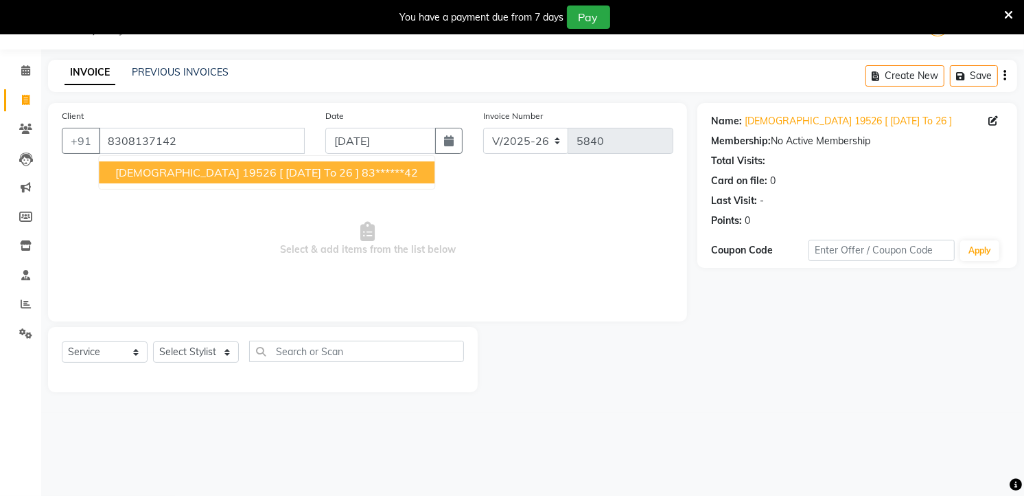
click at [382, 237] on span "Select & add items from the list below" at bounding box center [368, 238] width 612 height 137
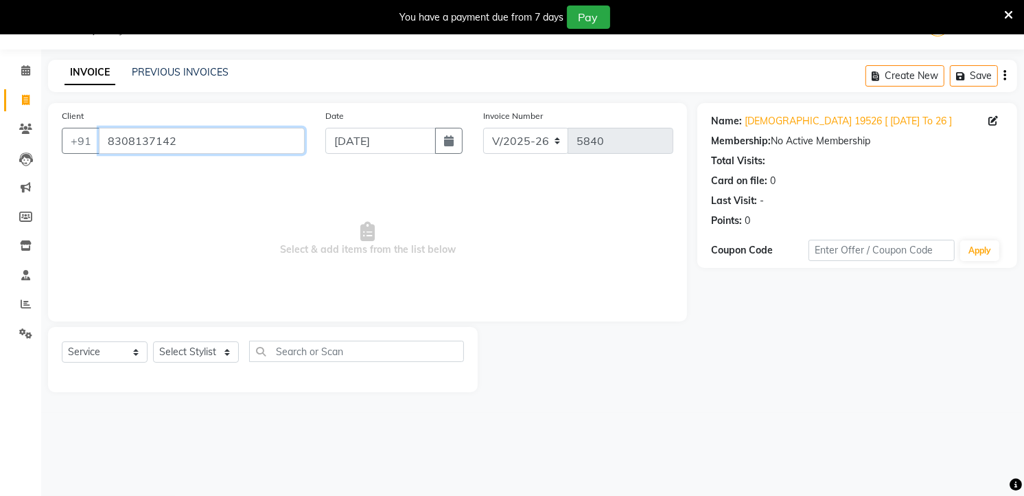
click at [201, 135] on input "8308137142" at bounding box center [202, 141] width 206 height 26
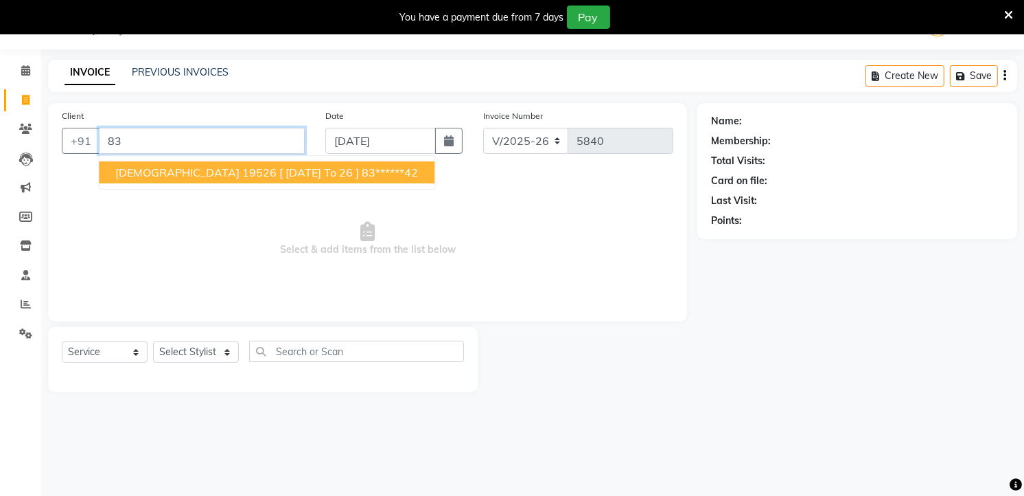
type input "8"
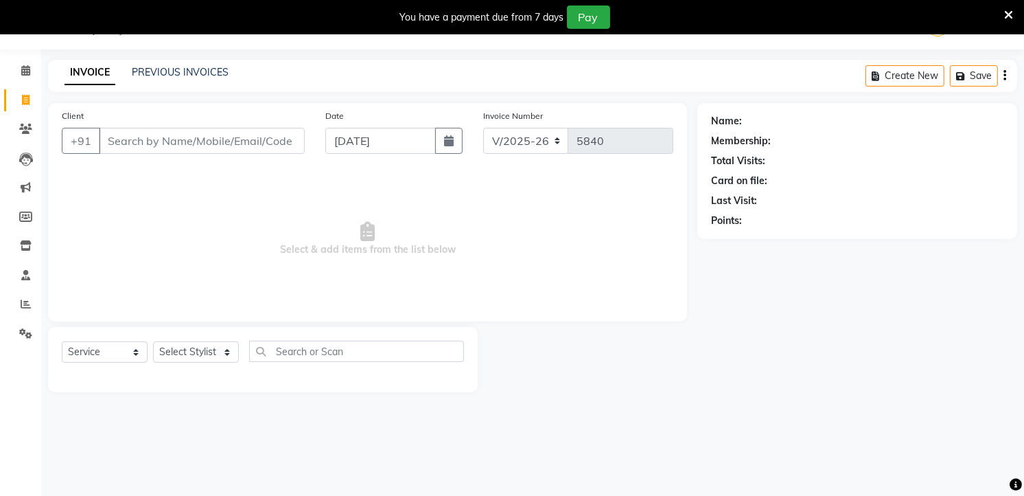
click at [16, 90] on link "Invoice" at bounding box center [20, 100] width 33 height 23
select select "service"
type input "5840"
select select "4822"
